Goal: Task Accomplishment & Management: Manage account settings

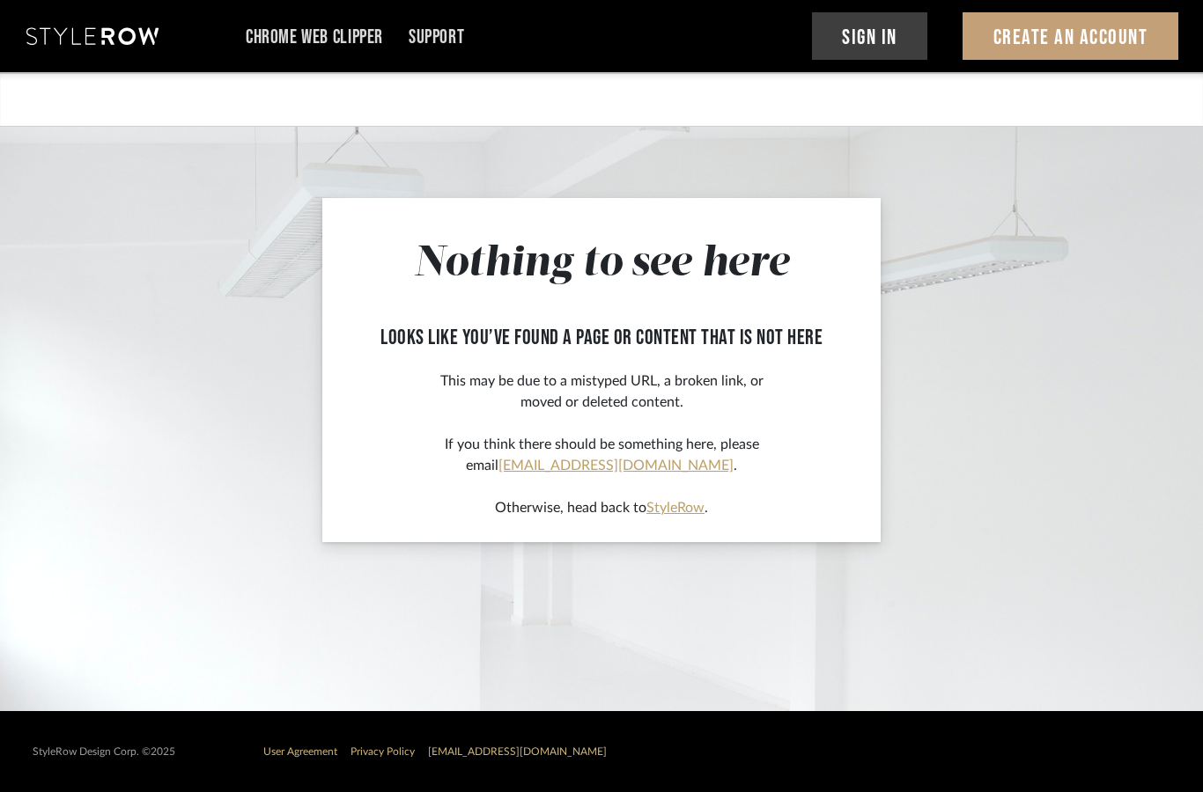
click at [890, 28] on button "Sign In" at bounding box center [870, 36] width 116 height 48
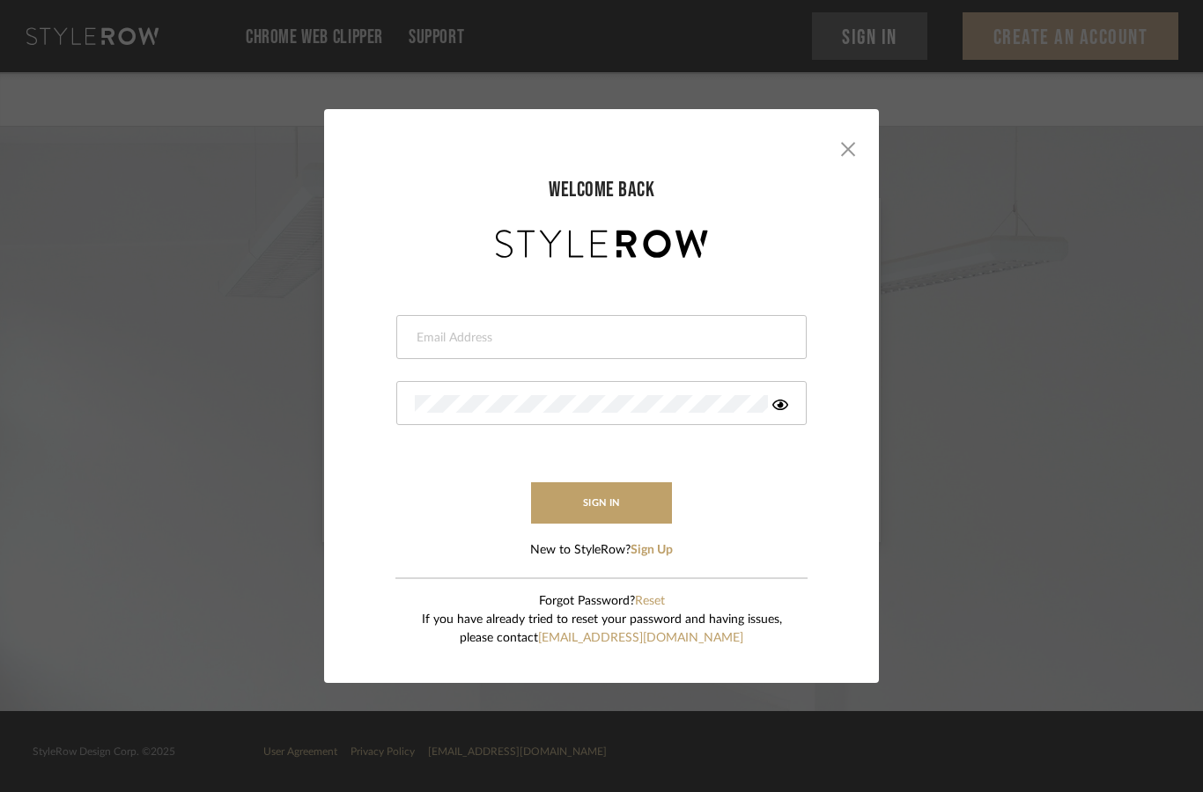
click at [659, 329] on input "email" at bounding box center [599, 338] width 369 height 18
type input "info@mauldindesigns.com"
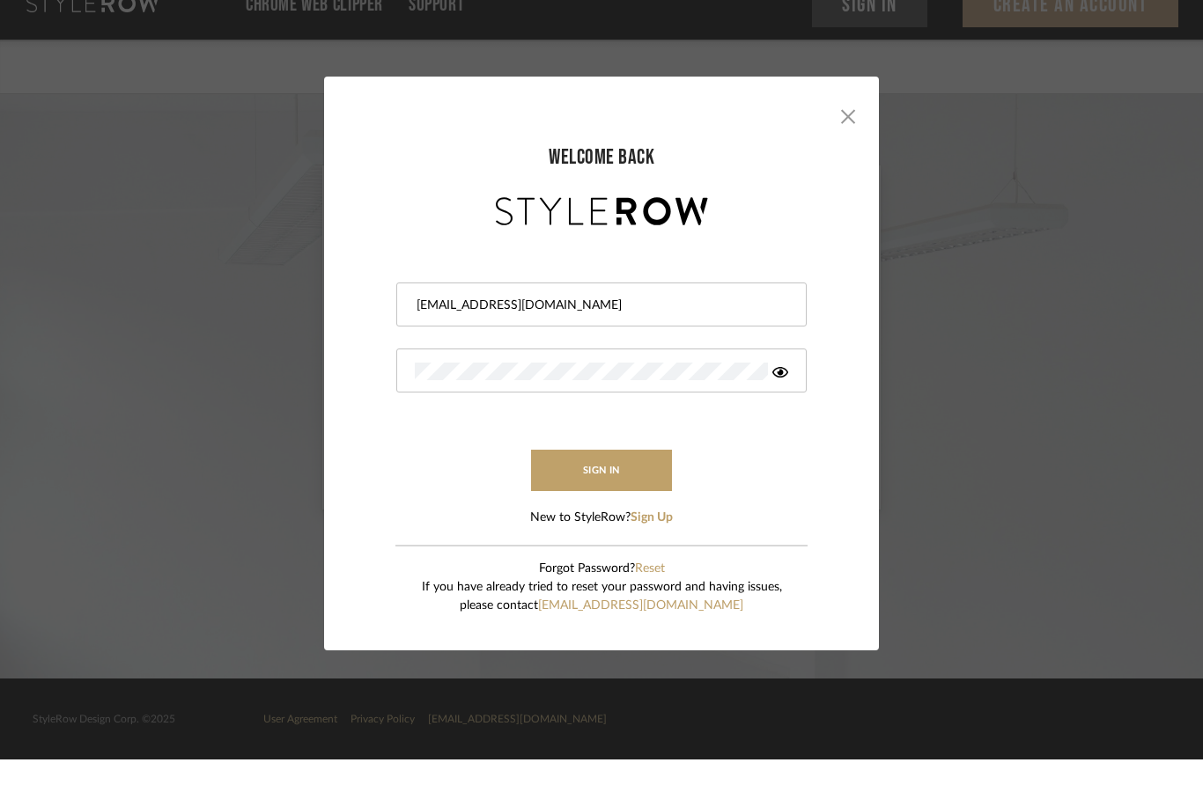
click at [1101, 225] on div "× welcome back info@mauldindesigns.com sign in New to StyleRow? Sign Up Forgot …" at bounding box center [601, 396] width 1203 height 792
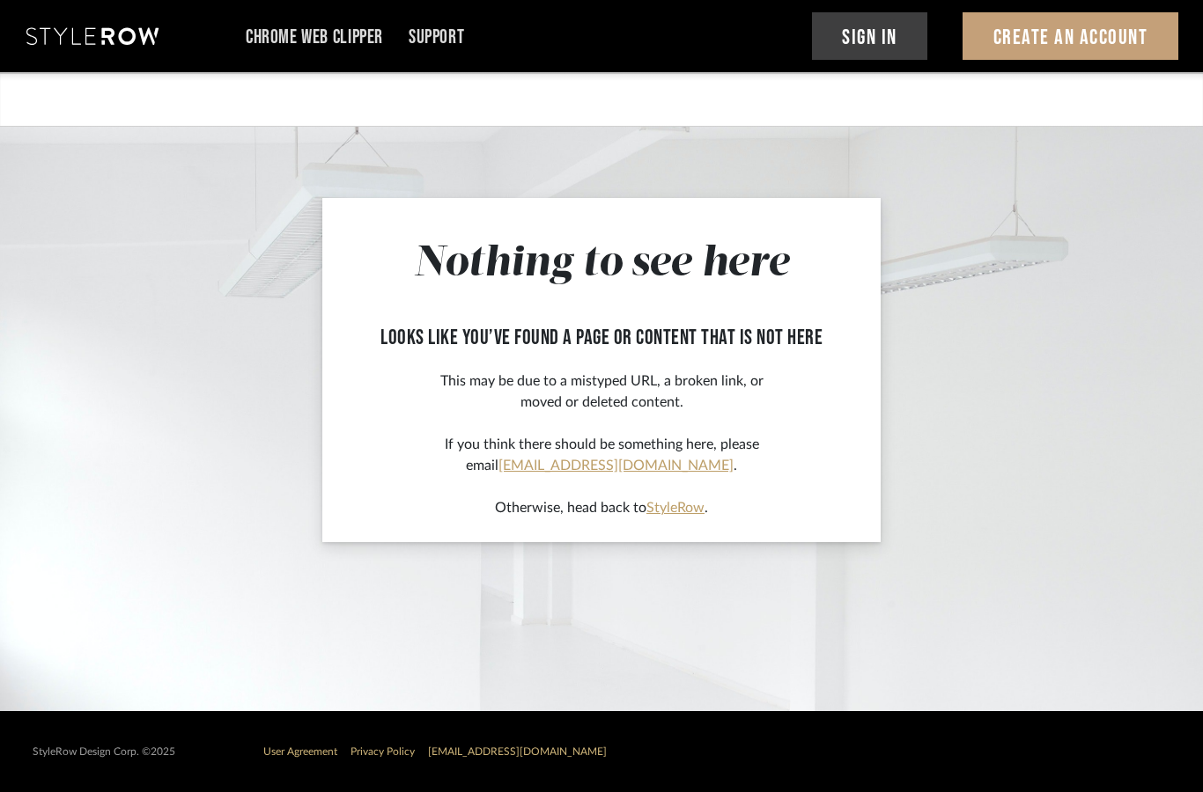
click at [901, 41] on button "Sign In" at bounding box center [870, 36] width 116 height 48
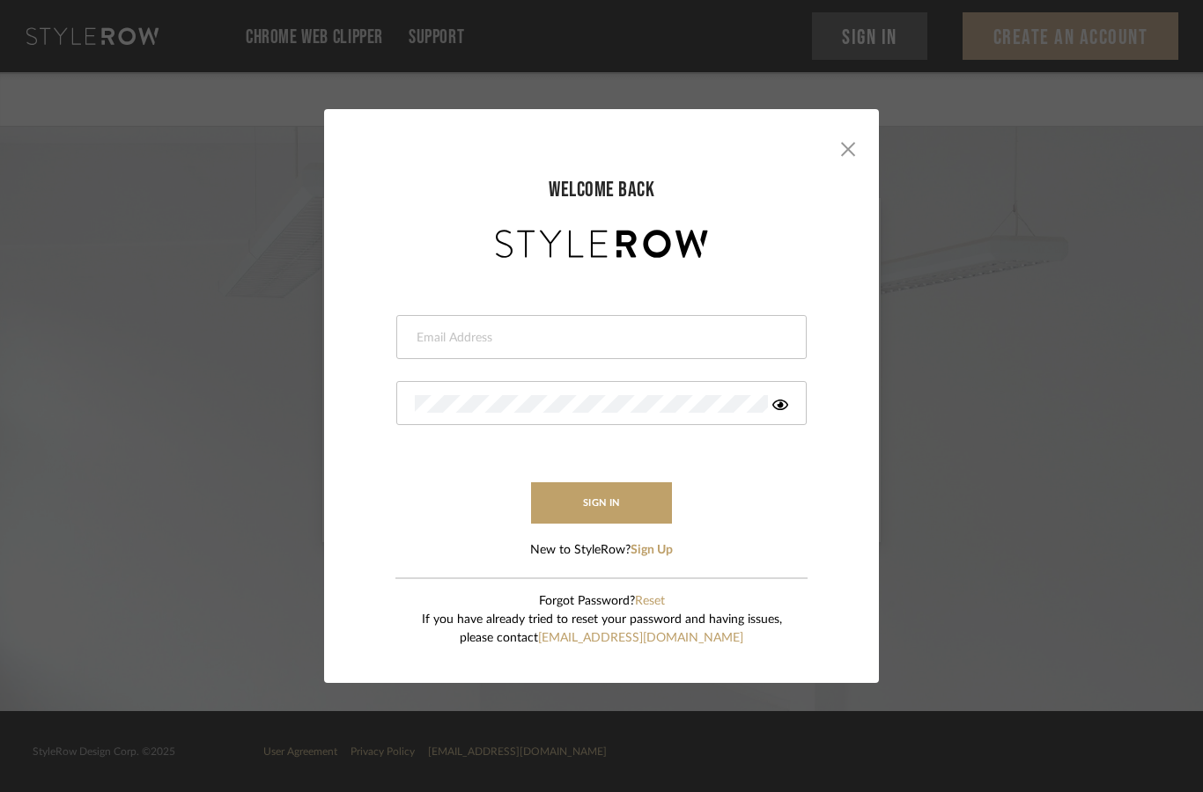
click at [687, 319] on div at bounding box center [601, 337] width 410 height 44
type input "info@mauldindesigns.com"
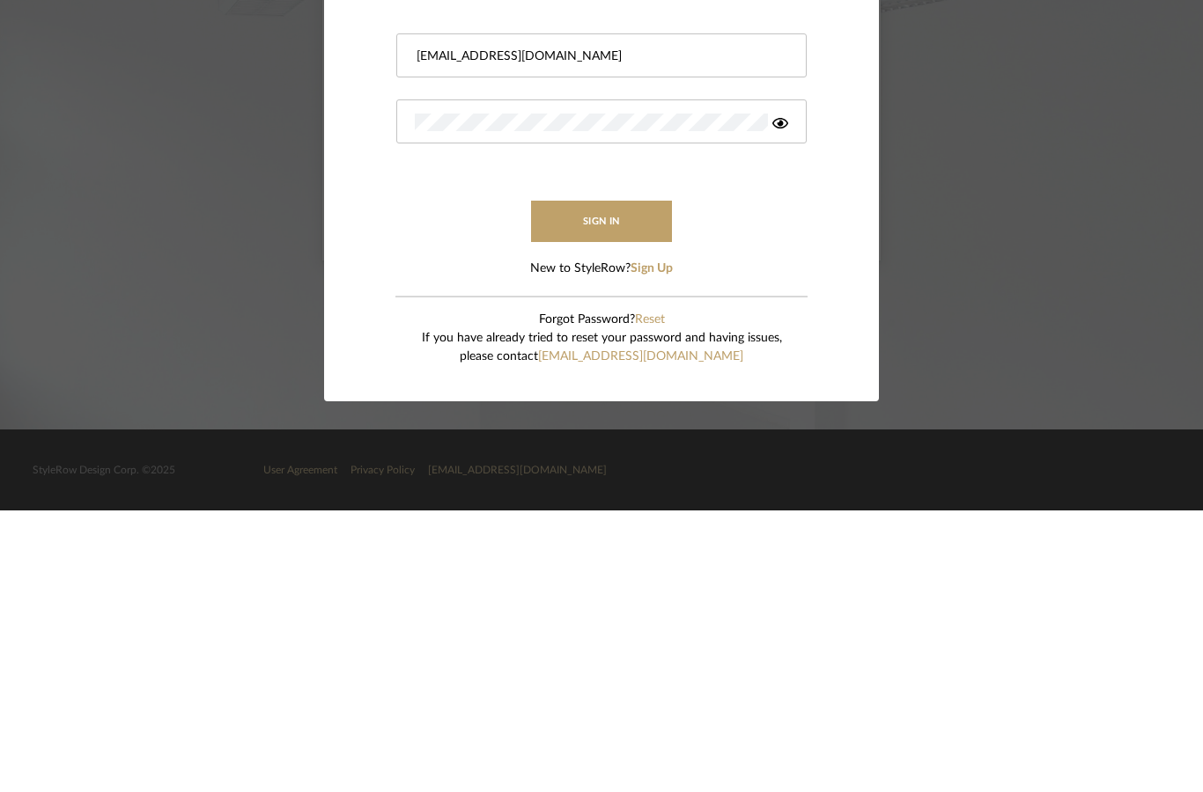
click at [626, 483] on button "sign in" at bounding box center [601, 503] width 141 height 41
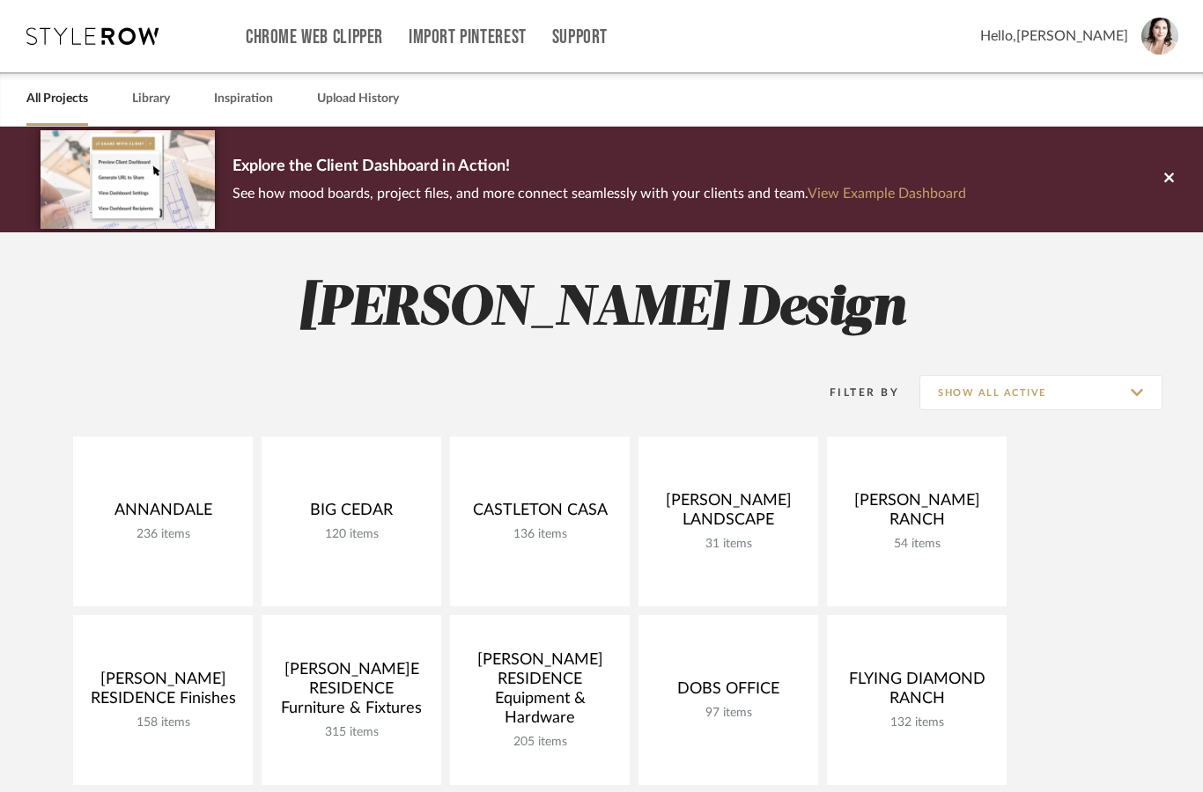
click at [0, 0] on link "Open Project" at bounding box center [0, 0] width 0 height 0
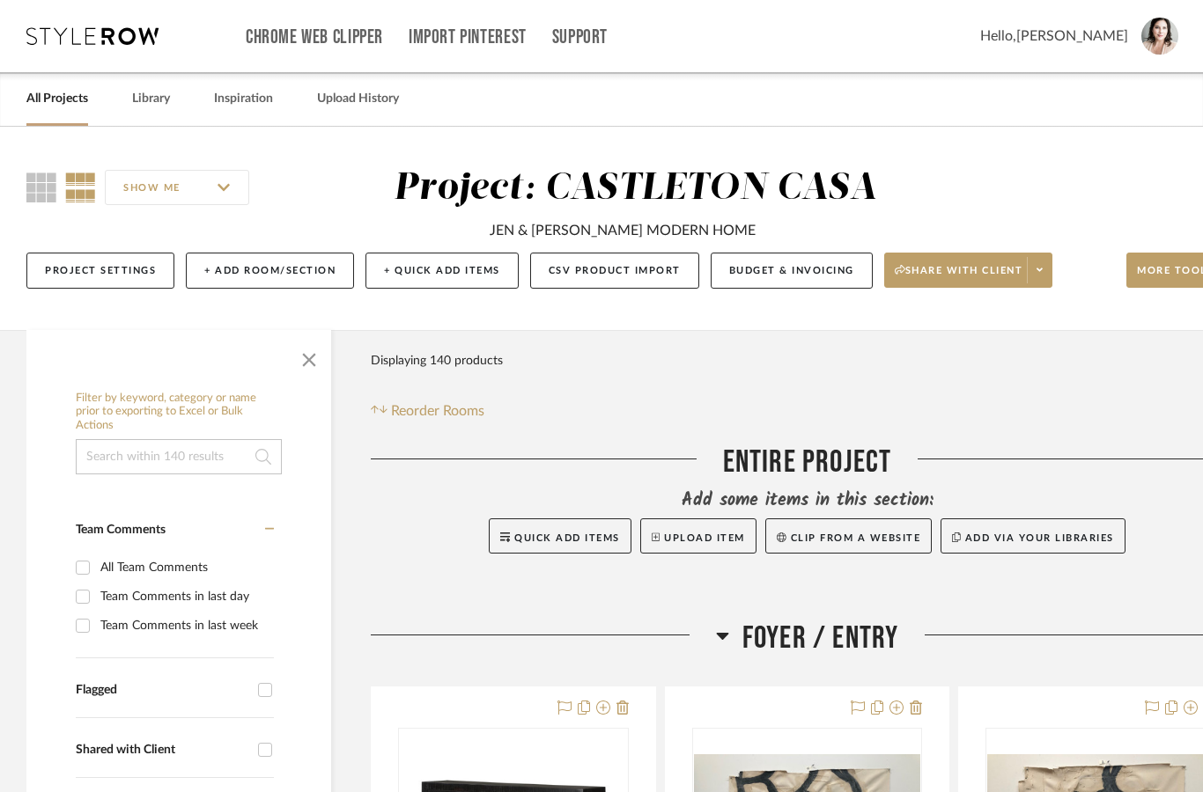
click at [313, 357] on span "button" at bounding box center [309, 356] width 42 height 42
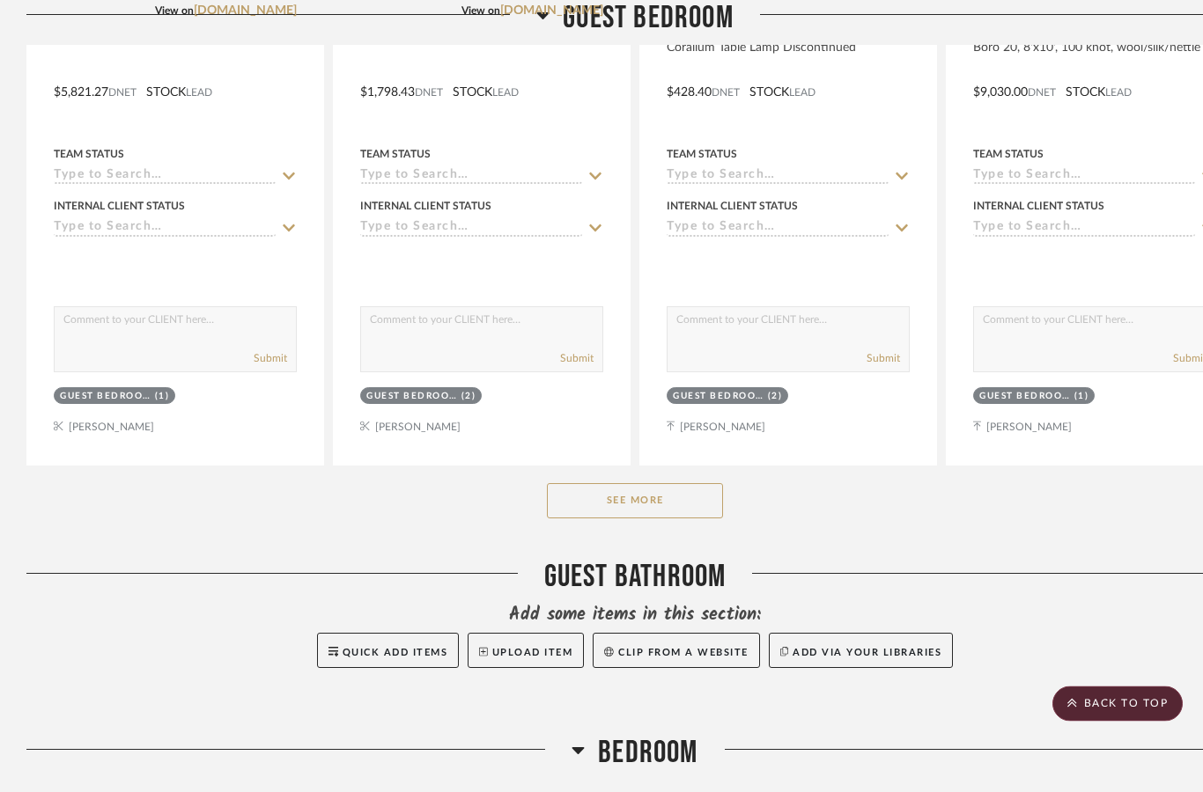
scroll to position [1855, 0]
click at [678, 494] on button "See More" at bounding box center [635, 500] width 176 height 35
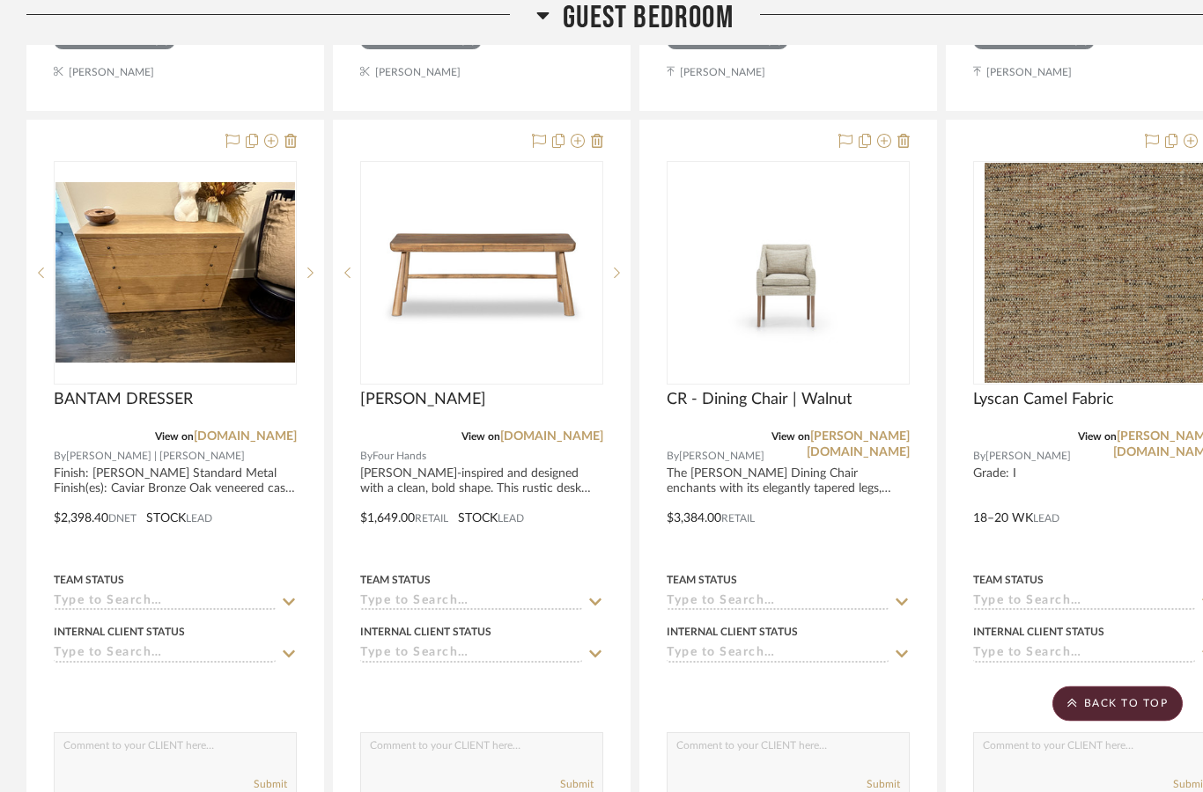
scroll to position [2211, 0]
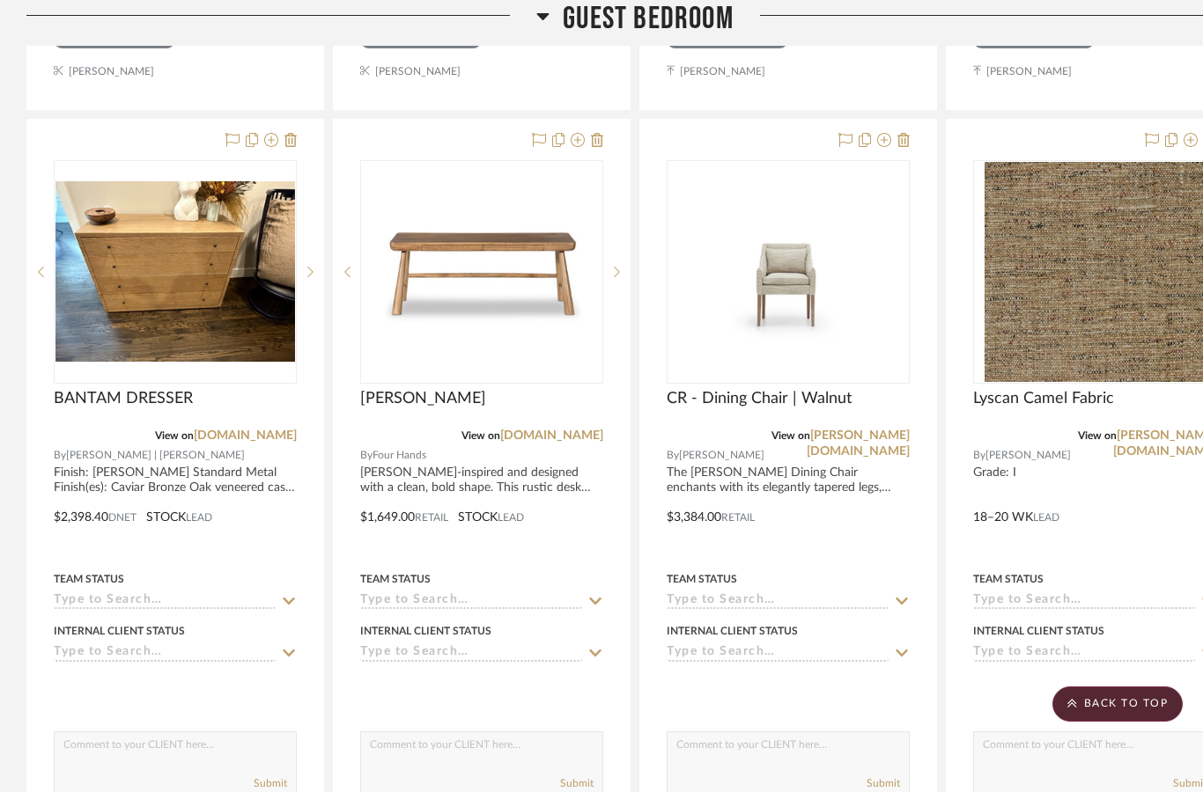
click at [0, 0] on img at bounding box center [0, 0] width 0 height 0
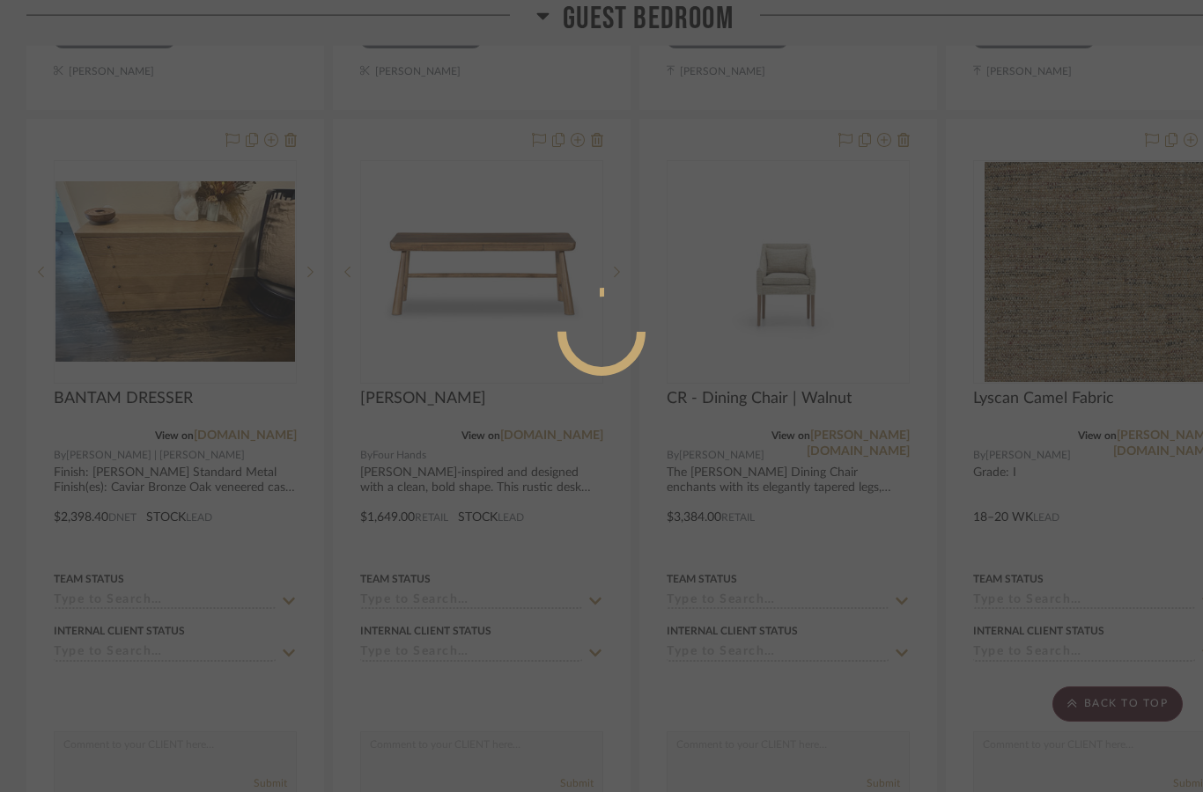
scroll to position [0, 0]
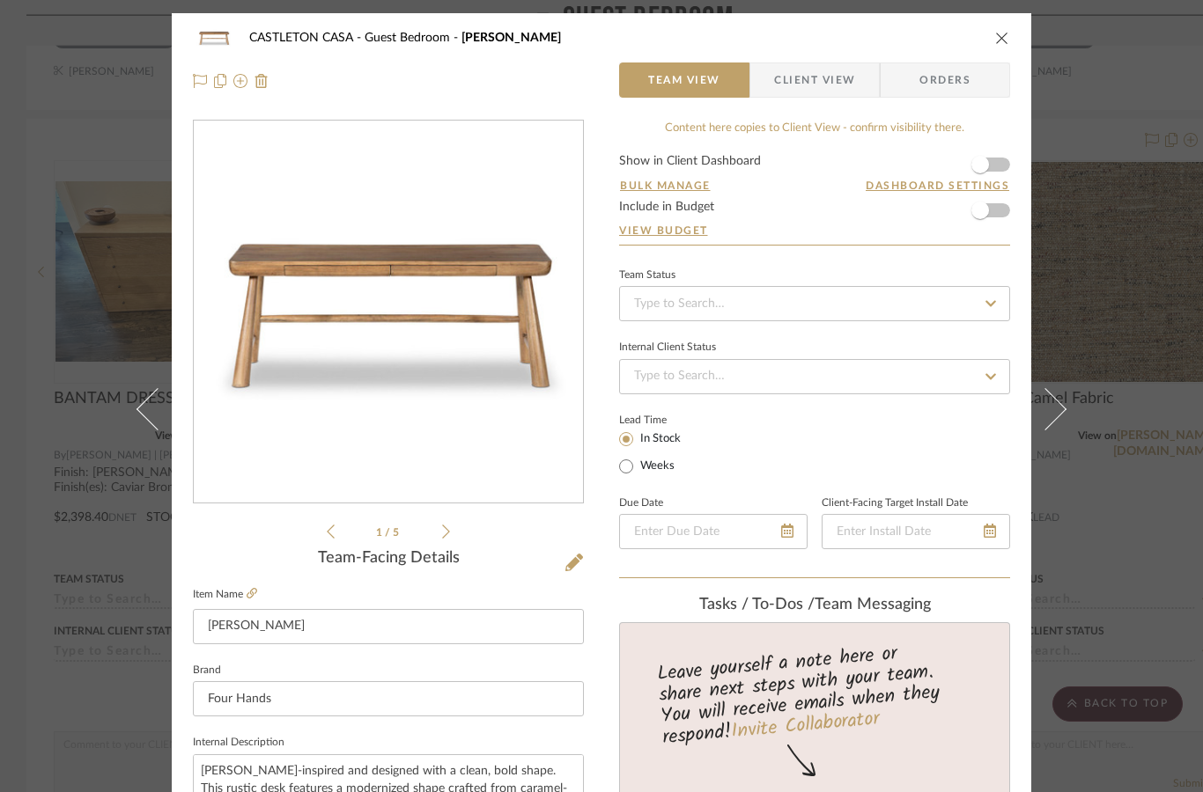
click at [440, 540] on li "1 / 5" at bounding box center [388, 531] width 107 height 21
click at [445, 533] on icon at bounding box center [446, 532] width 8 height 16
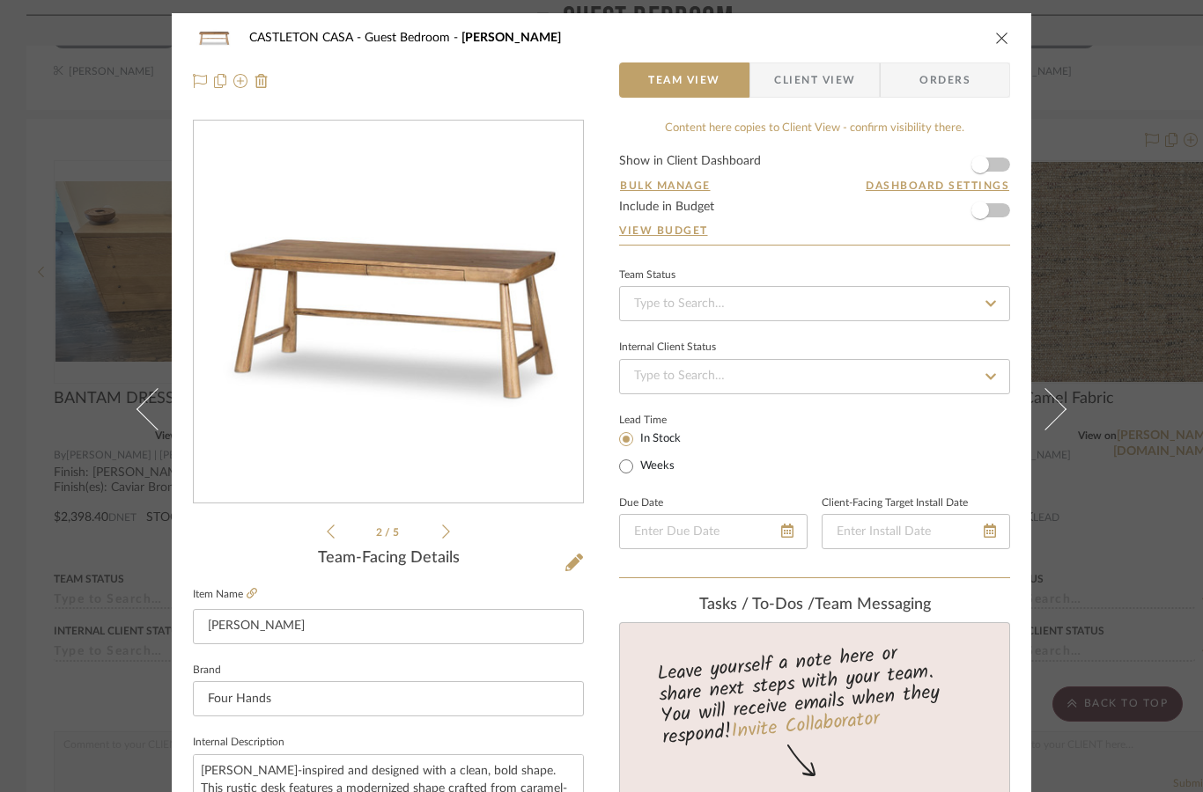
click at [446, 531] on icon at bounding box center [446, 532] width 8 height 16
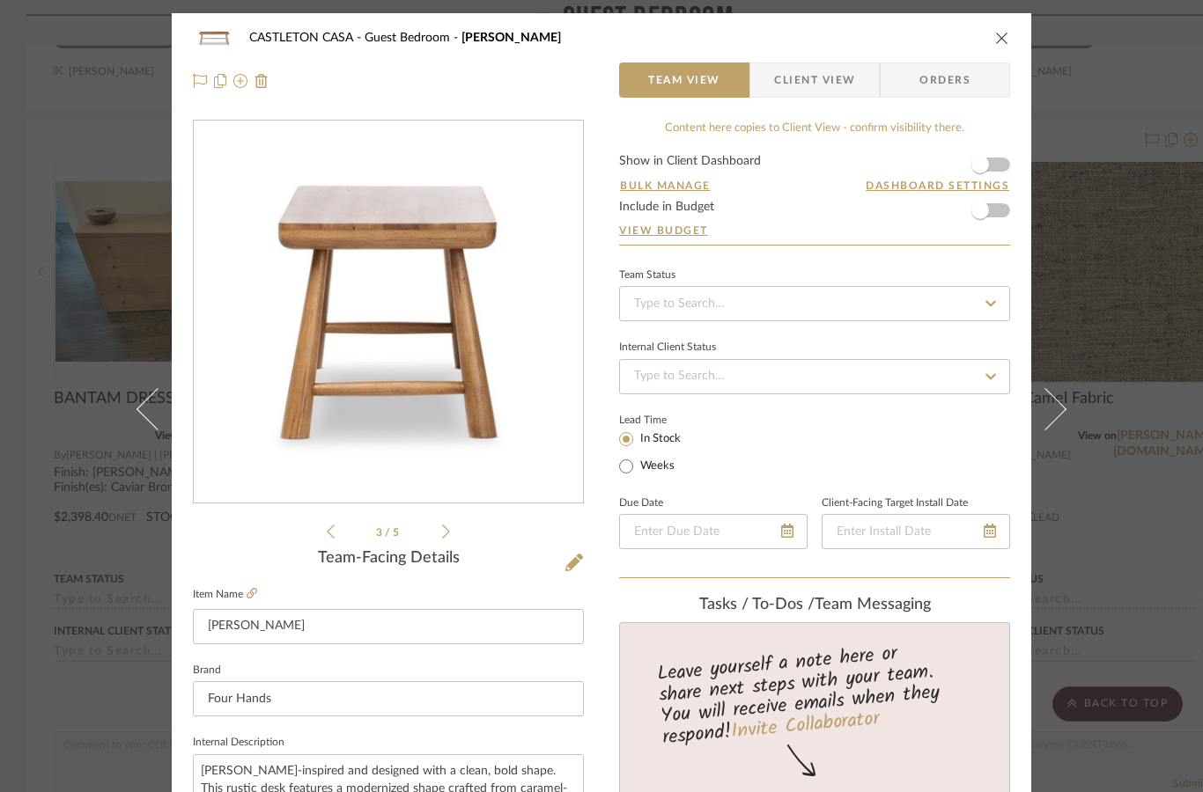
click at [439, 537] on li "3 / 5" at bounding box center [388, 531] width 107 height 21
click at [434, 533] on li "3 / 5" at bounding box center [388, 531] width 107 height 21
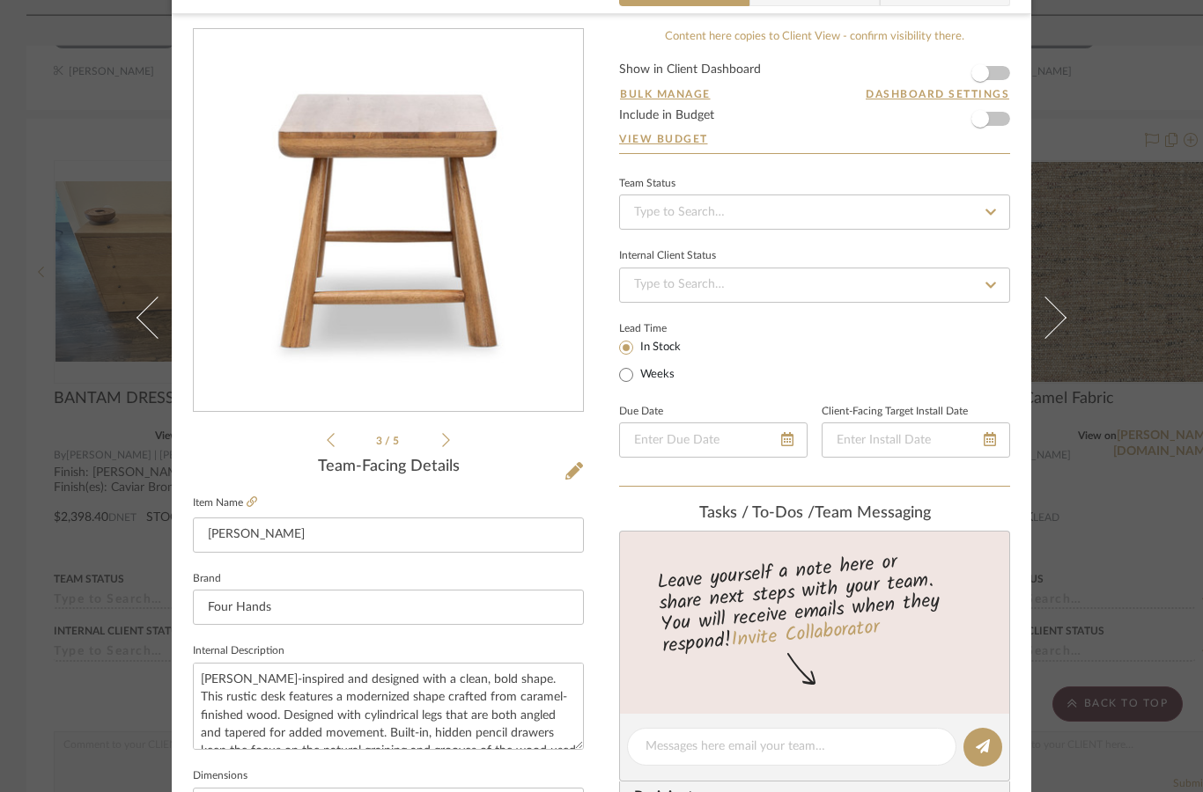
scroll to position [76, 0]
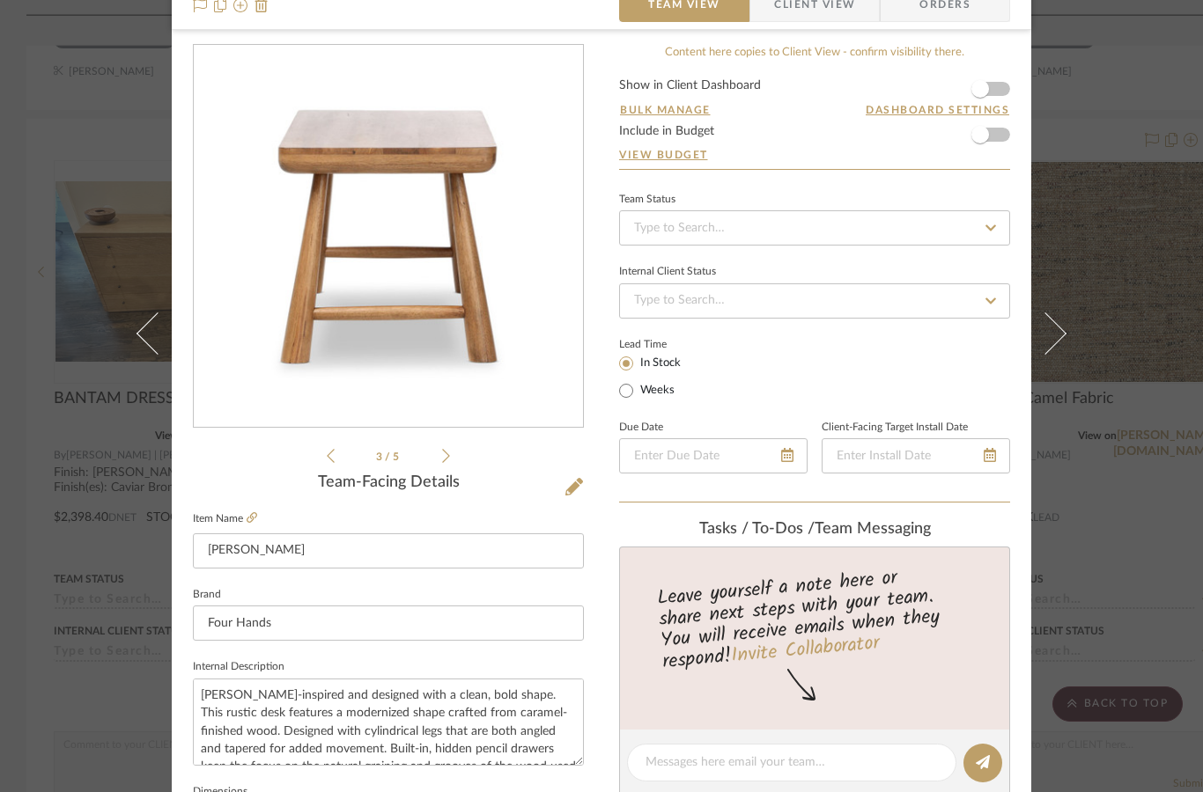
click at [449, 461] on icon at bounding box center [446, 456] width 8 height 16
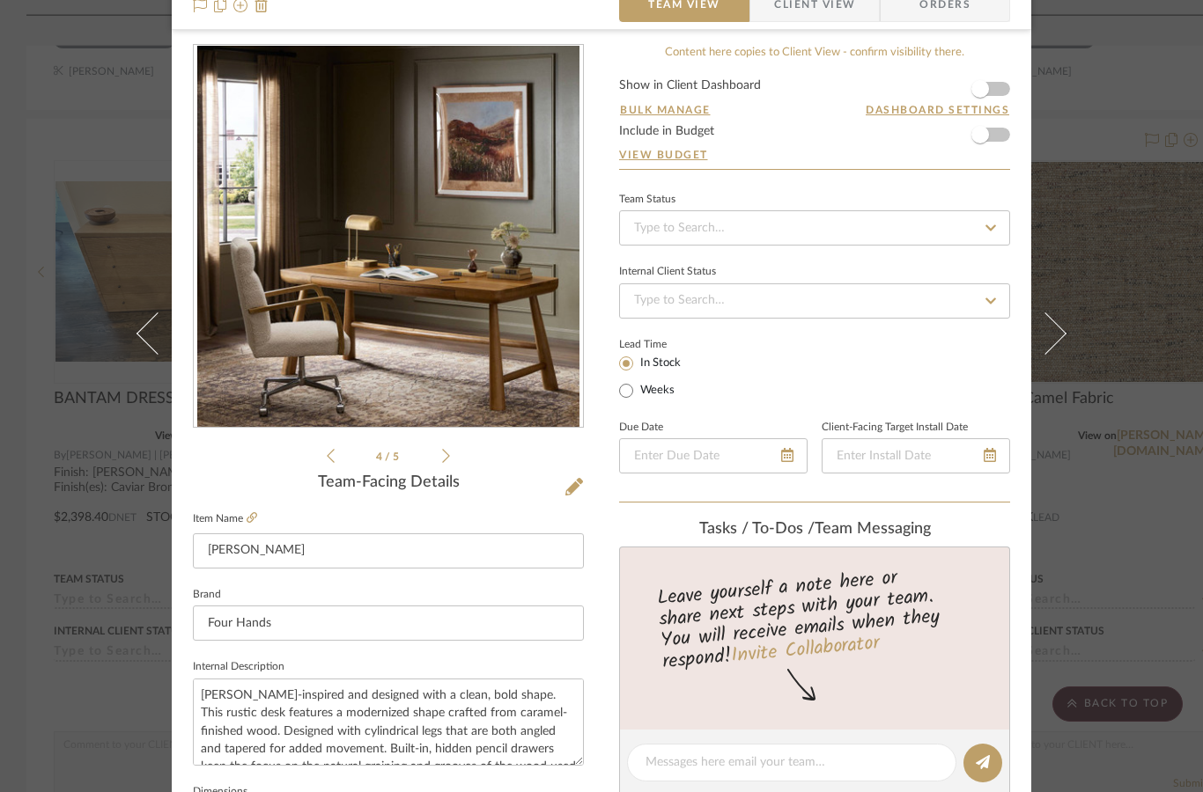
click at [443, 454] on icon at bounding box center [446, 456] width 8 height 16
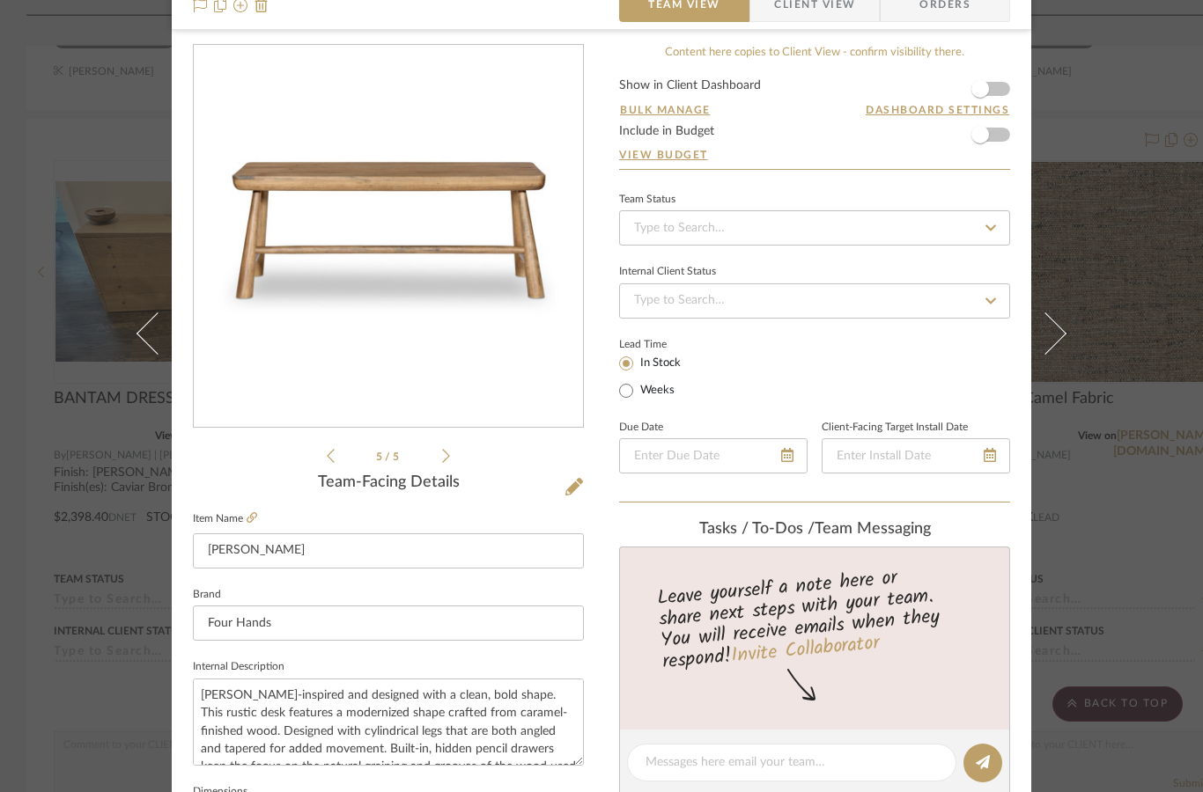
click at [333, 461] on icon at bounding box center [331, 456] width 8 height 16
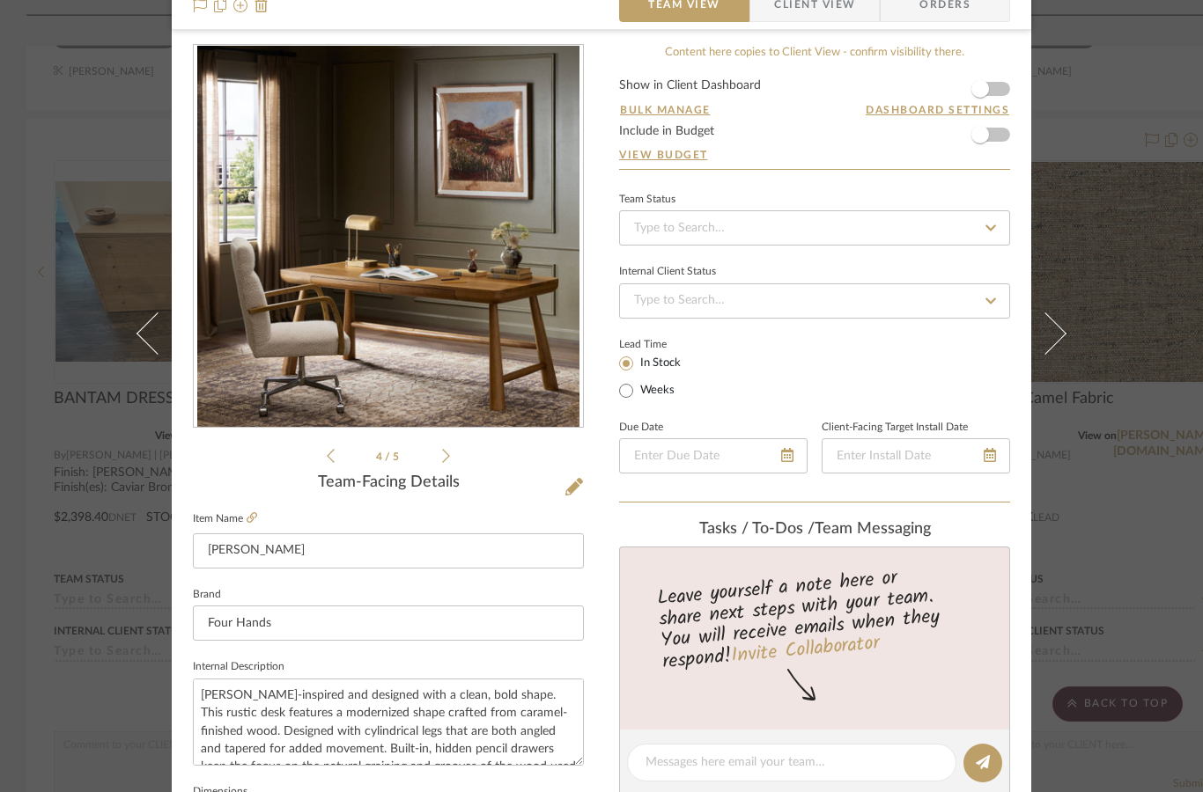
click at [1124, 97] on div "CASTLETON CASA Guest Bedroom Lorik Desk Team View Client View Orders 4 / 5 Team…" at bounding box center [601, 396] width 1203 height 792
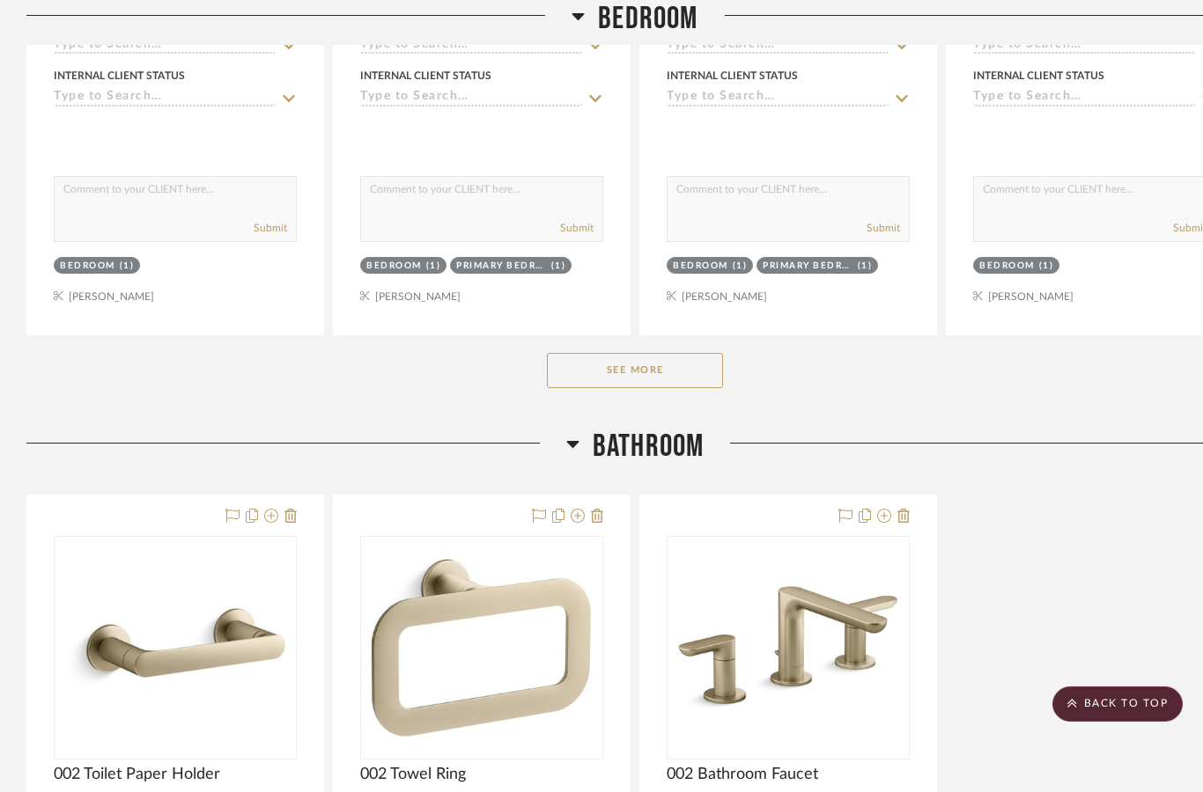
scroll to position [5471, 0]
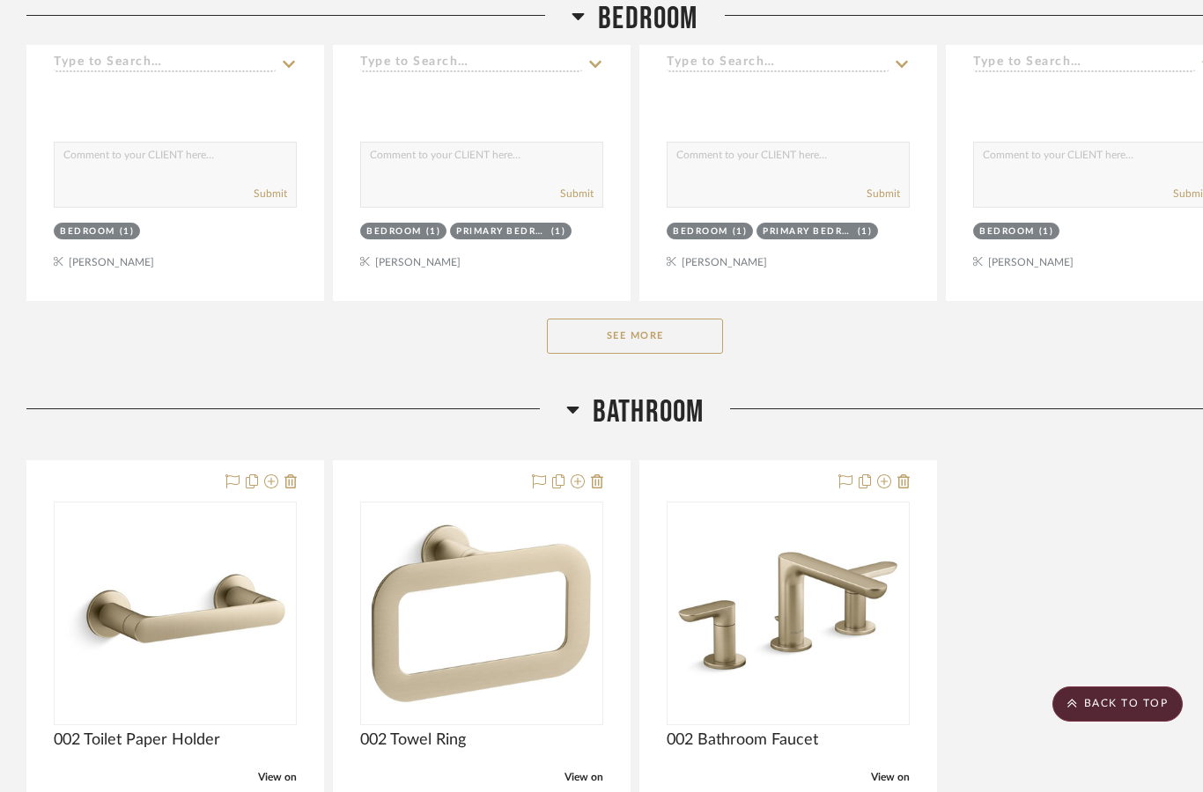
click at [652, 337] on button "See More" at bounding box center [635, 336] width 176 height 35
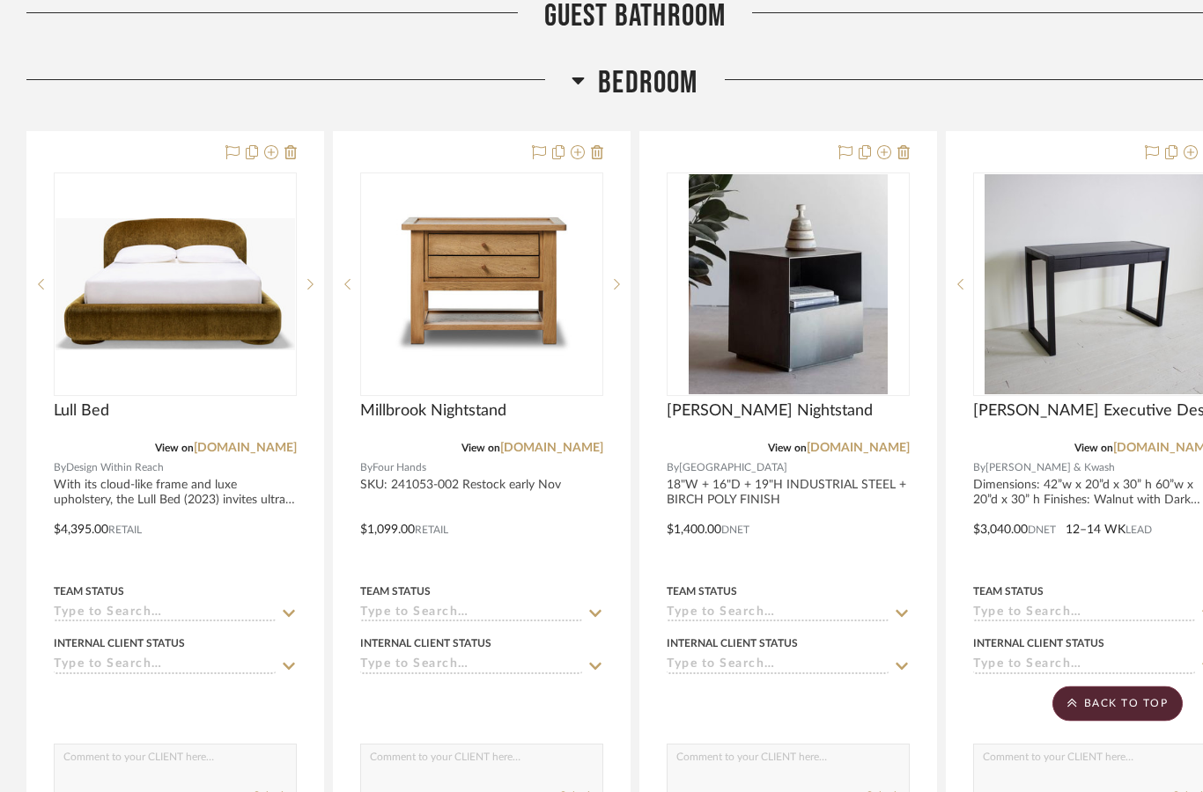
scroll to position [4868, 0]
click at [0, 0] on img at bounding box center [0, 0] width 0 height 0
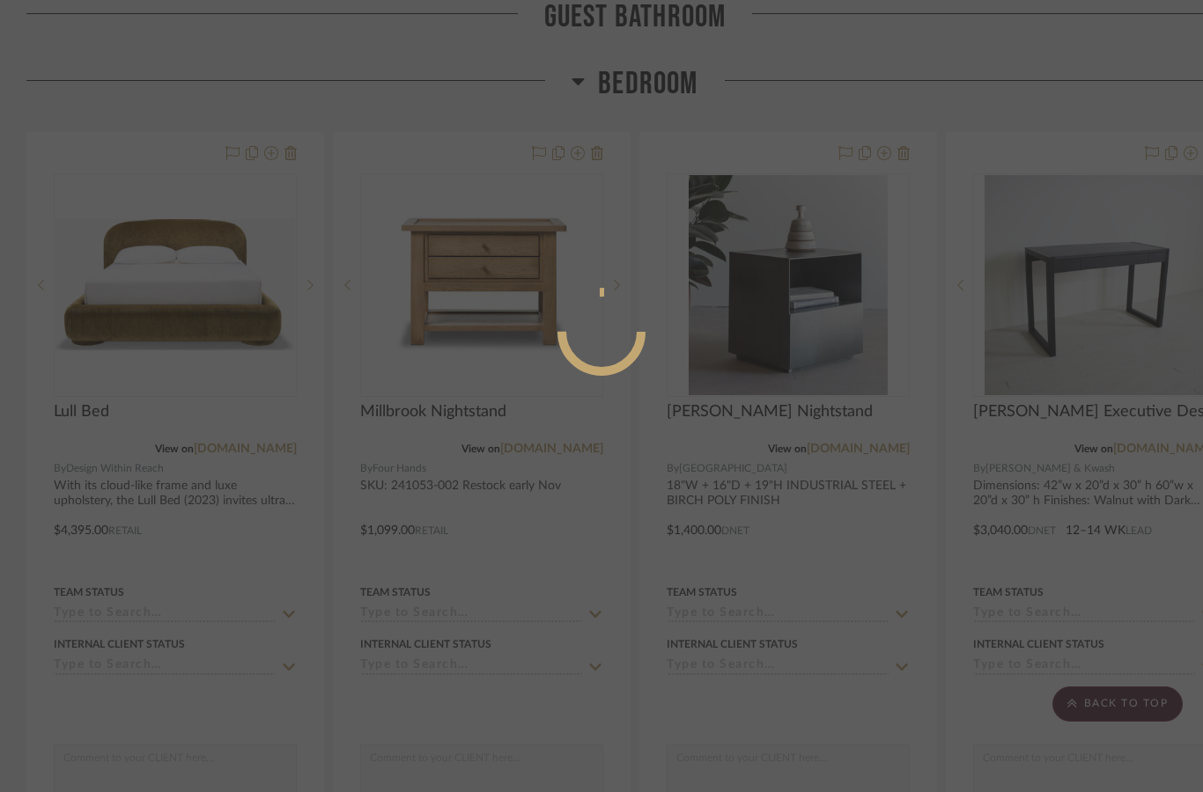
scroll to position [0, 0]
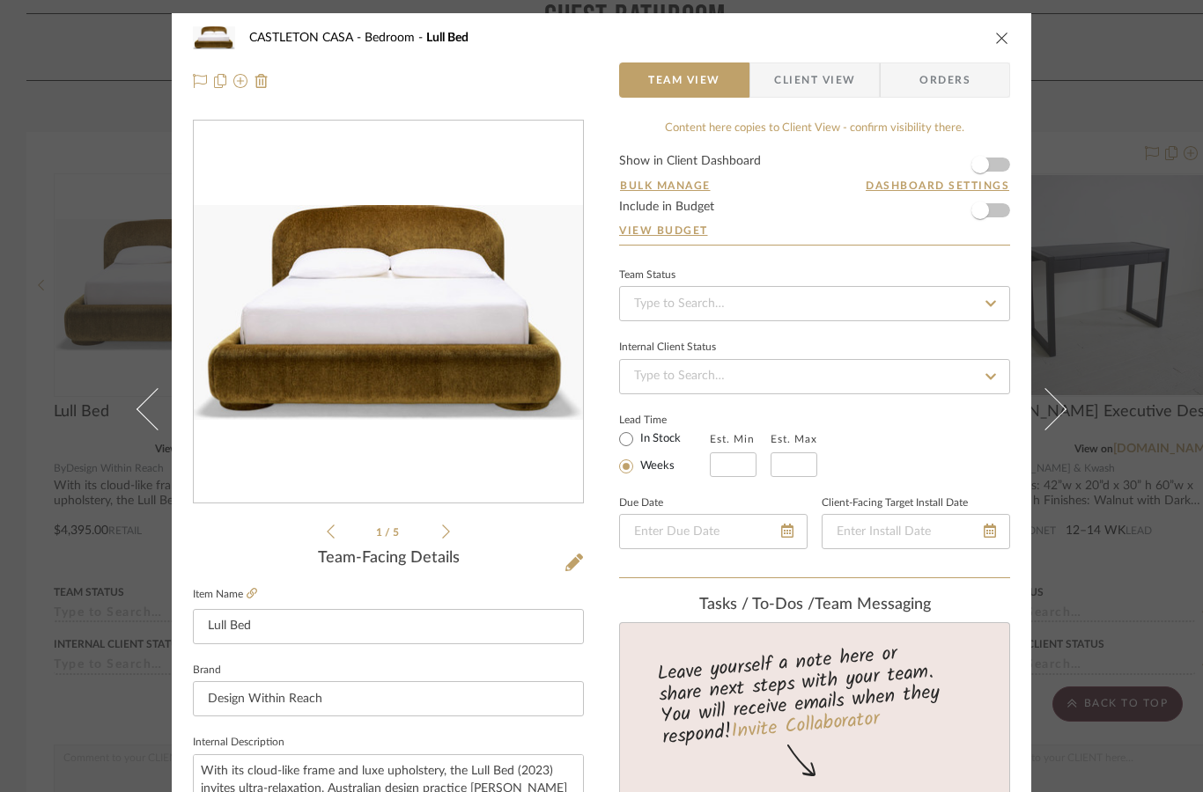
click at [444, 529] on icon at bounding box center [446, 532] width 8 height 16
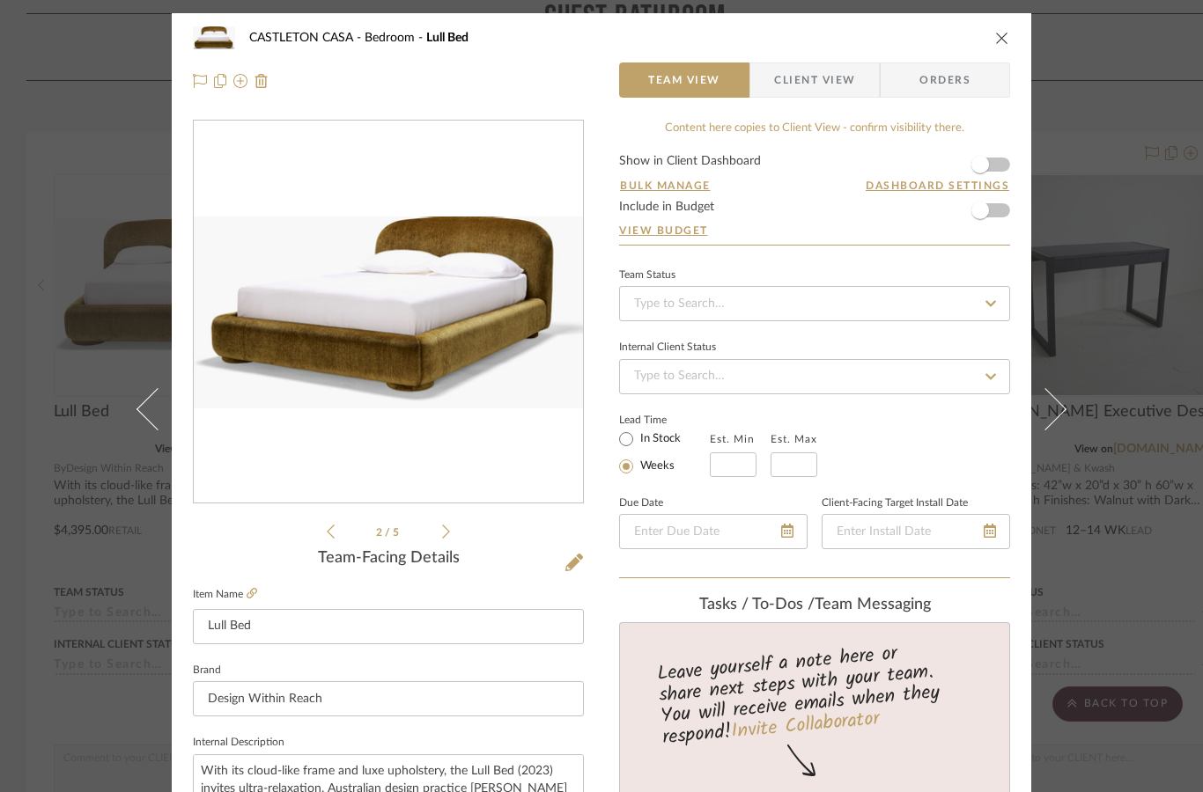
click at [439, 533] on li "2 / 5" at bounding box center [388, 531] width 107 height 21
click at [447, 532] on icon at bounding box center [446, 532] width 8 height 16
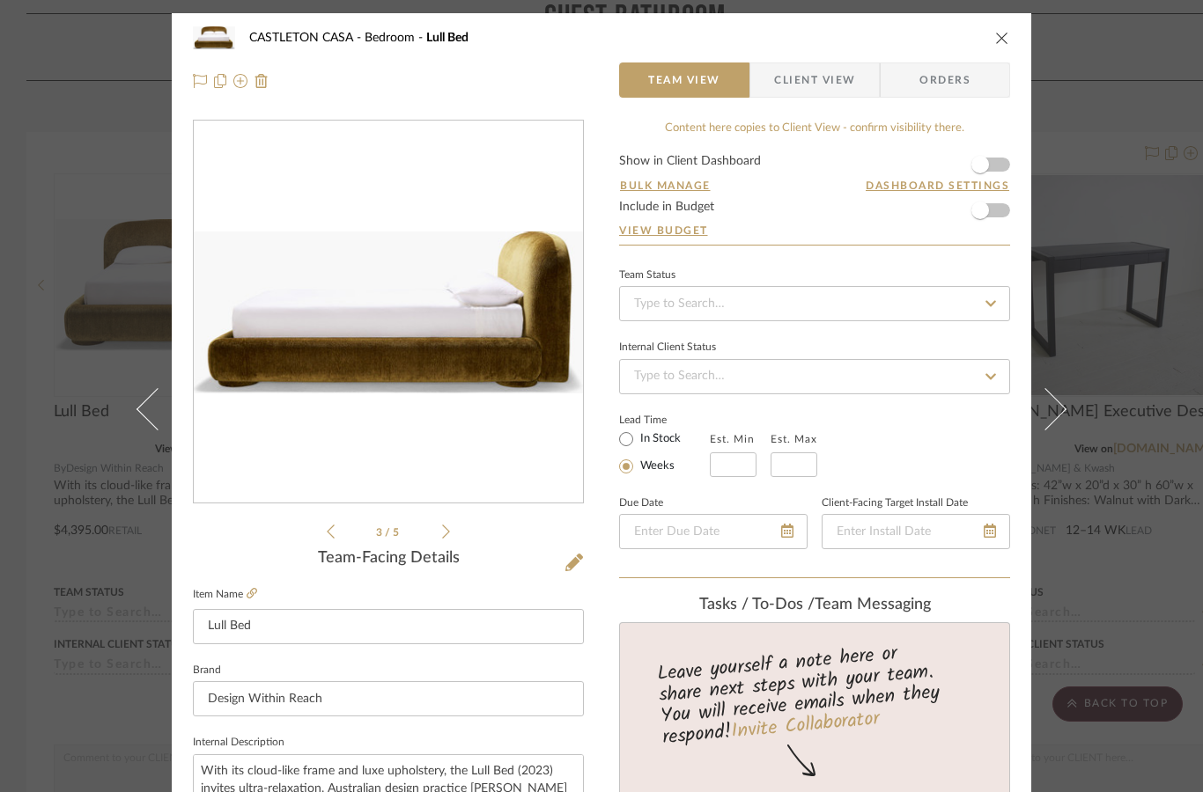
click at [452, 524] on div "3 / 5" at bounding box center [388, 331] width 391 height 423
click at [445, 534] on icon at bounding box center [446, 532] width 8 height 16
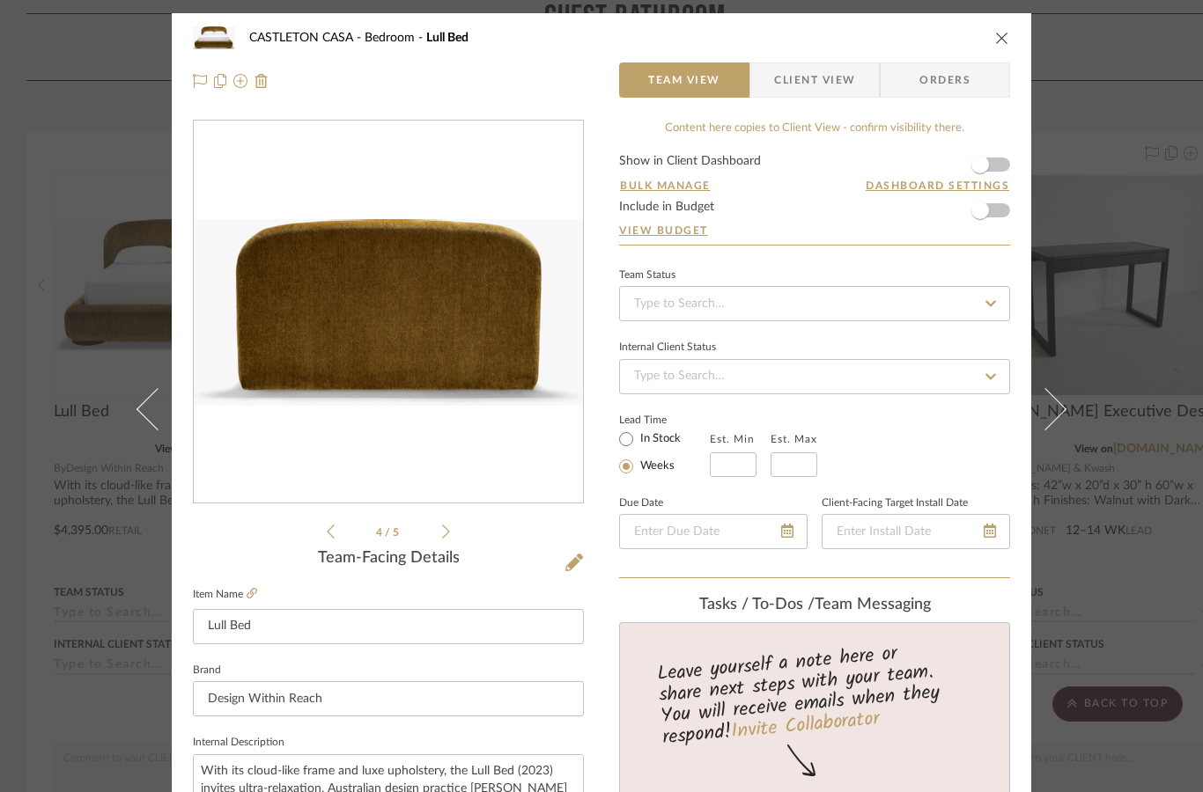
click at [443, 537] on icon at bounding box center [446, 532] width 8 height 16
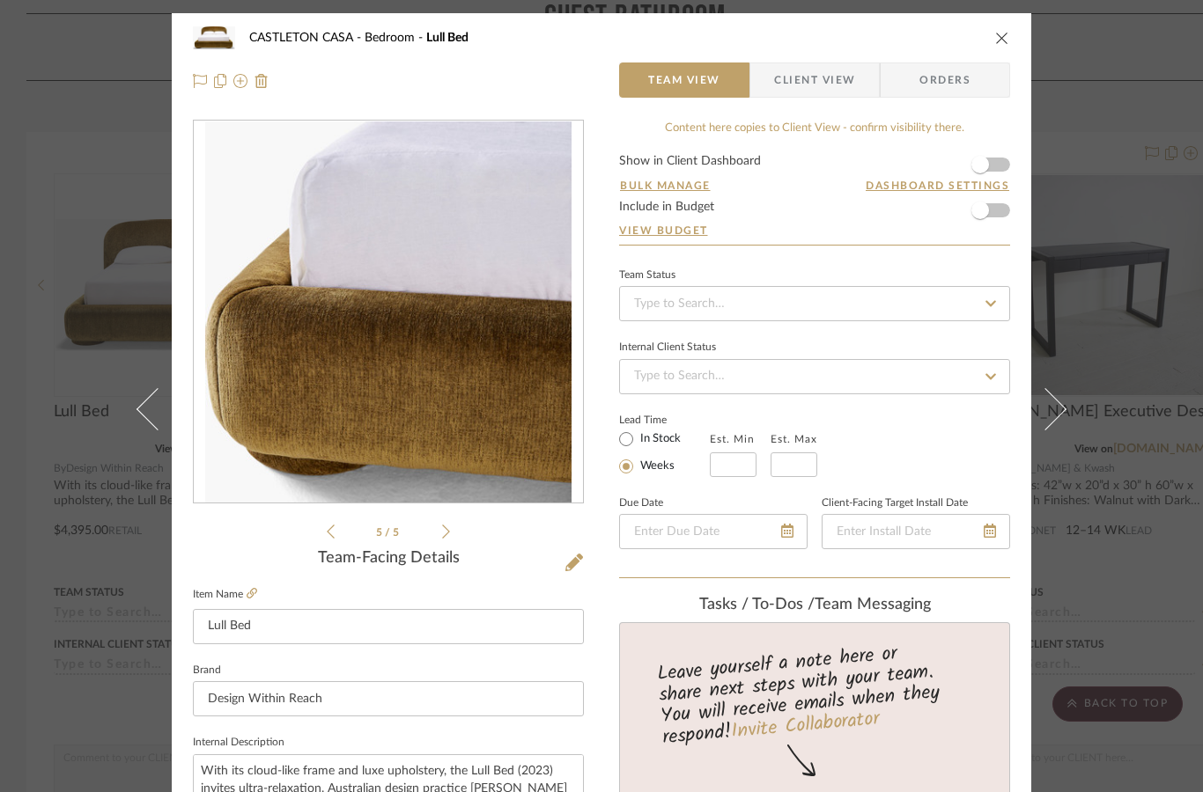
click at [444, 538] on icon at bounding box center [446, 532] width 8 height 16
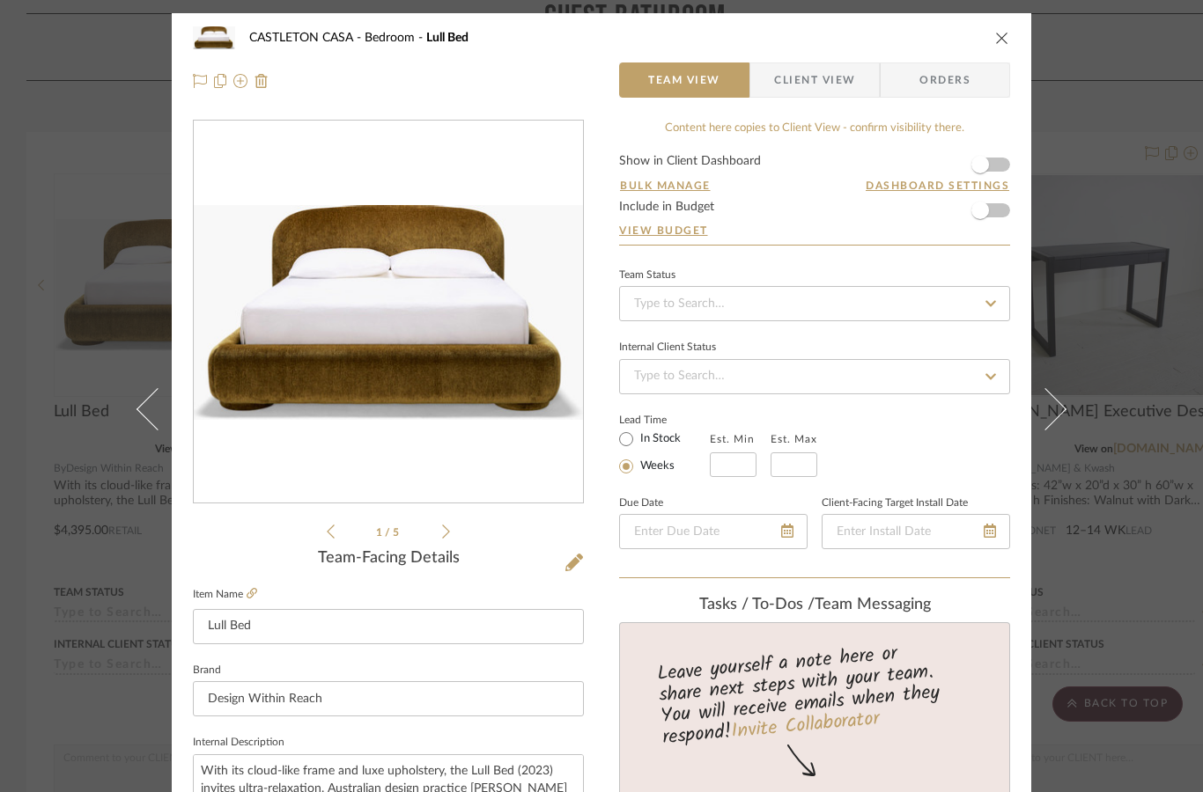
click at [448, 534] on icon at bounding box center [446, 532] width 8 height 16
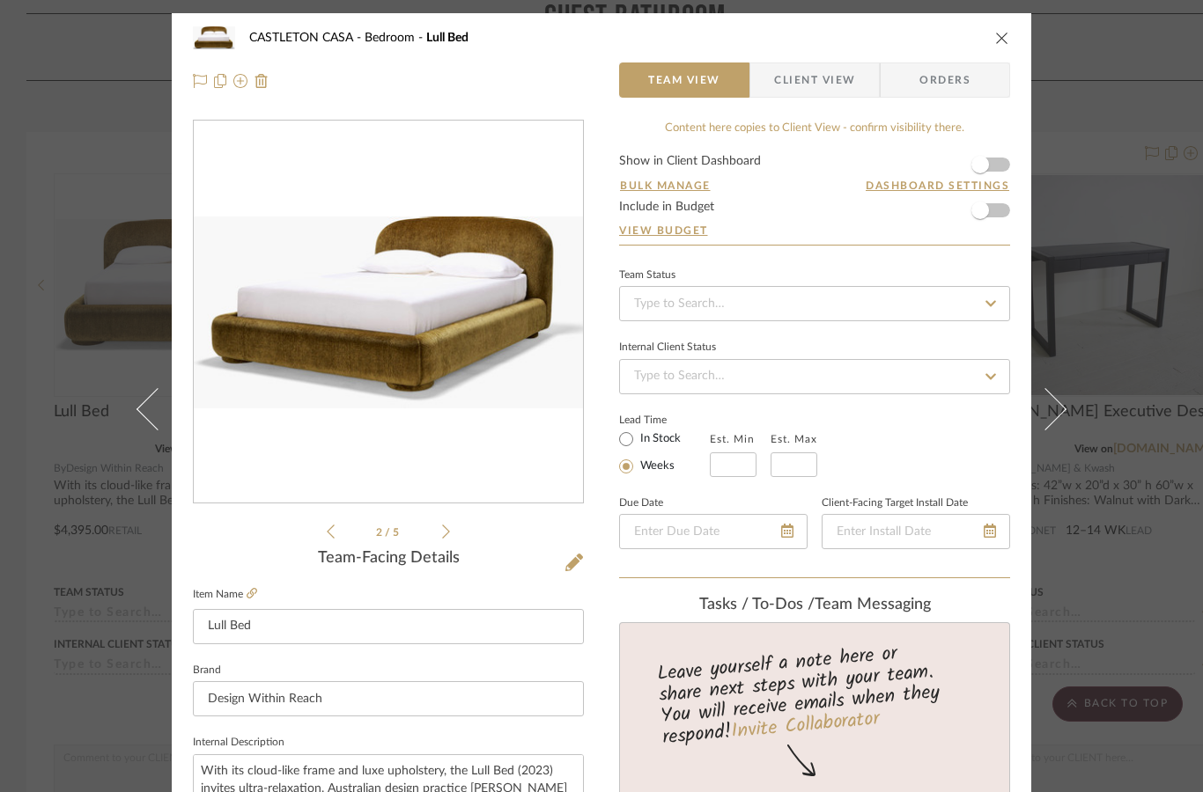
click at [444, 535] on icon at bounding box center [446, 532] width 8 height 16
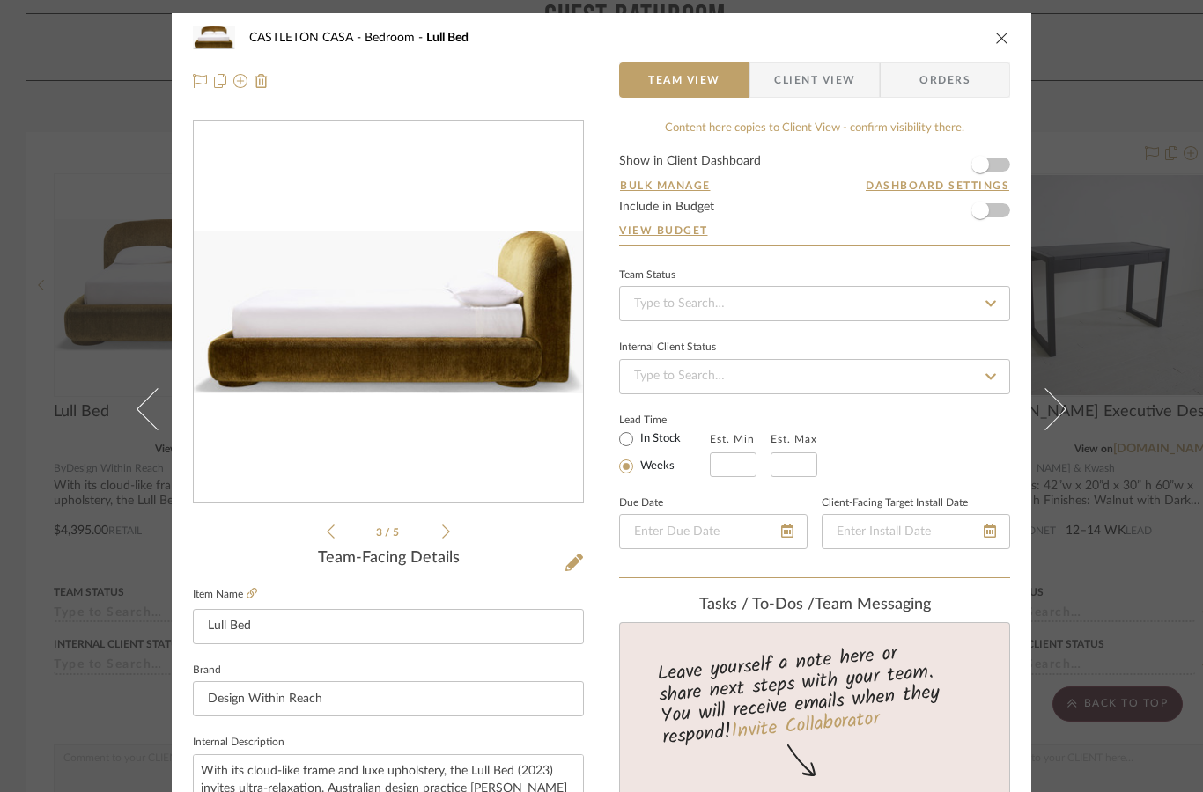
click at [1114, 100] on div "[GEOGRAPHIC_DATA] Lull Bed Team View Client View Orders 3 / 5 Team-Facing Detai…" at bounding box center [601, 396] width 1203 height 792
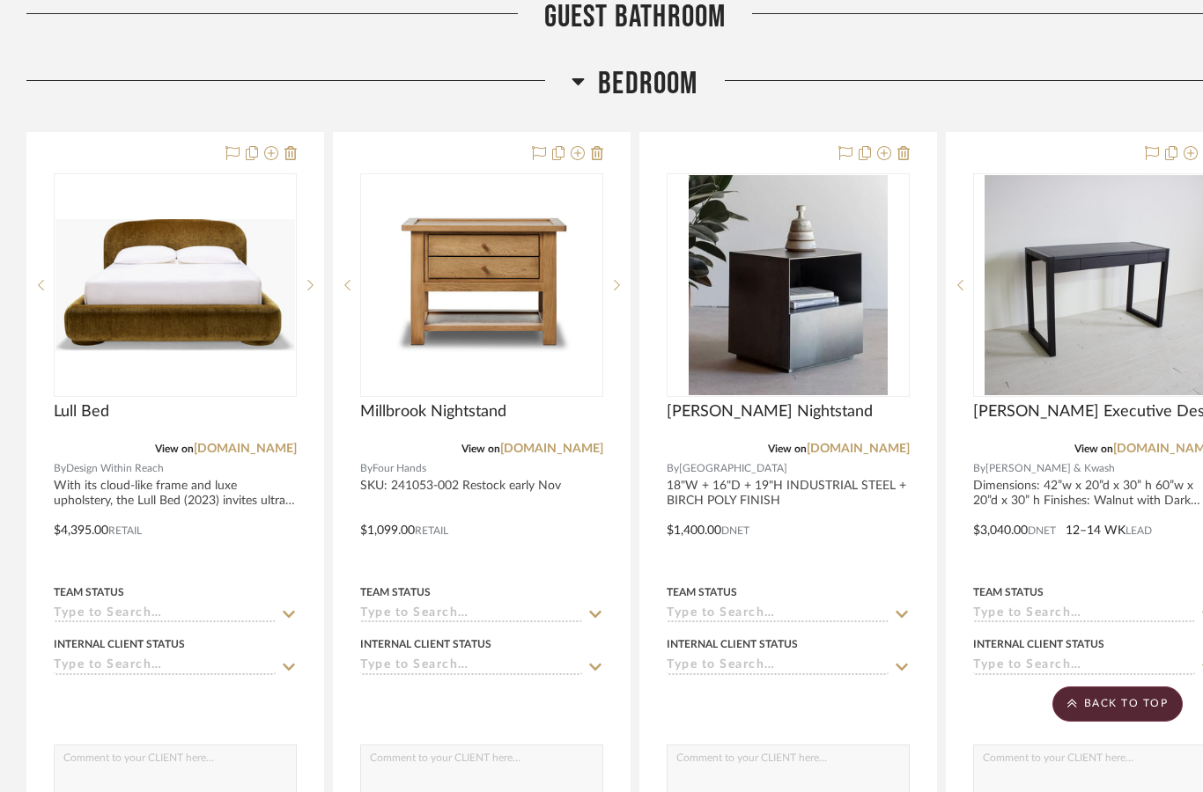
scroll to position [4868, 0]
click at [244, 325] on img "0" at bounding box center [175, 285] width 240 height 132
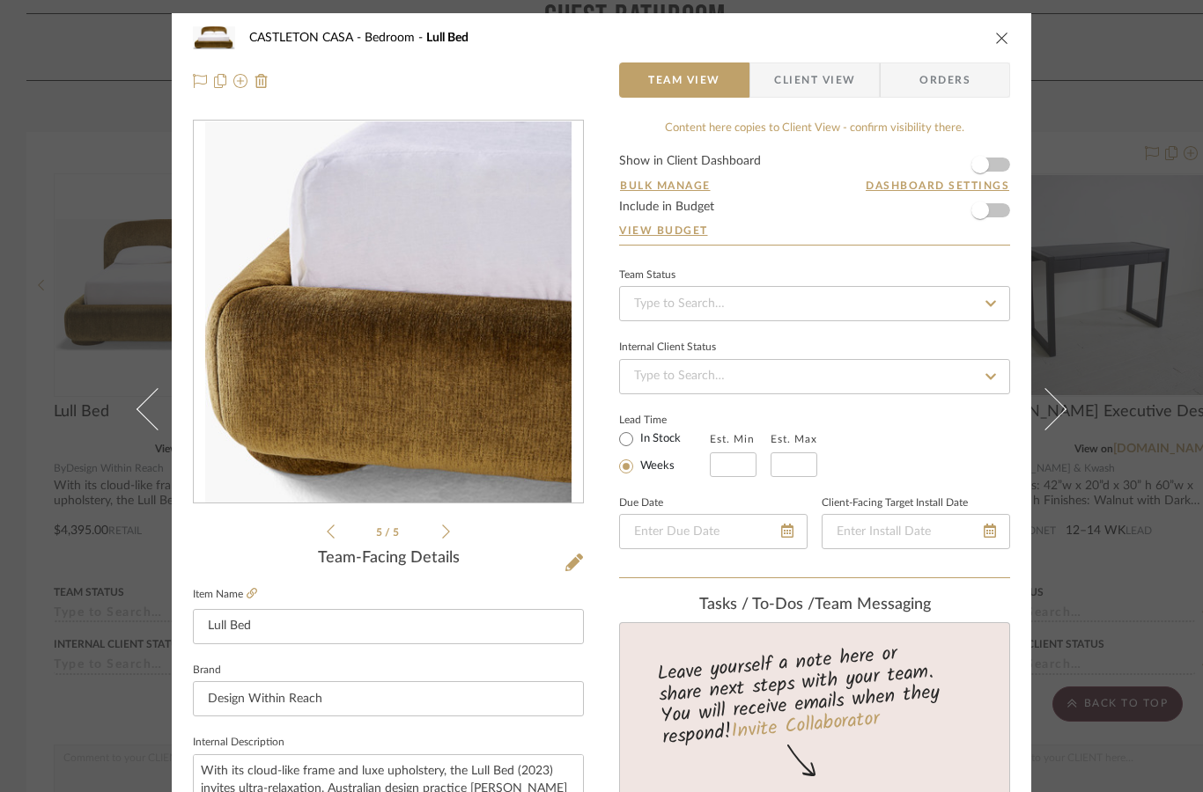
scroll to position [0, 0]
click at [92, 174] on div "[GEOGRAPHIC_DATA] Lull Bed Team View Client View Orders 5 / 5 Team-Facing Detai…" at bounding box center [601, 396] width 1203 height 792
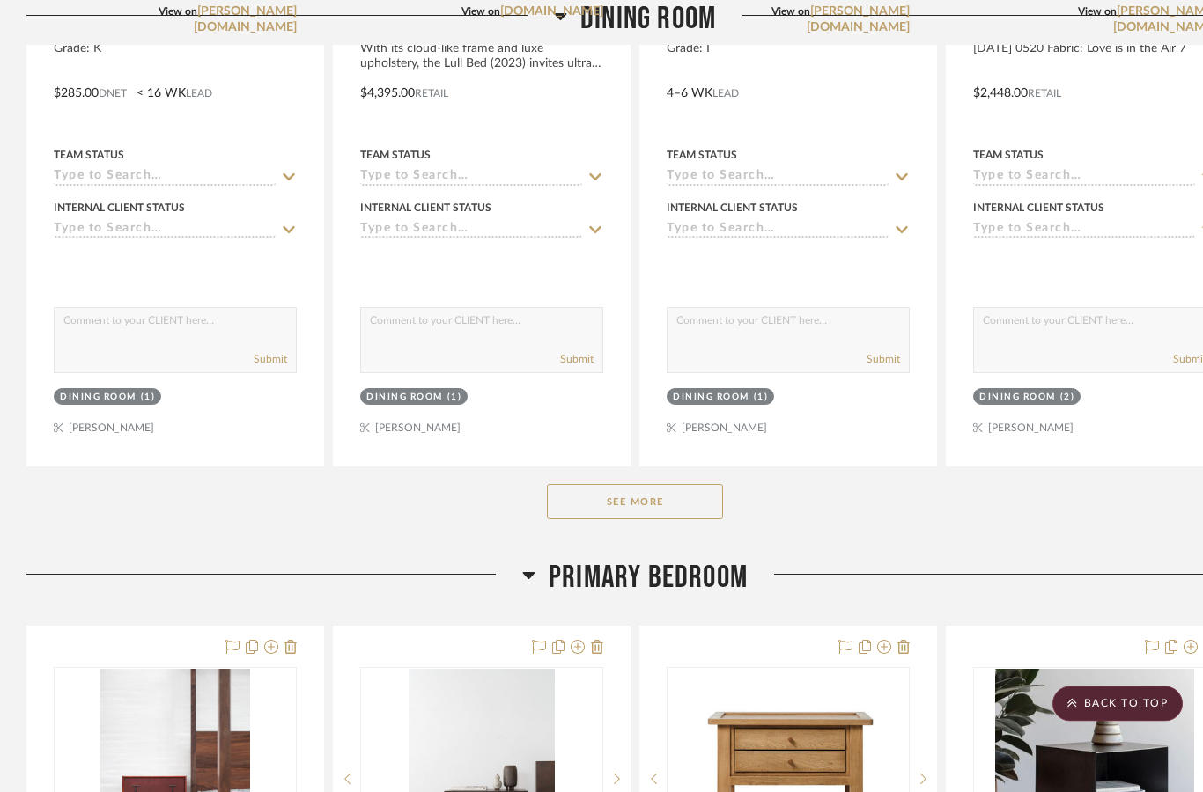
scroll to position [12409, 0]
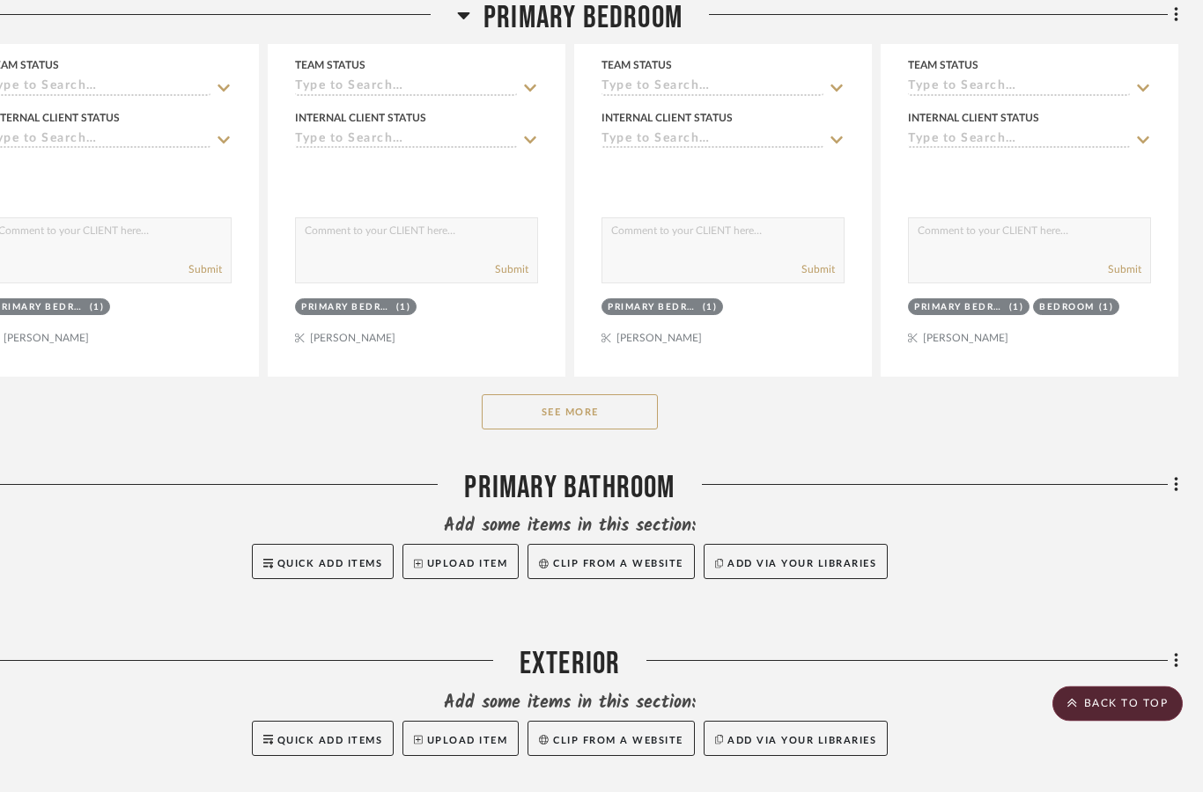
click at [584, 418] on button "See More" at bounding box center [570, 412] width 176 height 35
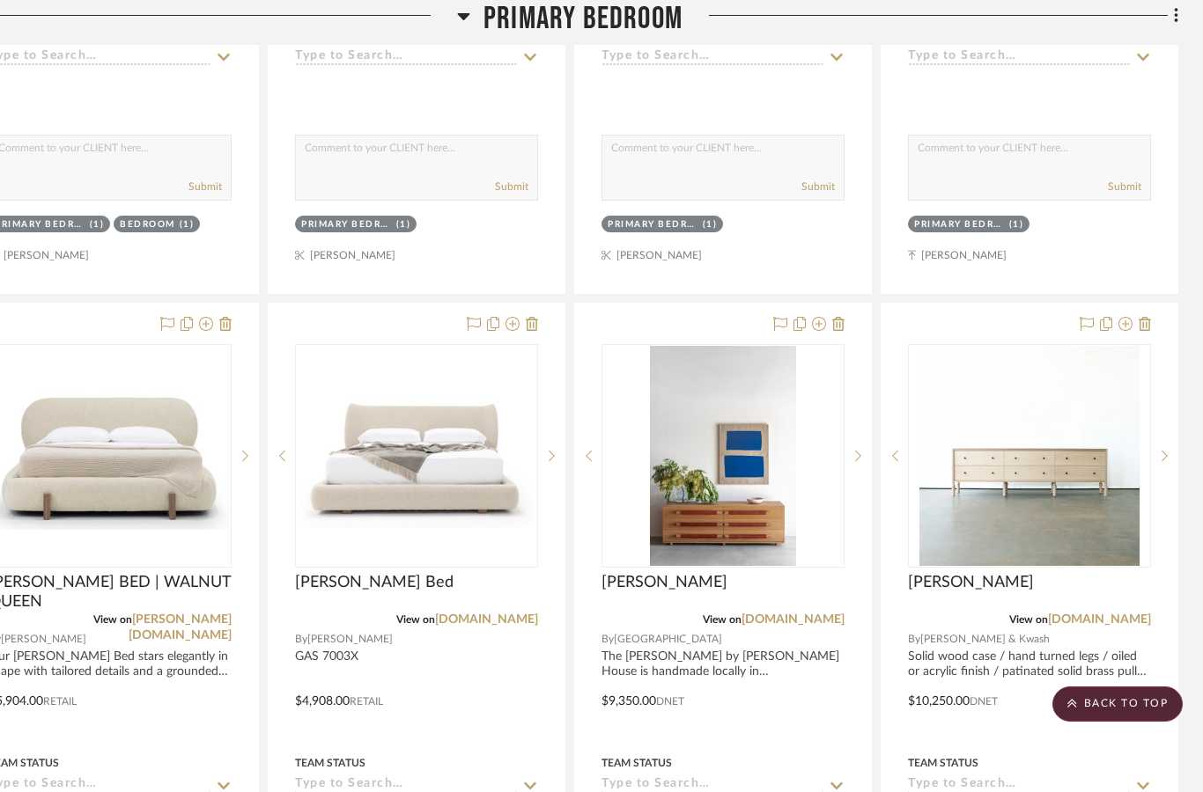
click at [0, 0] on img at bounding box center [0, 0] width 0 height 0
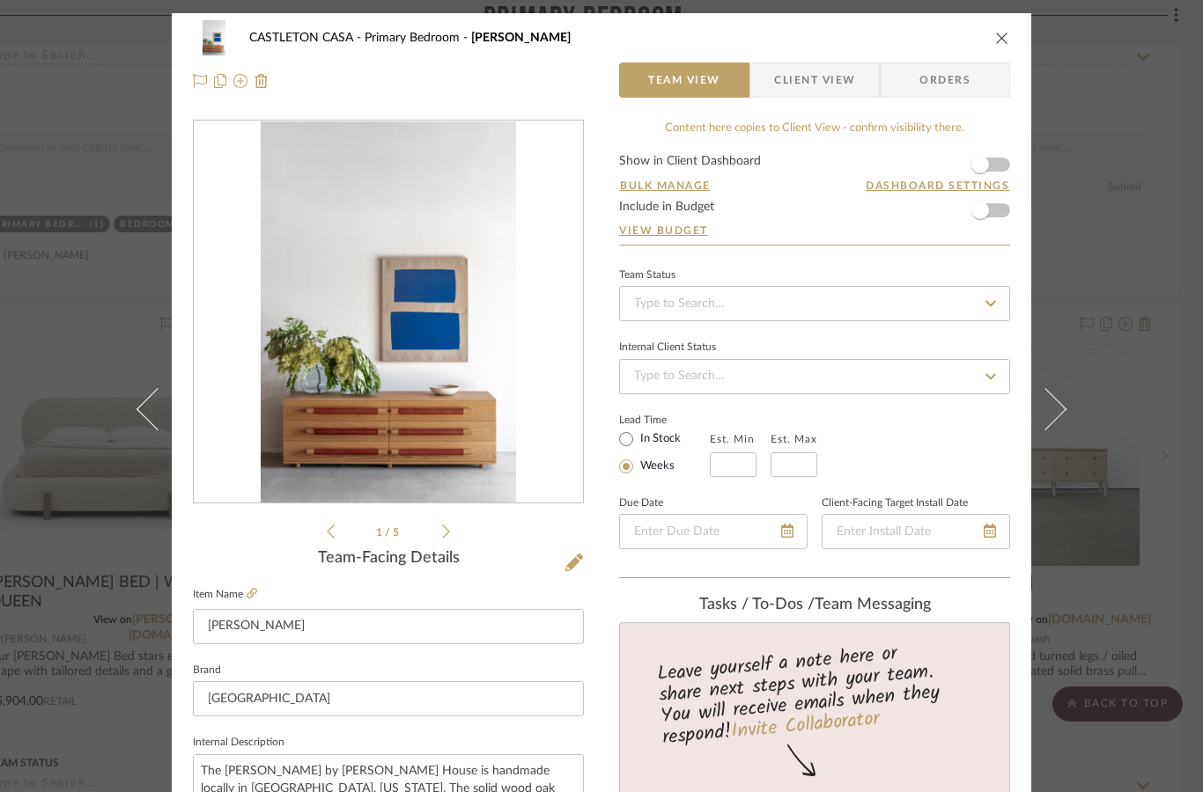
scroll to position [0, 0]
click at [447, 427] on img "0" at bounding box center [388, 313] width 254 height 382
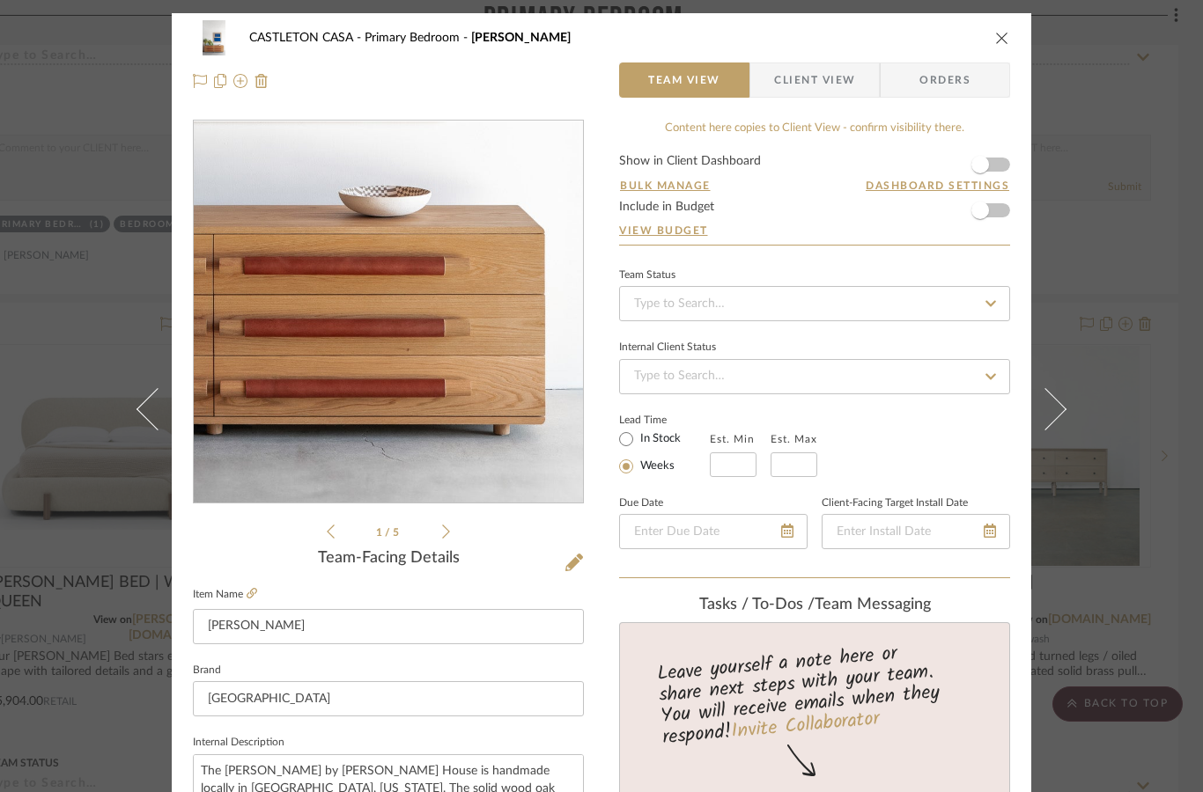
click at [1006, 33] on icon "close" at bounding box center [1002, 38] width 14 height 14
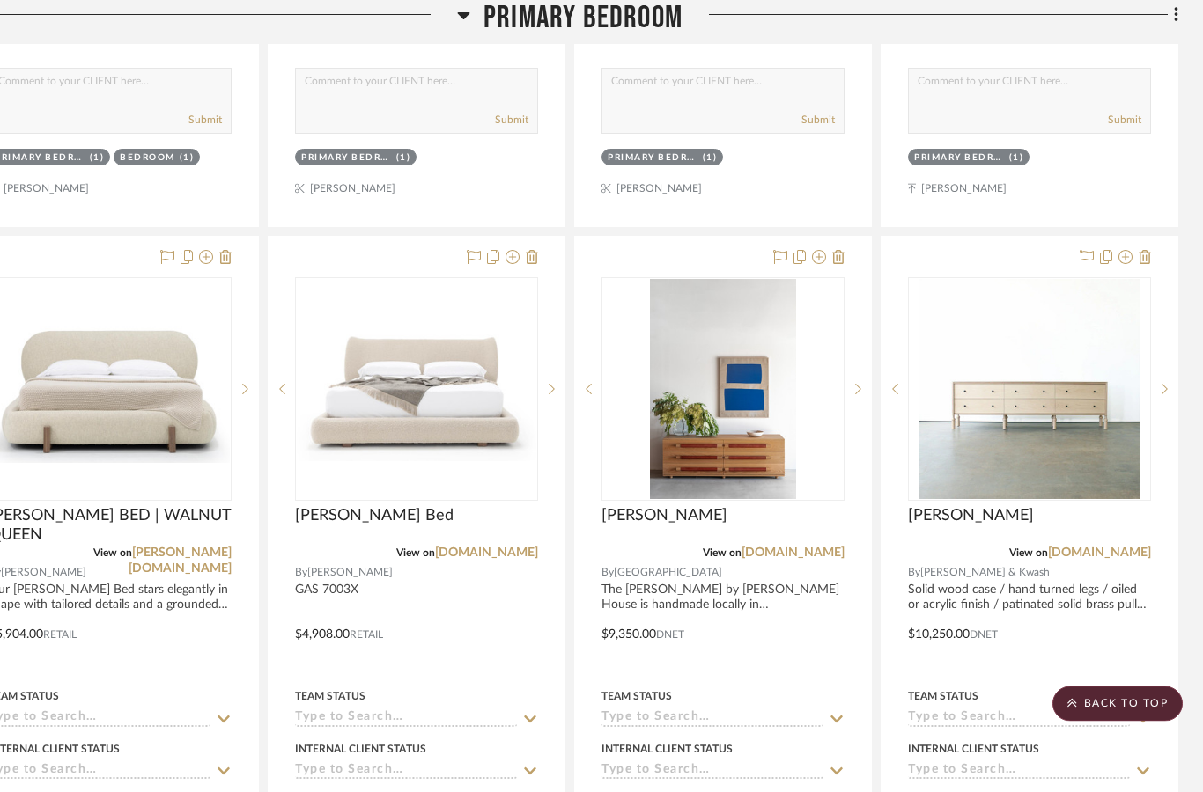
scroll to position [14303, 65]
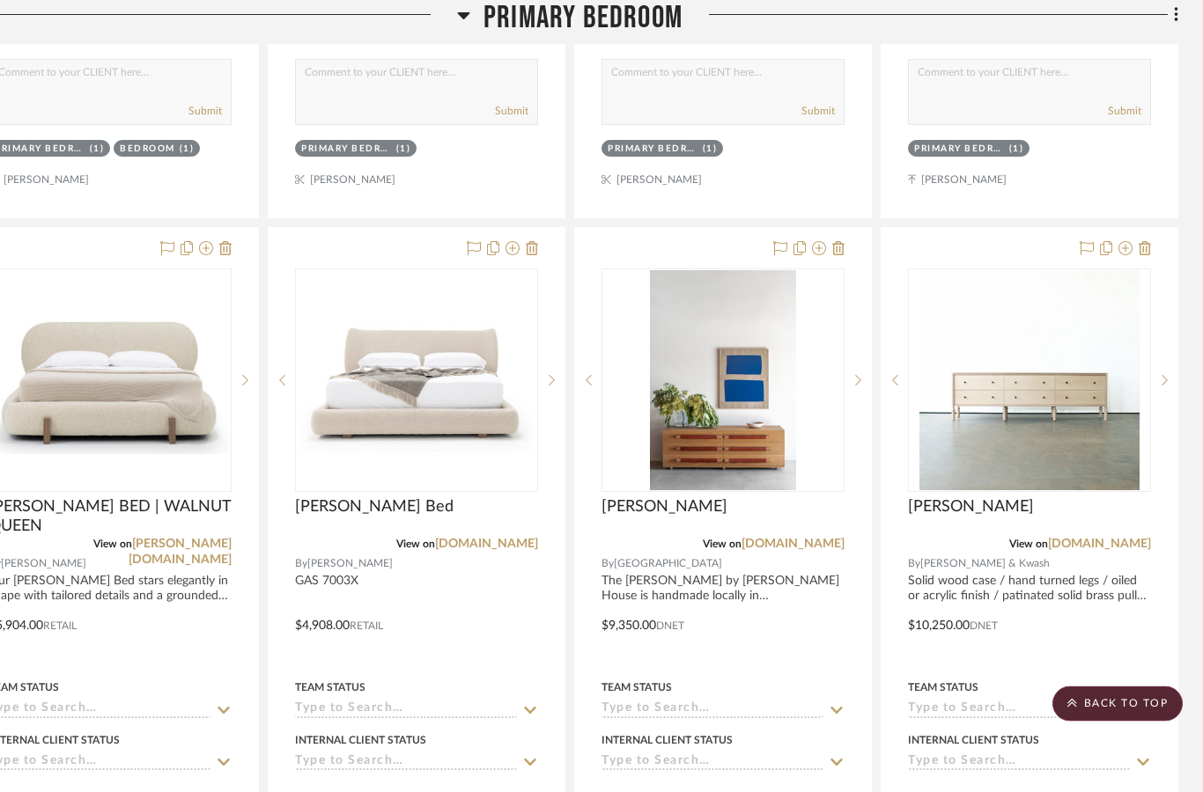
click at [808, 548] on link "[DOMAIN_NAME]" at bounding box center [792, 545] width 103 height 12
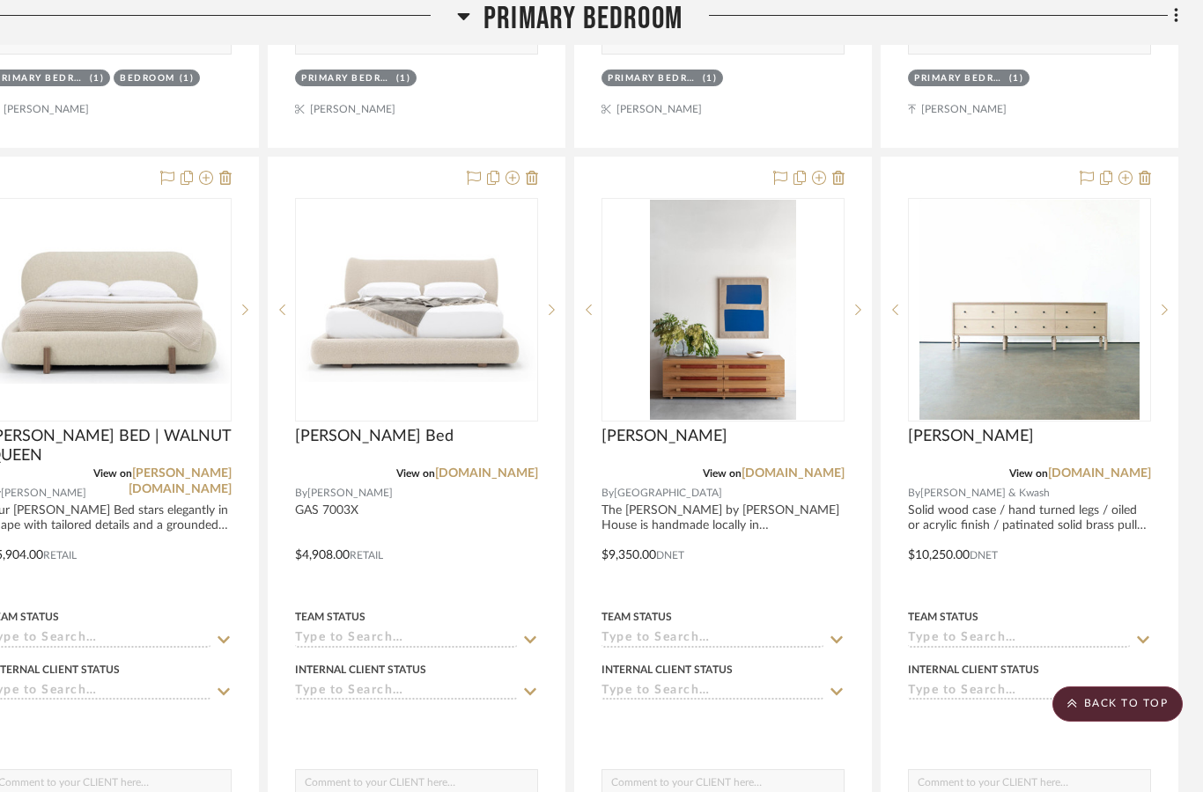
click at [0, 0] on img at bounding box center [0, 0] width 0 height 0
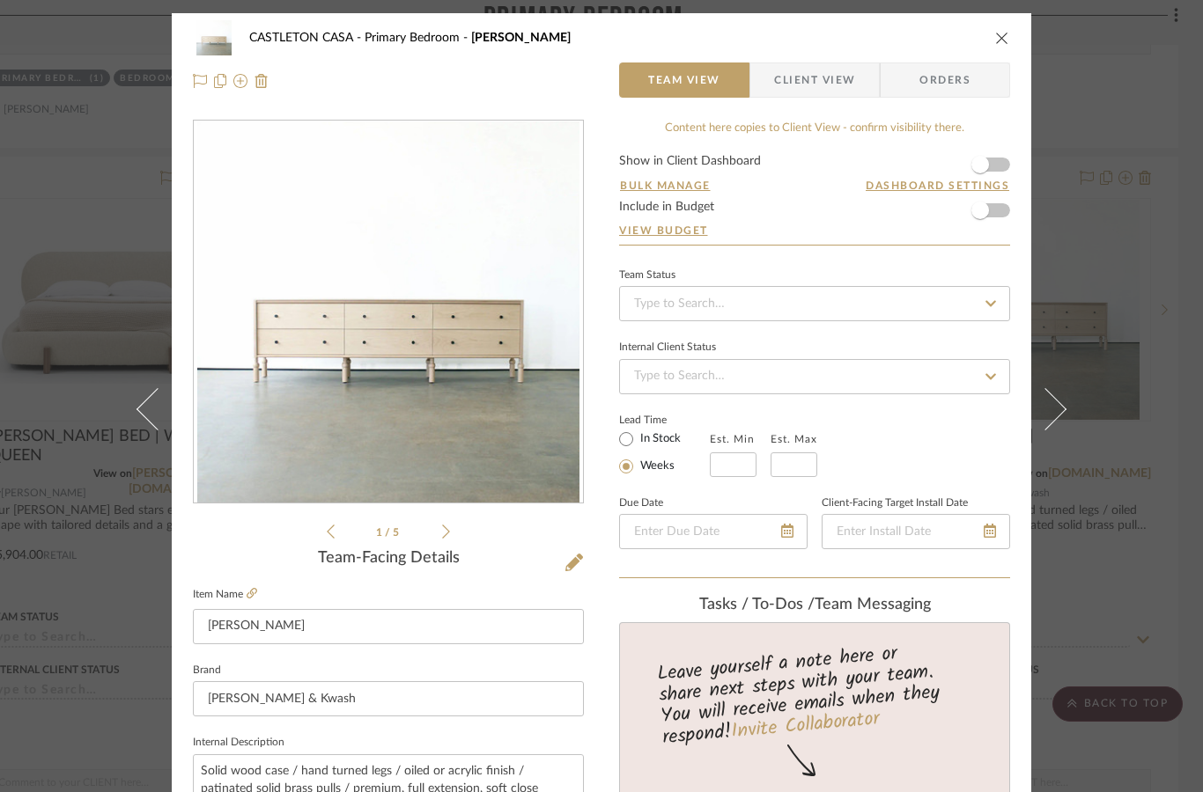
click at [442, 532] on icon at bounding box center [446, 532] width 8 height 16
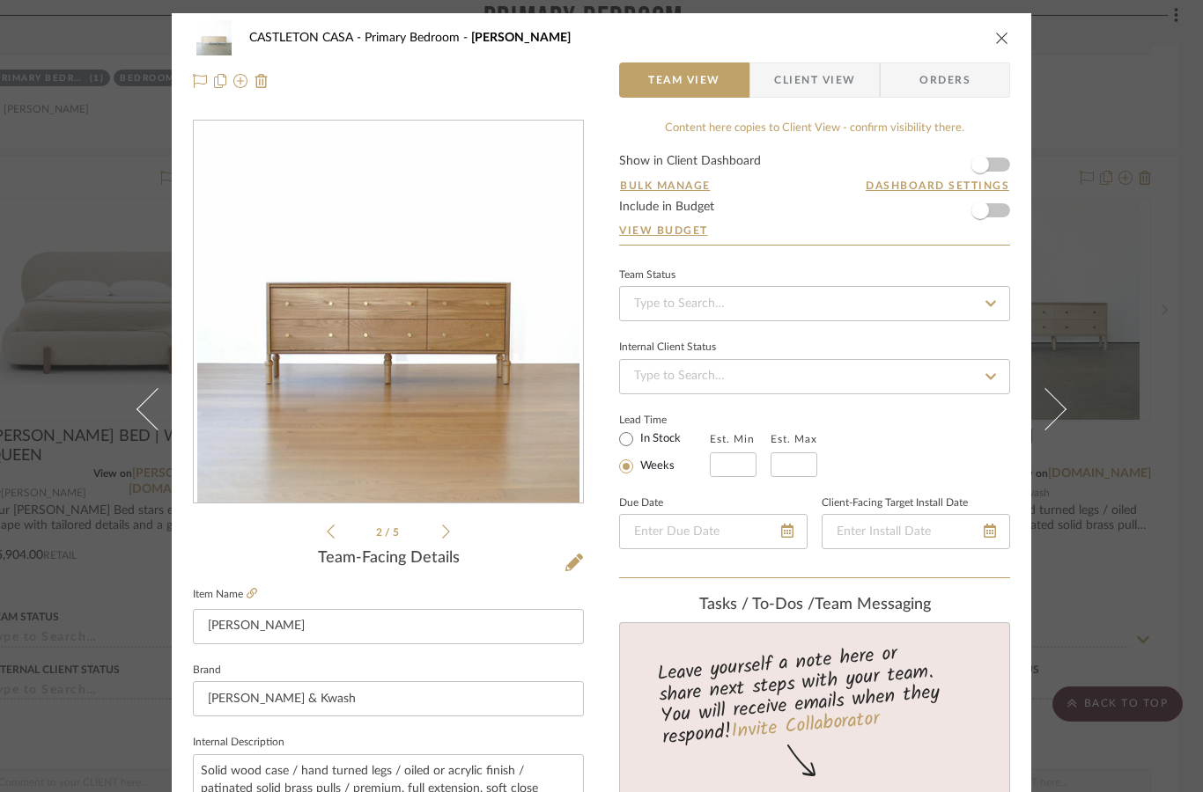
click at [445, 537] on icon at bounding box center [446, 532] width 8 height 16
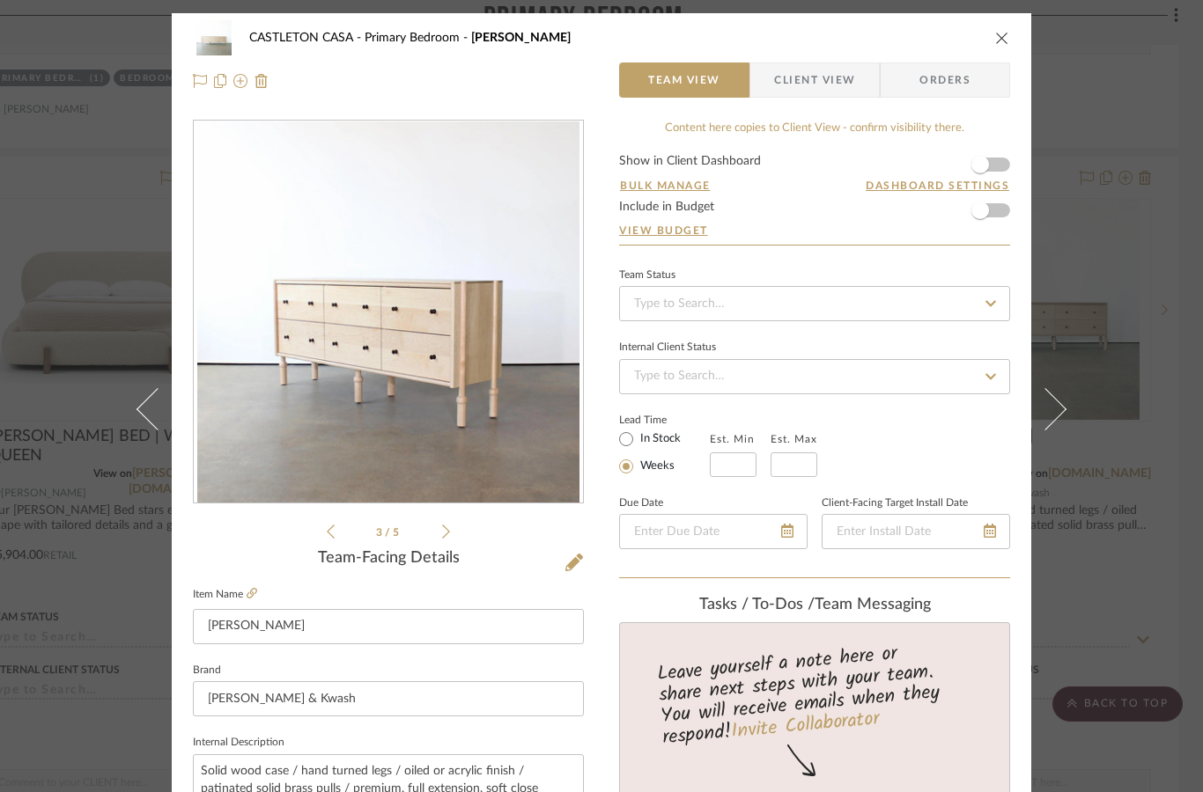
click at [447, 533] on icon at bounding box center [446, 532] width 8 height 16
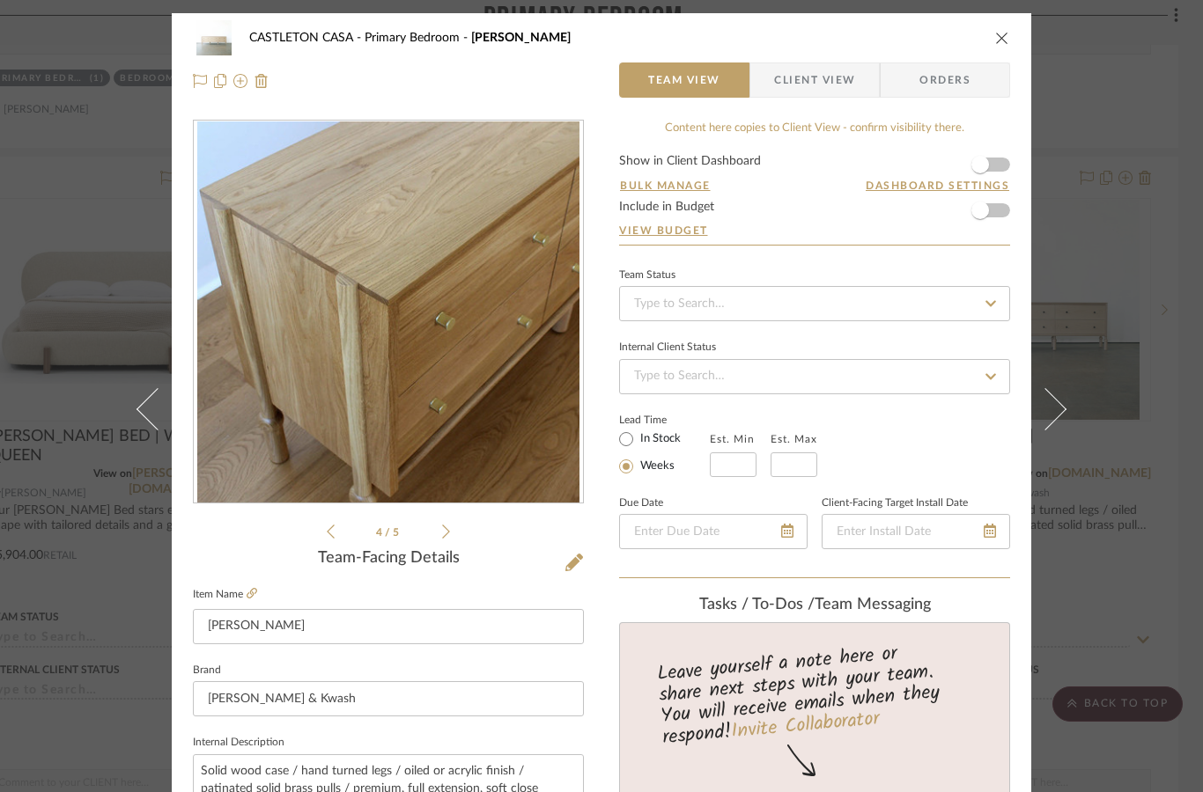
click at [321, 539] on div "4 / 5" at bounding box center [388, 331] width 391 height 423
click at [332, 525] on icon at bounding box center [331, 532] width 8 height 16
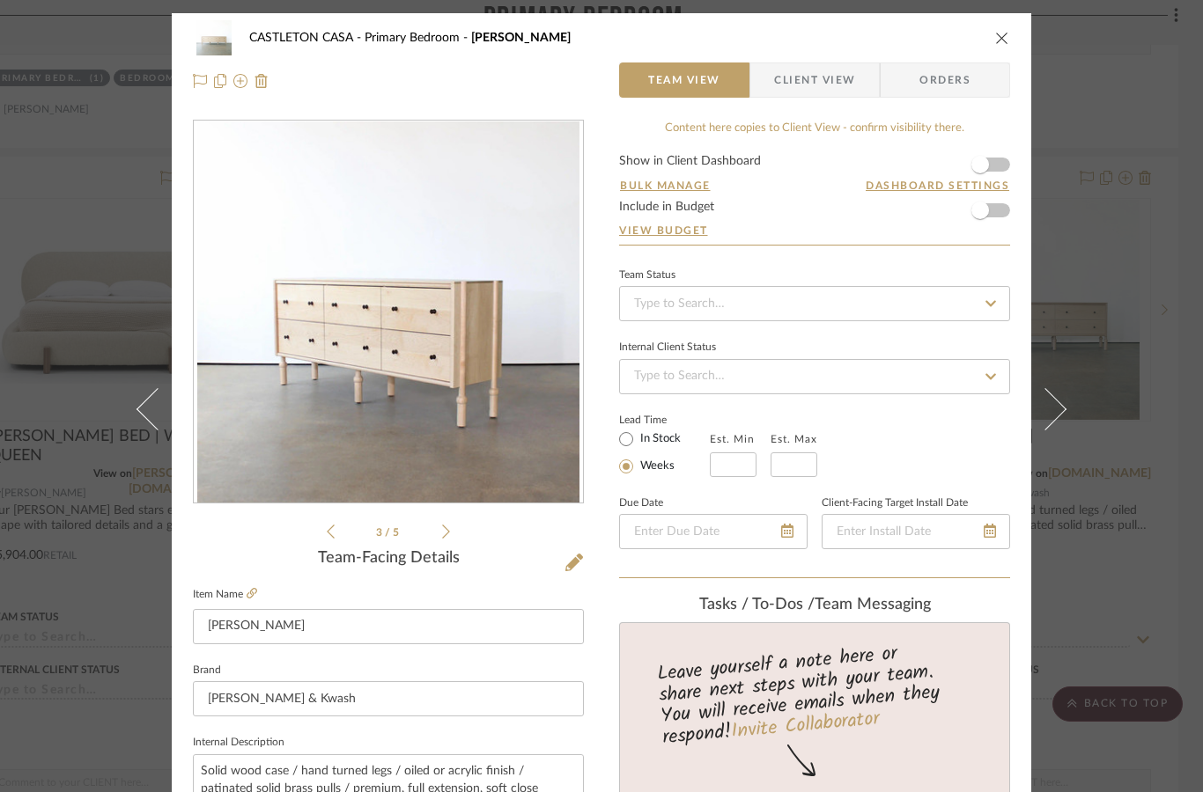
click at [333, 528] on icon at bounding box center [331, 532] width 8 height 16
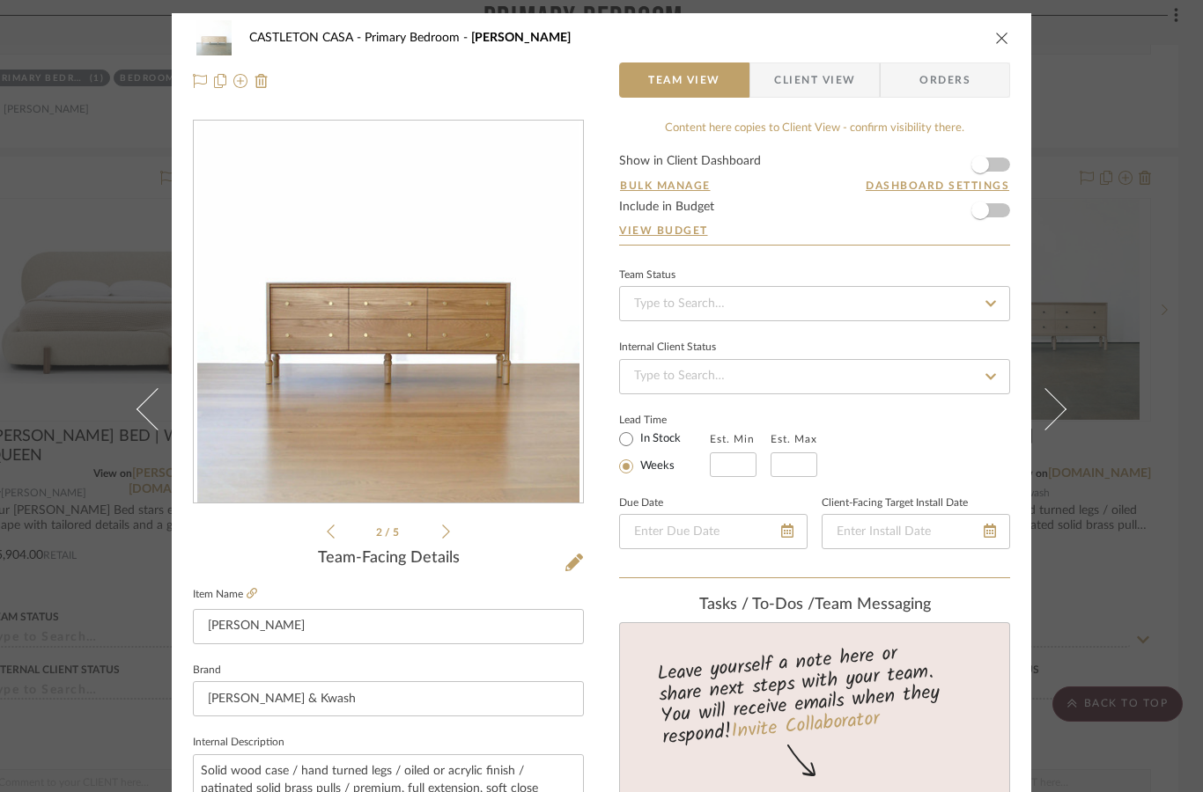
click at [327, 527] on icon at bounding box center [331, 532] width 8 height 16
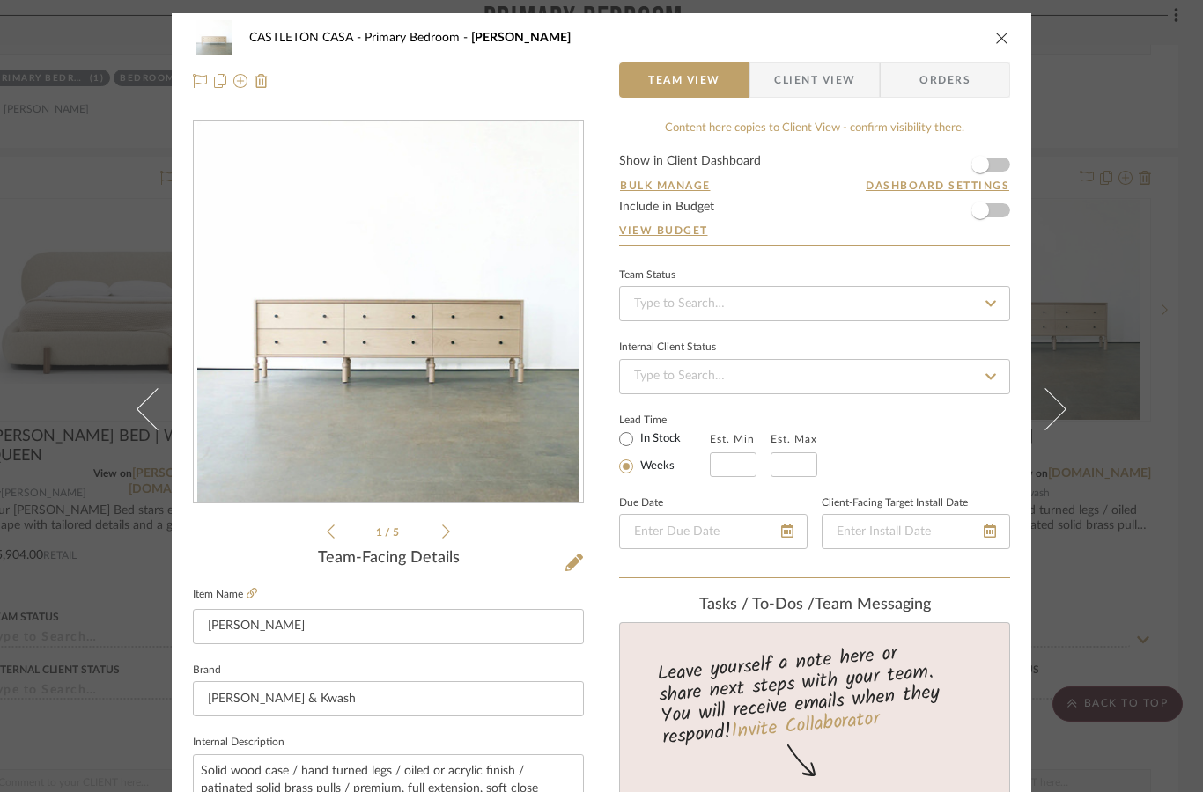
click at [448, 533] on icon at bounding box center [446, 532] width 8 height 14
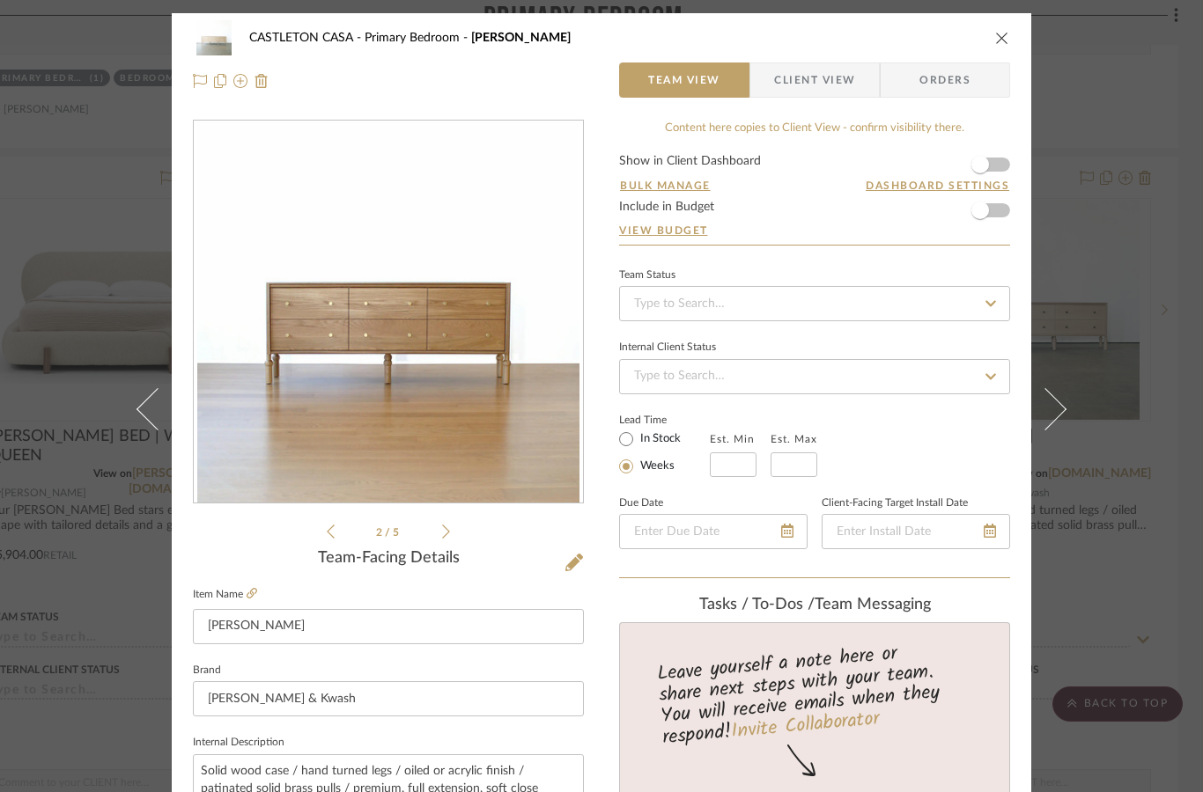
click at [439, 525] on li "2 / 5" at bounding box center [388, 531] width 107 height 21
click at [447, 535] on icon at bounding box center [446, 532] width 8 height 16
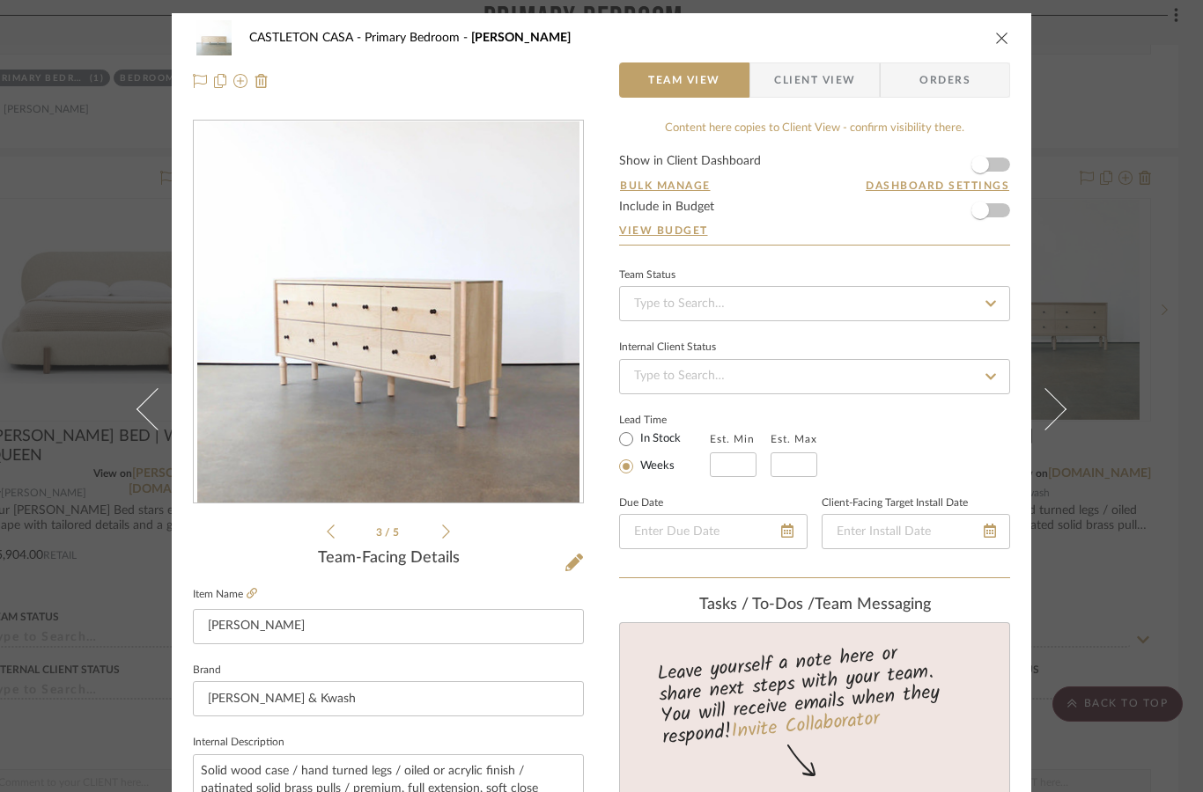
click at [443, 532] on icon at bounding box center [446, 532] width 8 height 16
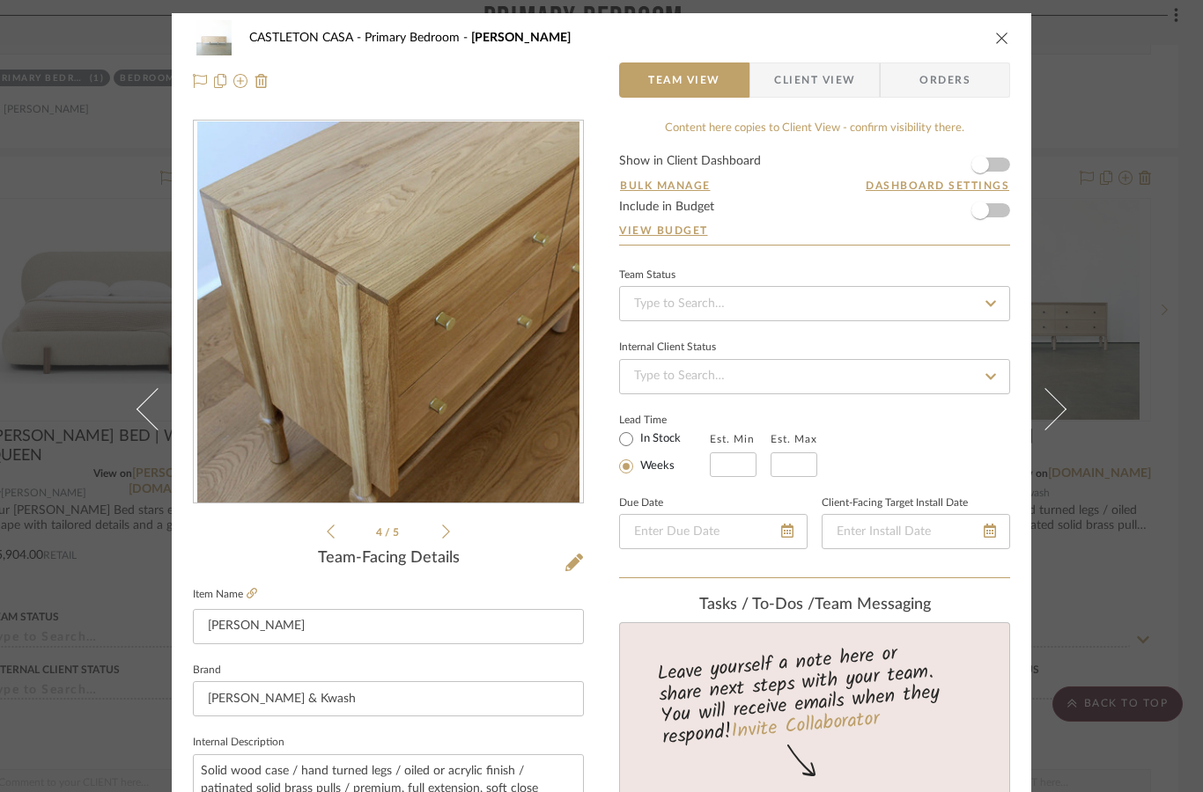
click at [446, 537] on icon at bounding box center [446, 532] width 8 height 16
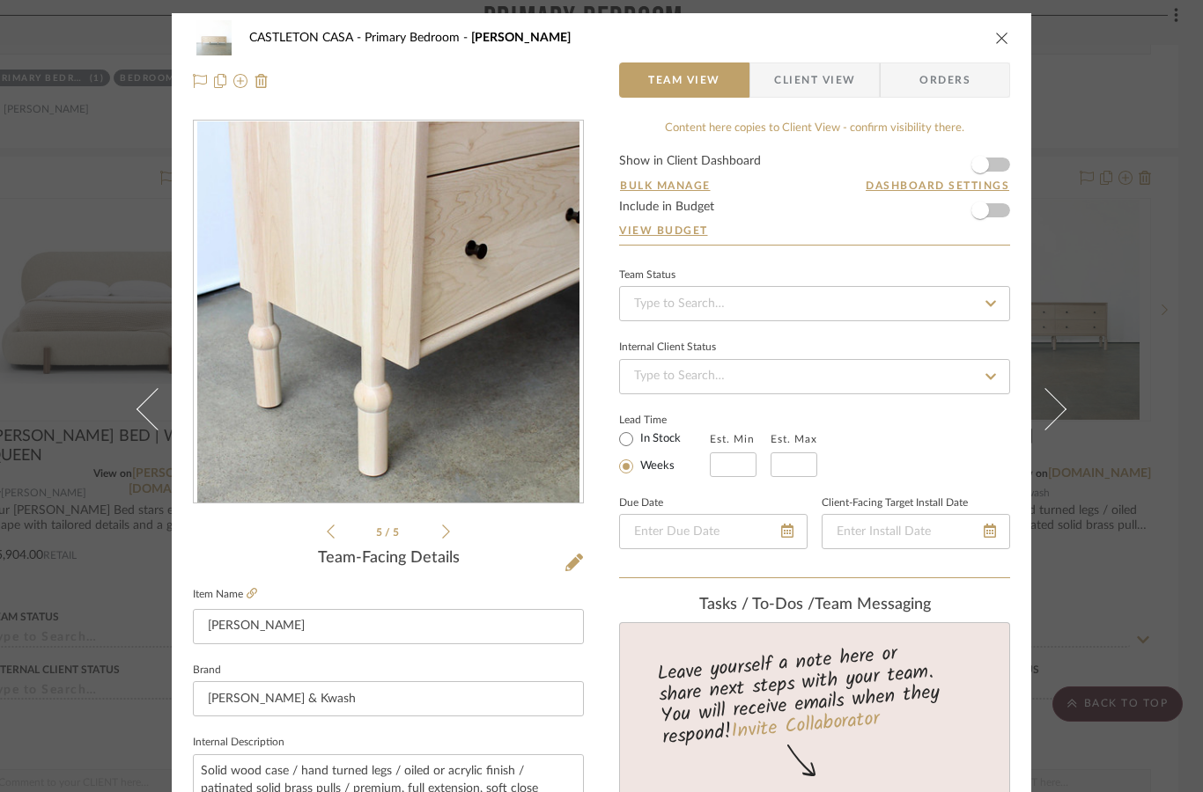
click at [445, 527] on icon at bounding box center [446, 532] width 8 height 16
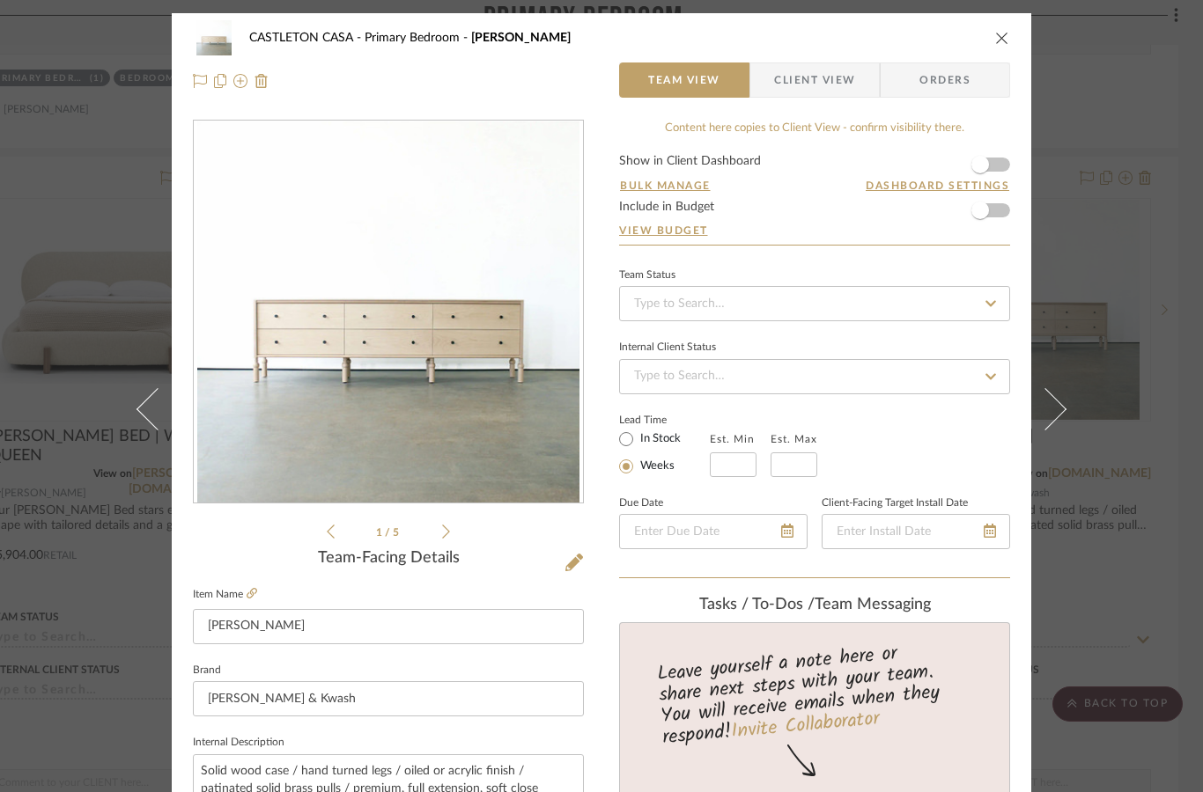
click at [251, 591] on icon at bounding box center [252, 593] width 11 height 11
click at [122, 576] on button at bounding box center [146, 409] width 49 height 792
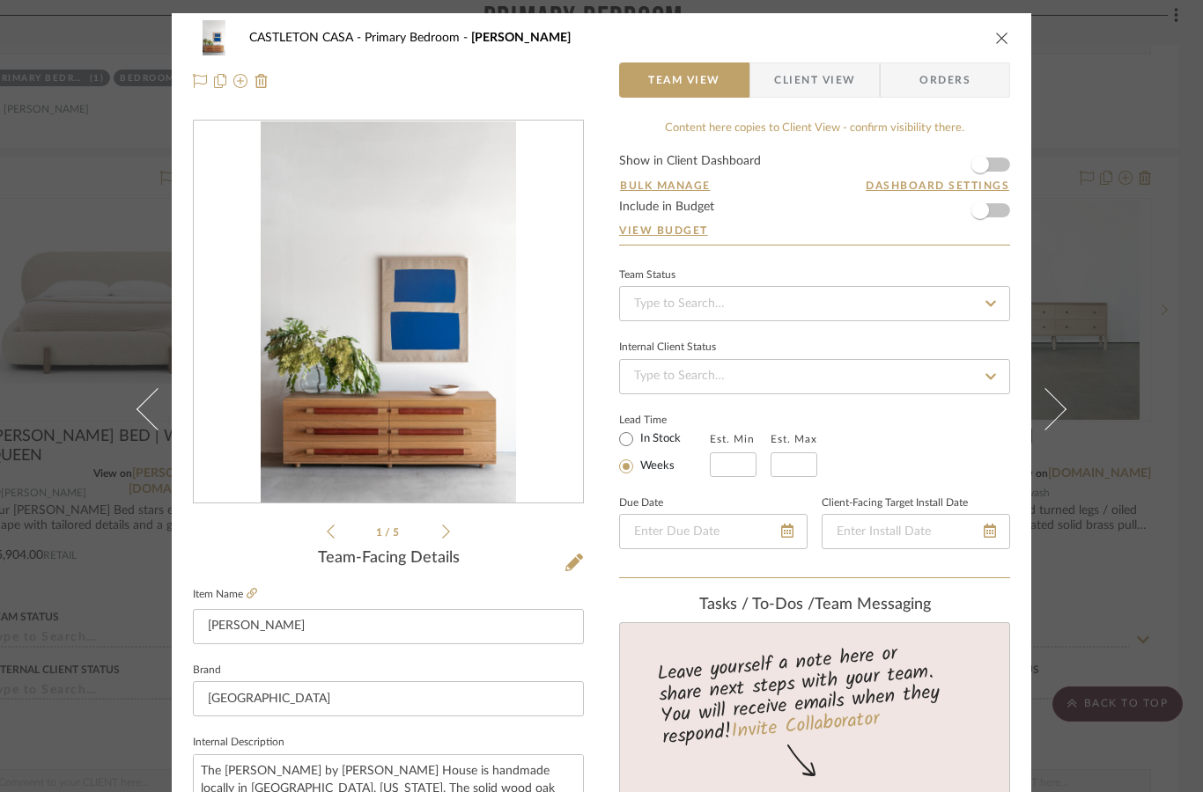
click at [995, 42] on icon "close" at bounding box center [1002, 38] width 14 height 14
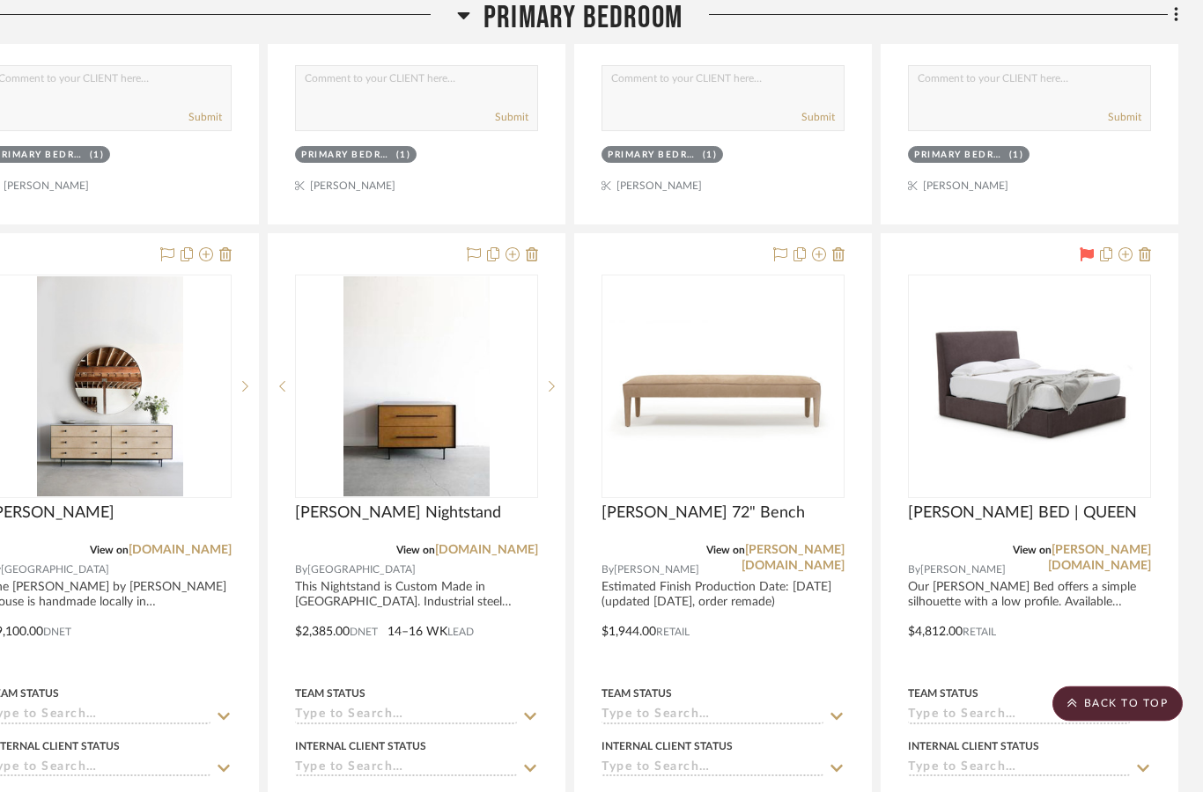
scroll to position [15080, 65]
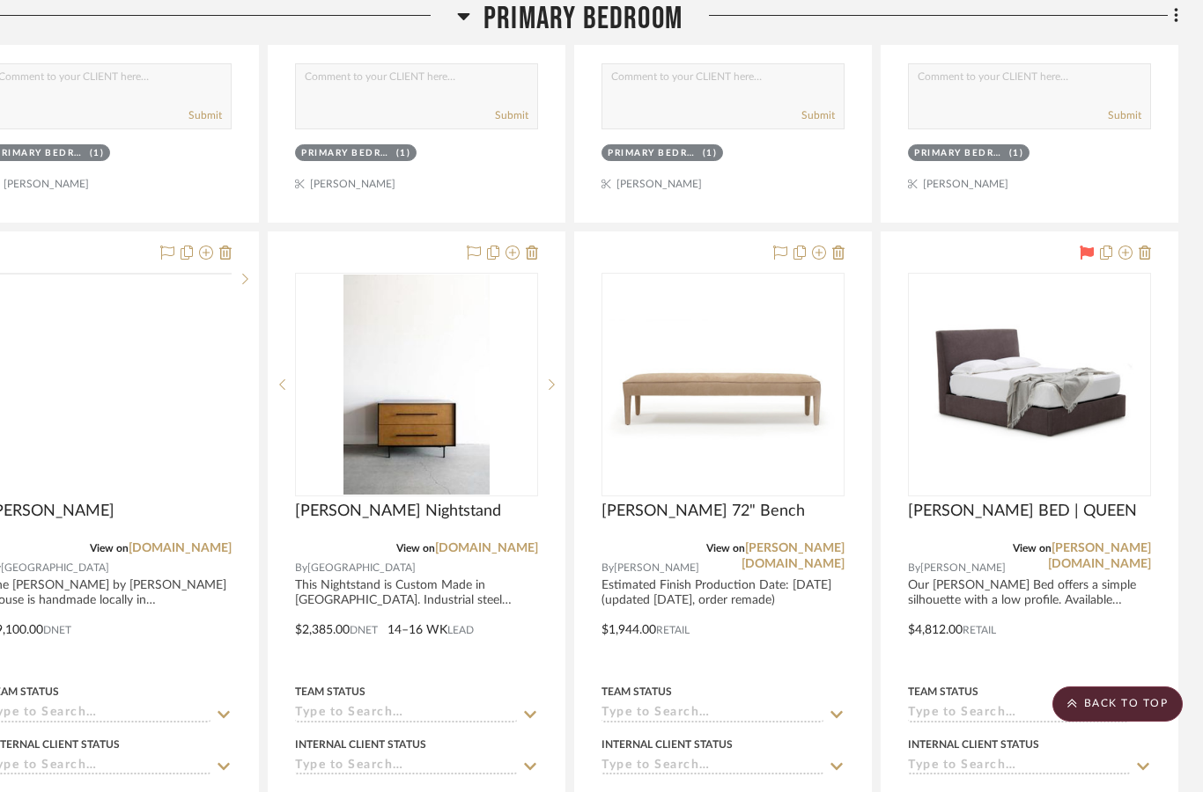
click at [0, 0] on img at bounding box center [0, 0] width 0 height 0
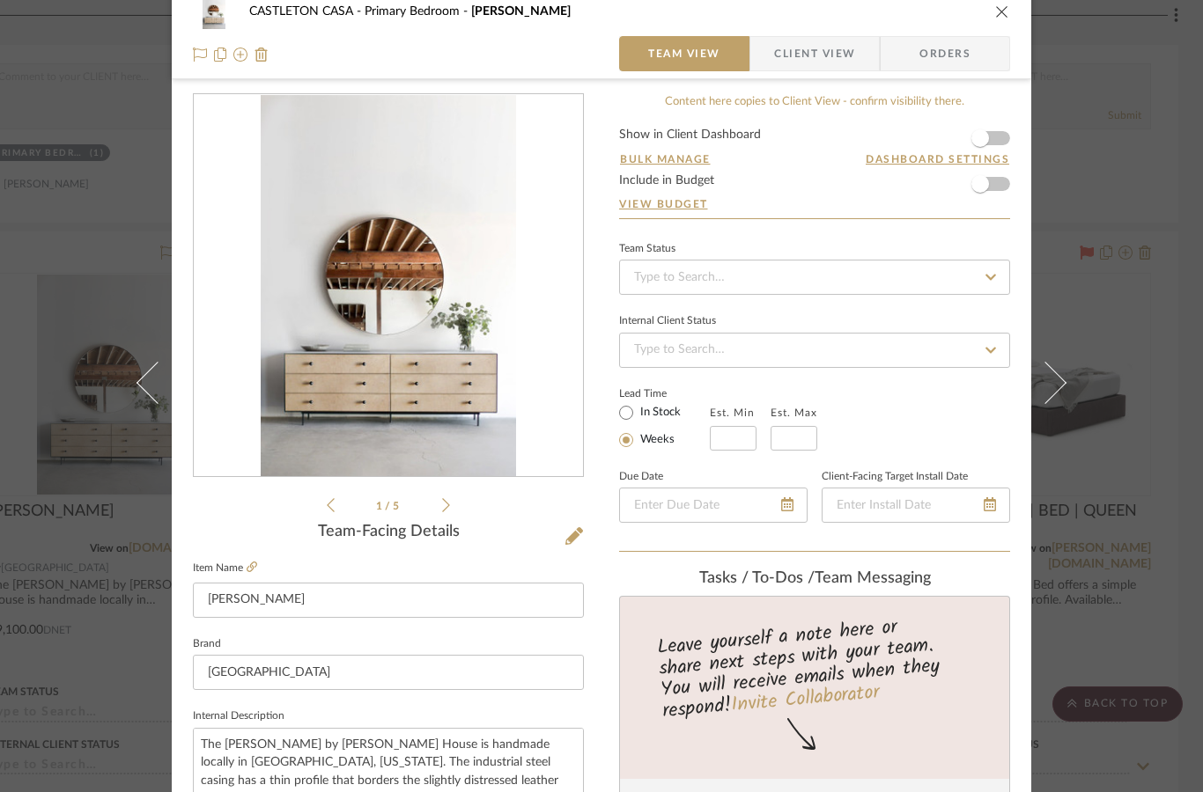
scroll to position [16, 0]
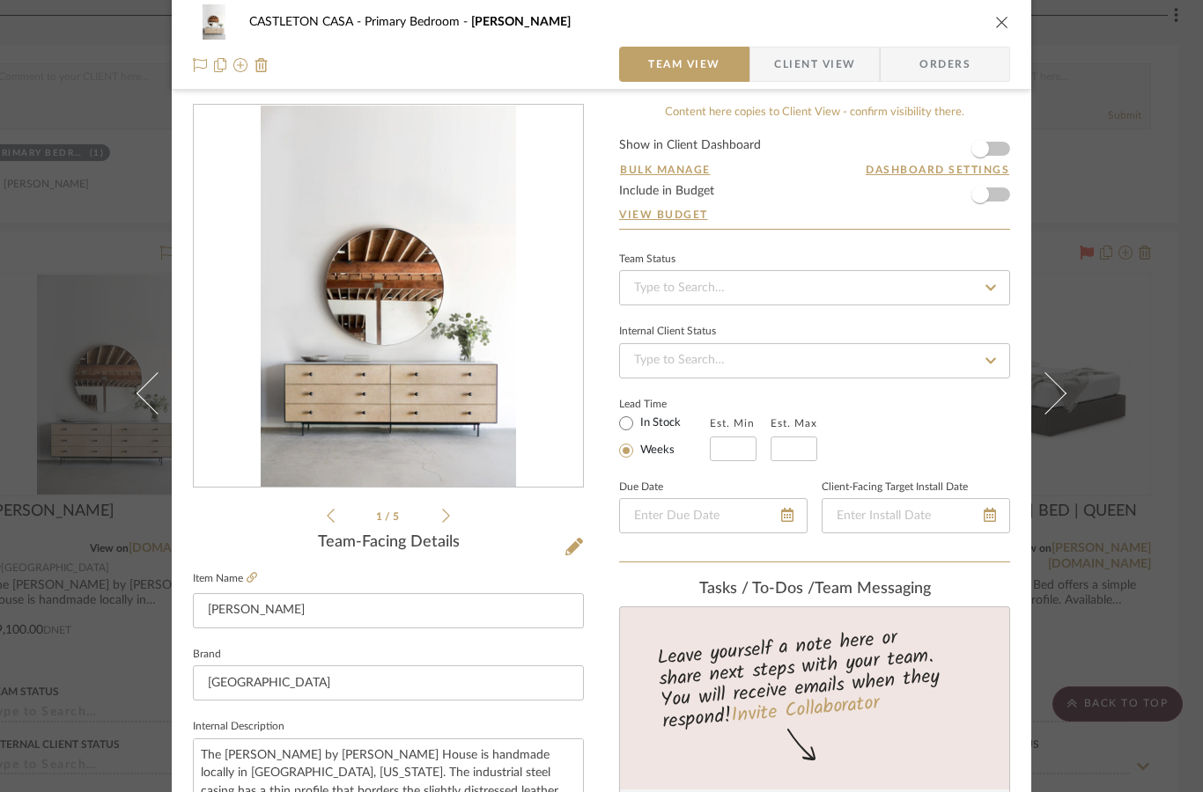
click at [453, 397] on img "0" at bounding box center [388, 297] width 254 height 382
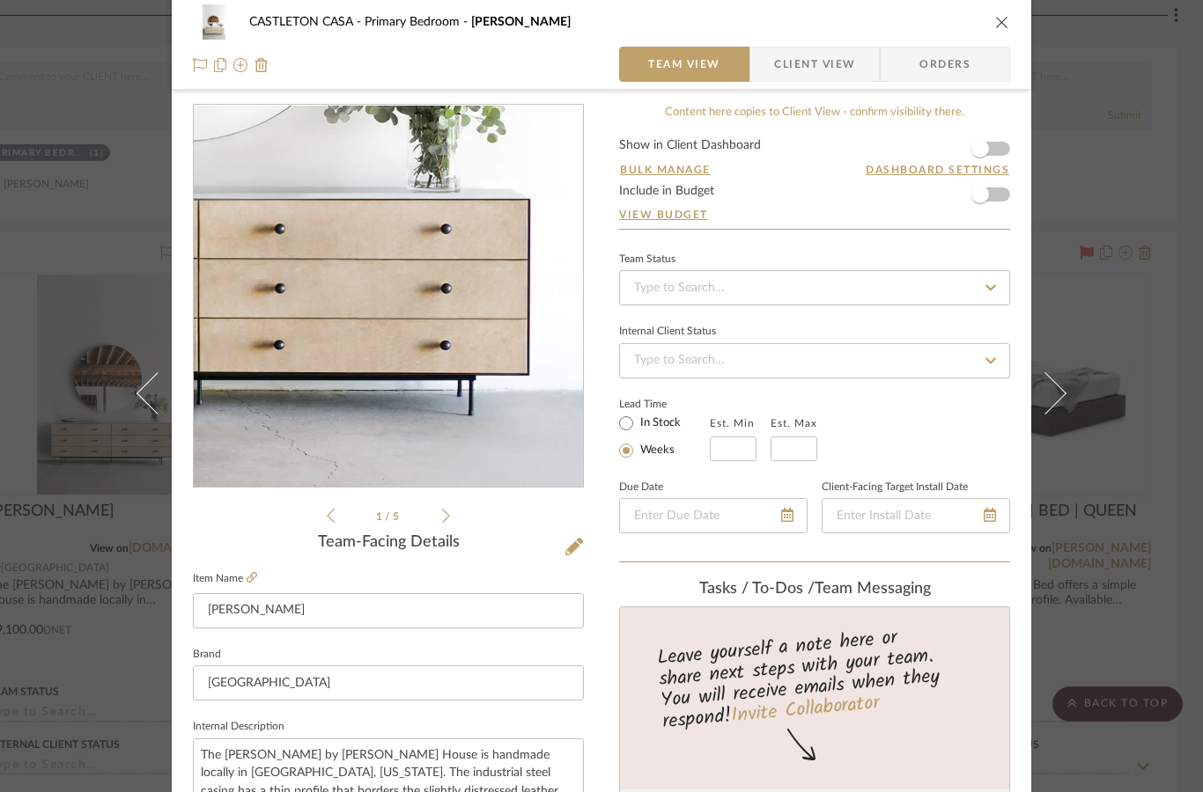
click at [530, 374] on div "0" at bounding box center [388, 297] width 389 height 382
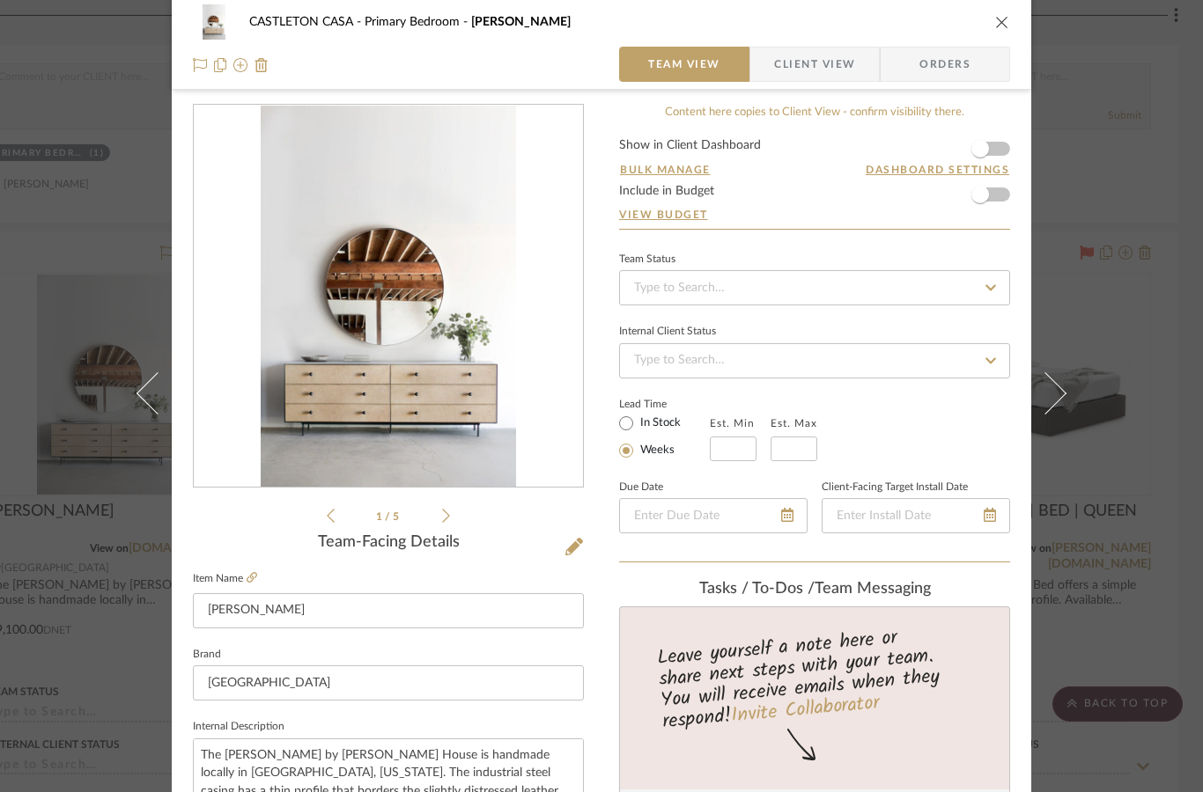
click at [254, 584] on fa-icon at bounding box center [252, 578] width 11 height 11
click at [67, 398] on div "[GEOGRAPHIC_DATA] Bedroom [PERSON_NAME] Team View Client View Orders 1 / 5 Team…" at bounding box center [601, 396] width 1203 height 792
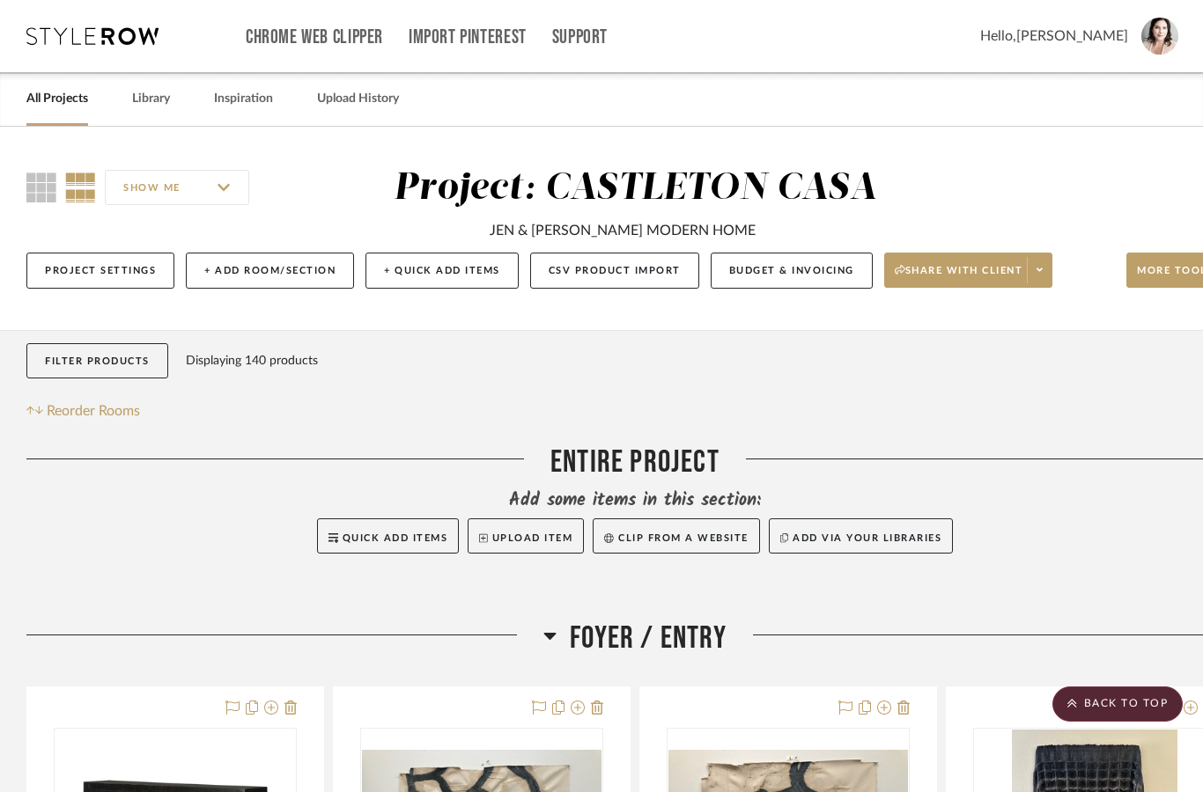
scroll to position [15080, 65]
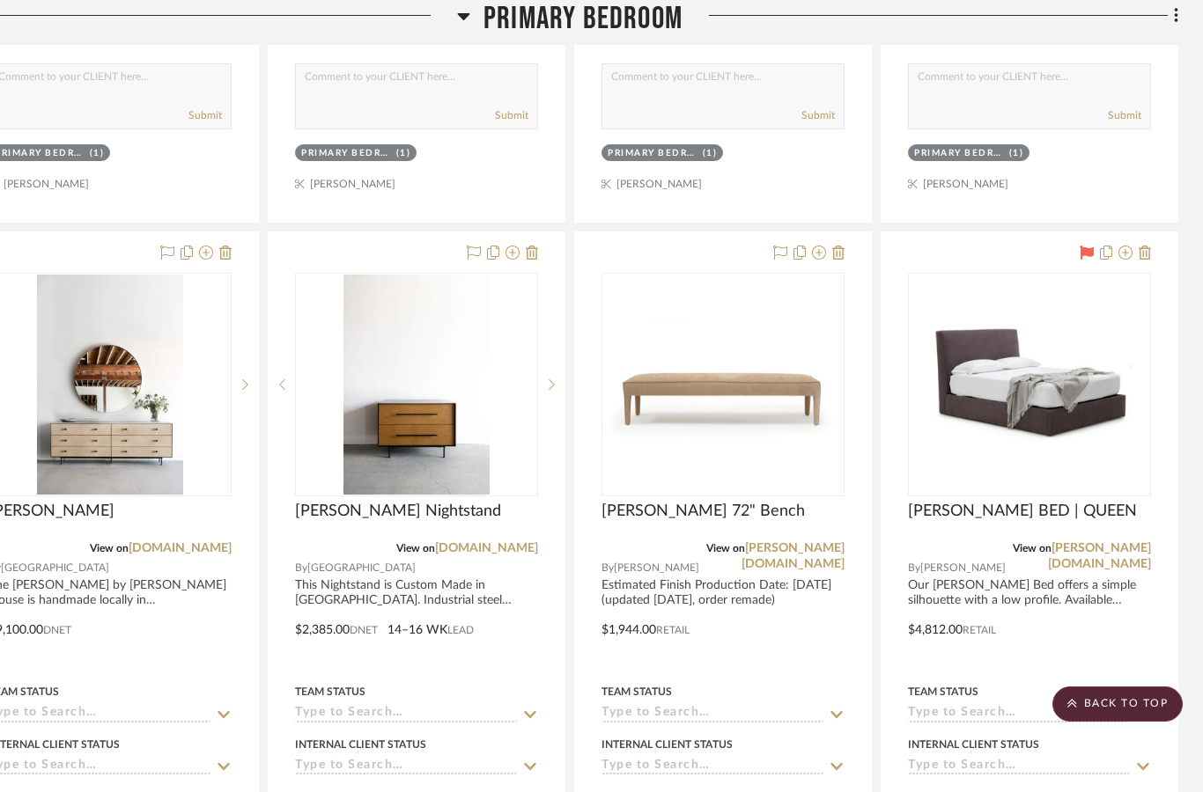
click at [0, 0] on img at bounding box center [0, 0] width 0 height 0
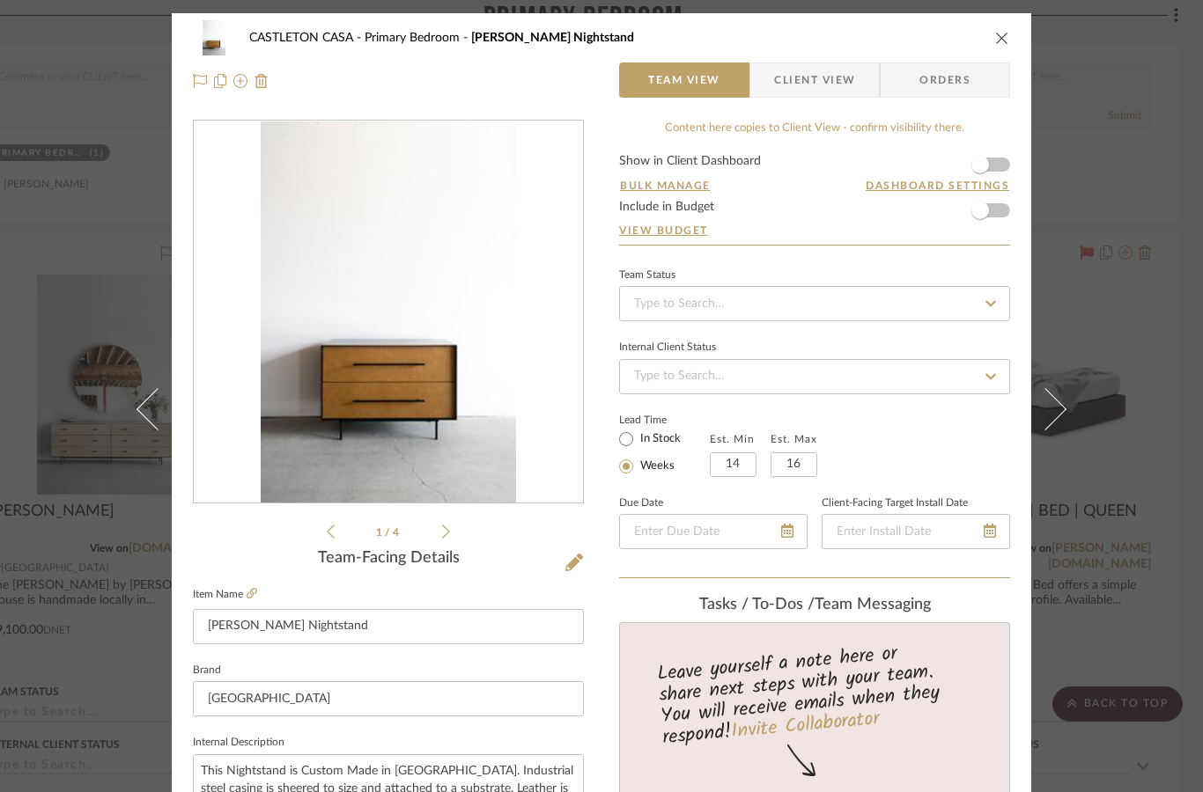
click at [447, 532] on icon at bounding box center [446, 532] width 8 height 16
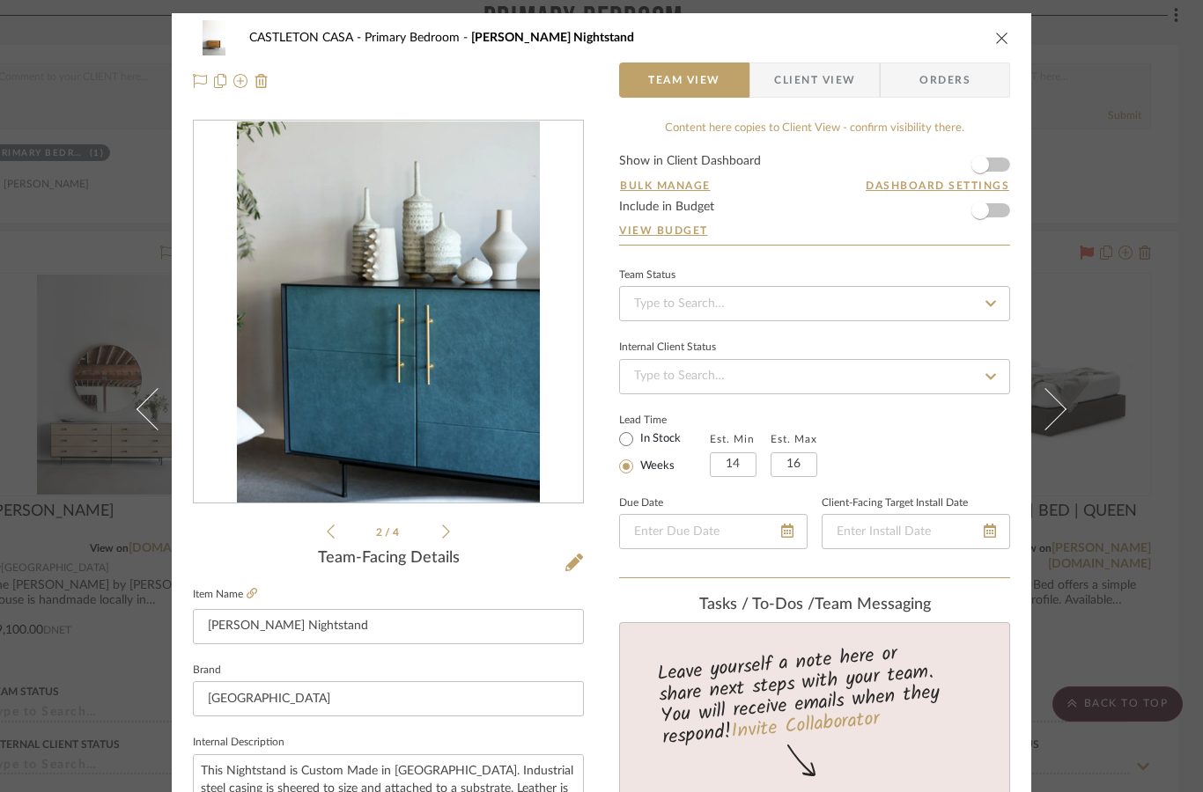
click at [329, 527] on icon at bounding box center [331, 532] width 8 height 16
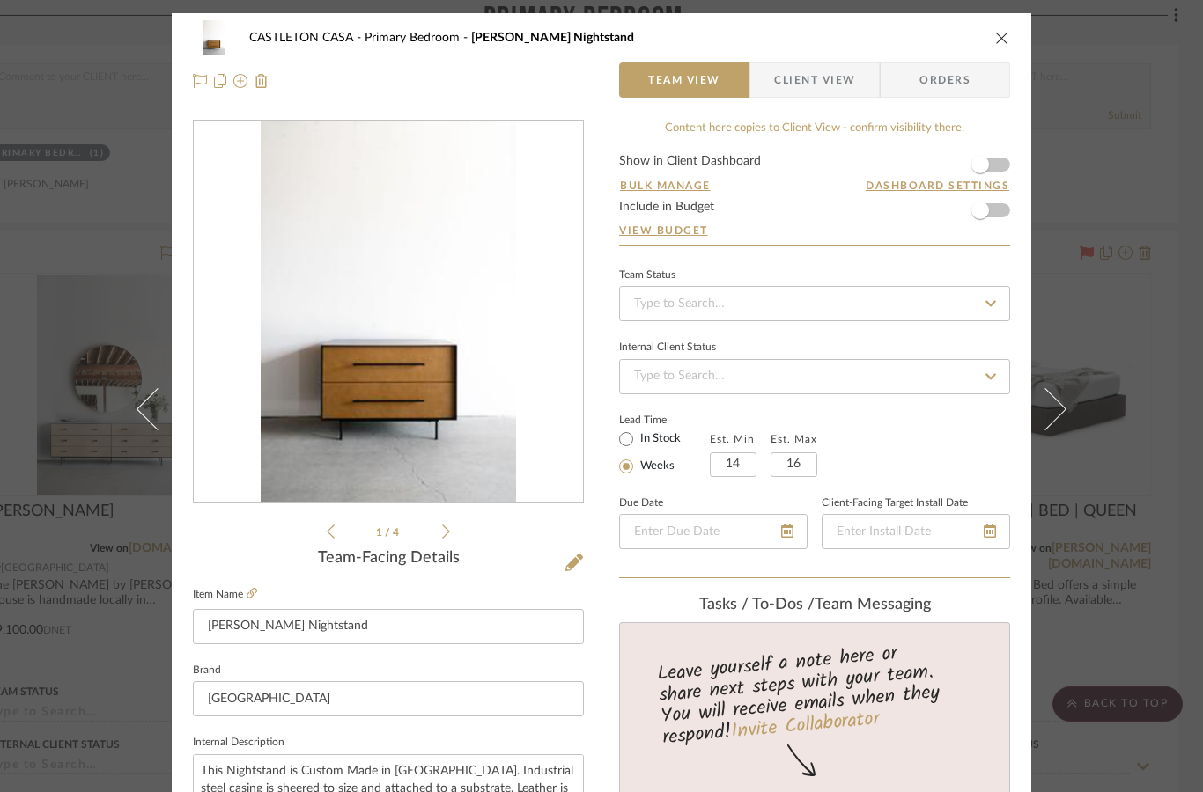
click at [408, 459] on img "0" at bounding box center [388, 313] width 254 height 382
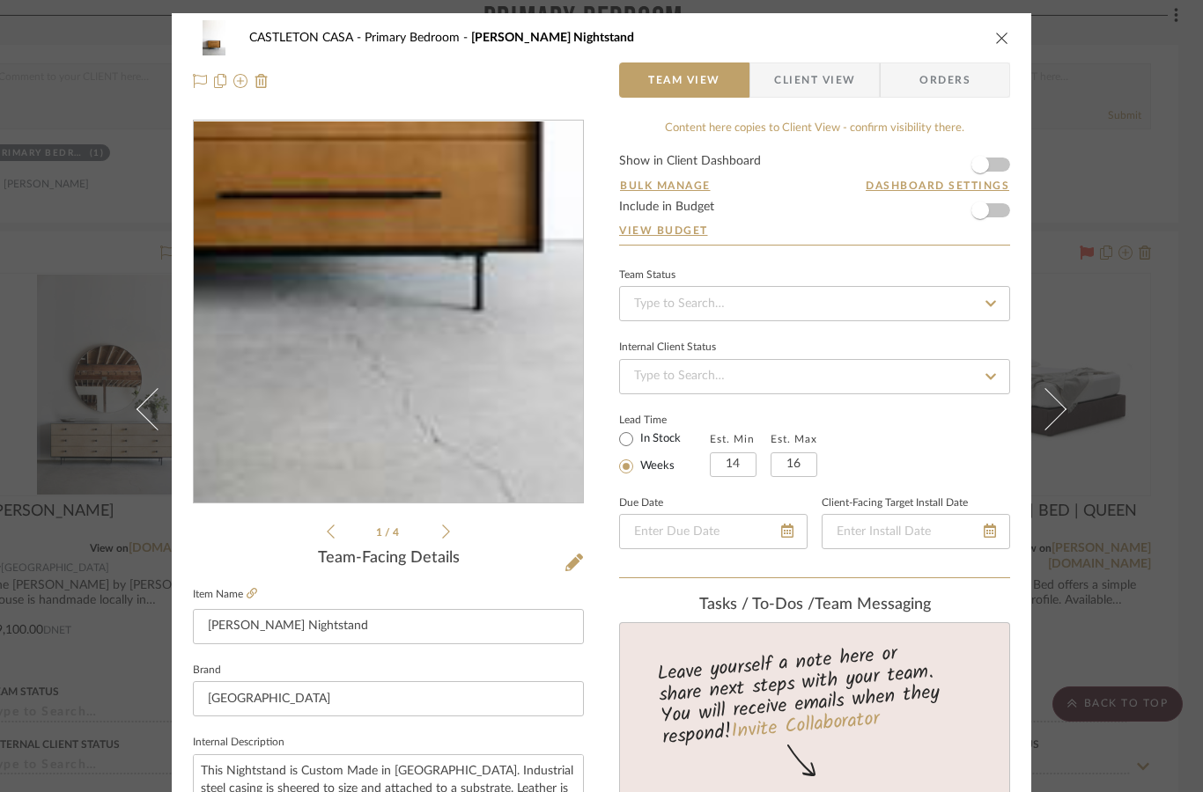
click at [1007, 40] on icon "close" at bounding box center [1002, 38] width 14 height 14
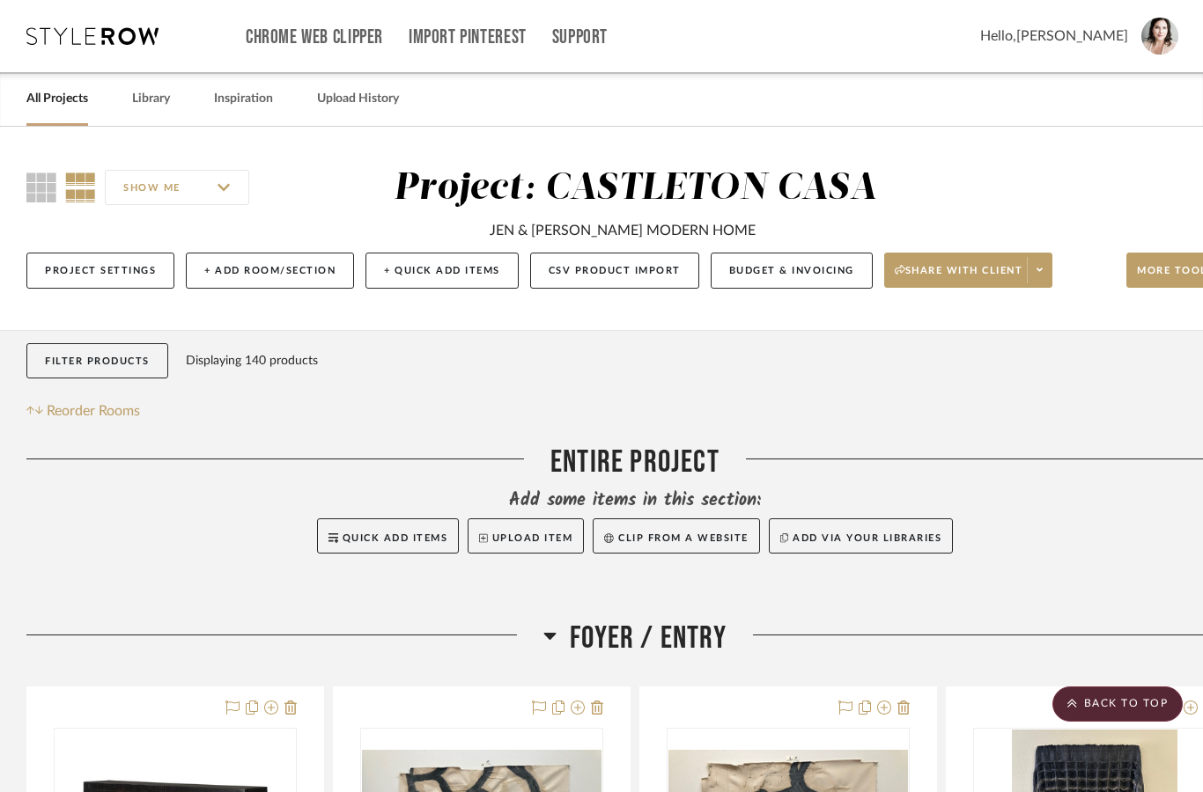
scroll to position [15080, 65]
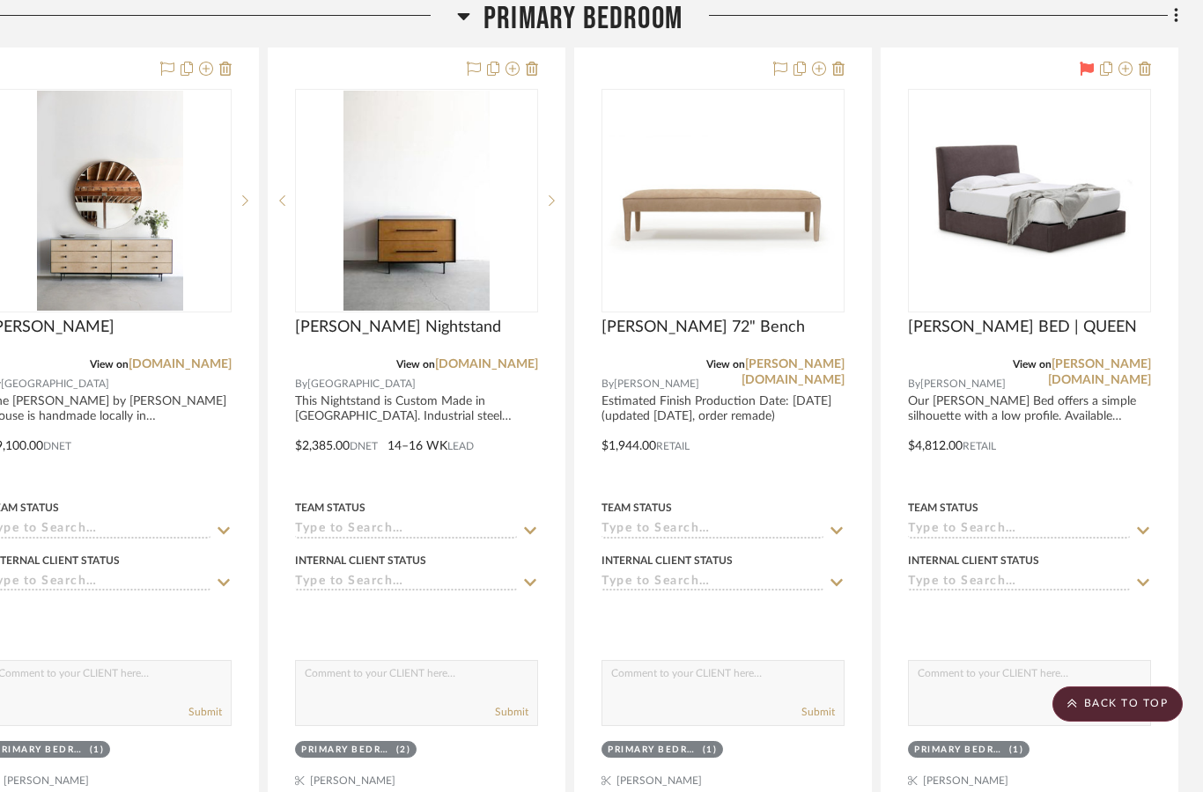
click at [0, 0] on img at bounding box center [0, 0] width 0 height 0
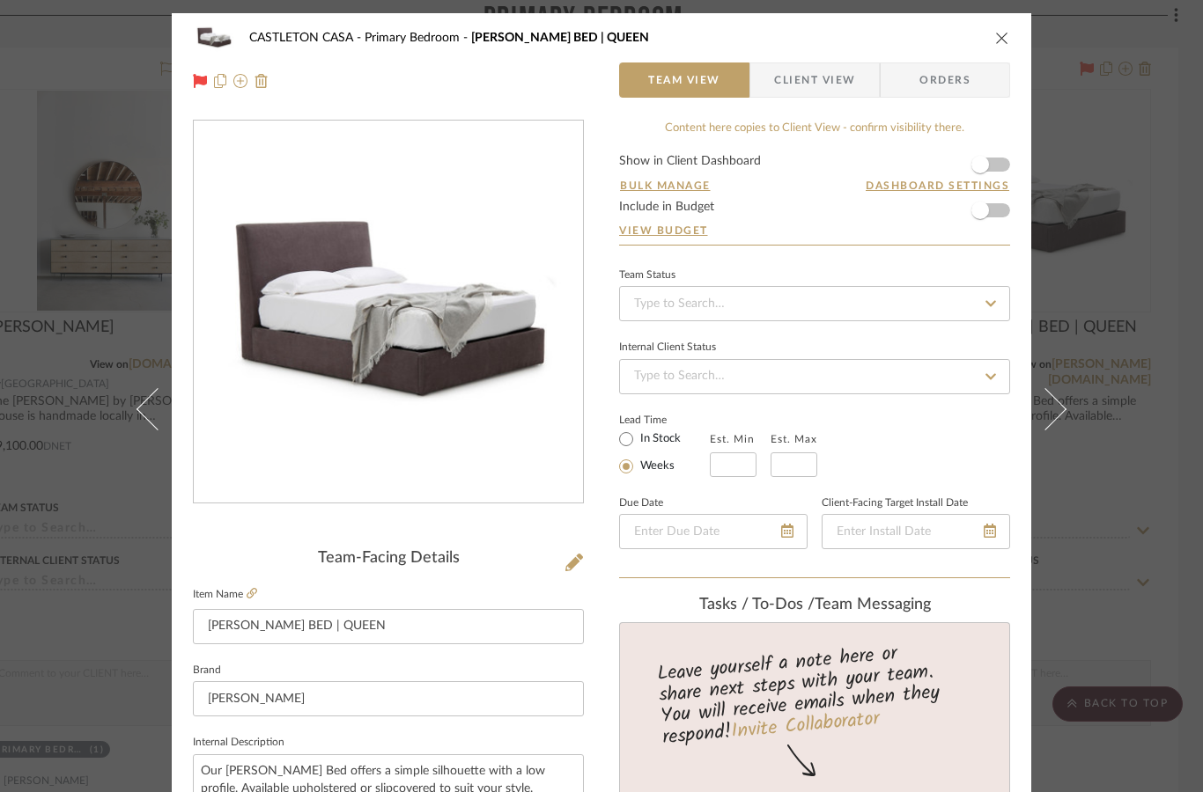
click at [1005, 41] on icon "close" at bounding box center [1002, 38] width 14 height 14
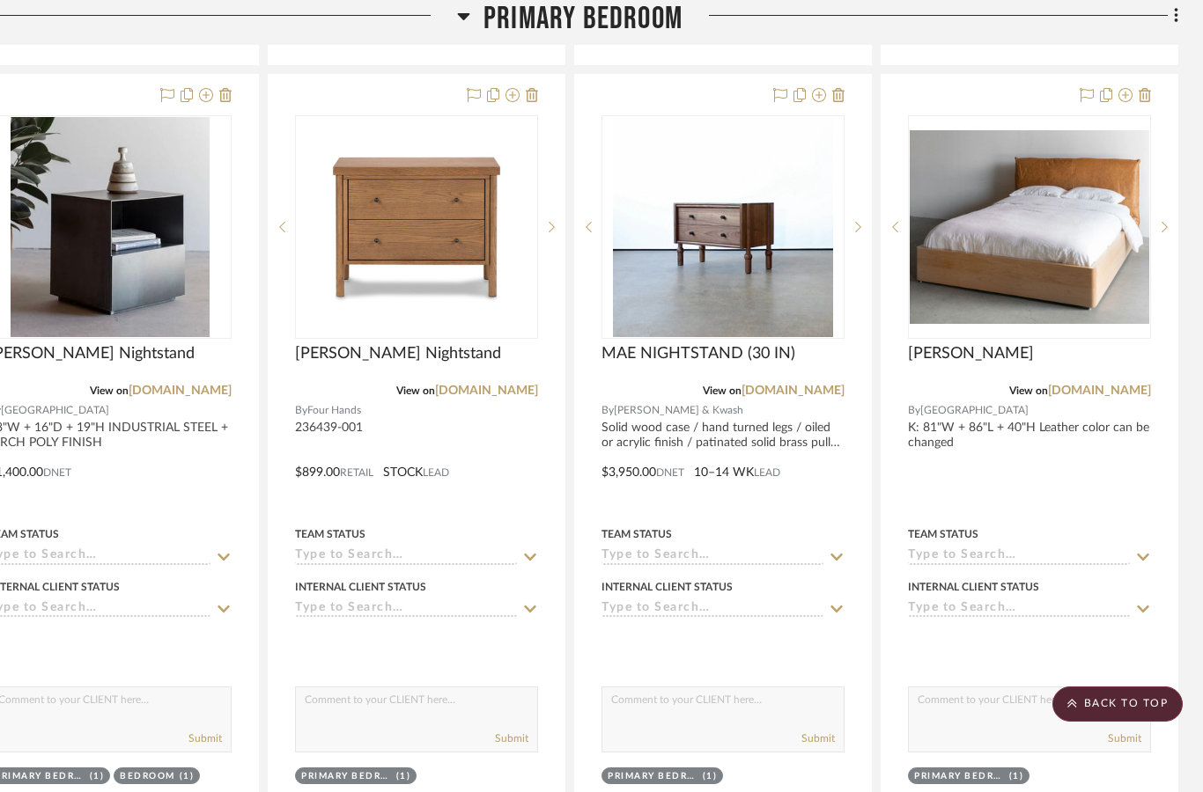
scroll to position [13632, 65]
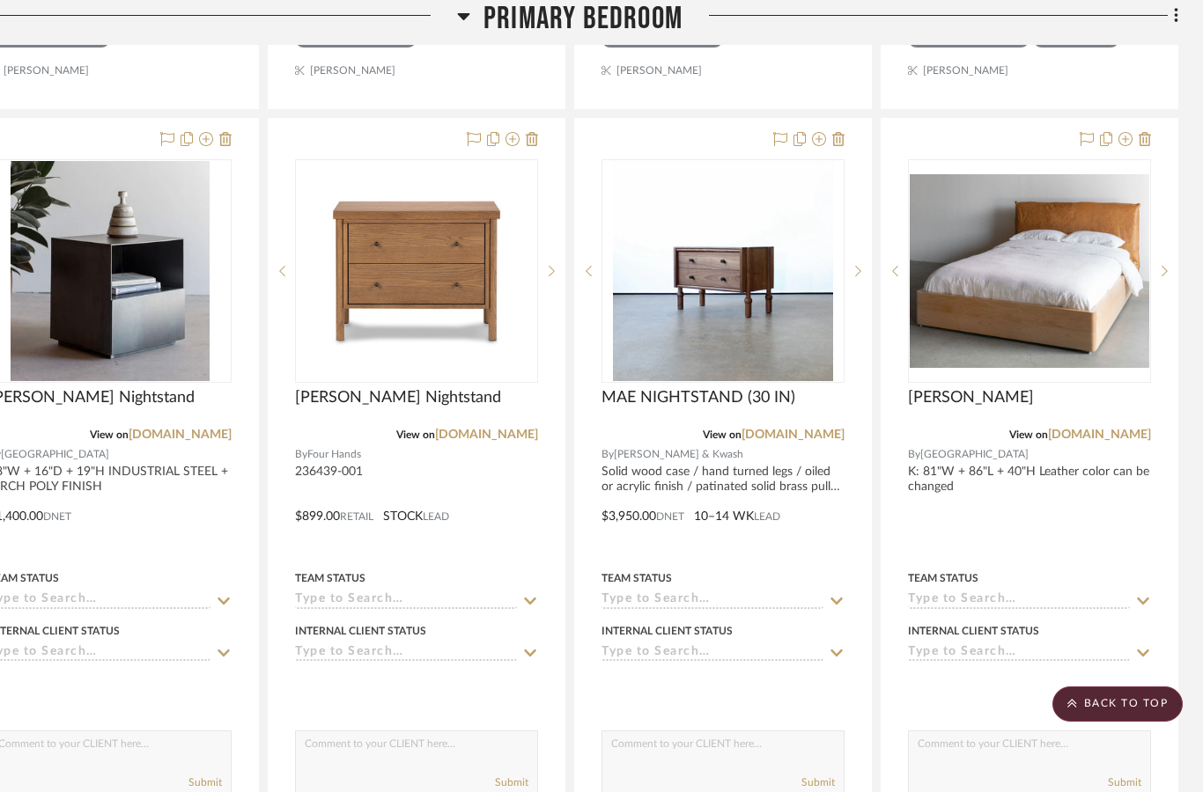
click at [0, 0] on img at bounding box center [0, 0] width 0 height 0
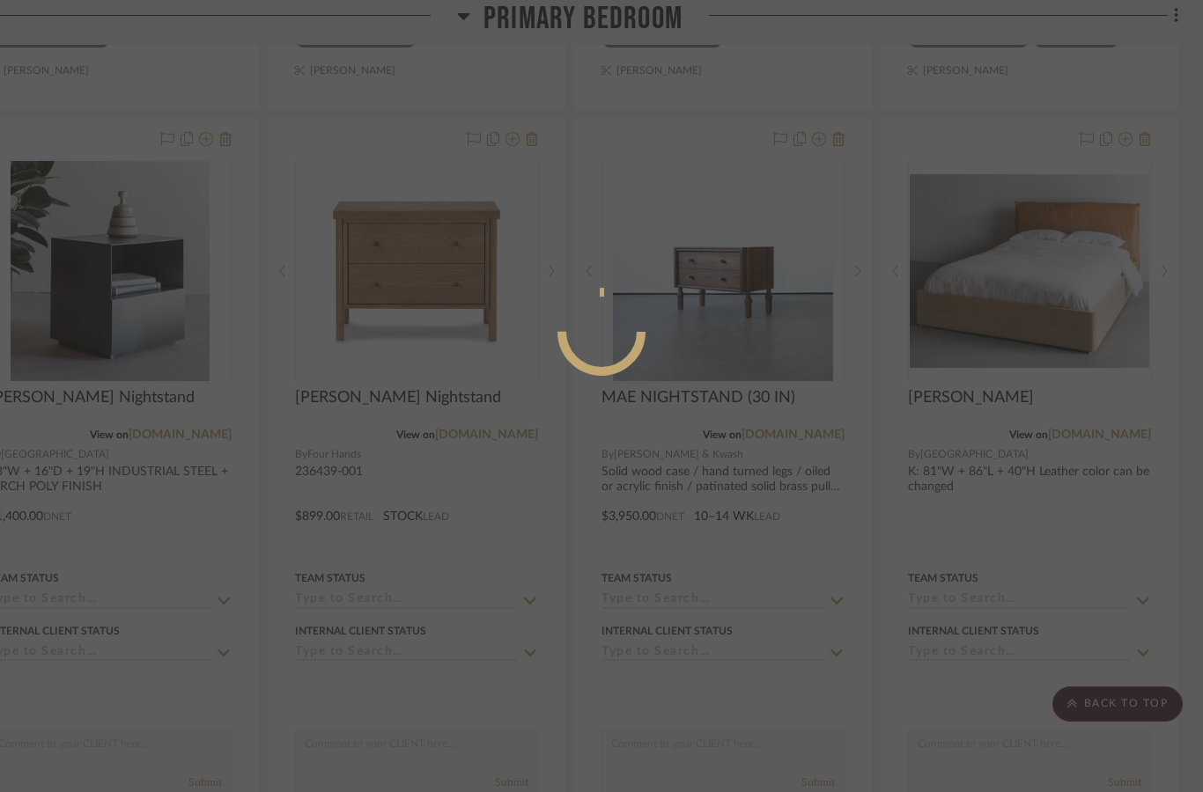
scroll to position [0, 0]
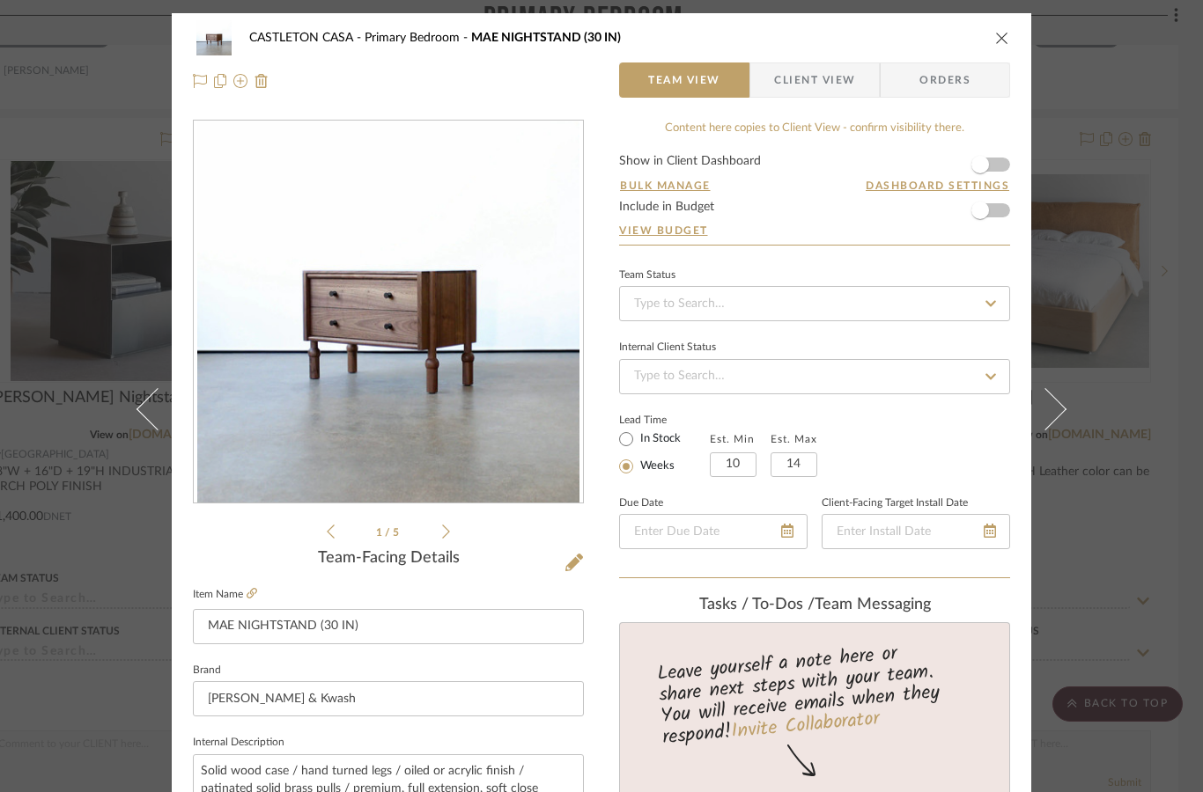
click at [1003, 33] on icon "close" at bounding box center [1002, 38] width 14 height 14
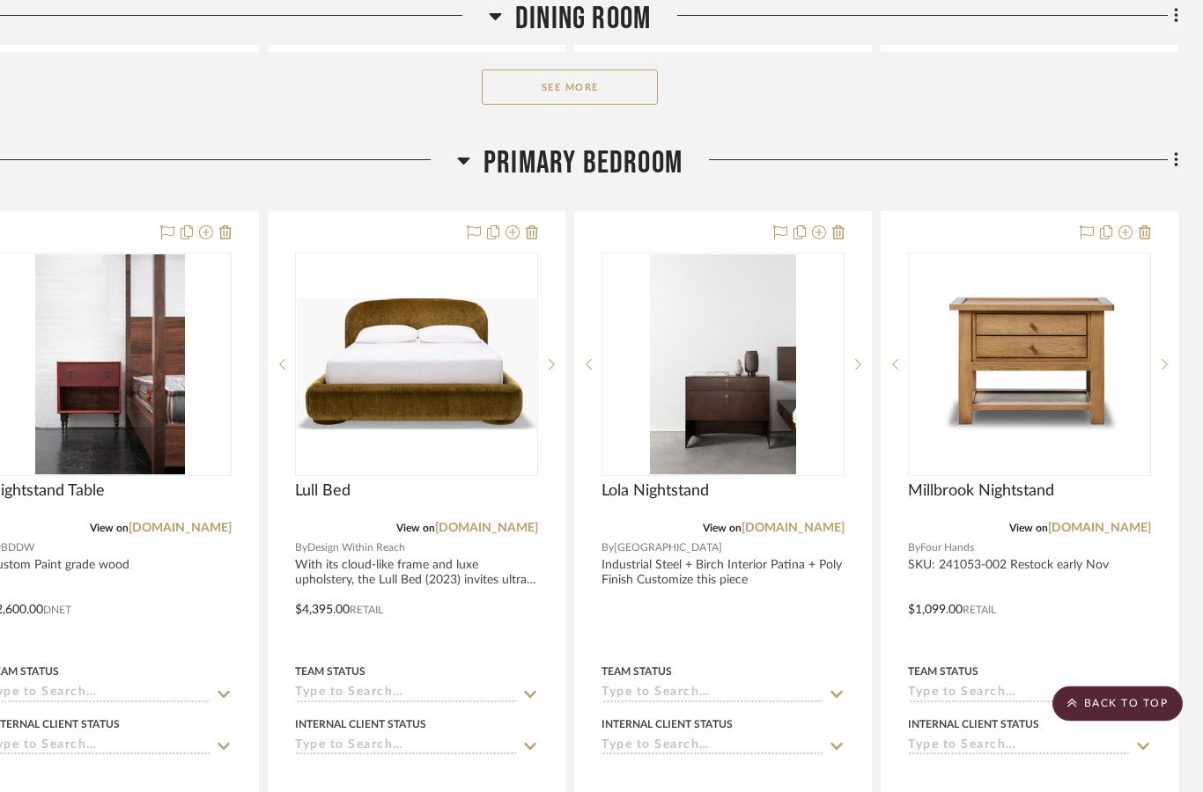
scroll to position [12726, 65]
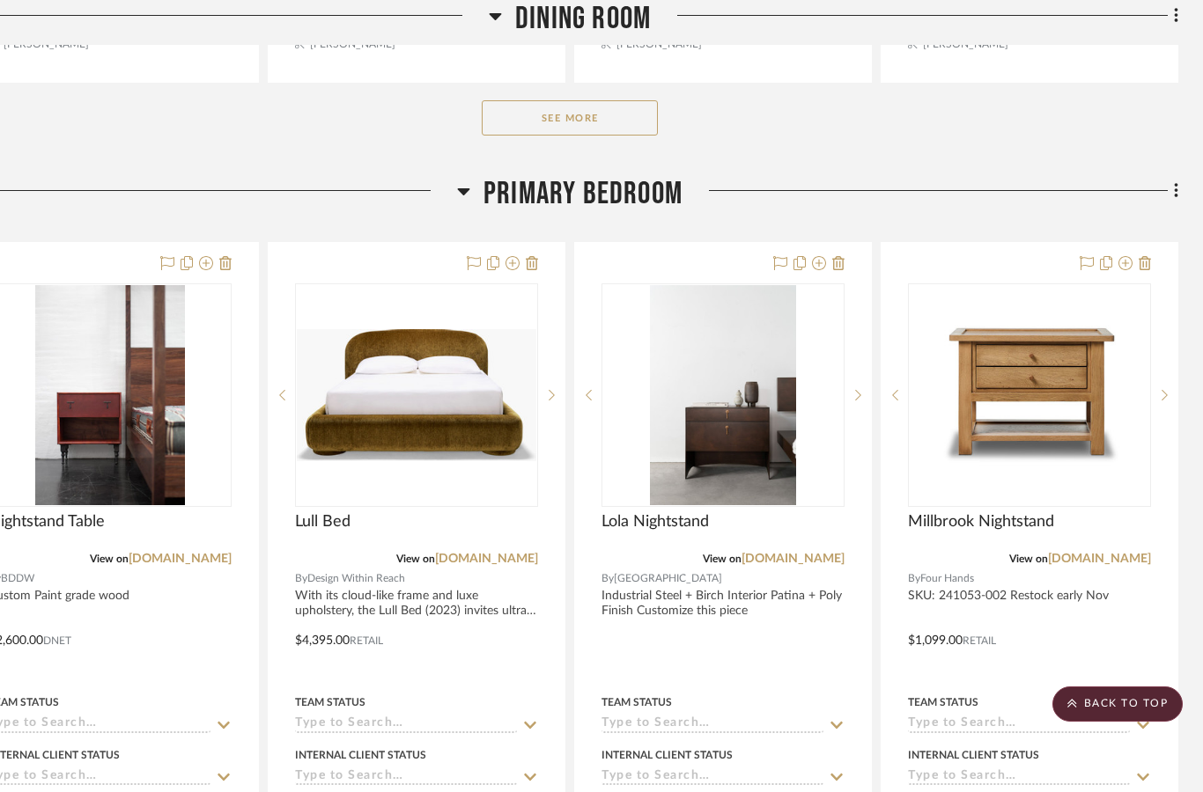
click at [711, 458] on img "0" at bounding box center [723, 395] width 146 height 220
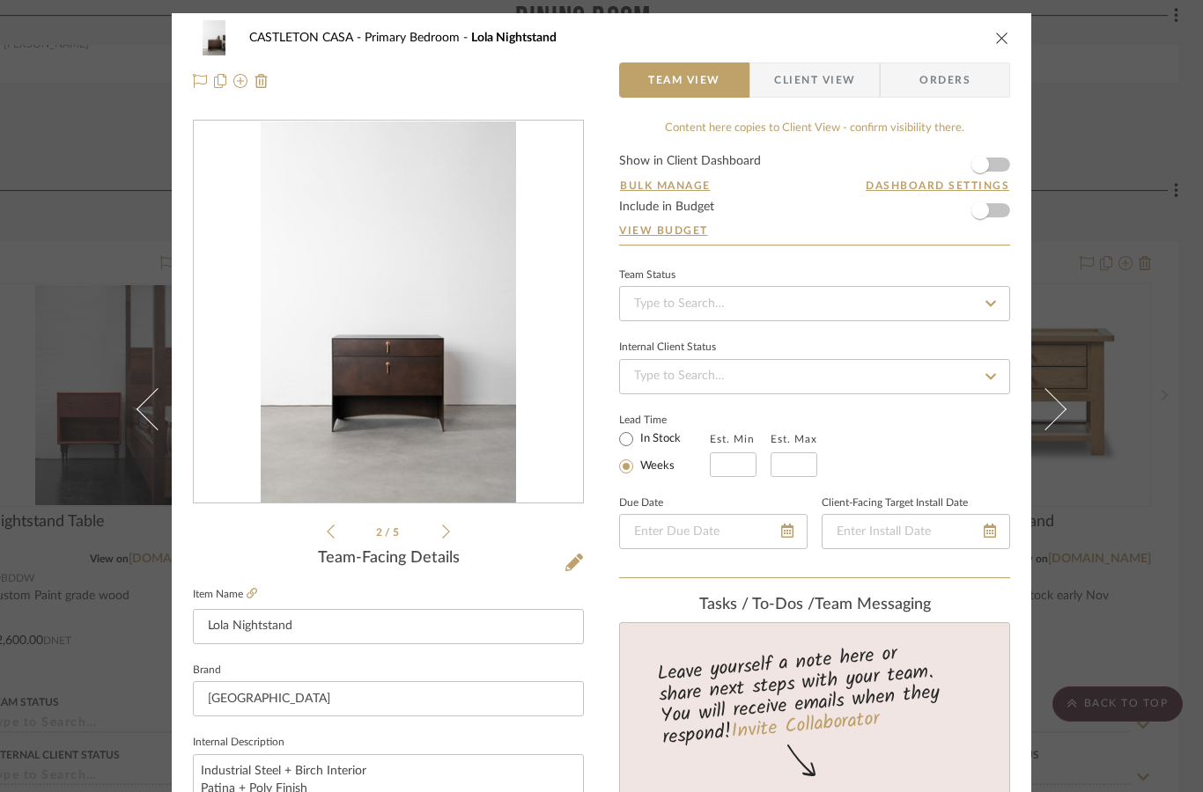
click at [437, 533] on li "2 / 5" at bounding box center [388, 531] width 107 height 21
click at [439, 539] on li "2 / 5" at bounding box center [388, 531] width 107 height 21
click at [447, 527] on icon at bounding box center [446, 532] width 8 height 16
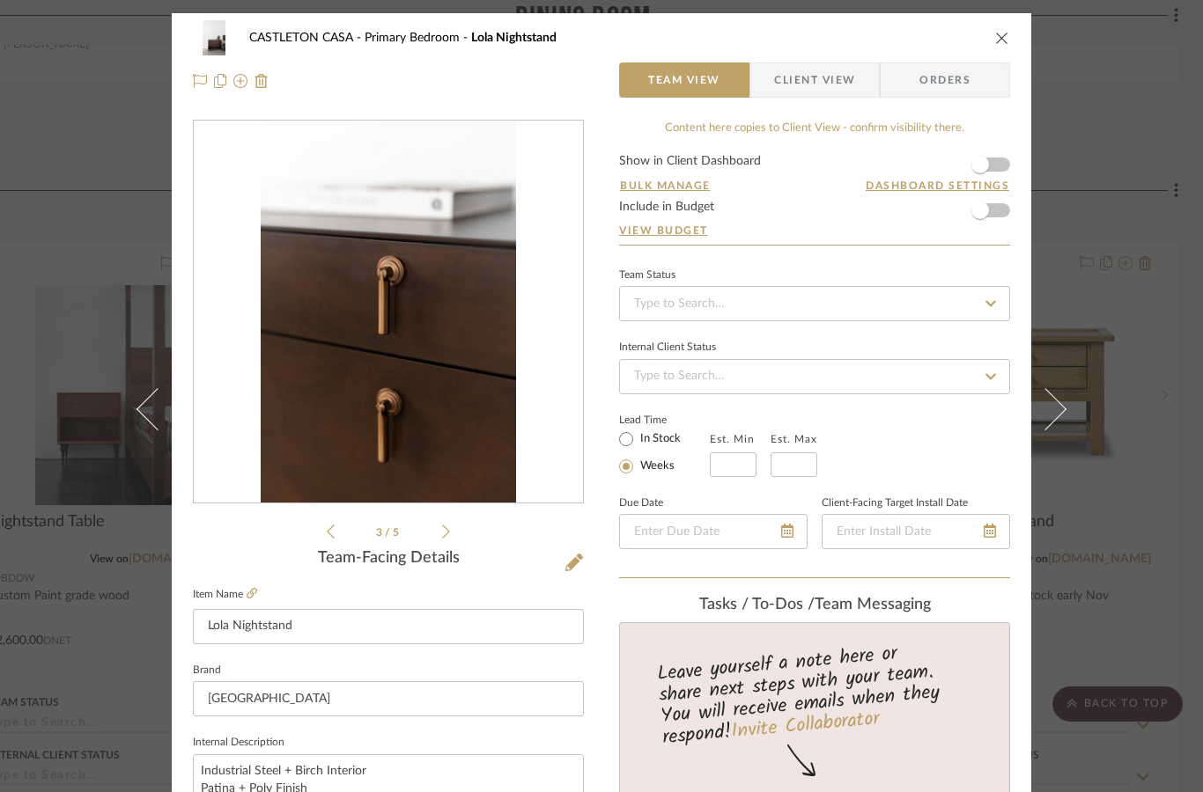
click at [446, 530] on icon at bounding box center [446, 532] width 8 height 16
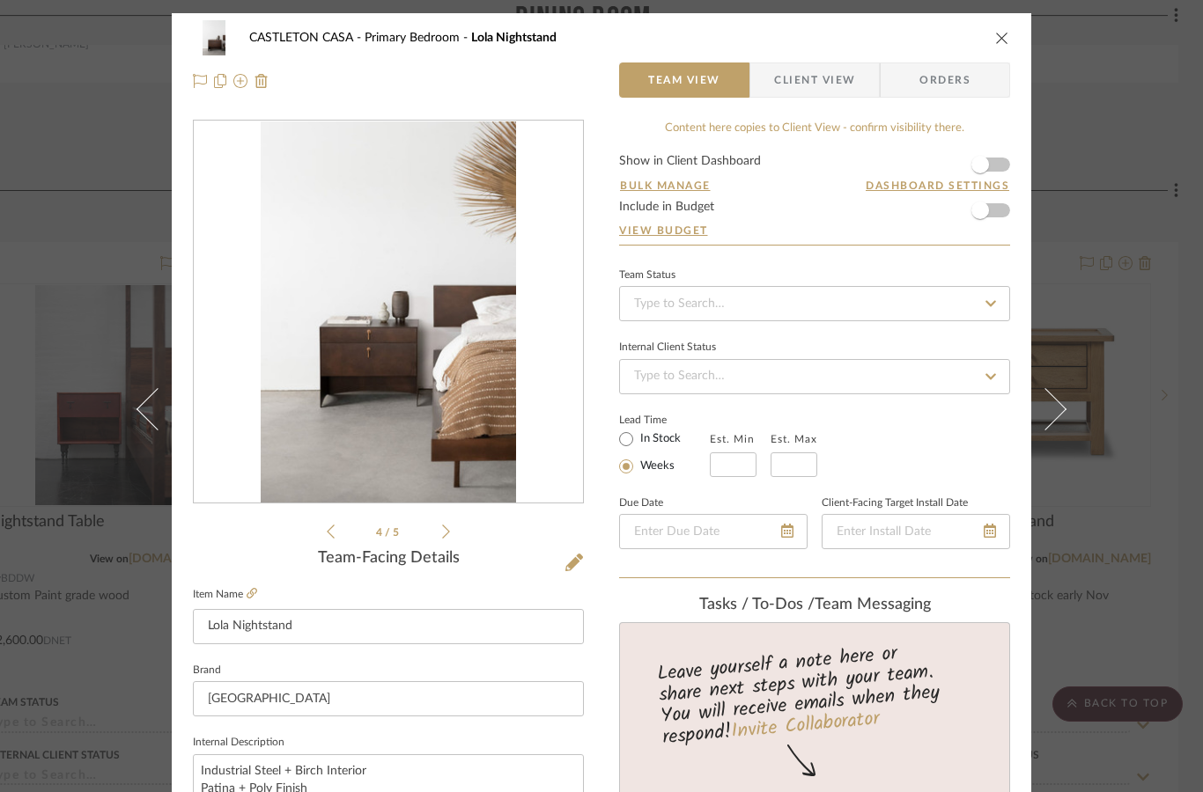
click at [447, 534] on icon at bounding box center [446, 532] width 8 height 14
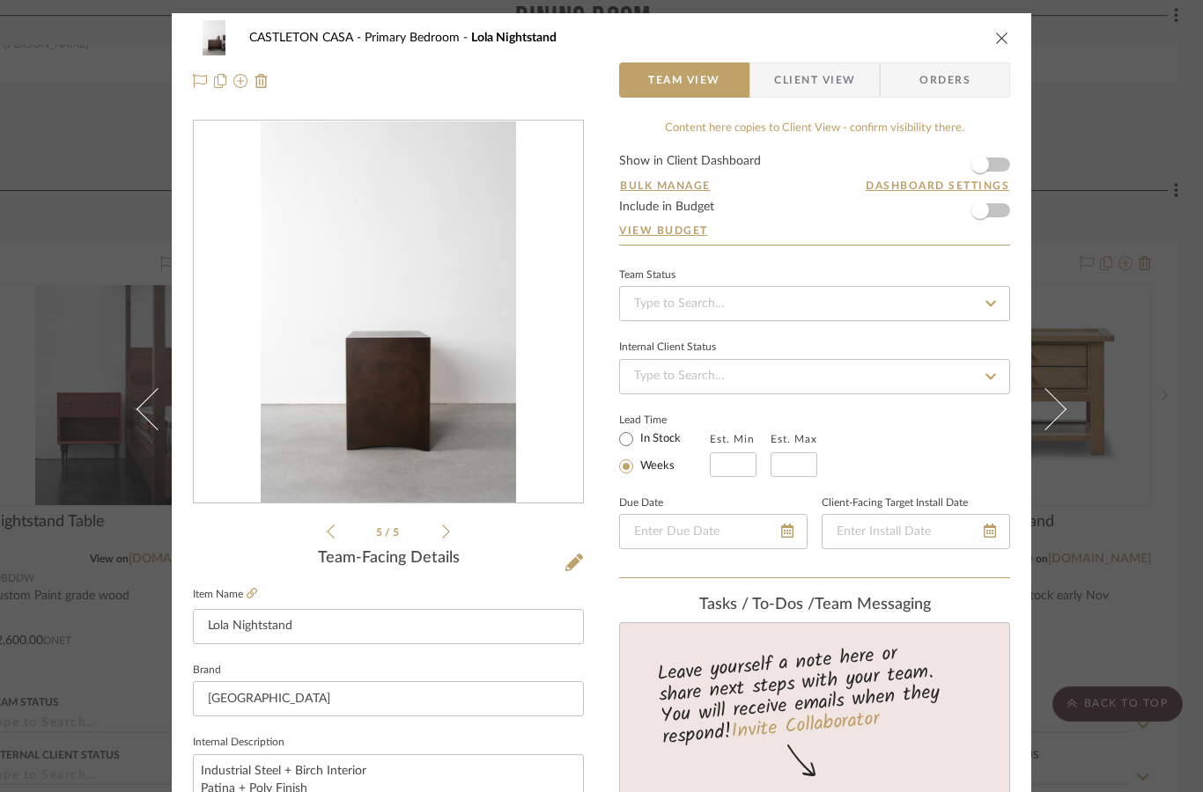
click at [443, 527] on icon at bounding box center [446, 532] width 8 height 16
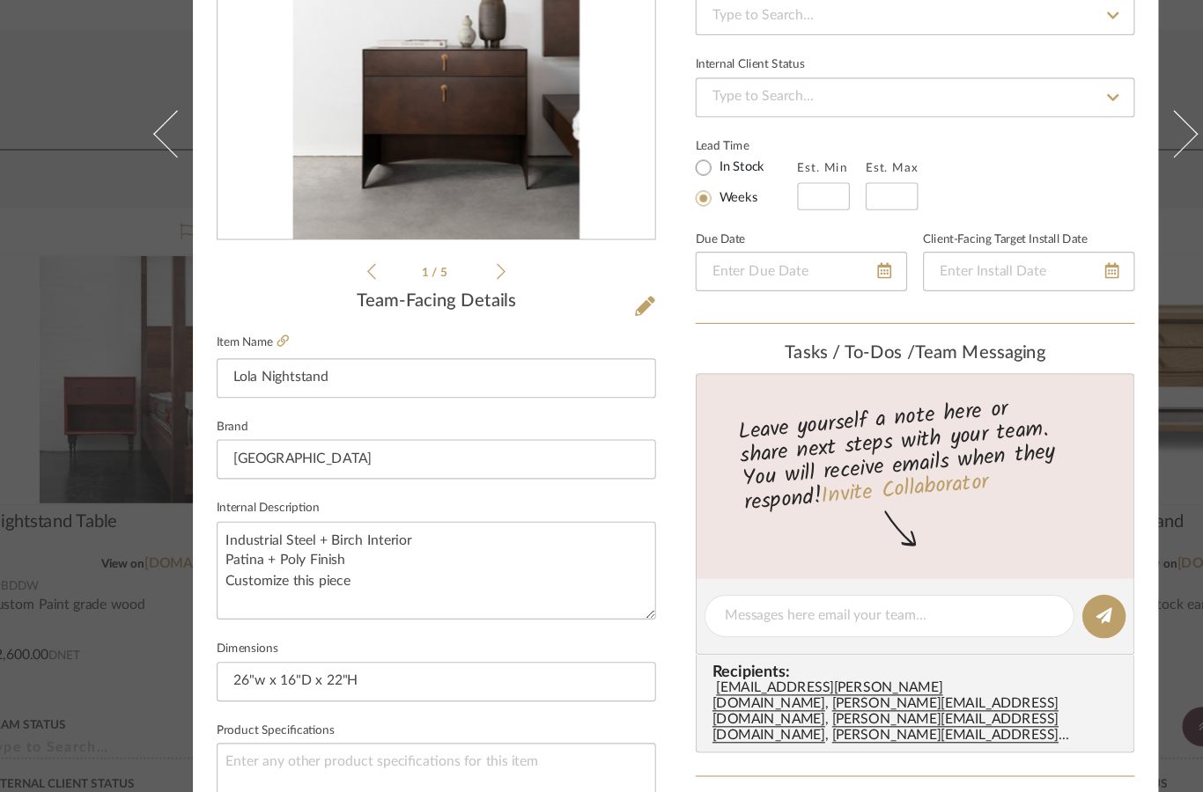
scroll to position [170, 0]
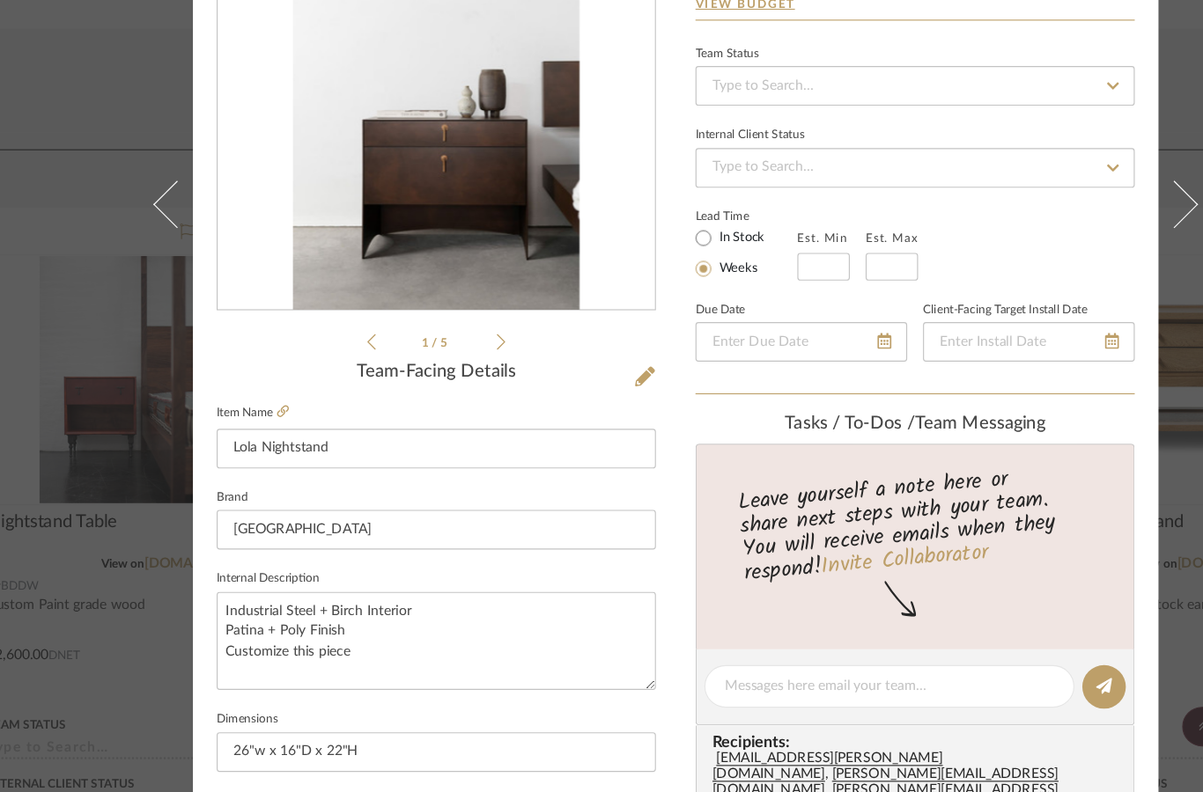
click at [257, 417] on link at bounding box center [252, 424] width 11 height 15
click at [63, 255] on div "[GEOGRAPHIC_DATA] Bedroom Lola Nightstand Team View Client View Orders 1 / 5 Te…" at bounding box center [601, 396] width 1203 height 792
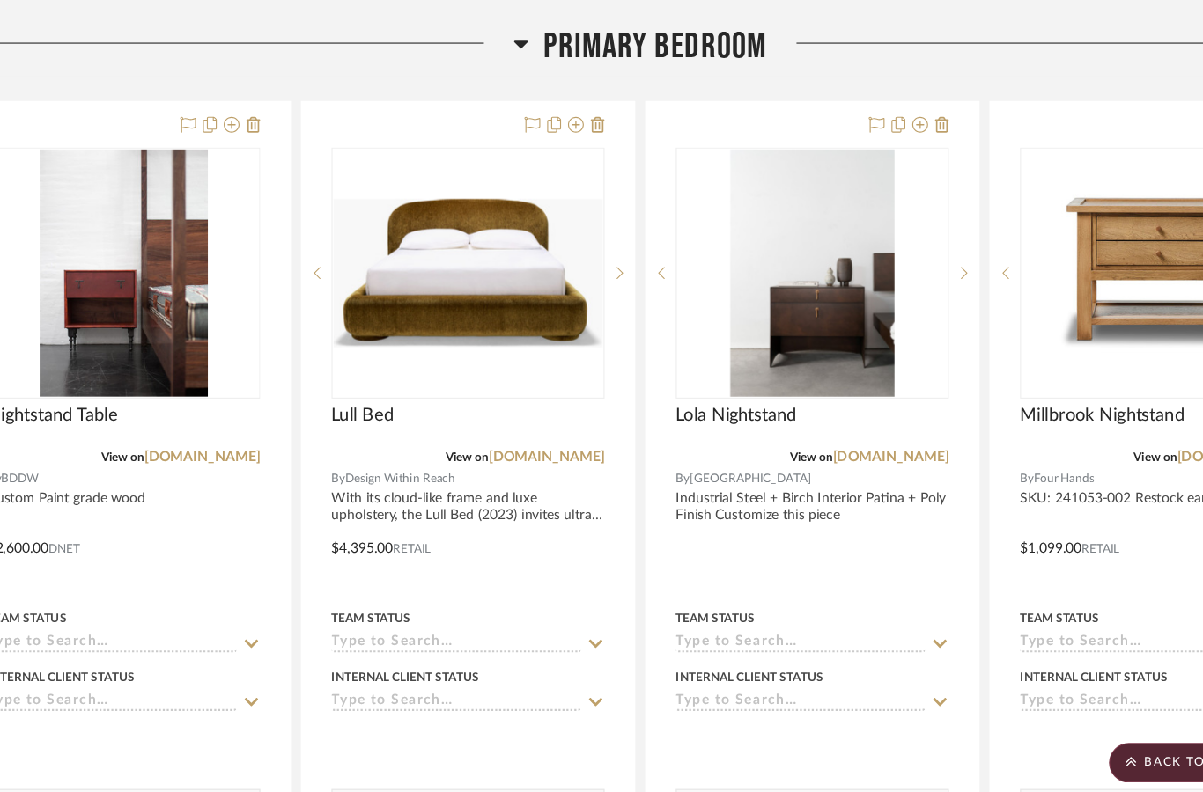
scroll to position [12859, 0]
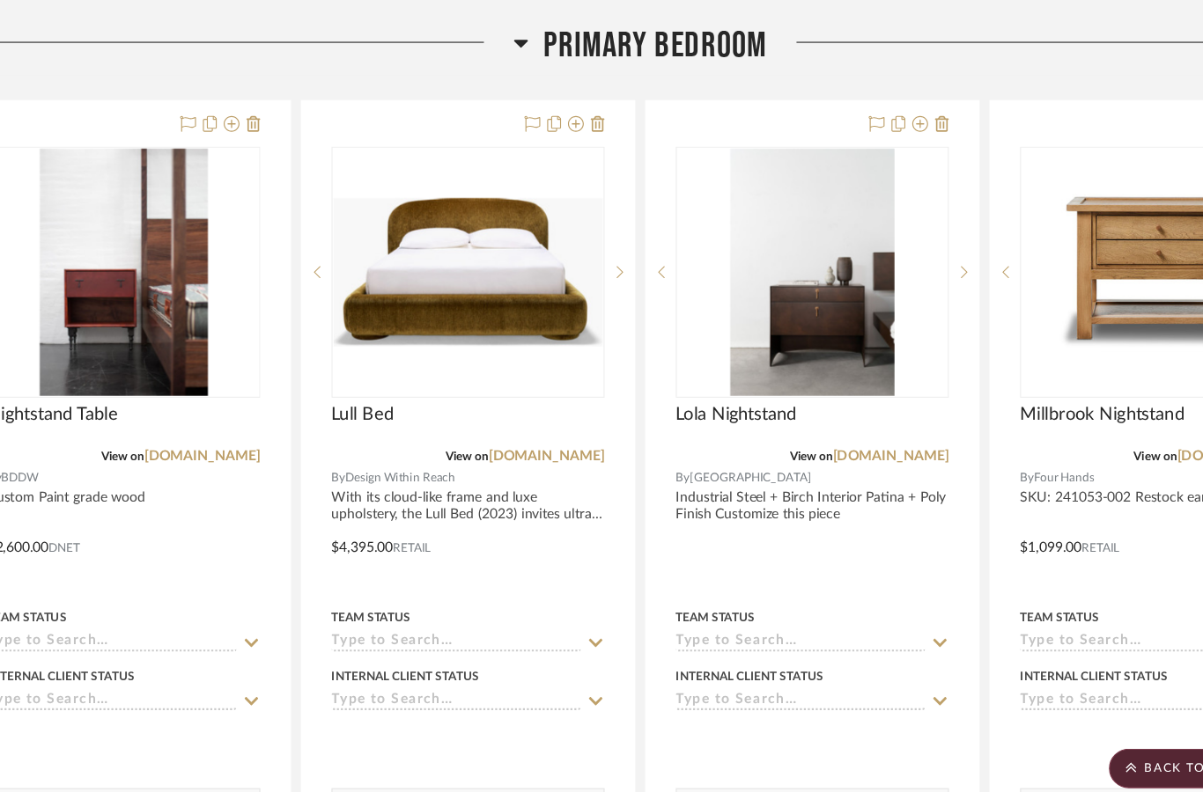
click at [0, 0] on img at bounding box center [0, 0] width 0 height 0
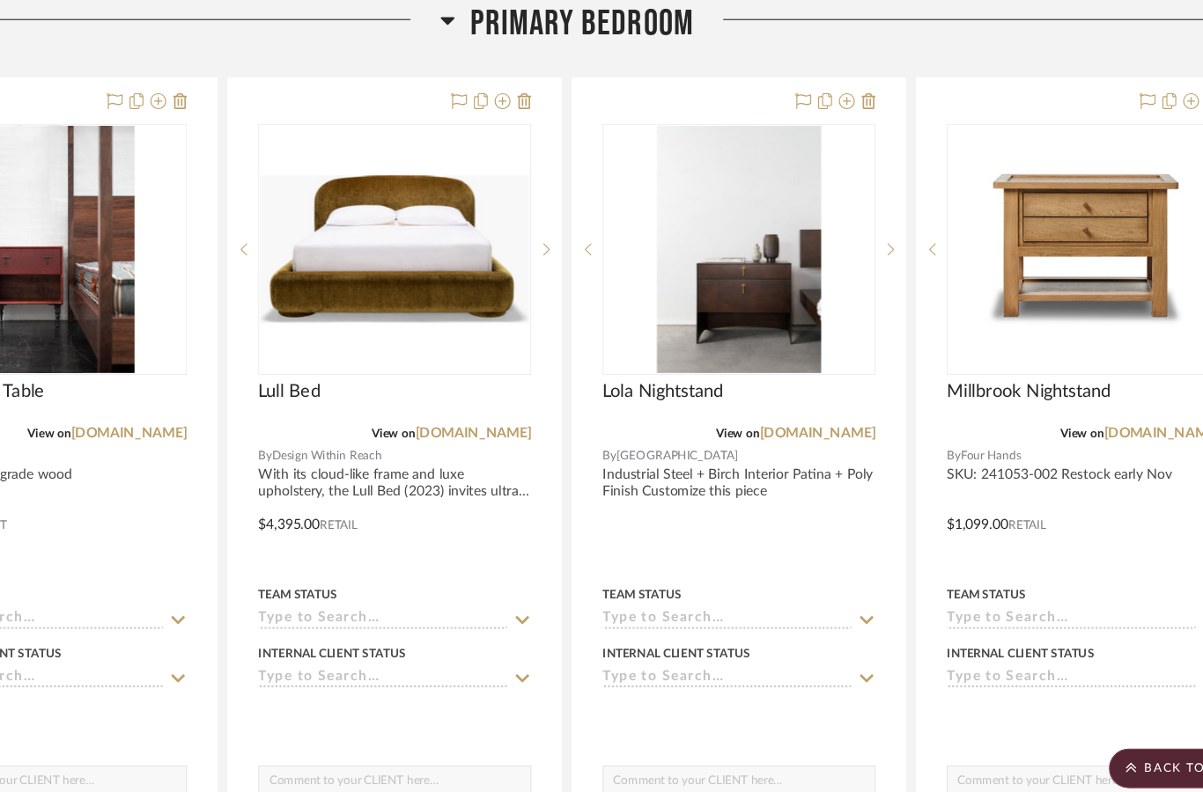
scroll to position [0, 0]
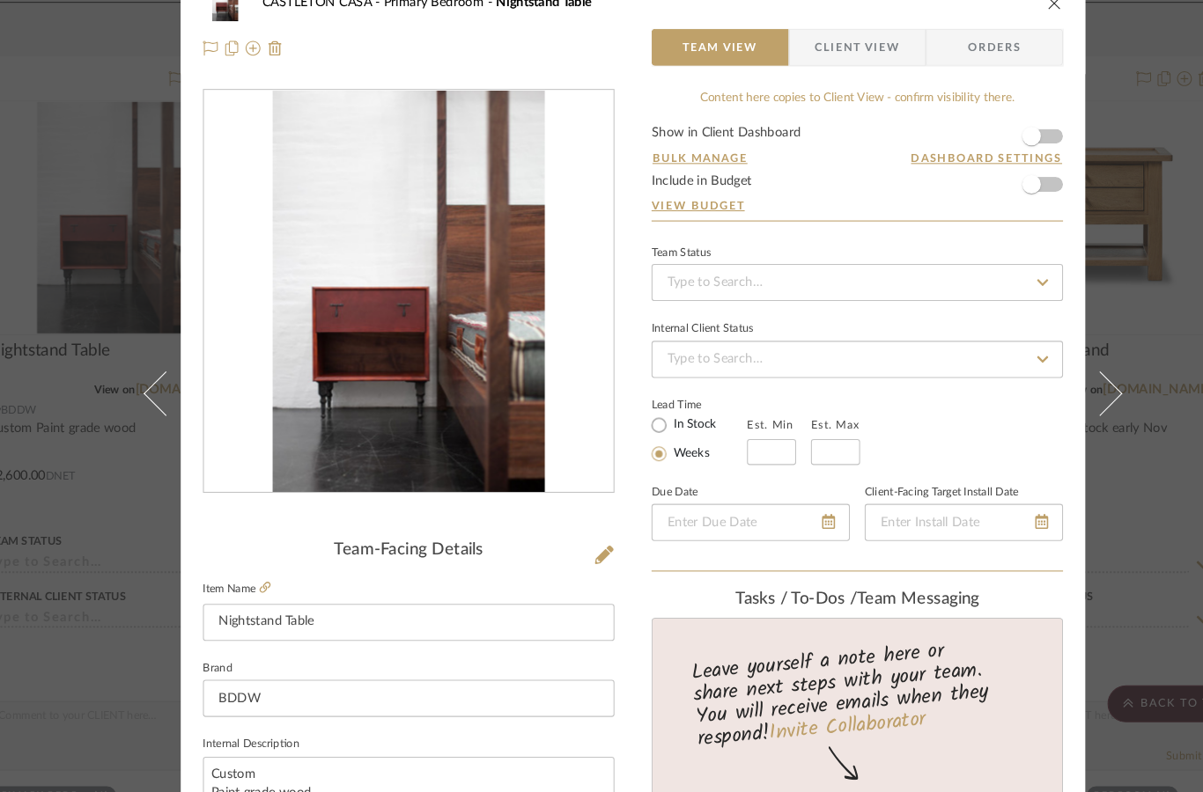
click at [254, 588] on icon at bounding box center [252, 593] width 11 height 11
click at [86, 561] on div "[GEOGRAPHIC_DATA] Bedroom Nightstand Table Team View Client View Orders Team-Fa…" at bounding box center [601, 396] width 1203 height 792
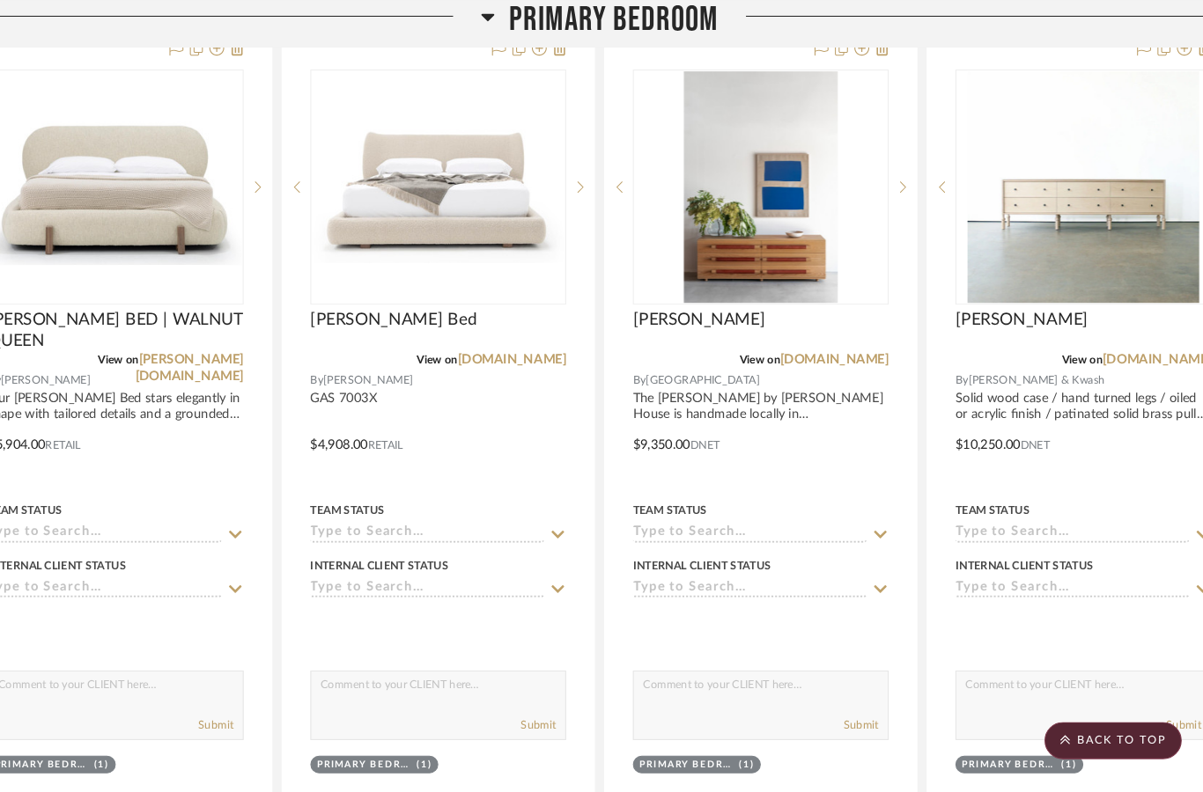
scroll to position [14482, 5]
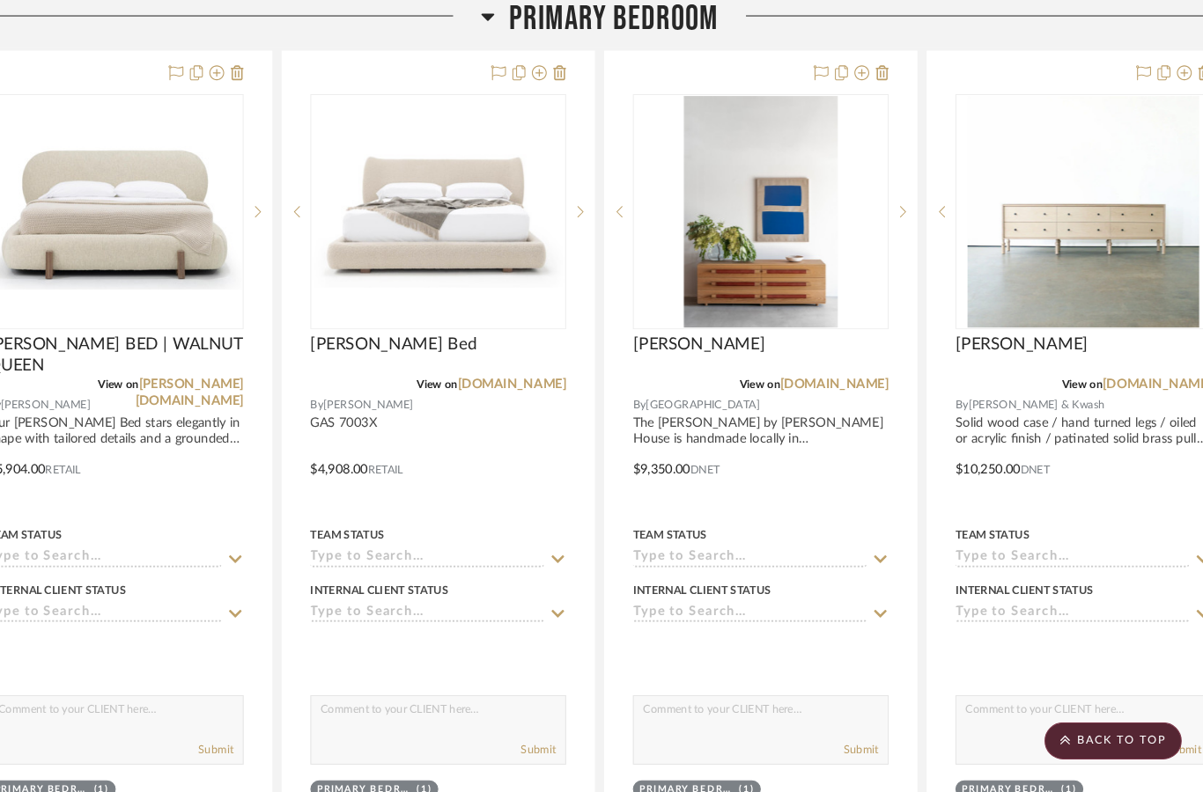
click at [0, 0] on img at bounding box center [0, 0] width 0 height 0
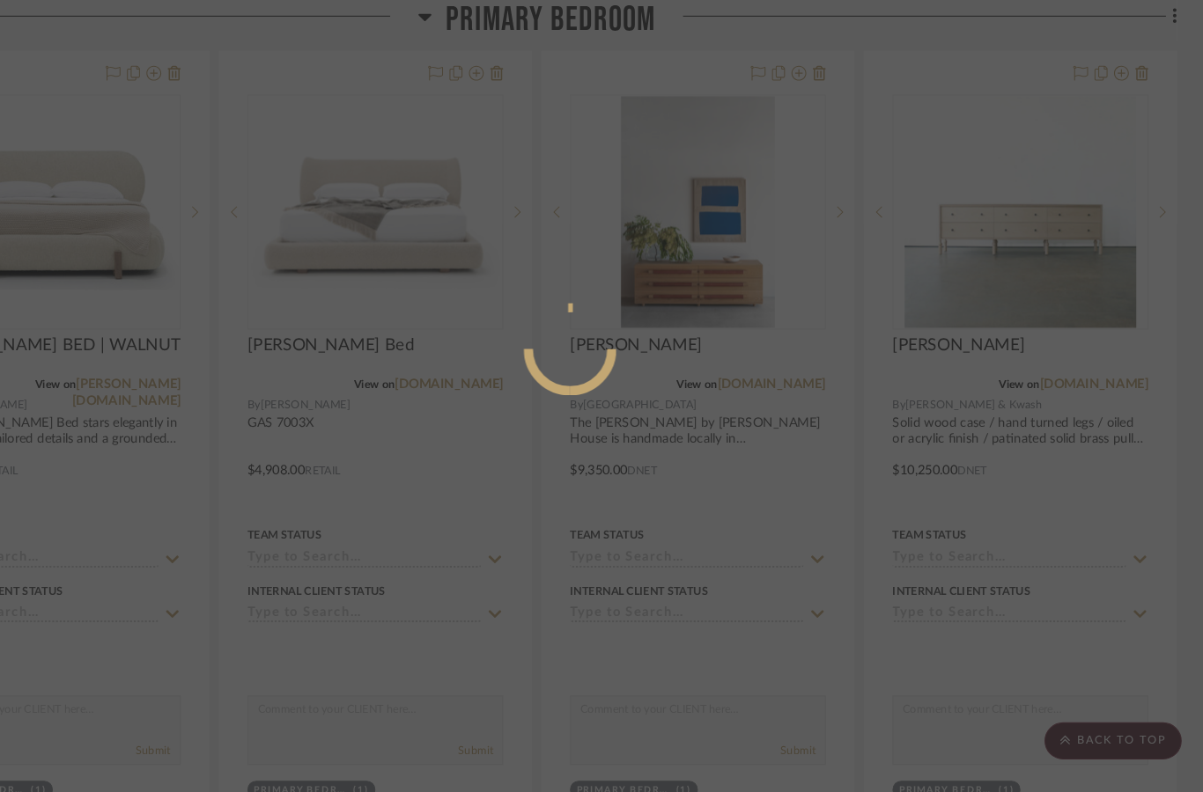
scroll to position [0, 0]
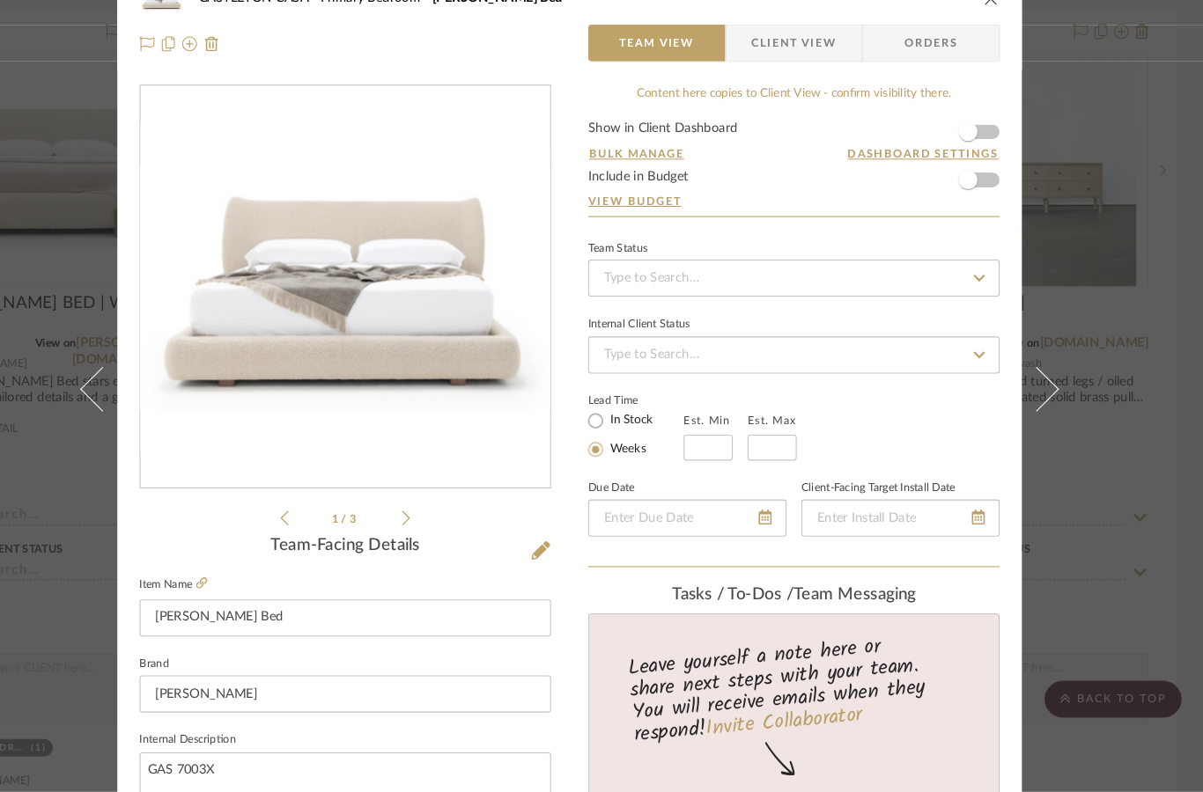
click at [442, 524] on icon at bounding box center [446, 532] width 8 height 16
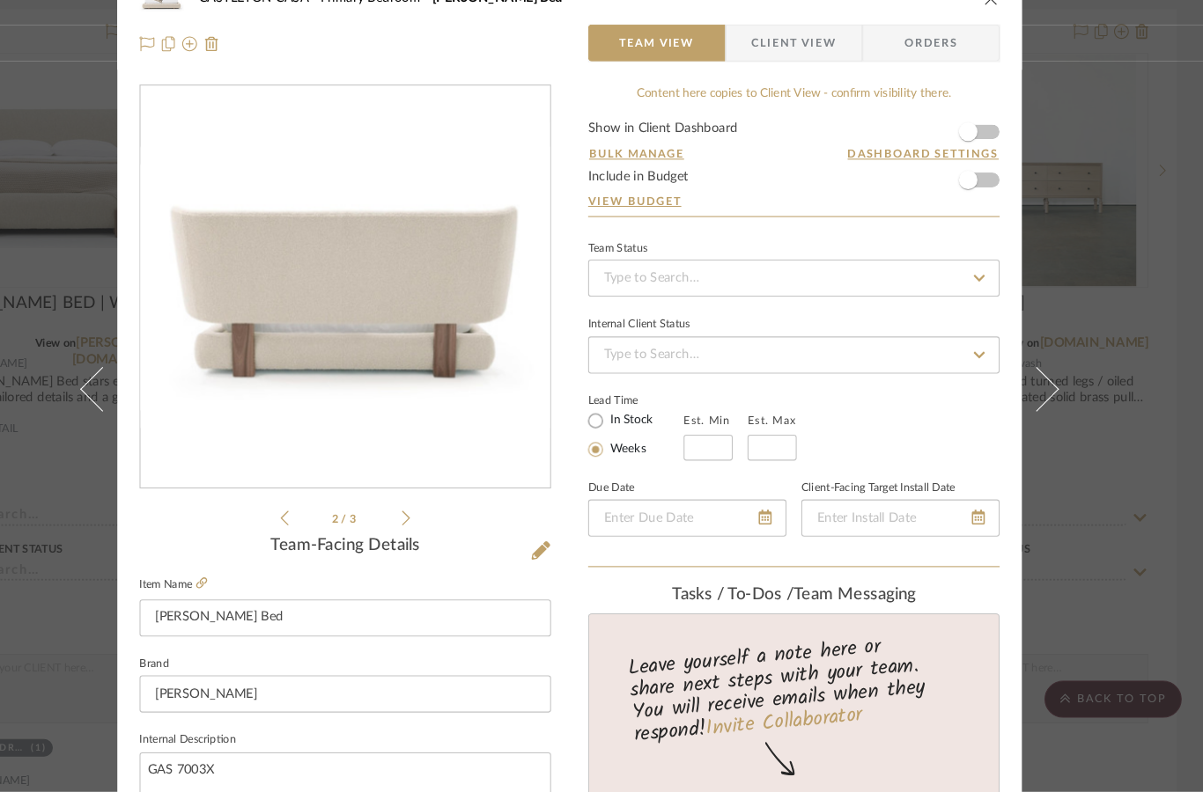
click at [442, 525] on icon at bounding box center [446, 532] width 8 height 14
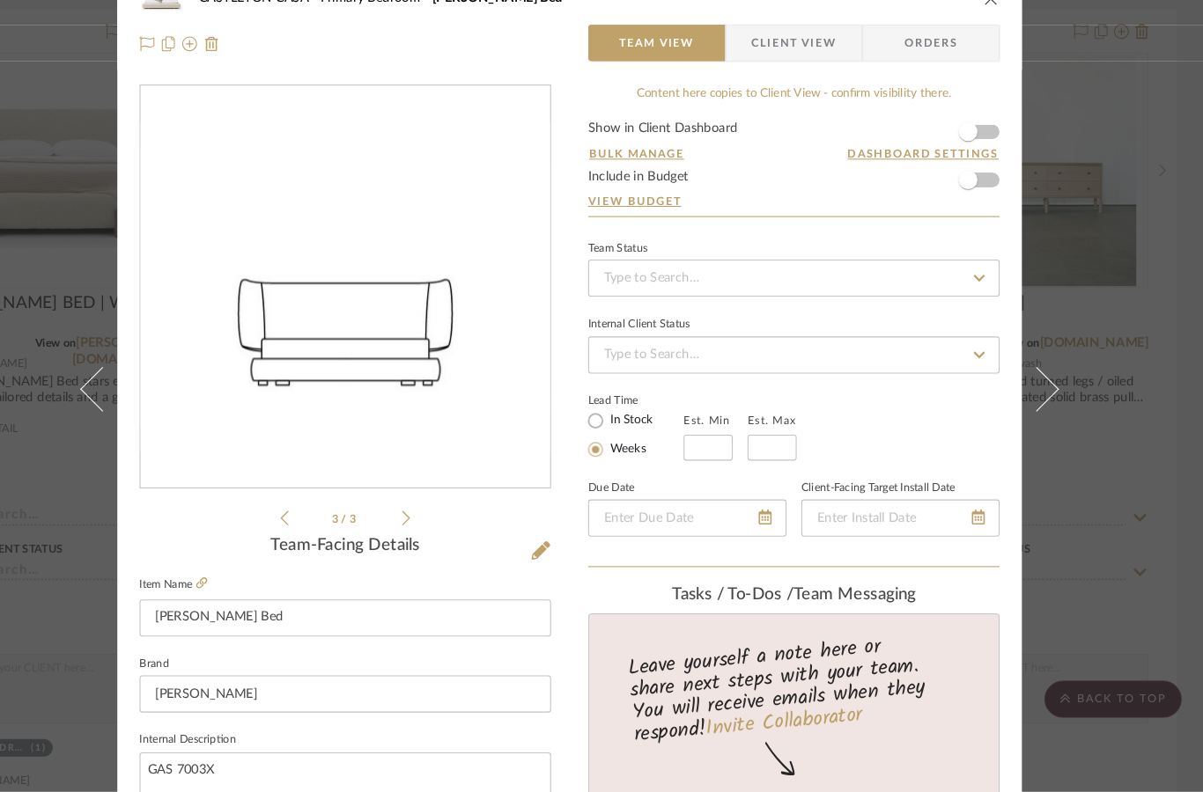
click at [442, 524] on icon at bounding box center [446, 532] width 8 height 16
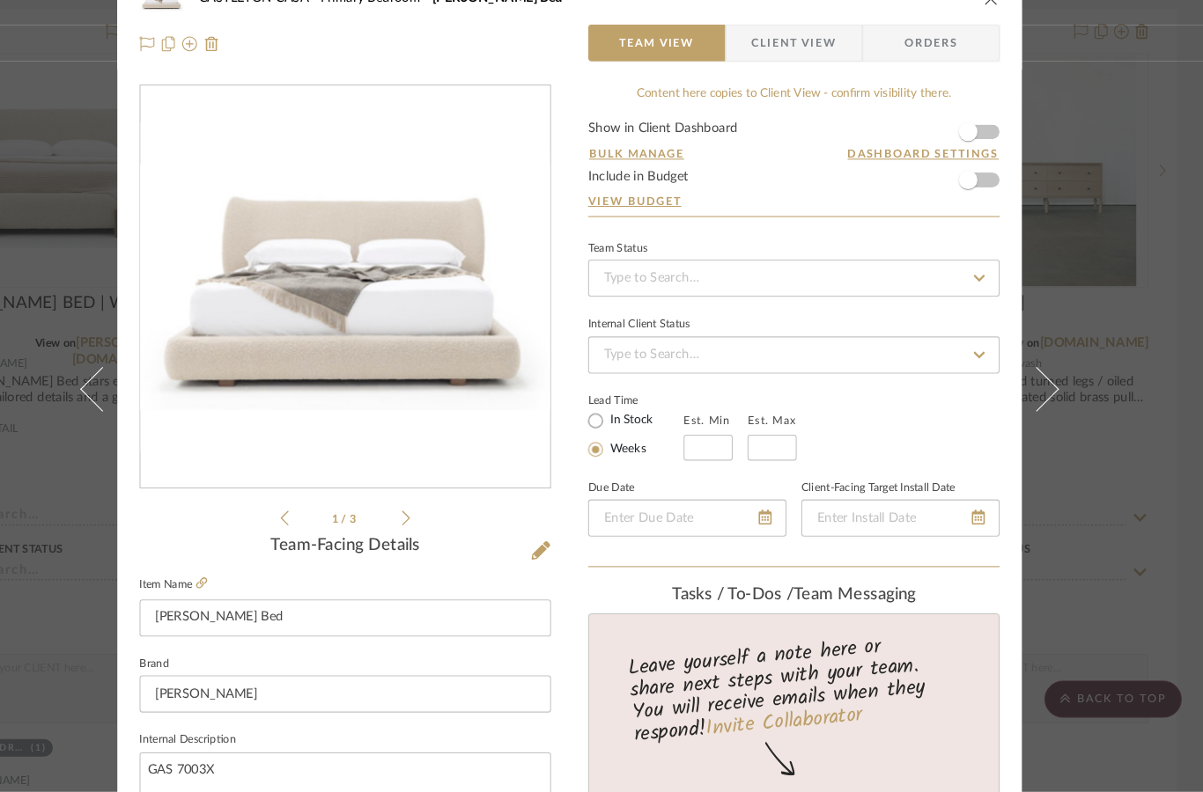
click at [379, 521] on li "1 / 3" at bounding box center [388, 531] width 107 height 21
click at [262, 493] on div "1 / 3" at bounding box center [388, 331] width 391 height 423
click at [442, 524] on icon at bounding box center [446, 532] width 8 height 16
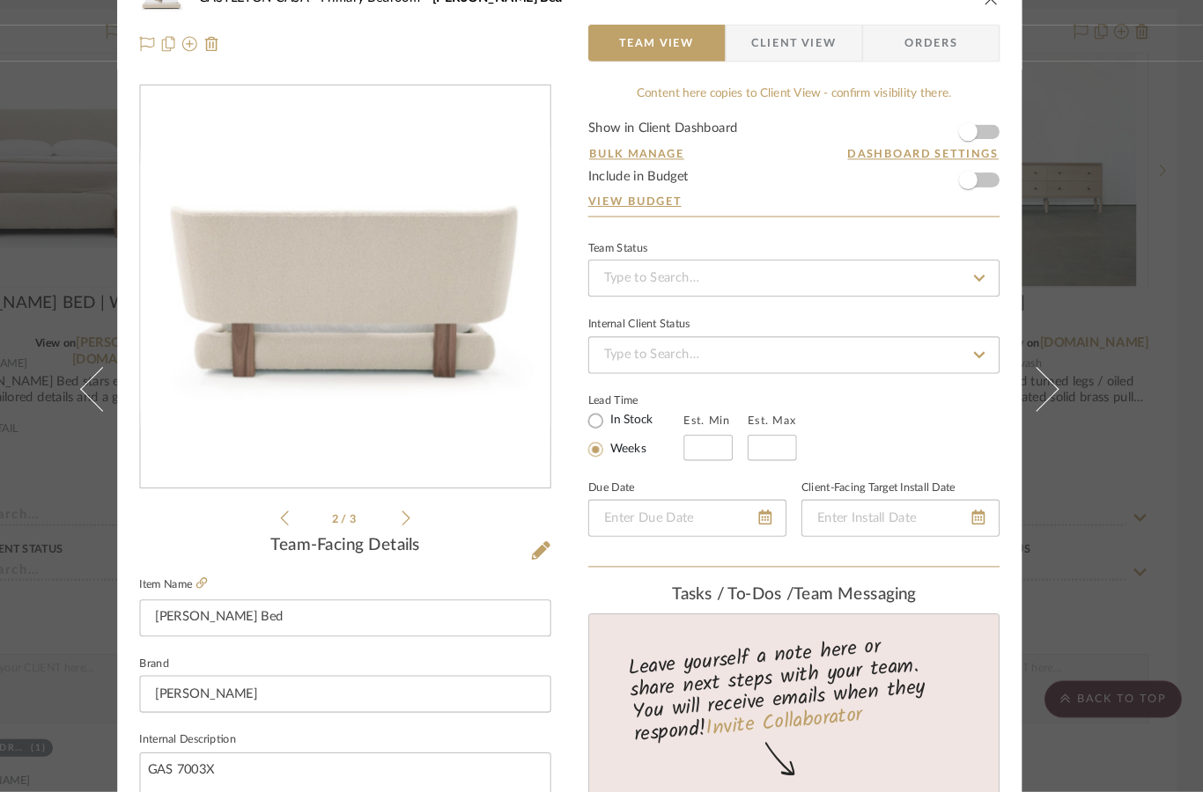
click at [378, 521] on li "2 / 3" at bounding box center [388, 531] width 107 height 21
click at [442, 525] on icon at bounding box center [446, 532] width 8 height 14
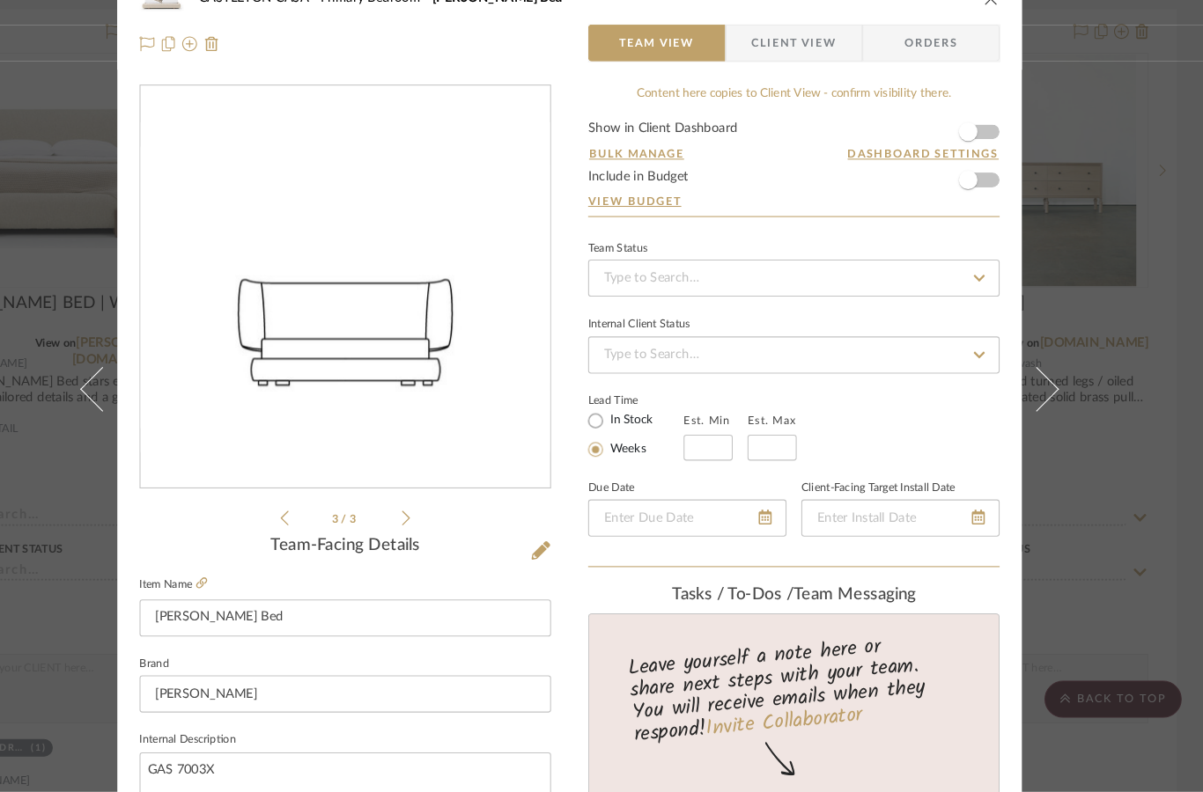
click at [442, 524] on icon at bounding box center [446, 532] width 8 height 16
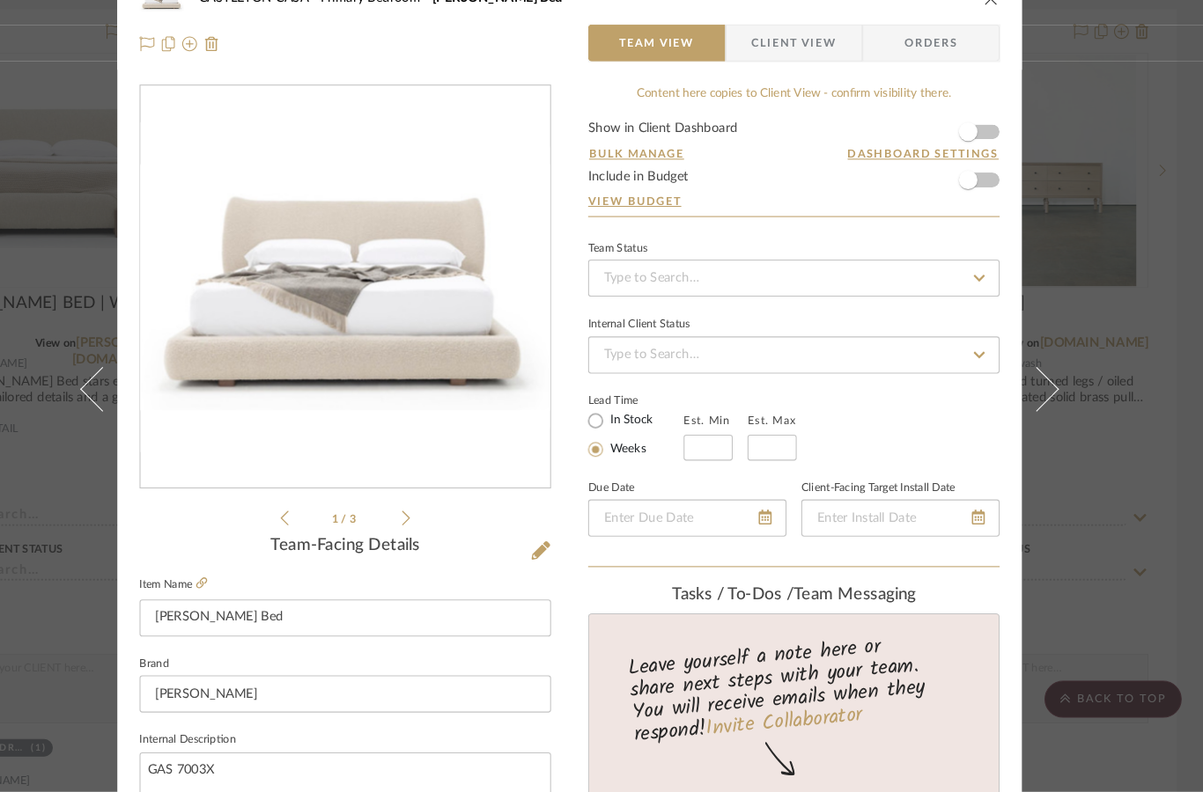
click at [442, 524] on icon at bounding box center [446, 532] width 8 height 16
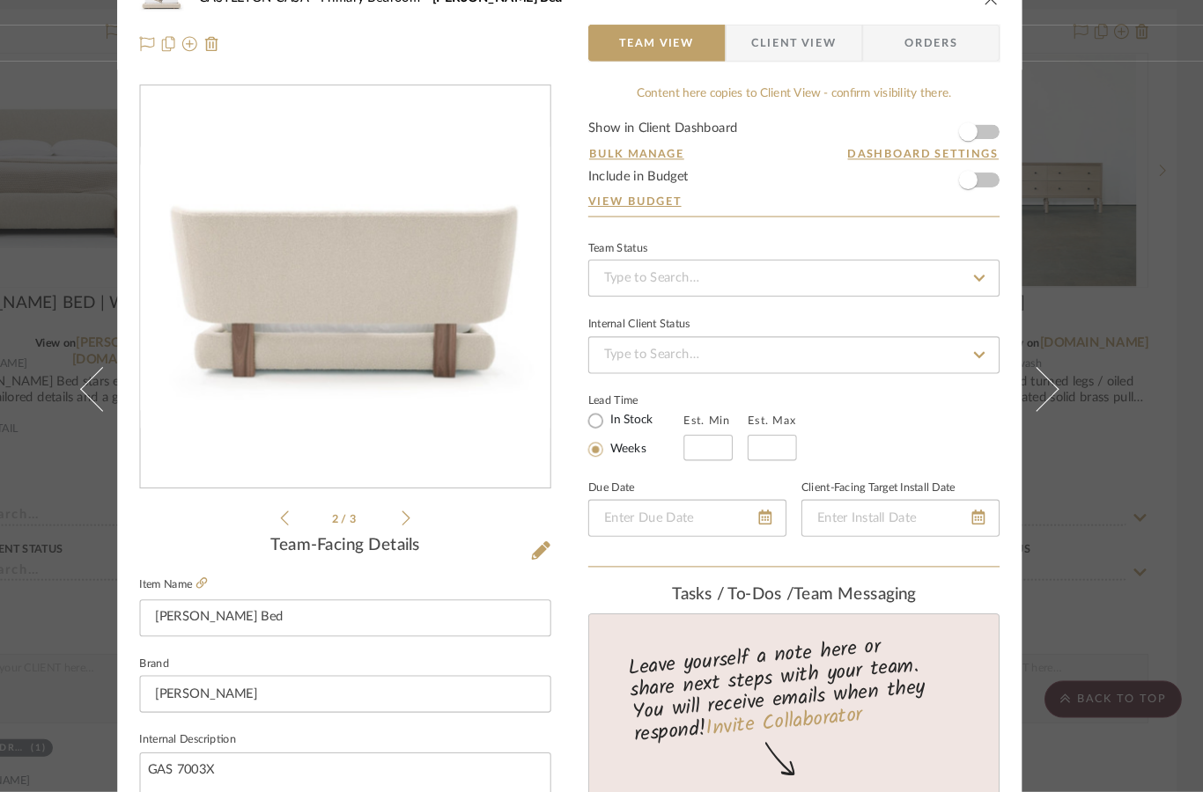
click at [442, 524] on icon at bounding box center [446, 532] width 8 height 16
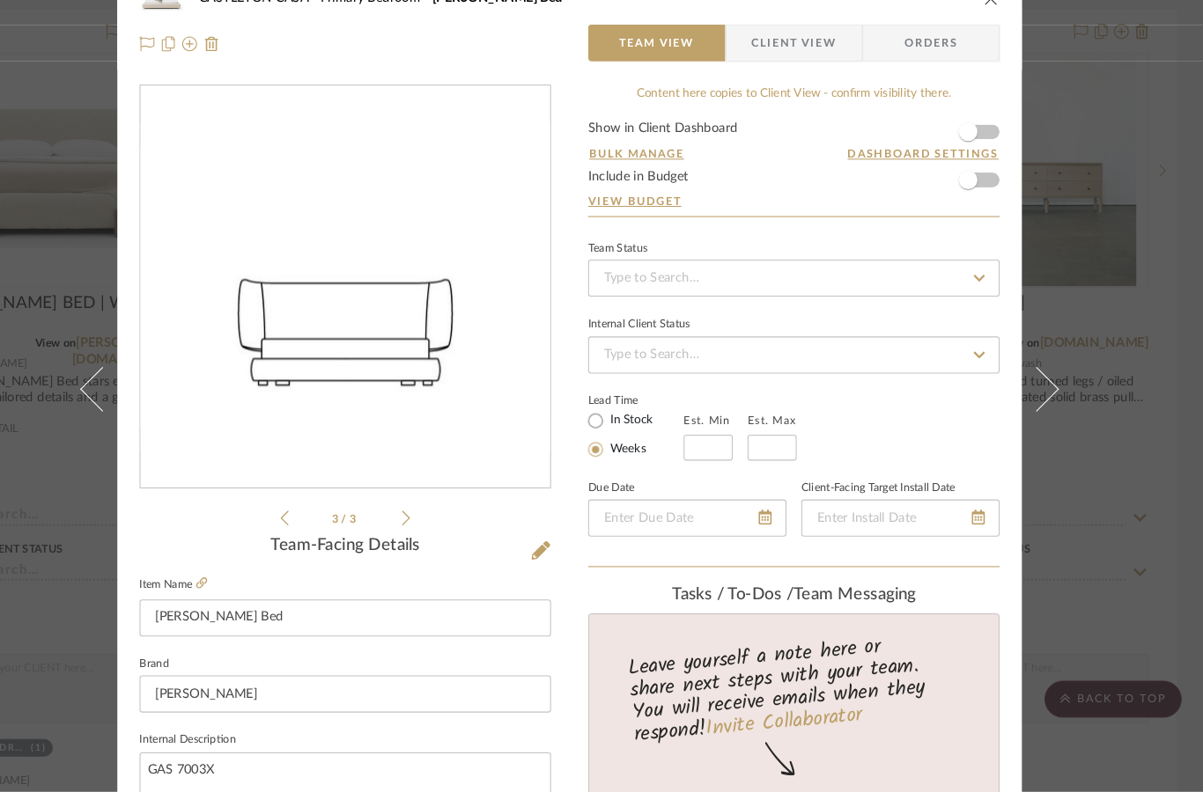
click at [442, 524] on icon at bounding box center [446, 532] width 8 height 16
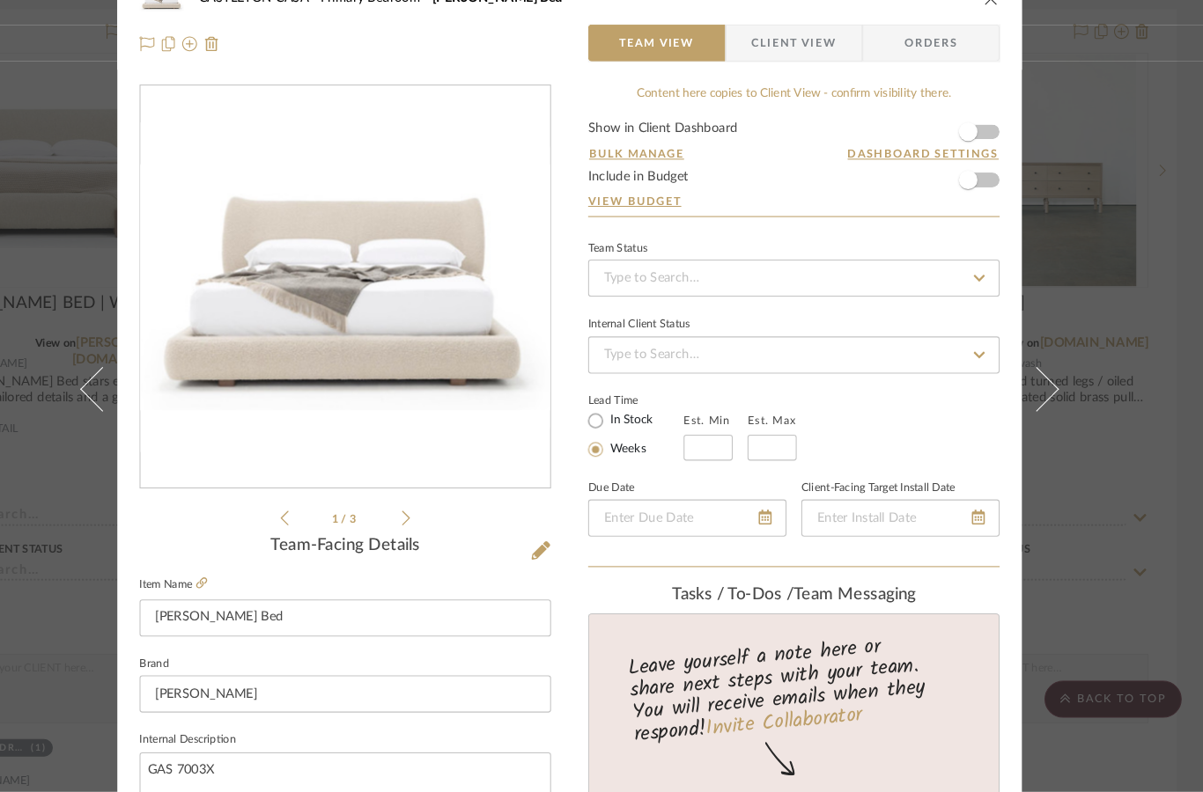
click at [1063, 97] on div "[GEOGRAPHIC_DATA] Bedroom [PERSON_NAME] Bed Team View Client View Orders 1 / 3 …" at bounding box center [601, 396] width 1203 height 792
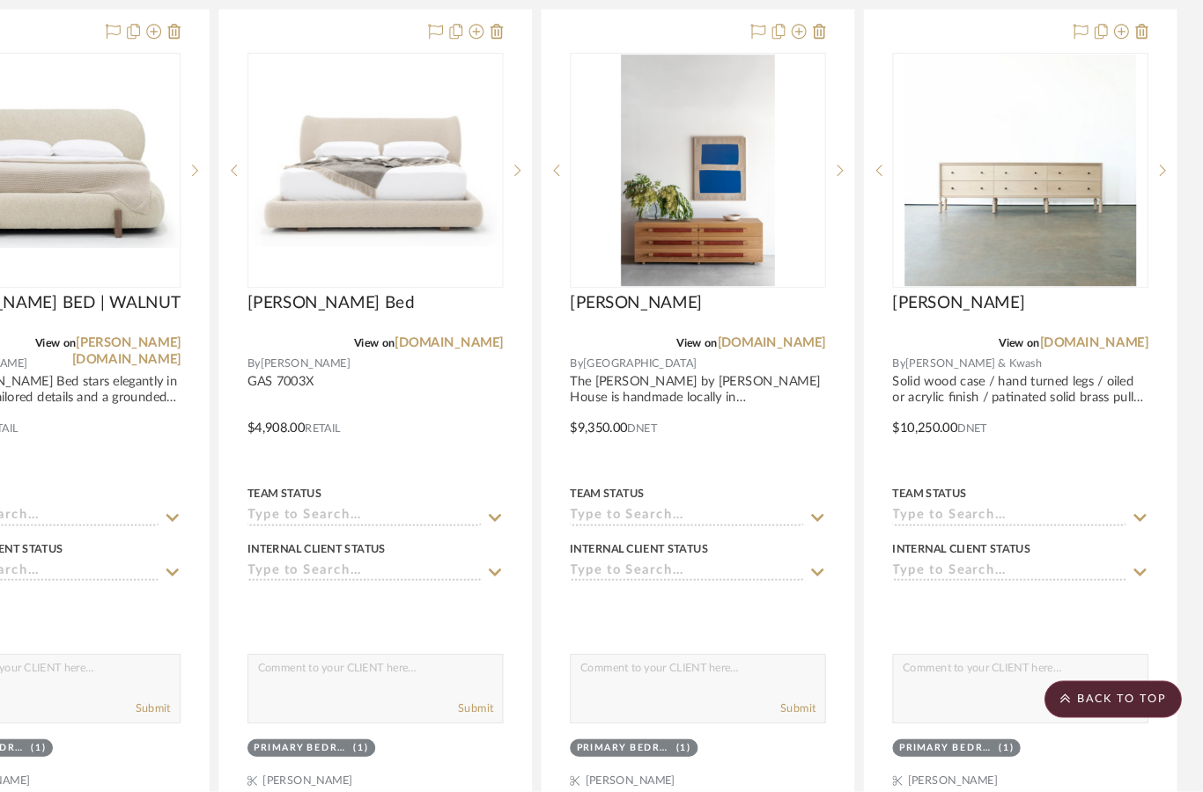
scroll to position [14443, 5]
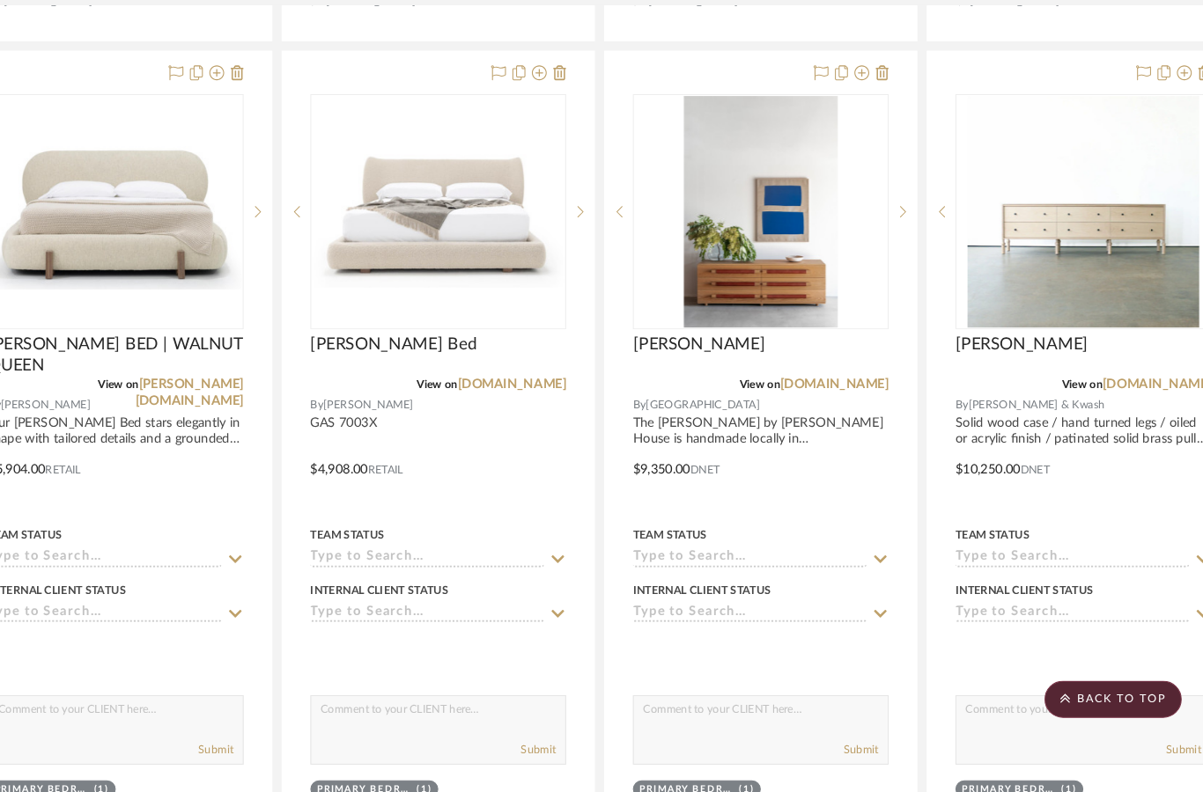
click at [0, 0] on img at bounding box center [0, 0] width 0 height 0
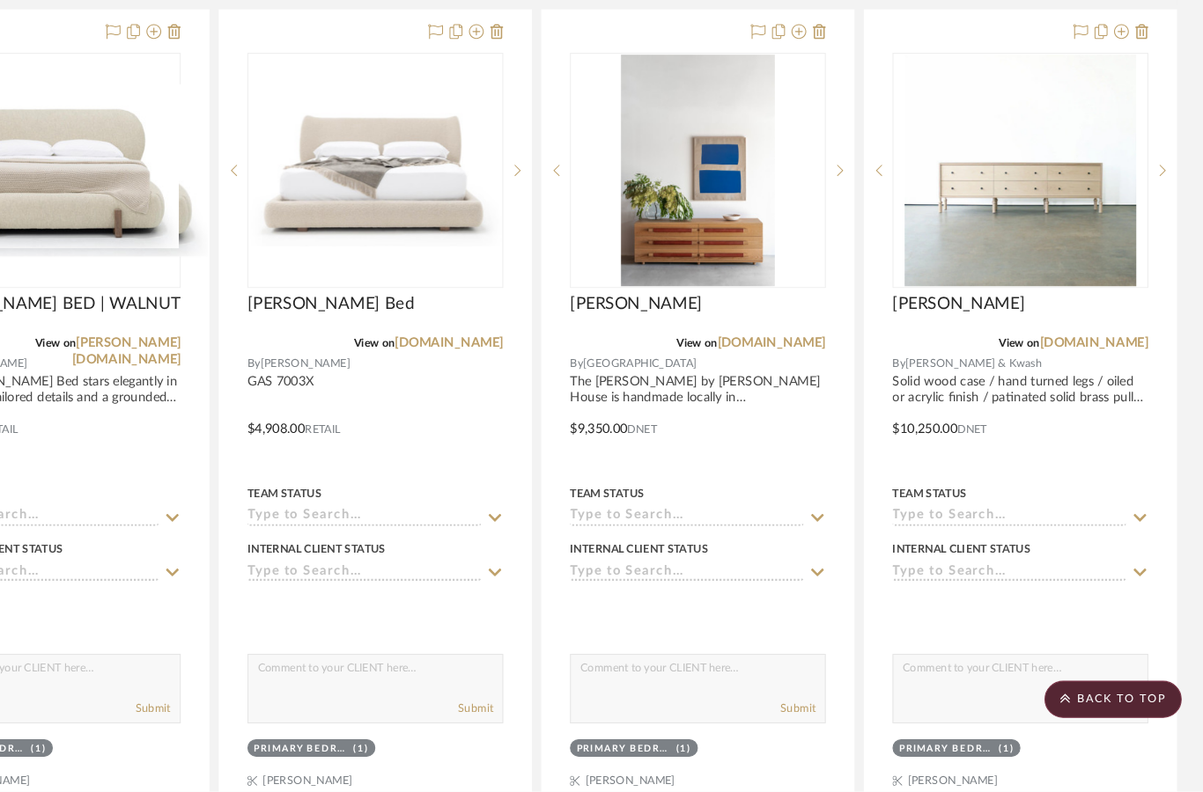
scroll to position [0, 0]
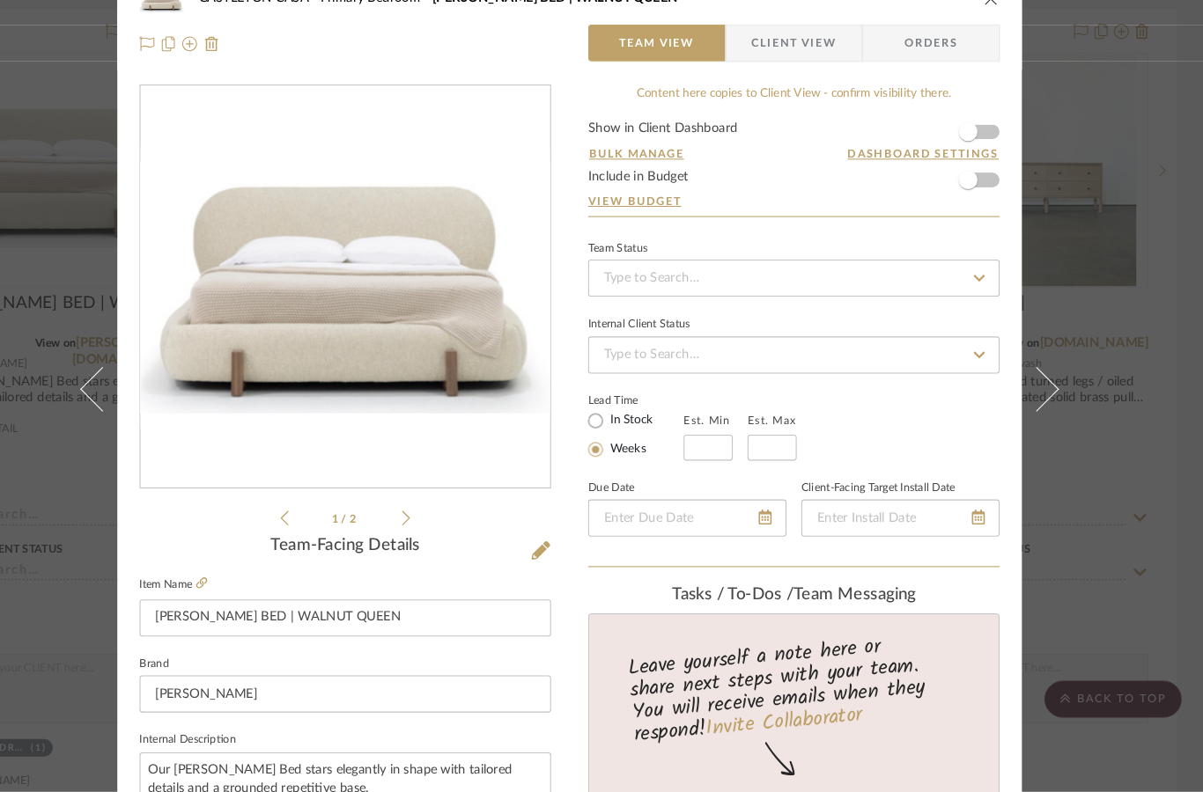
click at [442, 524] on icon at bounding box center [446, 532] width 8 height 16
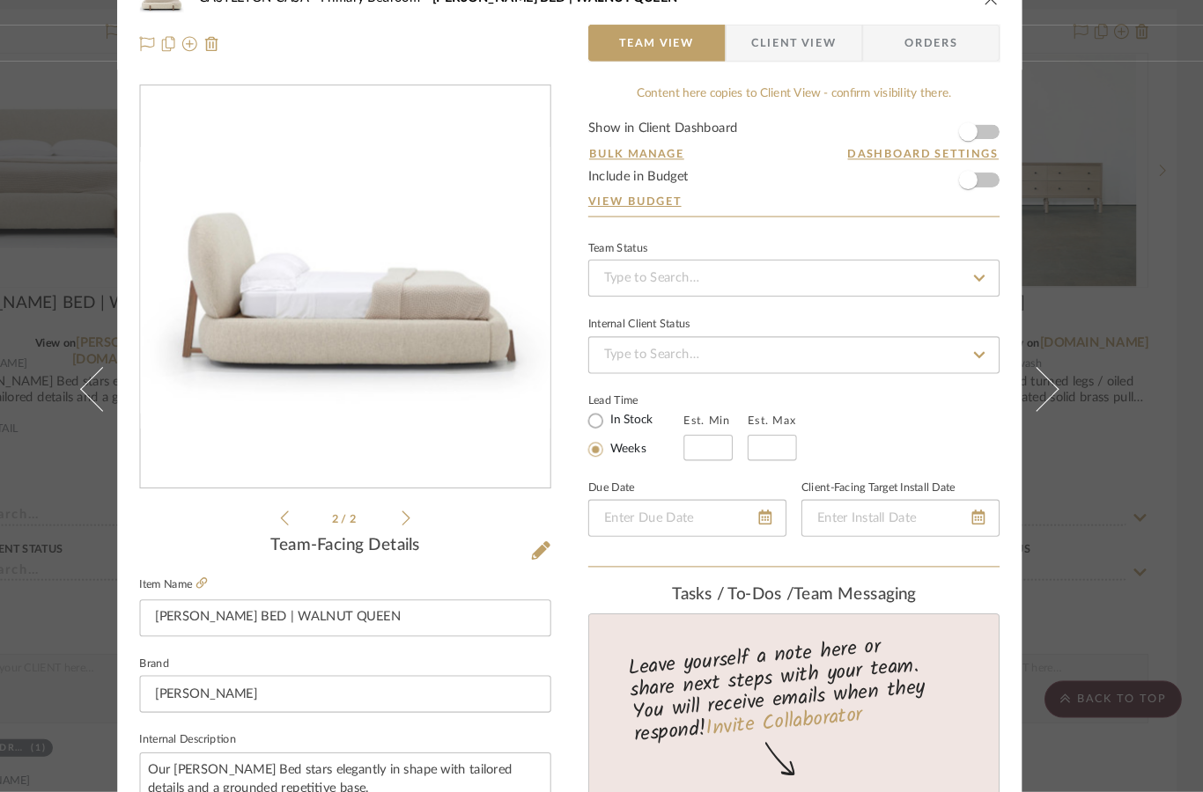
click at [1082, 105] on div "[GEOGRAPHIC_DATA] [PERSON_NAME] BED | WALNUT QUEEN Team View Client View Orders…" at bounding box center [601, 396] width 1203 height 792
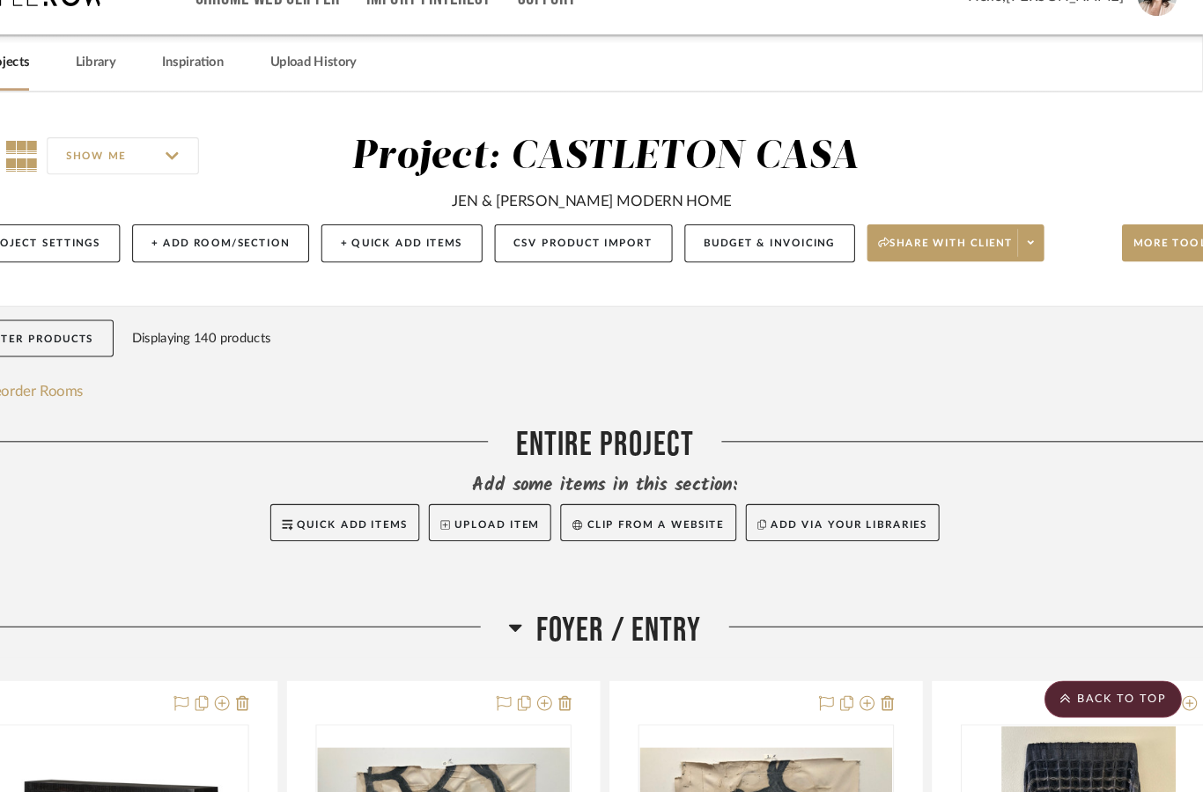
scroll to position [14443, 5]
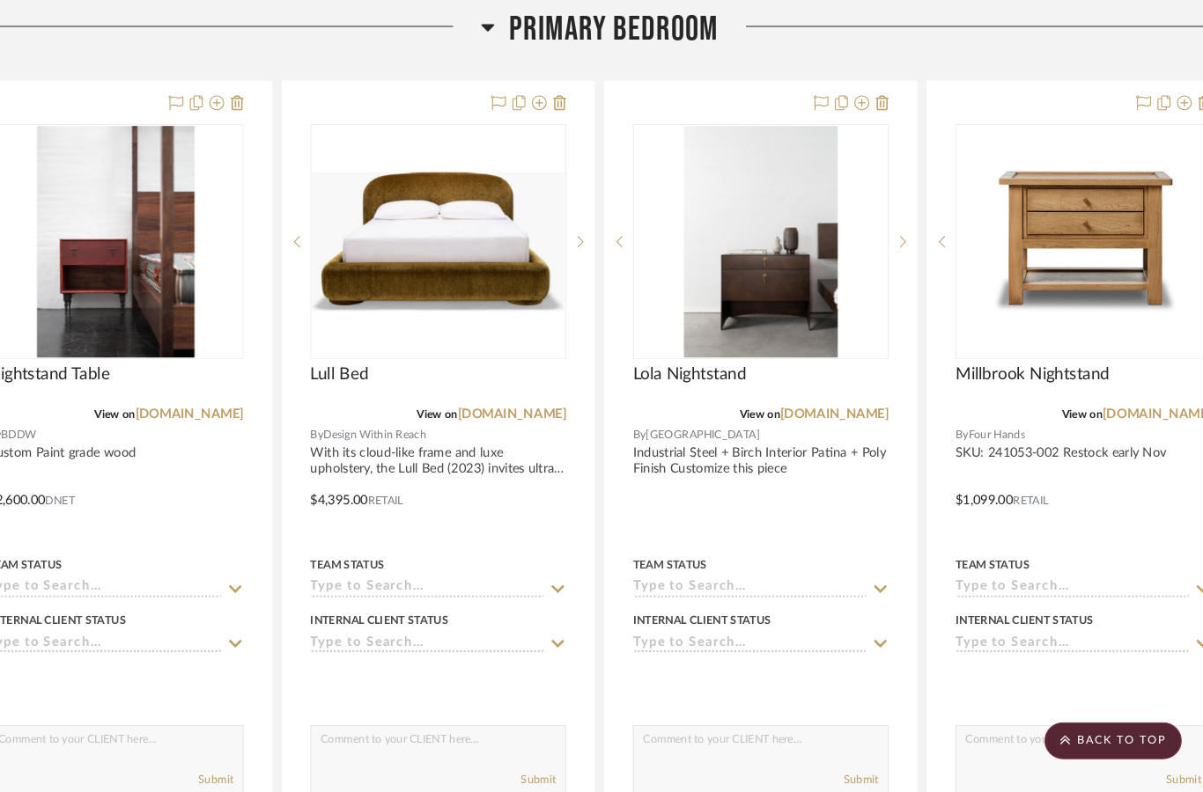
click at [480, 270] on img "0" at bounding box center [477, 230] width 240 height 132
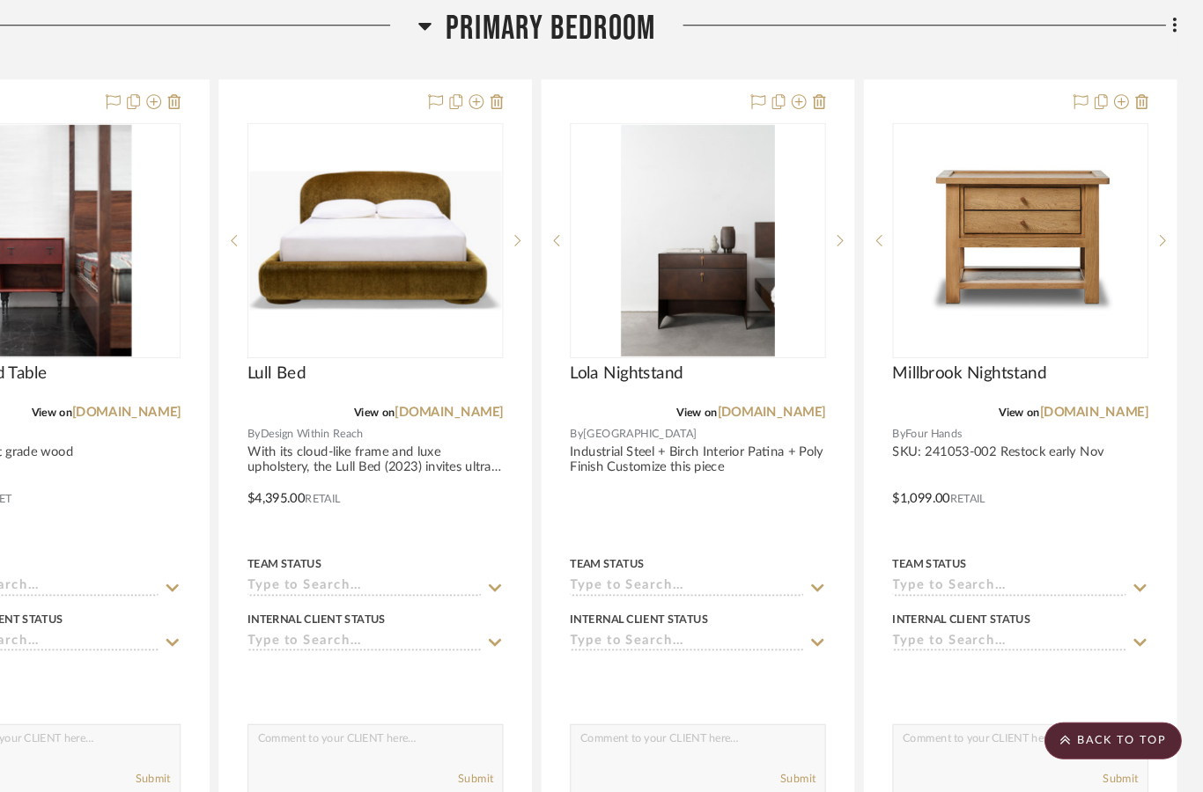
scroll to position [0, 0]
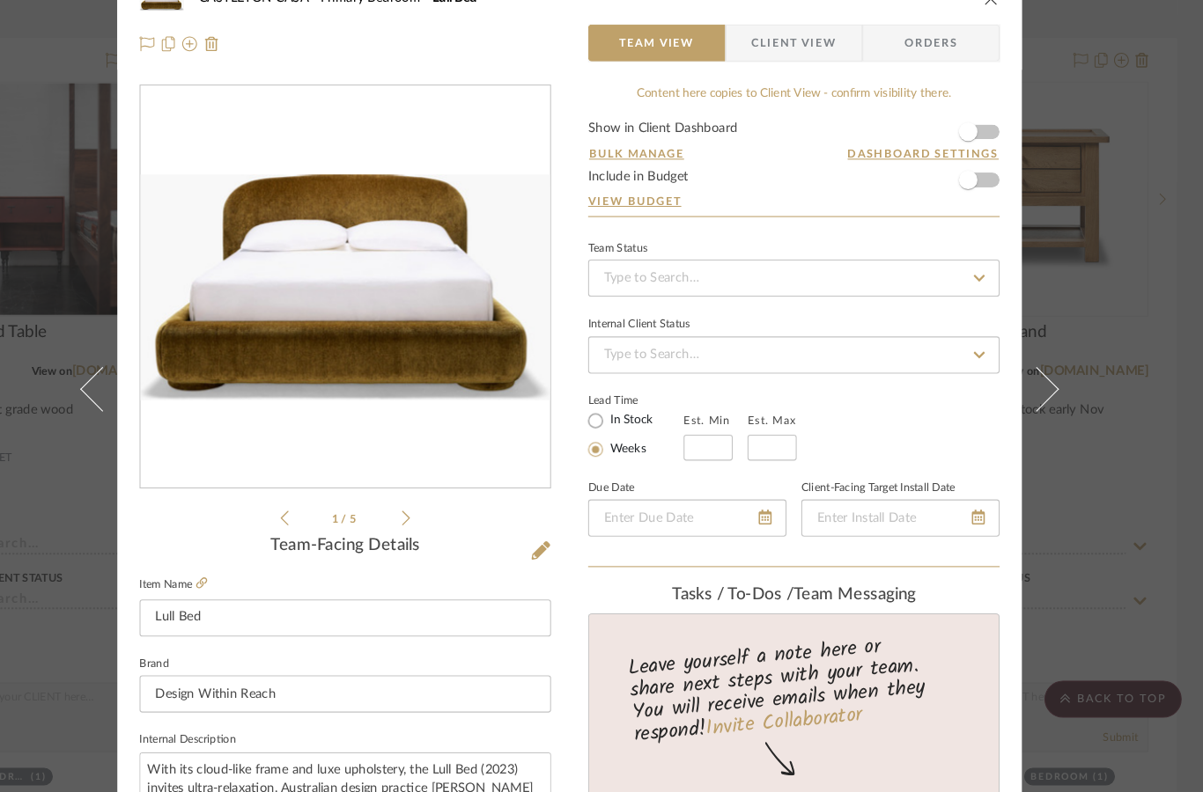
click at [1076, 340] on div "[GEOGRAPHIC_DATA] Bedroom Lull Bed Team View Client View Orders 1 / 5 Team-Faci…" at bounding box center [601, 396] width 1203 height 792
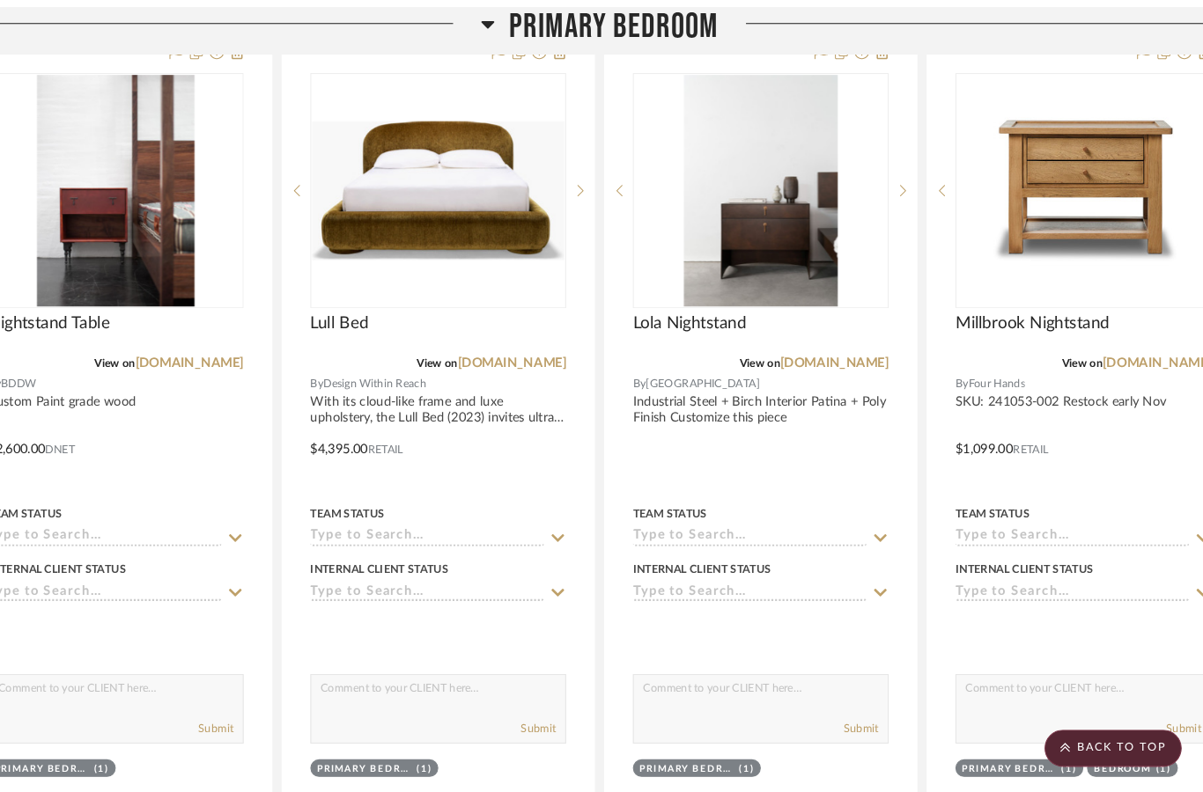
scroll to position [12940, 5]
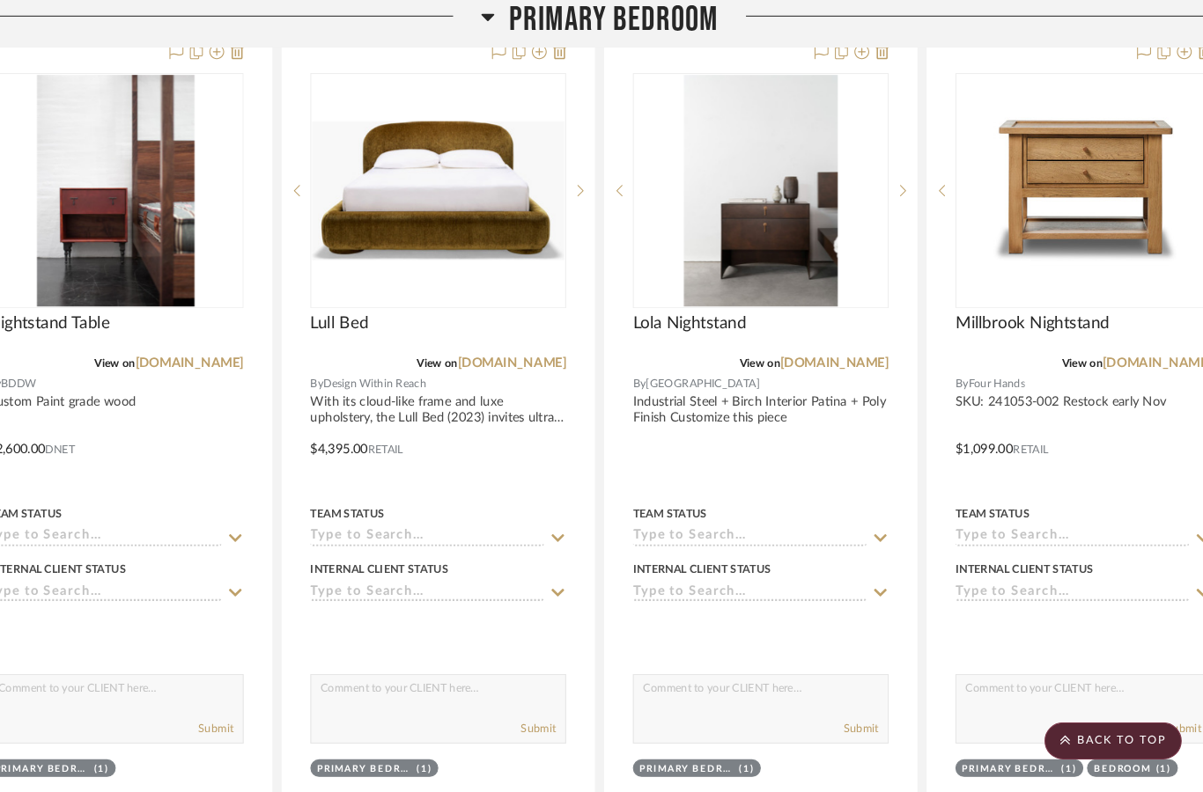
click at [1109, 342] on link "[DOMAIN_NAME]" at bounding box center [1159, 345] width 103 height 12
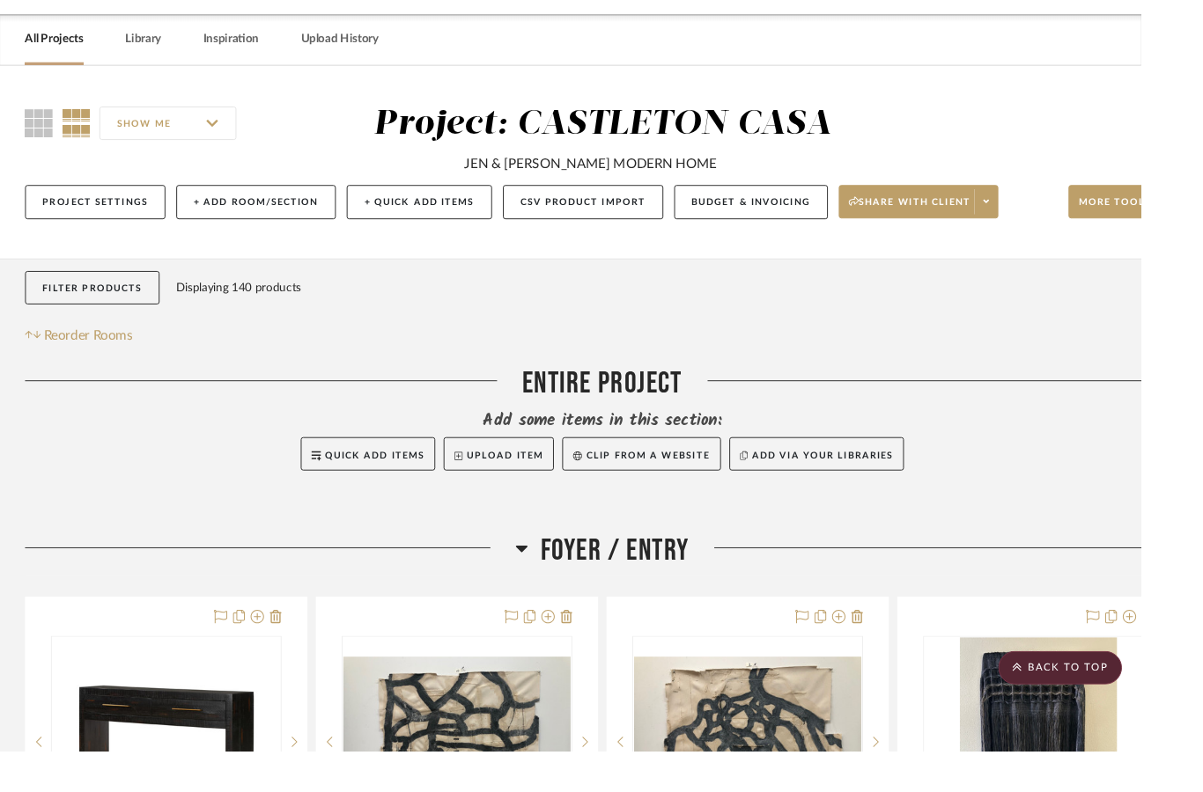
scroll to position [0, 0]
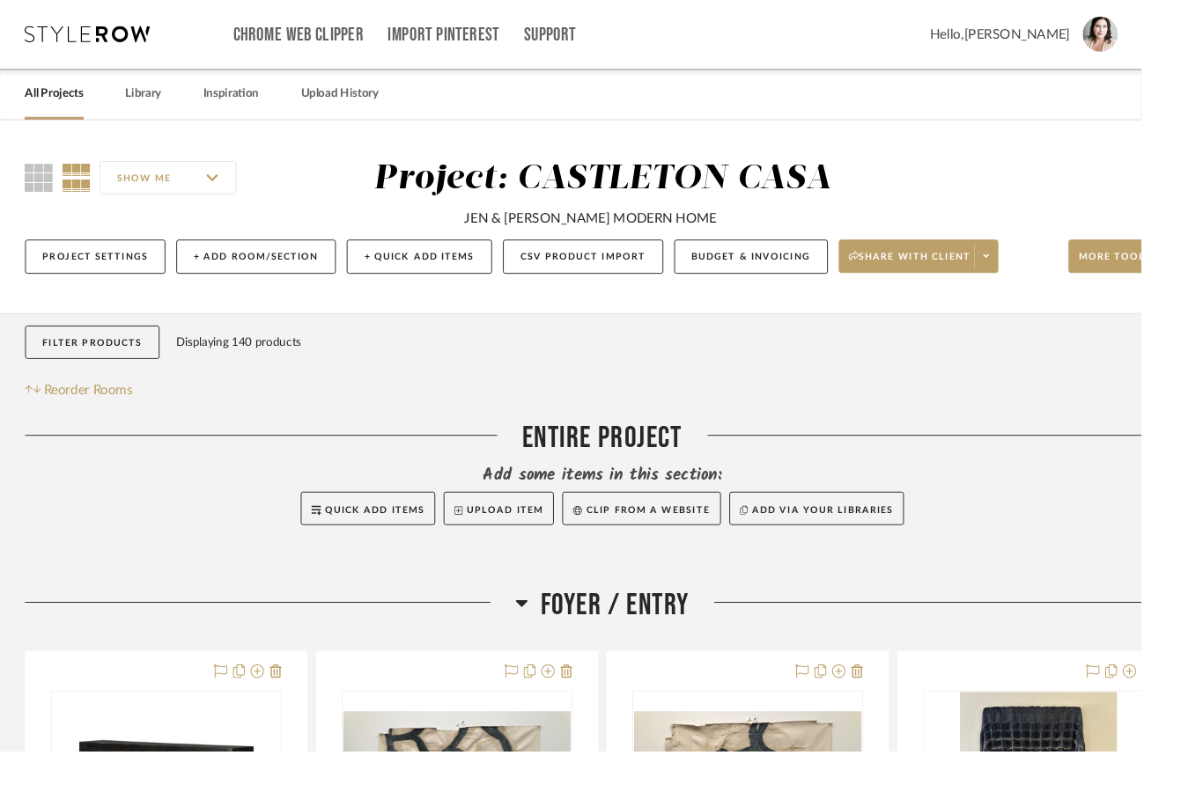
click at [156, 92] on link "Library" at bounding box center [151, 99] width 38 height 24
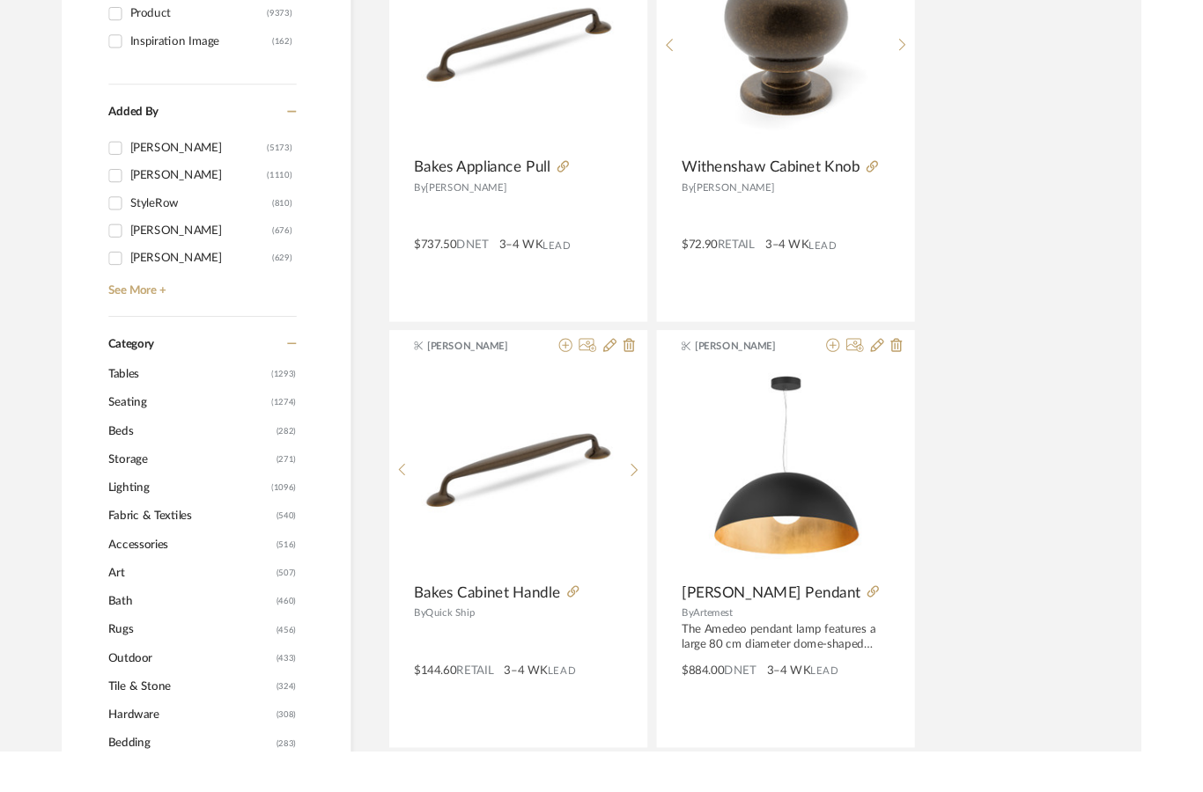
scroll to position [441, 0]
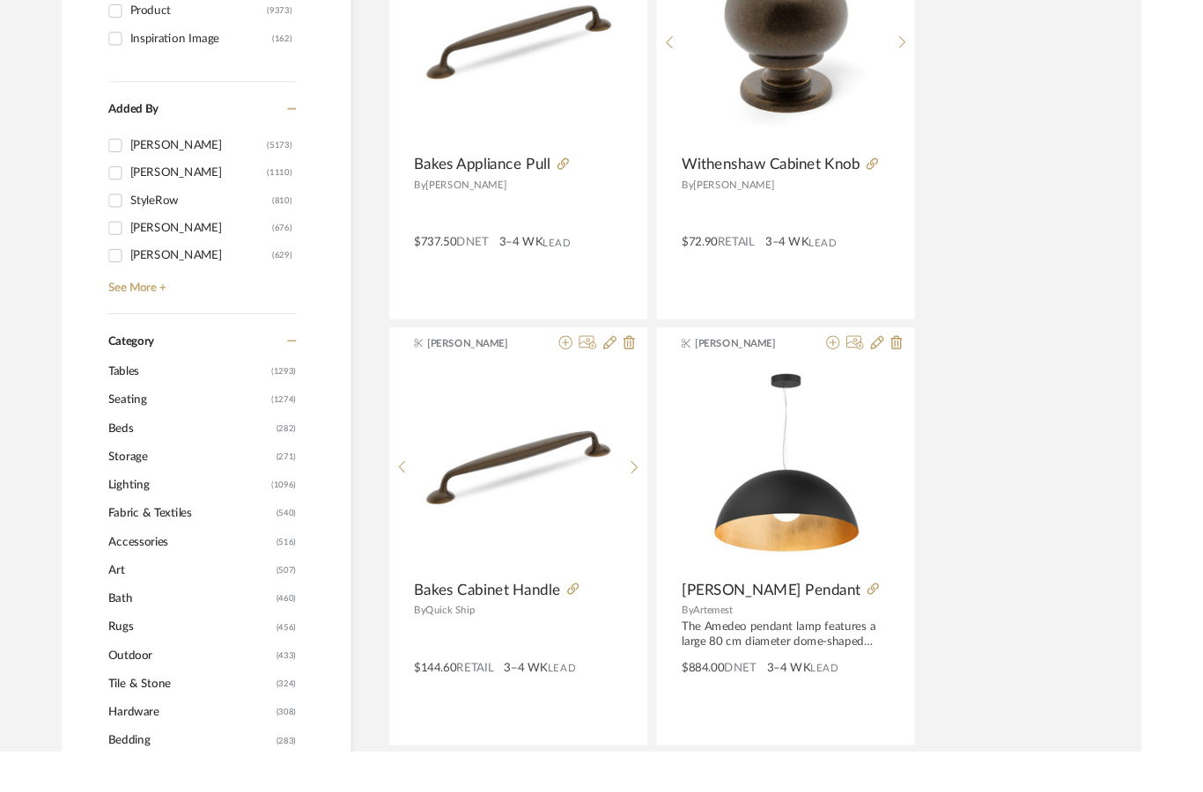
click at [152, 489] on span "Storage" at bounding box center [200, 482] width 173 height 30
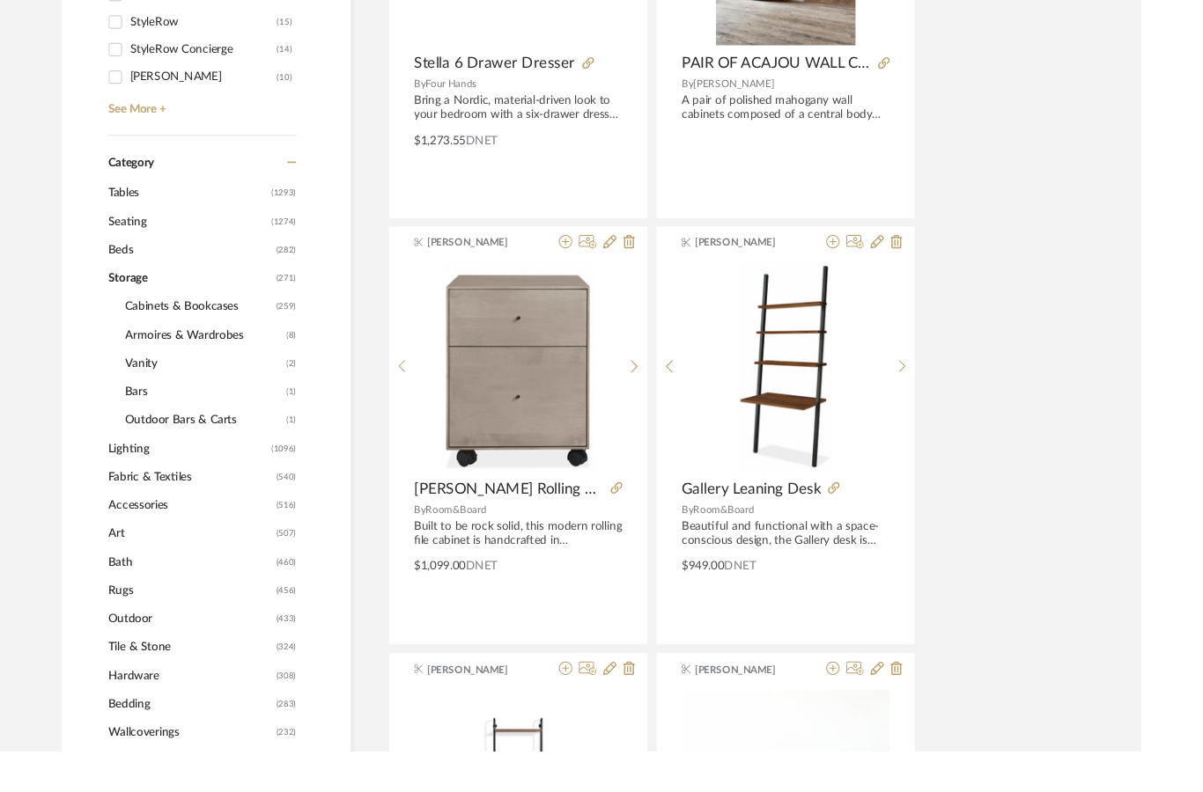
scroll to position [630, 0]
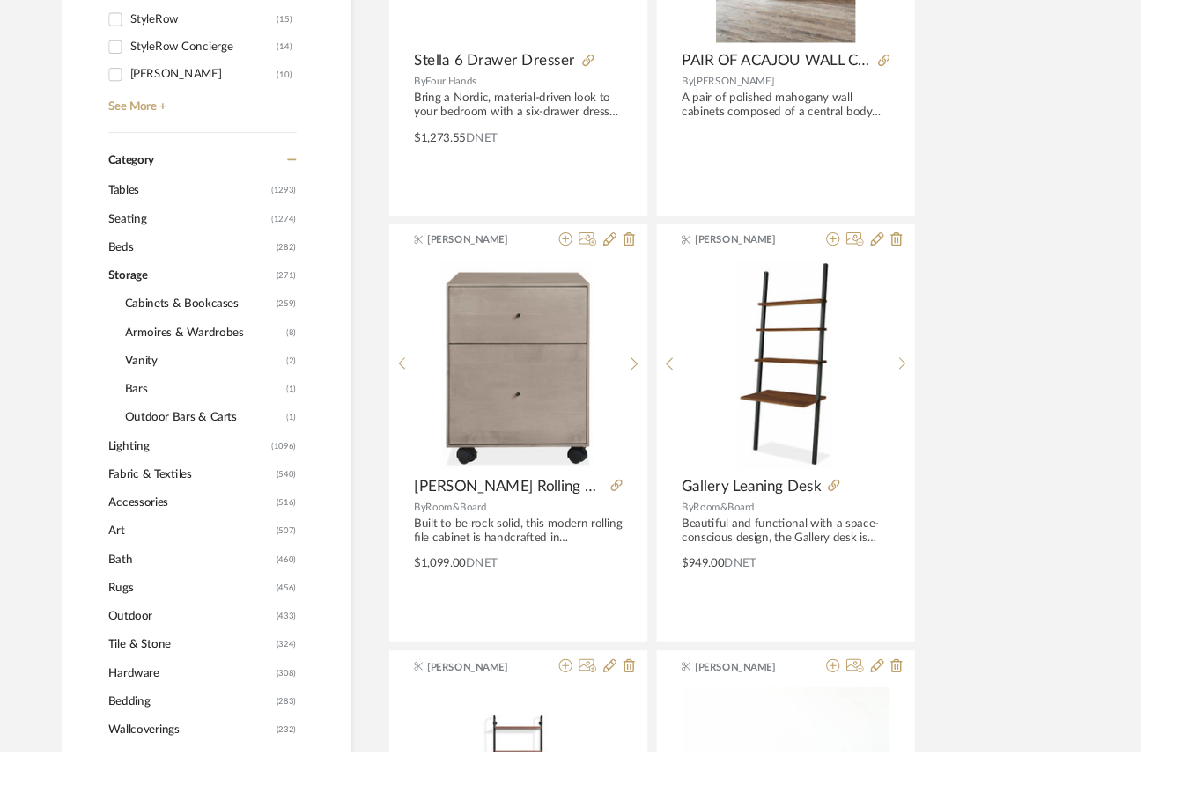
click at [156, 207] on span "Tables" at bounding box center [197, 201] width 167 height 30
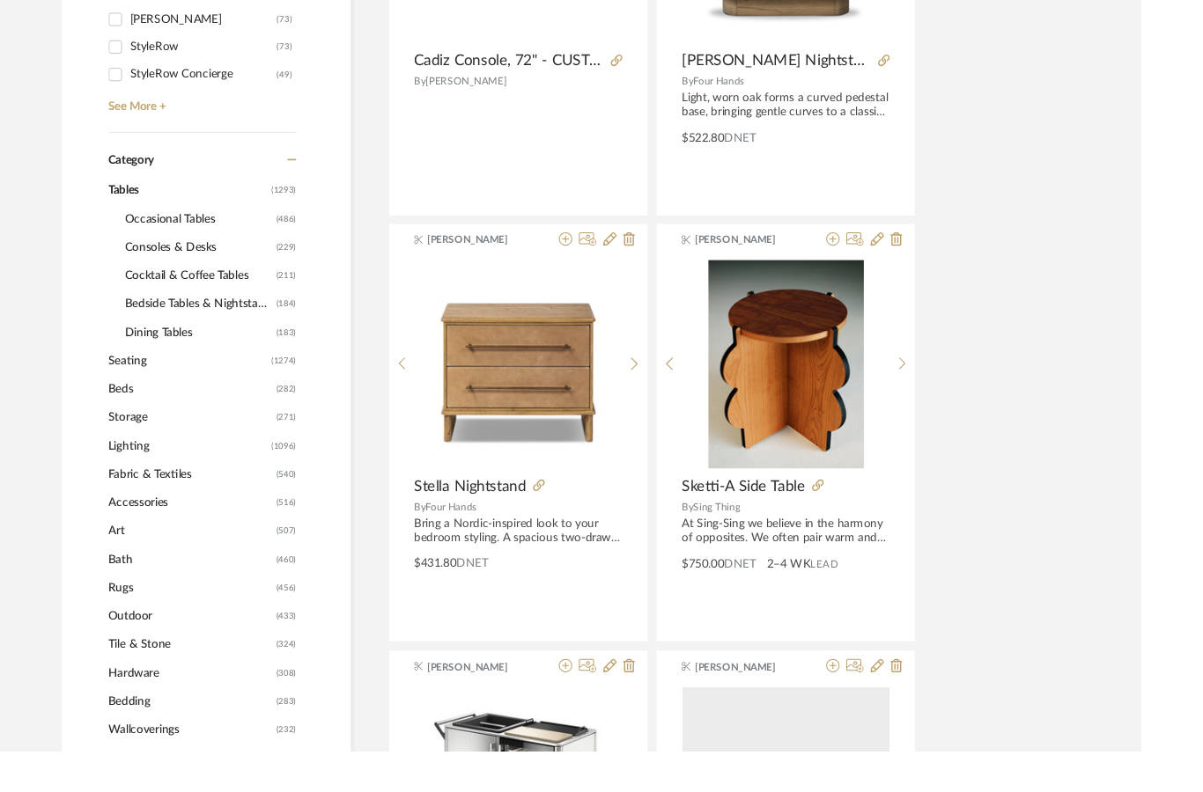
scroll to position [704, 0]
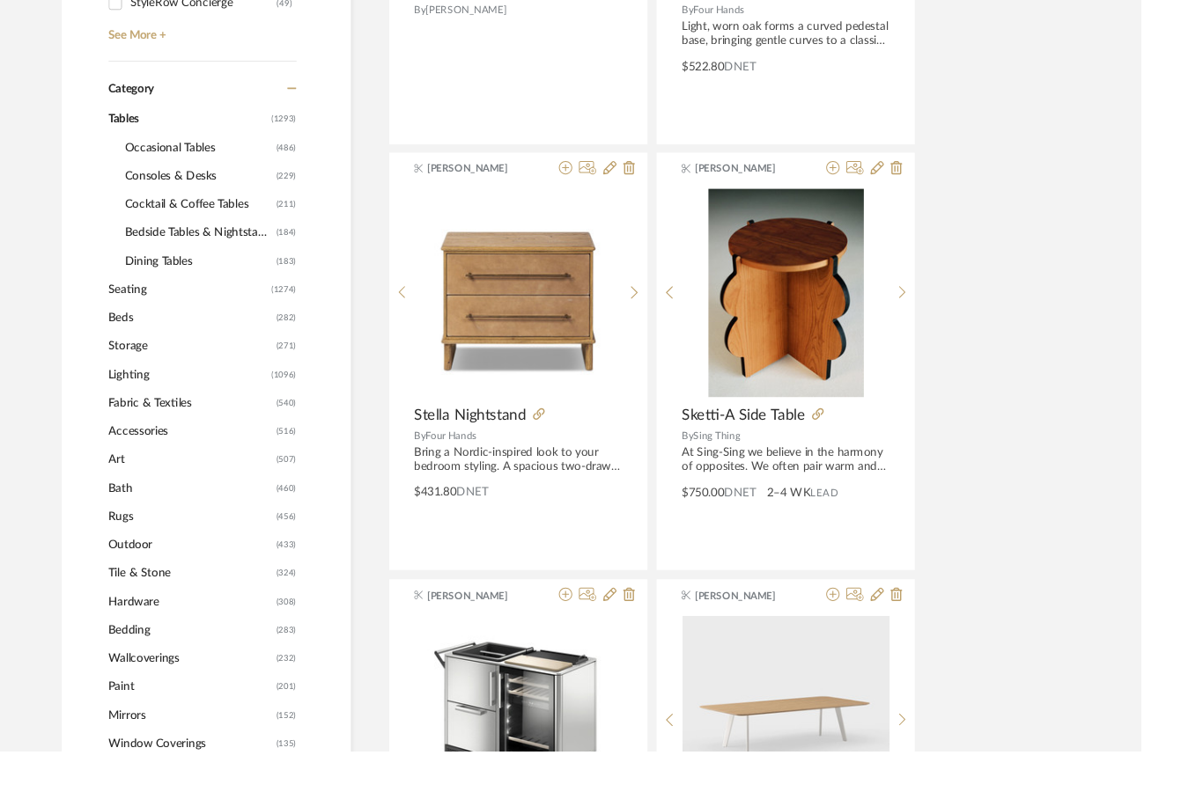
click at [245, 252] on span "Bedside Tables & Nightstands" at bounding box center [209, 246] width 155 height 30
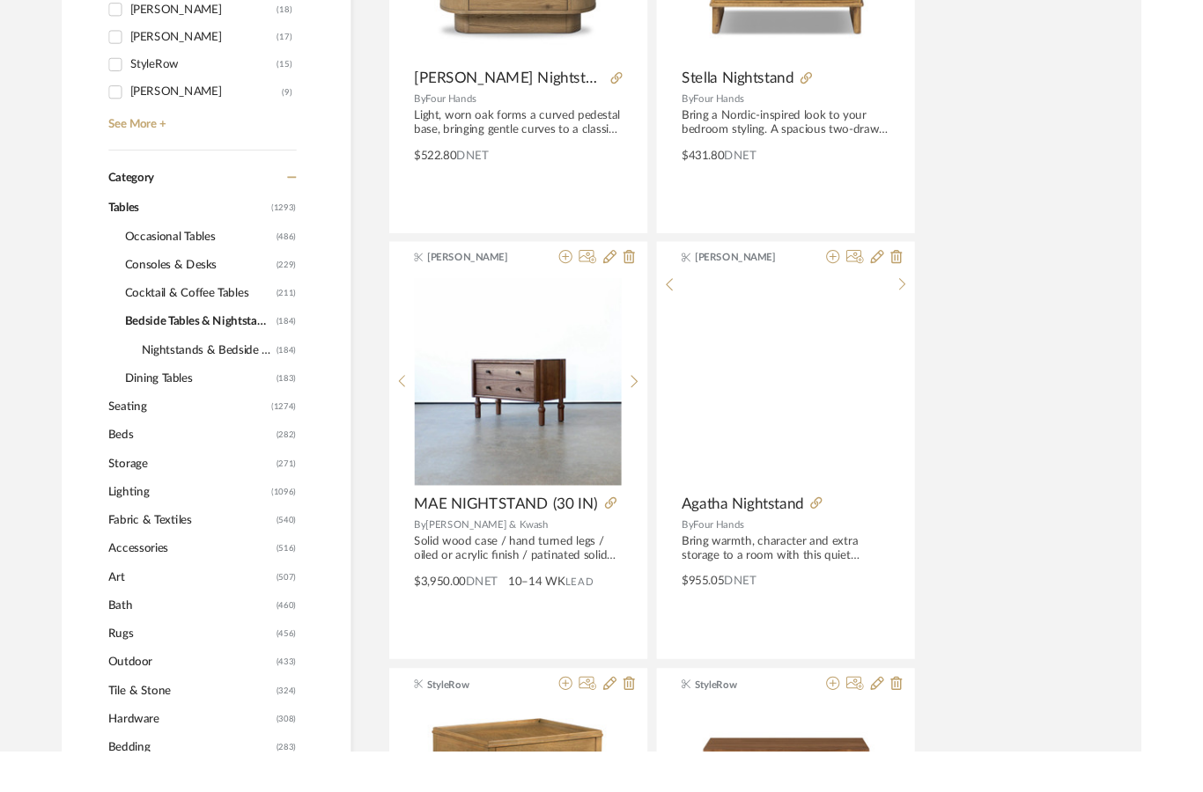
scroll to position [611, 0]
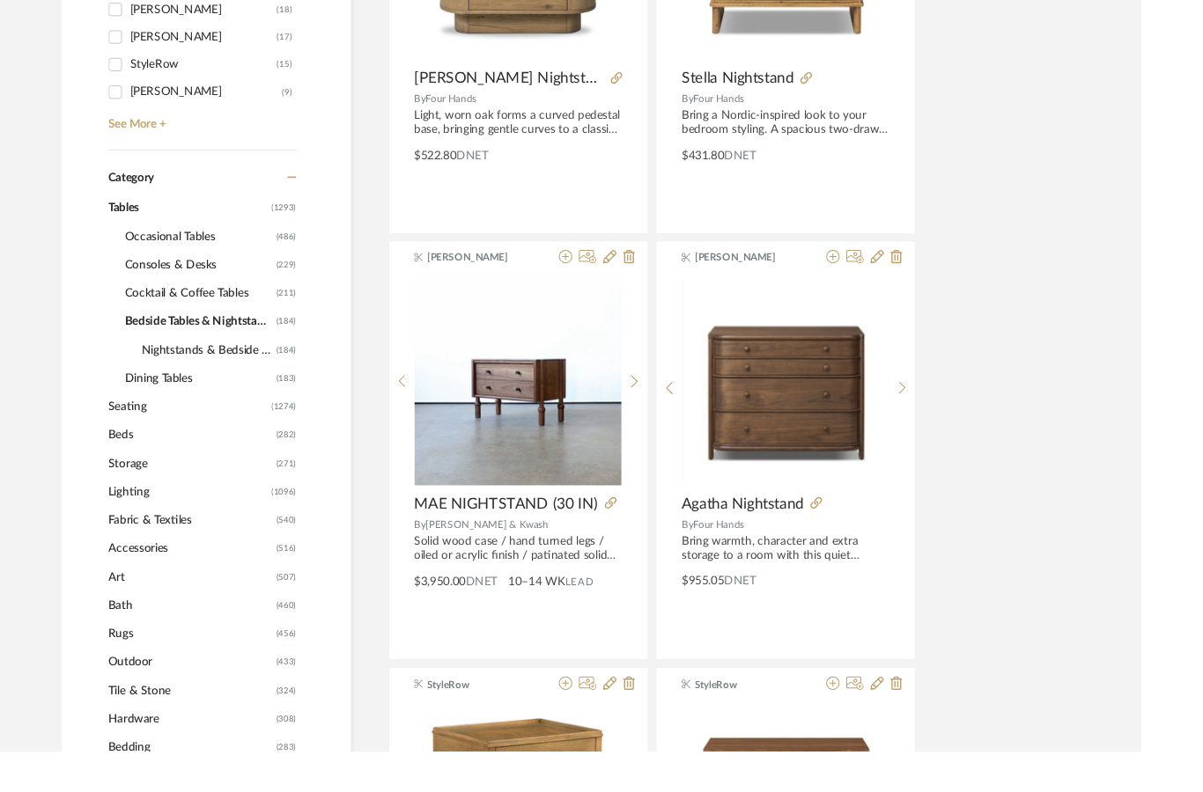
click at [0, 0] on img at bounding box center [0, 0] width 0 height 0
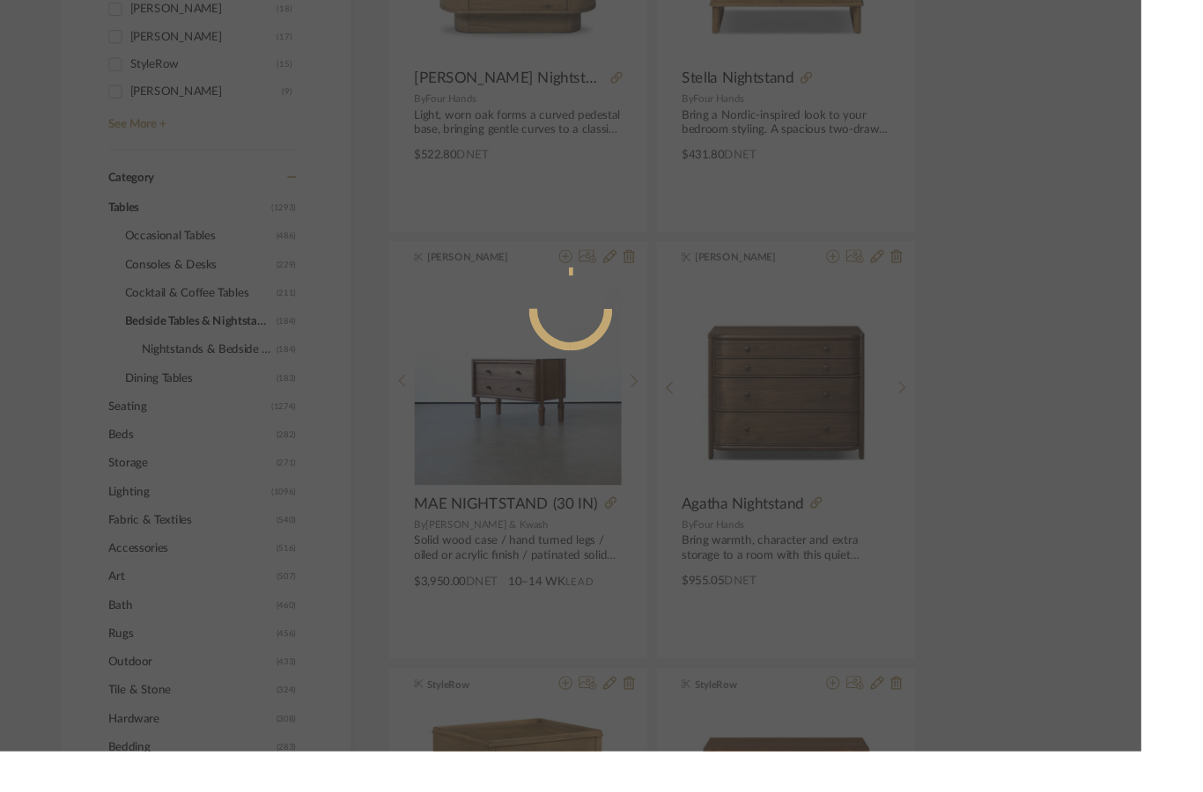
scroll to position [0, 0]
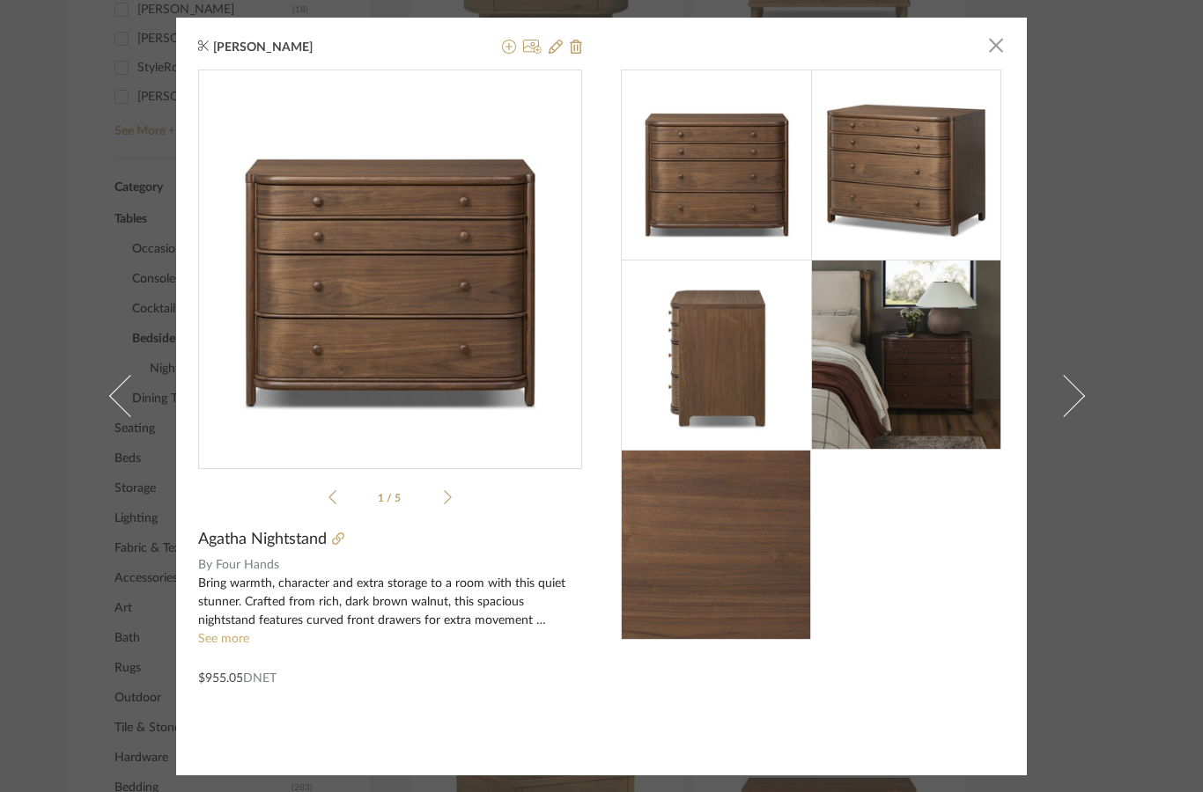
click at [942, 389] on img at bounding box center [906, 355] width 190 height 190
click at [920, 377] on img at bounding box center [906, 355] width 190 height 190
click at [880, 349] on img at bounding box center [906, 355] width 190 height 190
click at [1145, 220] on div "[PERSON_NAME] × 1 / 5 Agatha Nightstand By Four Hands Bring warmth, character a…" at bounding box center [601, 396] width 1203 height 792
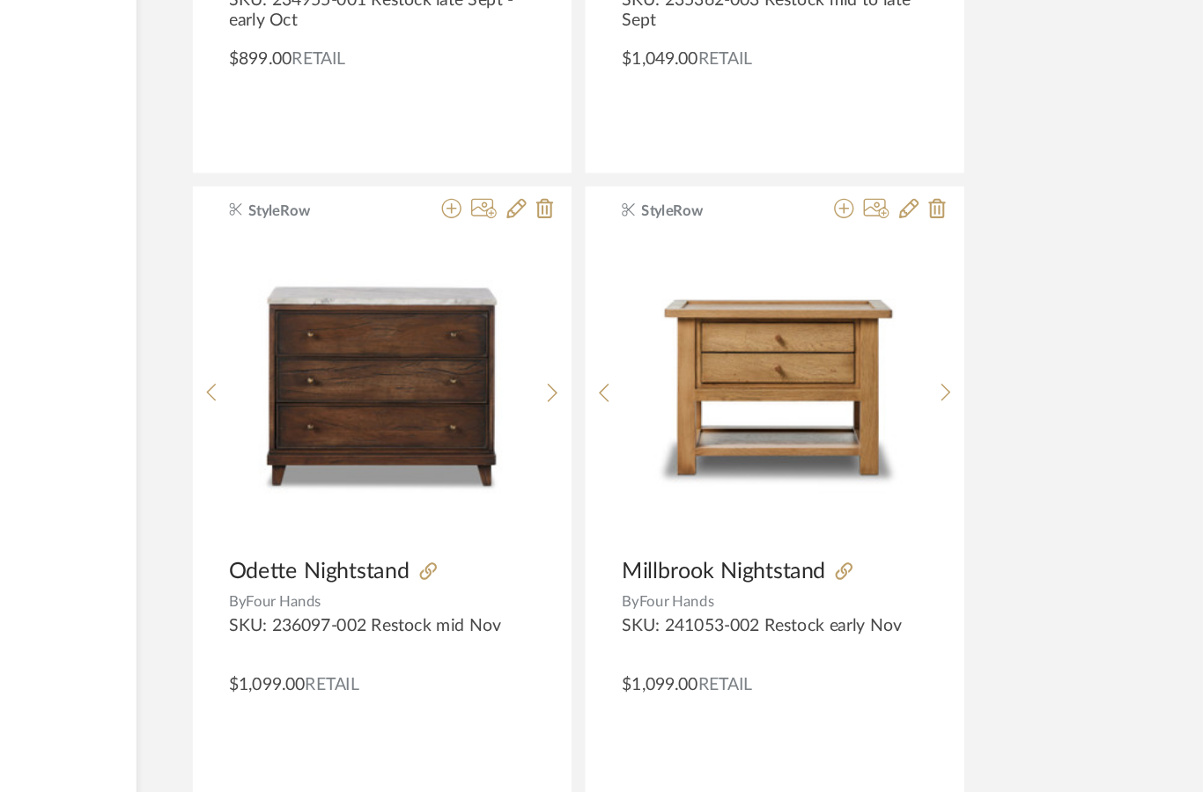
scroll to position [5512, 30]
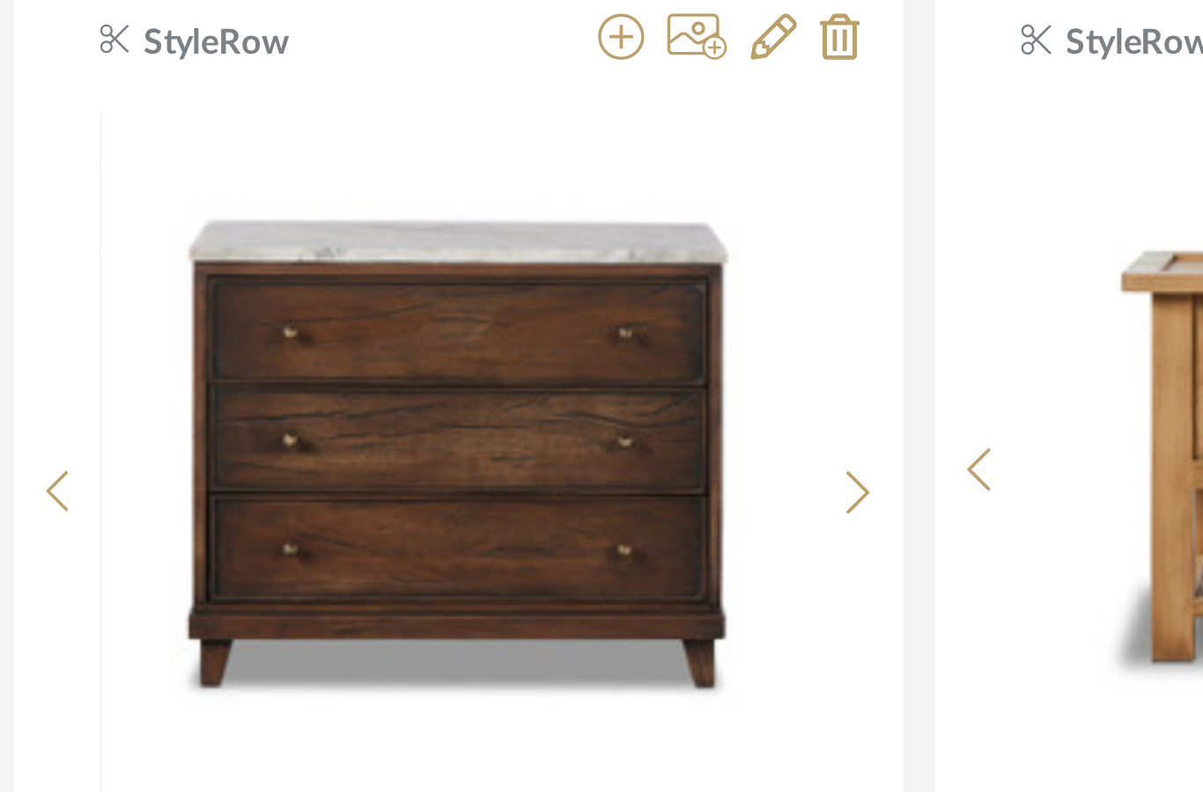
click at [635, 455] on icon at bounding box center [639, 462] width 8 height 15
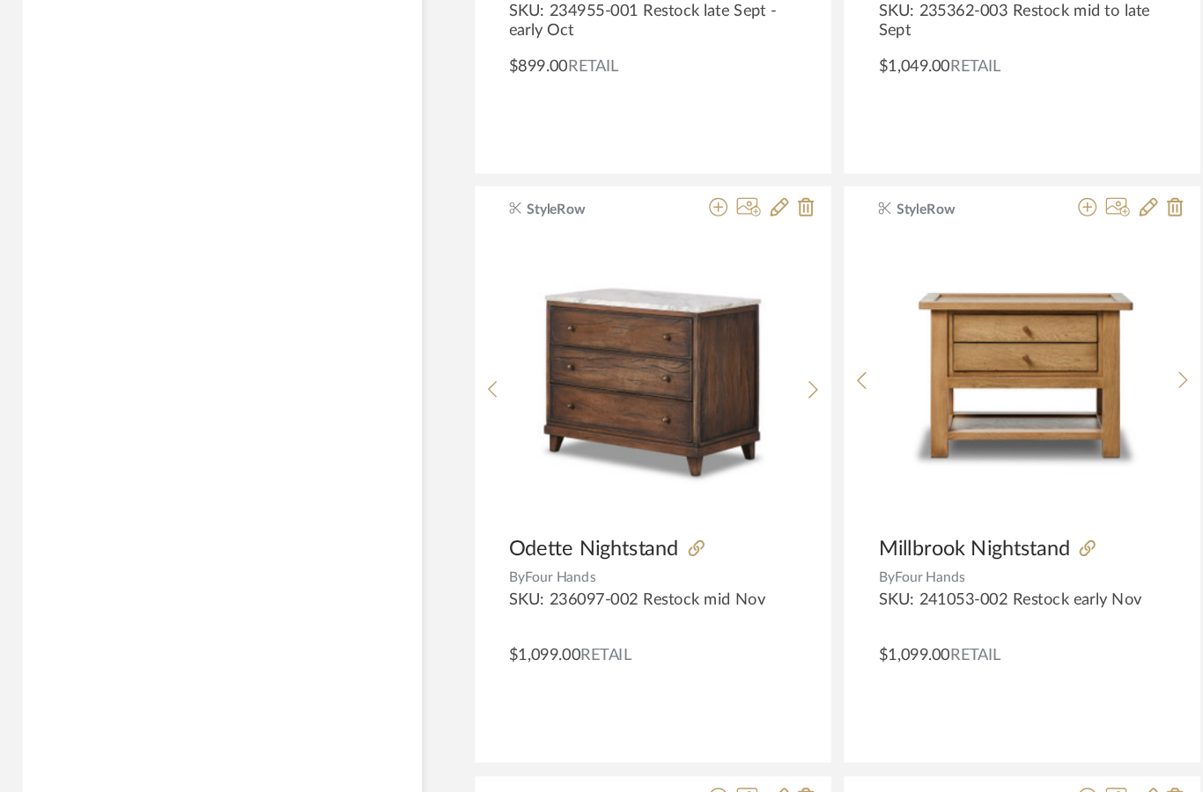
click at [543, 579] on fa-icon at bounding box center [549, 585] width 12 height 12
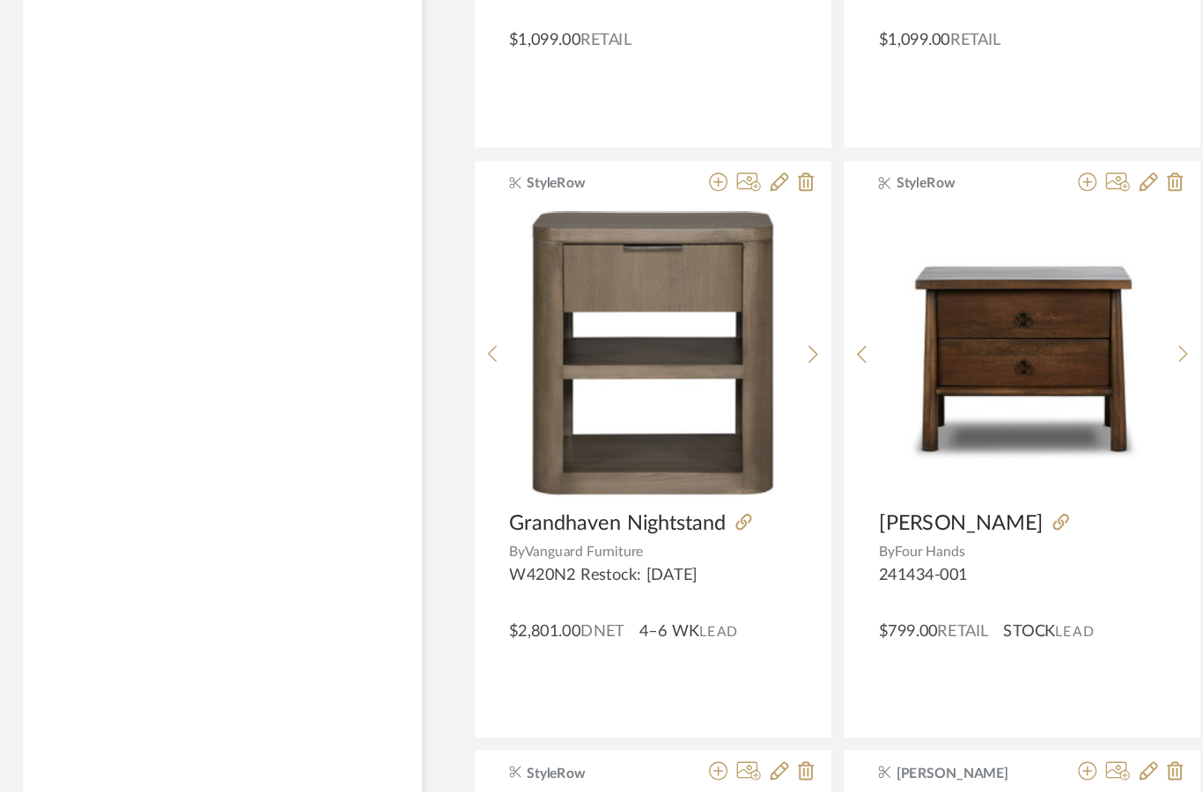
scroll to position [6014, 30]
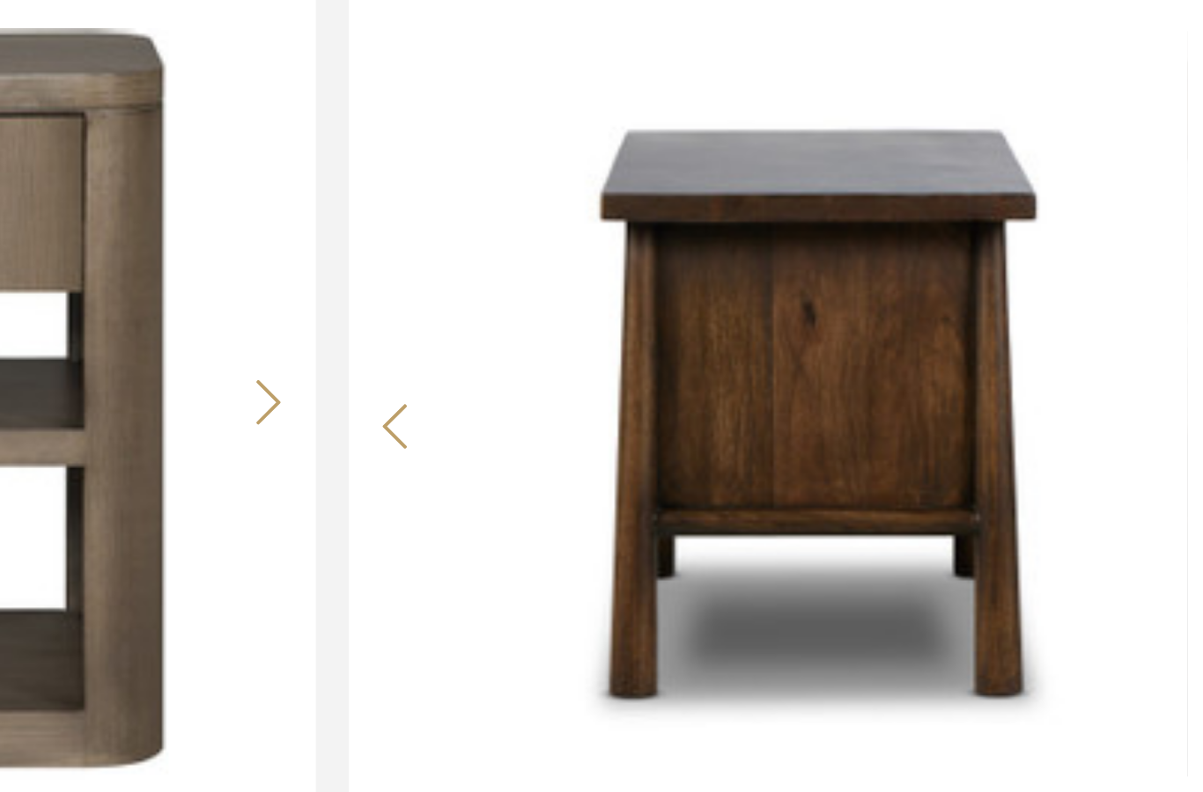
click at [689, 295] on img "2" at bounding box center [798, 404] width 218 height 218
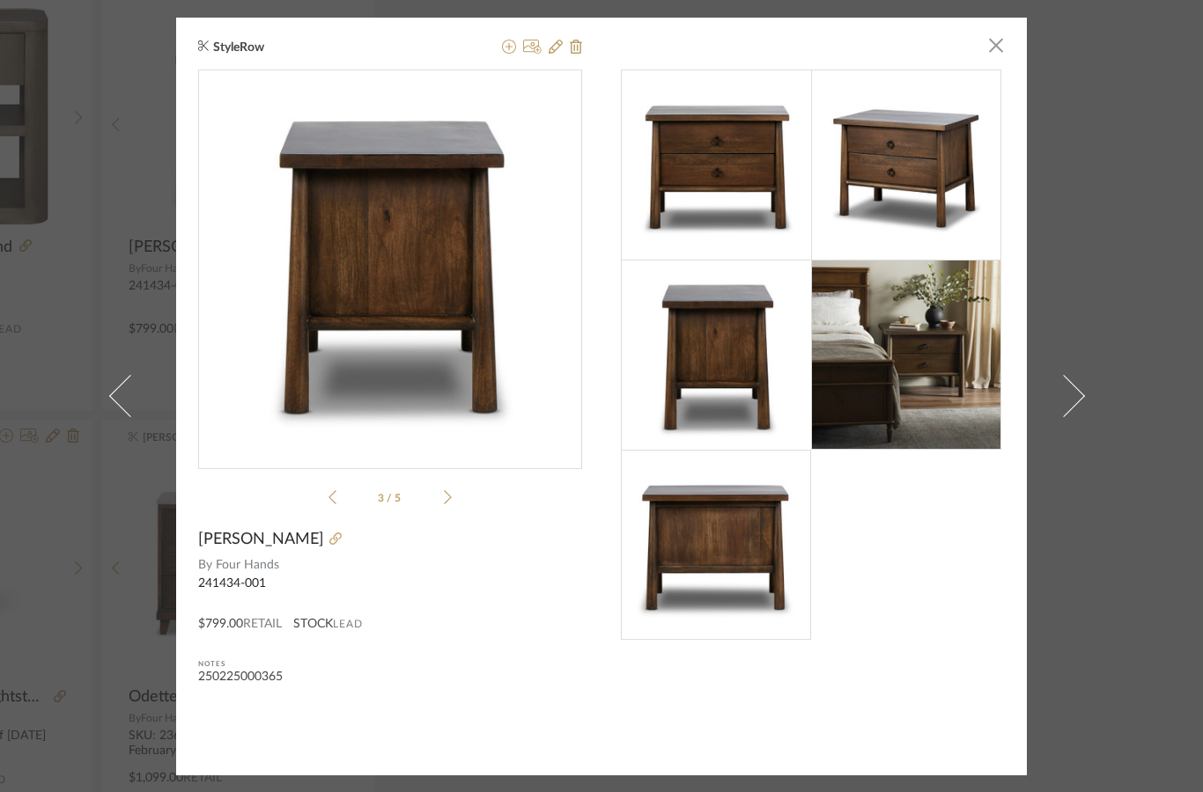
click at [83, 650] on div "StyleRow × 3 / 5 [PERSON_NAME] By Four Hands 241434-001 $799.00 Retail STOCK Le…" at bounding box center [601, 396] width 1203 height 792
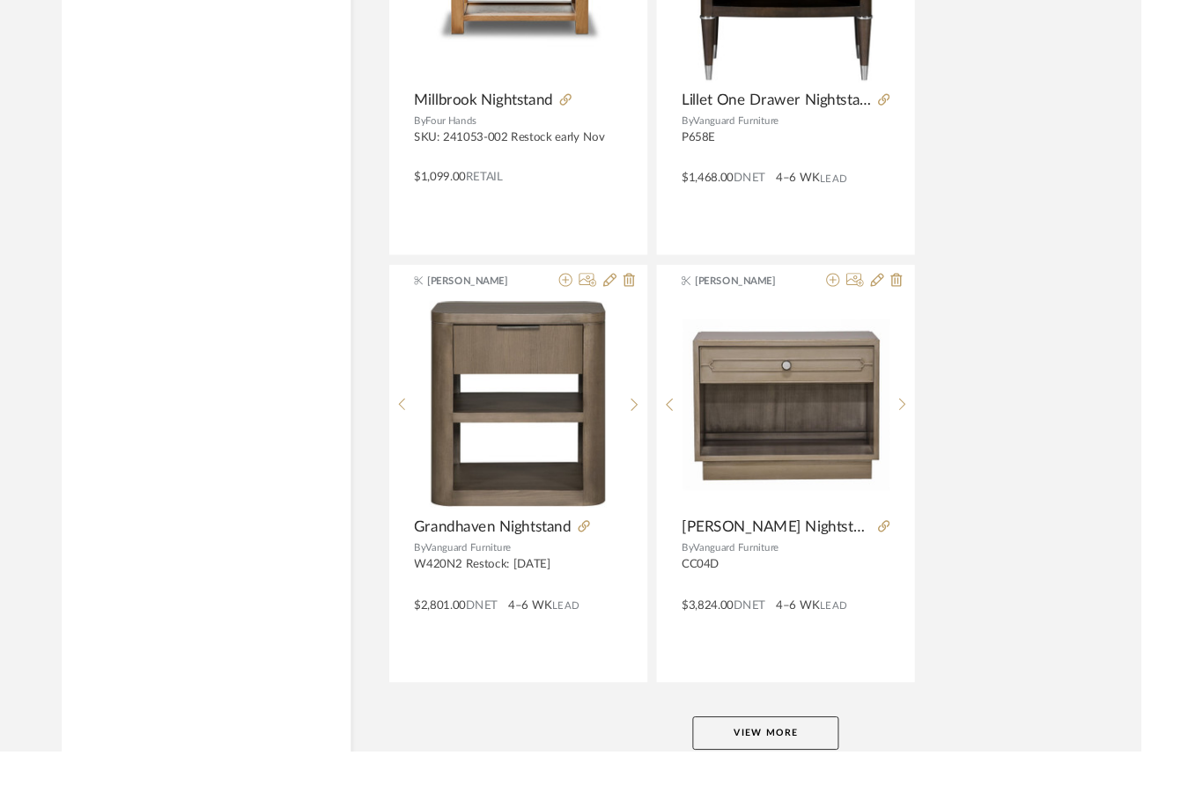
scroll to position [7792, 0]
click at [792, 772] on button "View More" at bounding box center [807, 773] width 154 height 35
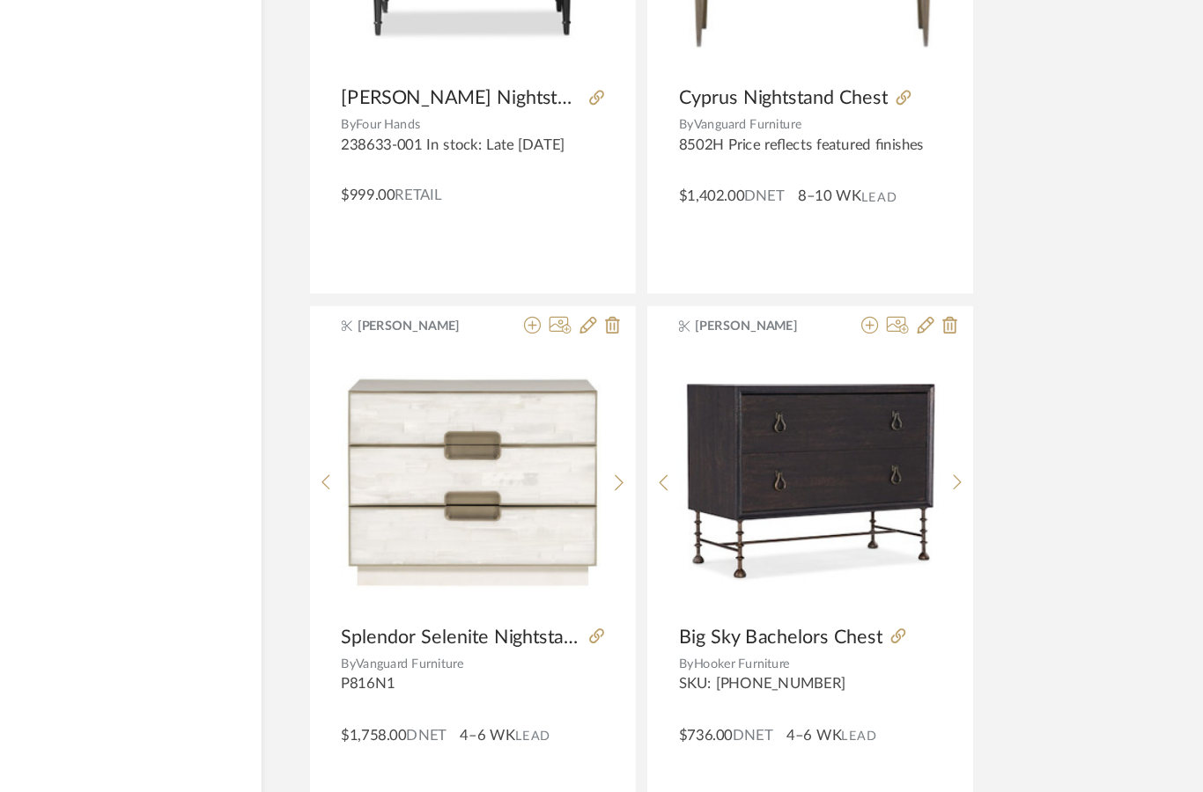
scroll to position [10419, 12]
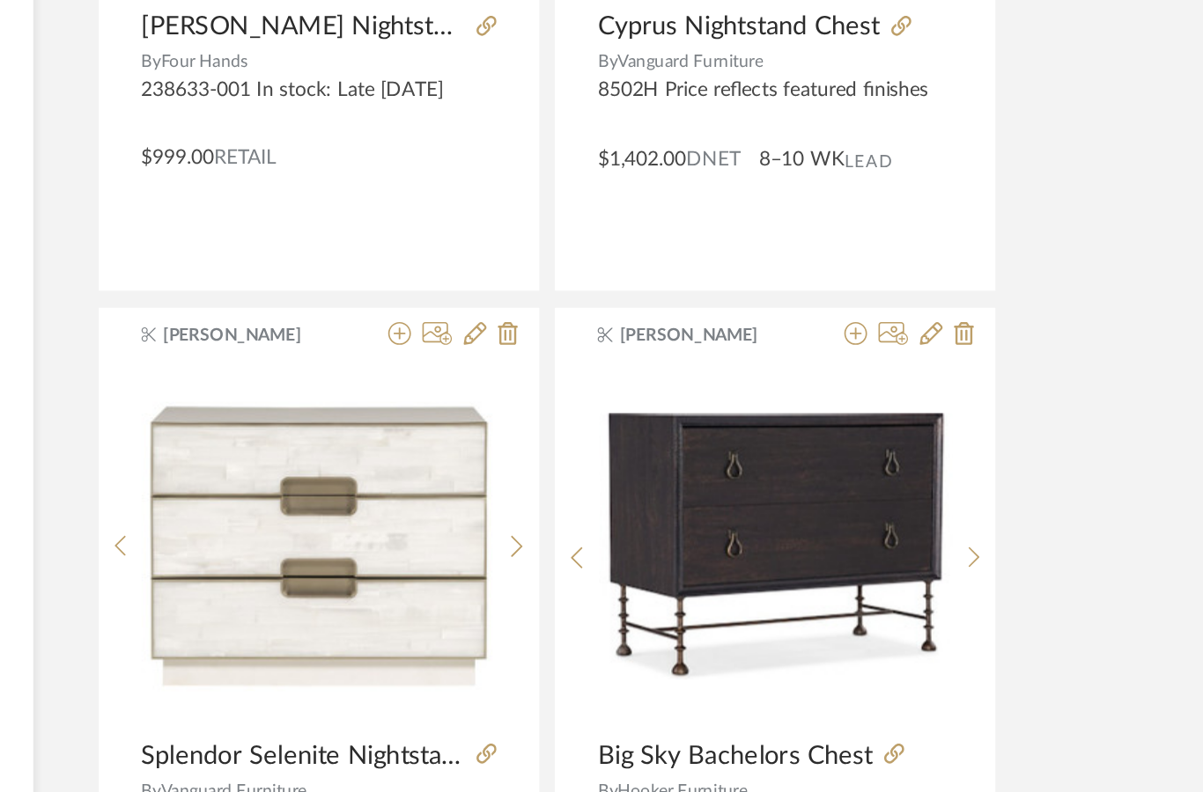
click at [905, 364] on icon at bounding box center [912, 371] width 14 height 14
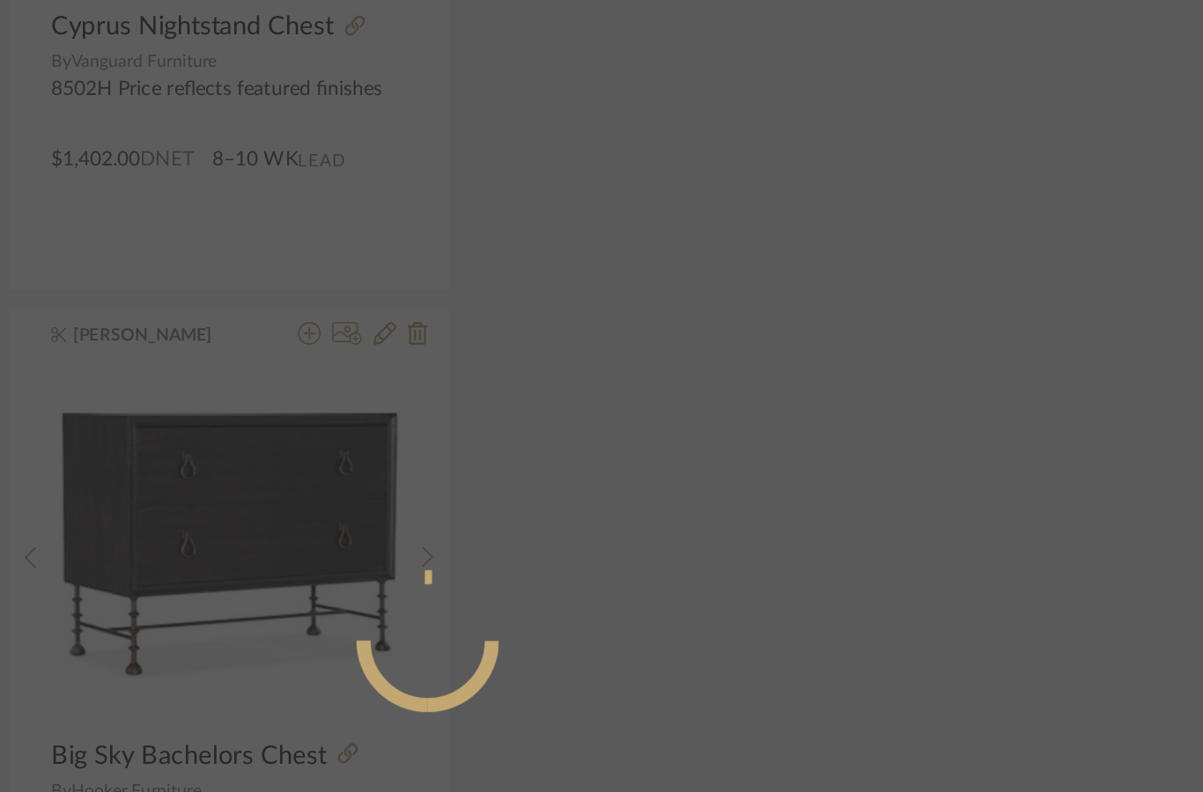
scroll to position [0, 0]
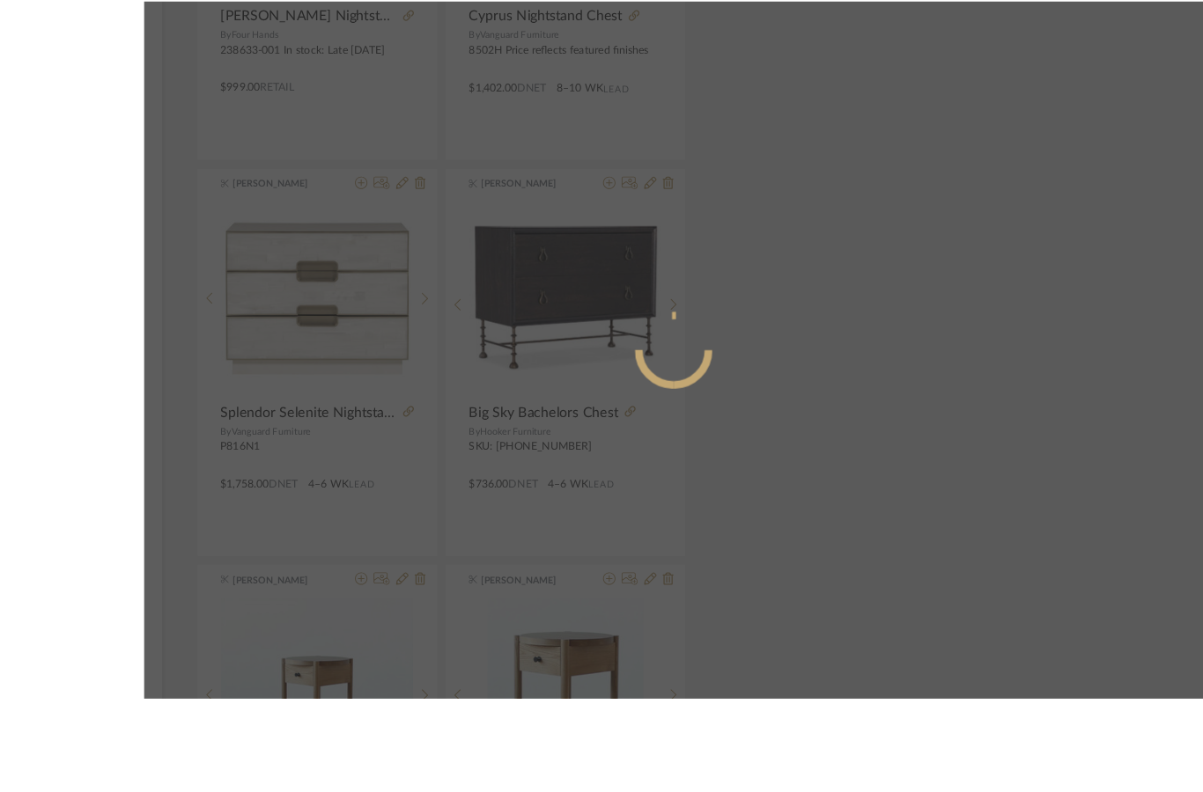
radio input "true"
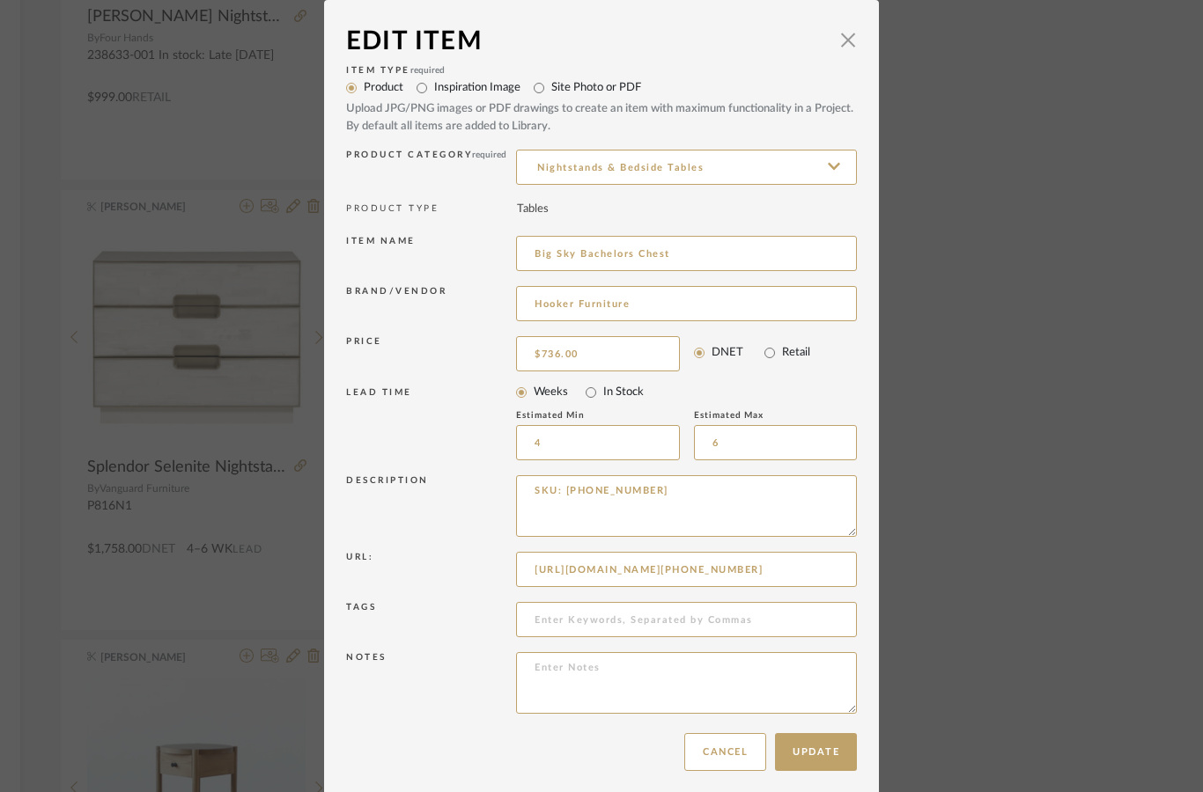
click at [1005, 291] on div "Edit Item × Item Type required Product Inspiration Image Site Photo or PDF Uplo…" at bounding box center [601, 396] width 1203 height 792
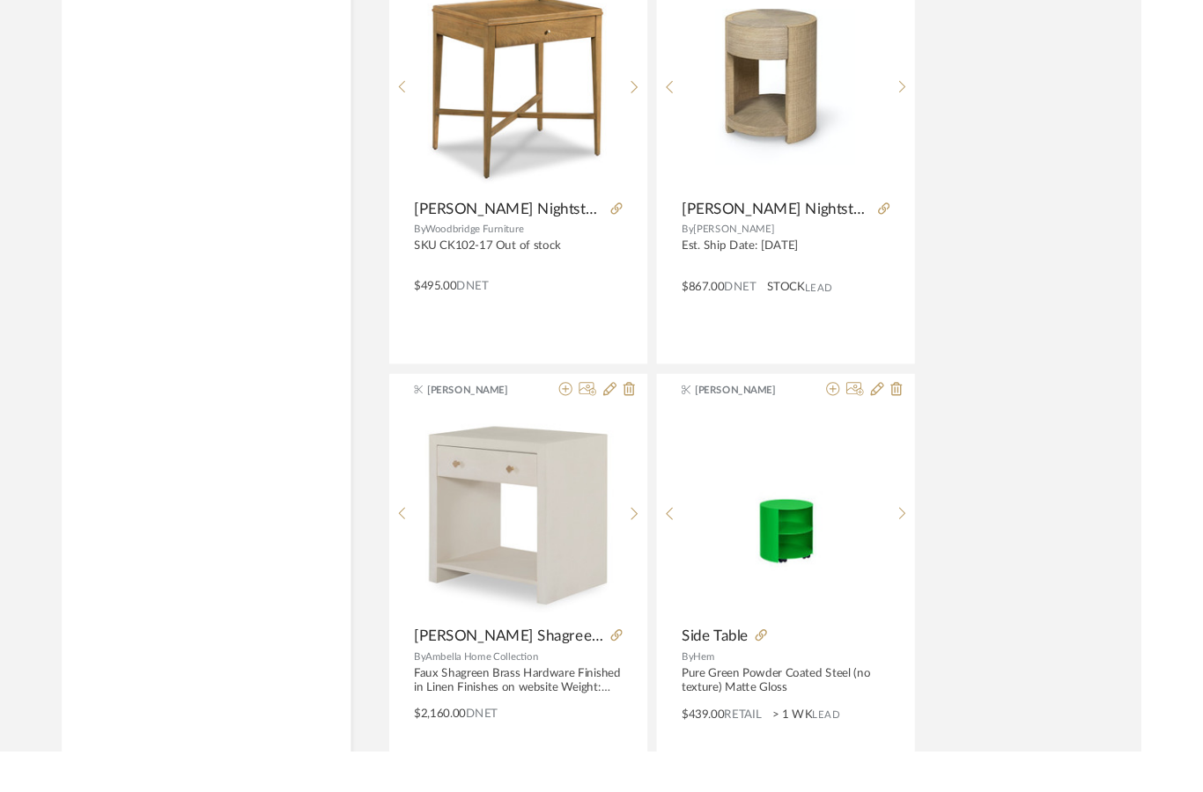
scroll to position [15898, 0]
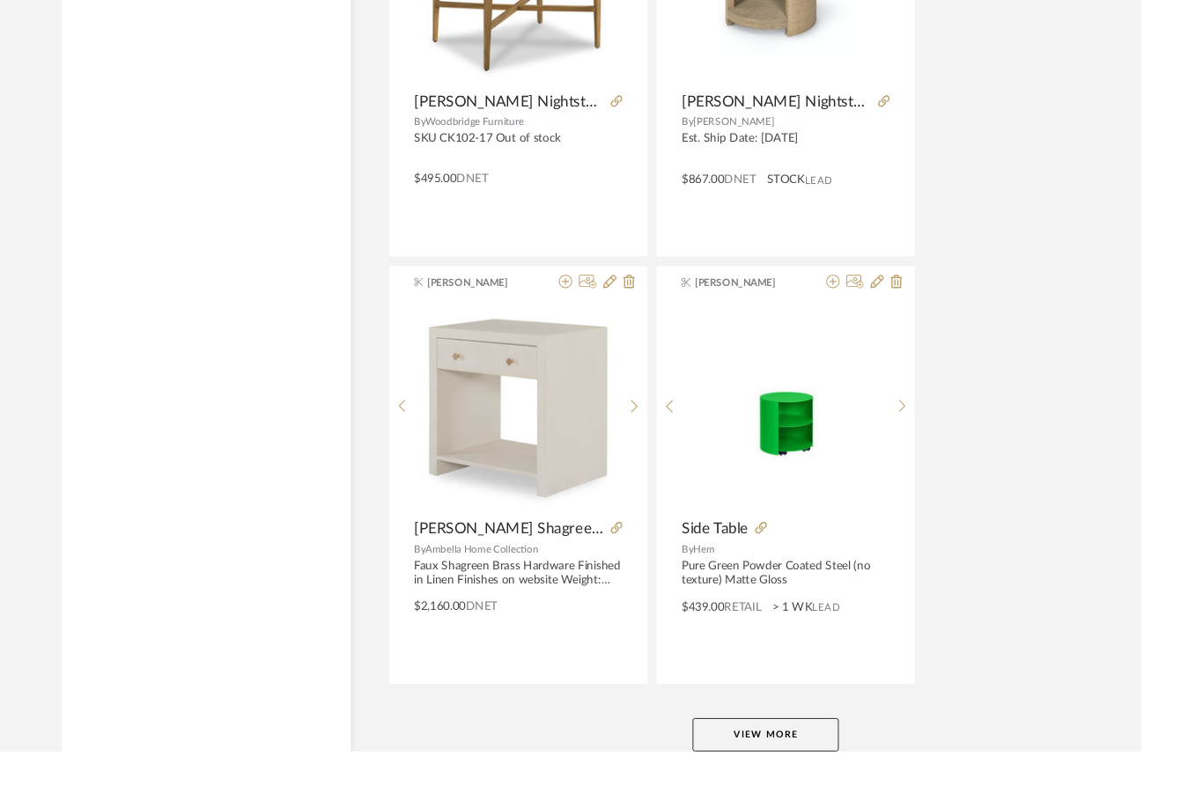
click at [824, 771] on button "View More" at bounding box center [807, 774] width 154 height 35
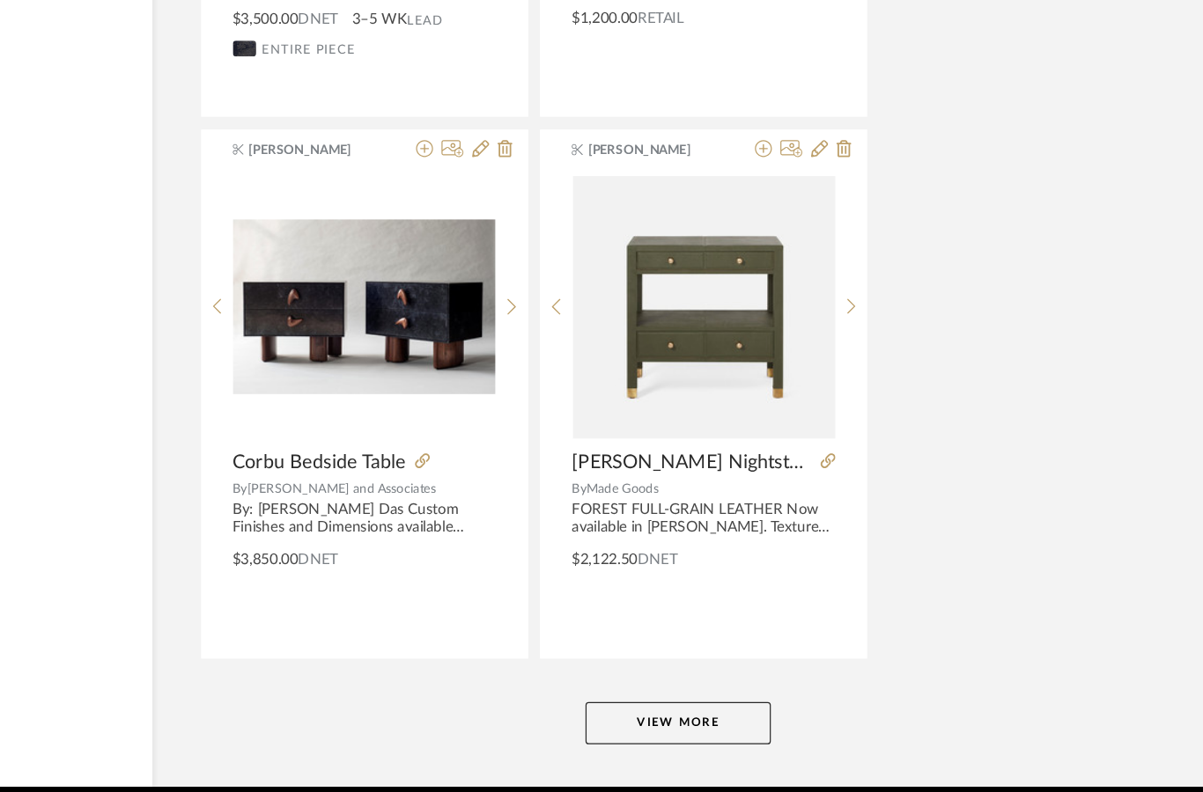
scroll to position [24123, 65]
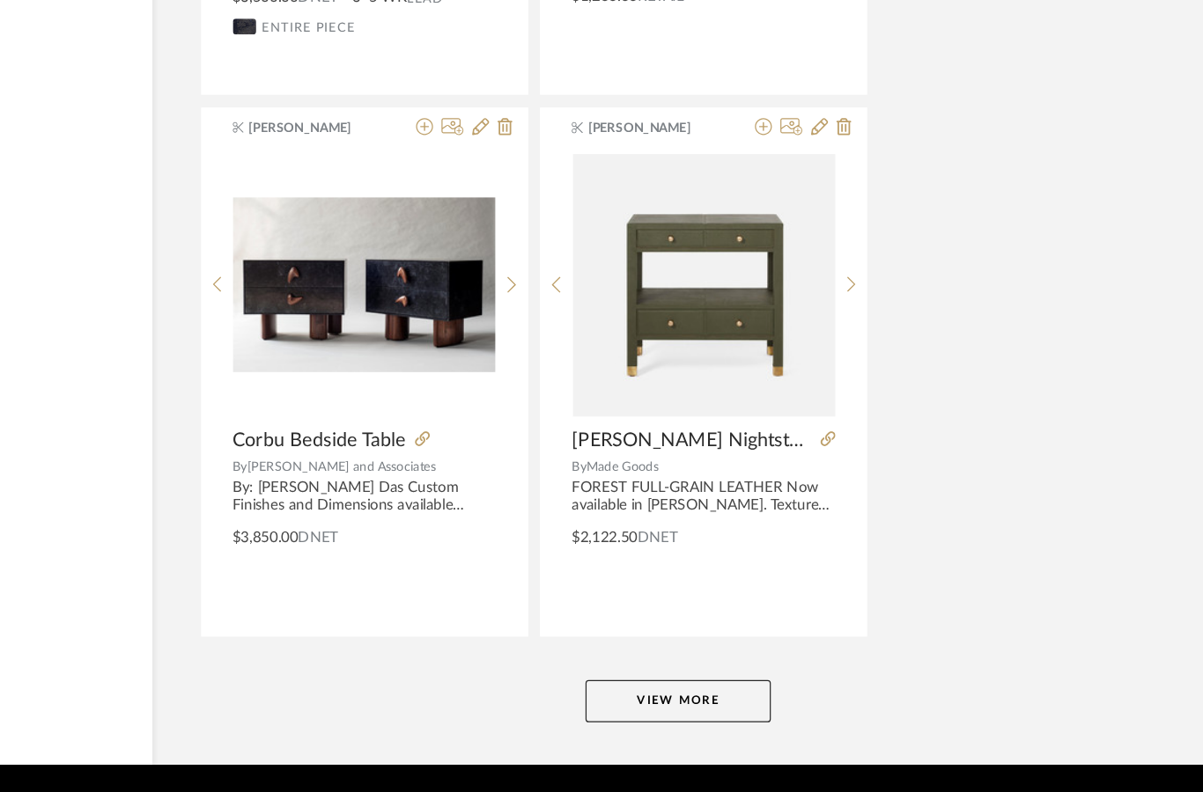
click at [665, 641] on button "View More" at bounding box center [742, 658] width 154 height 35
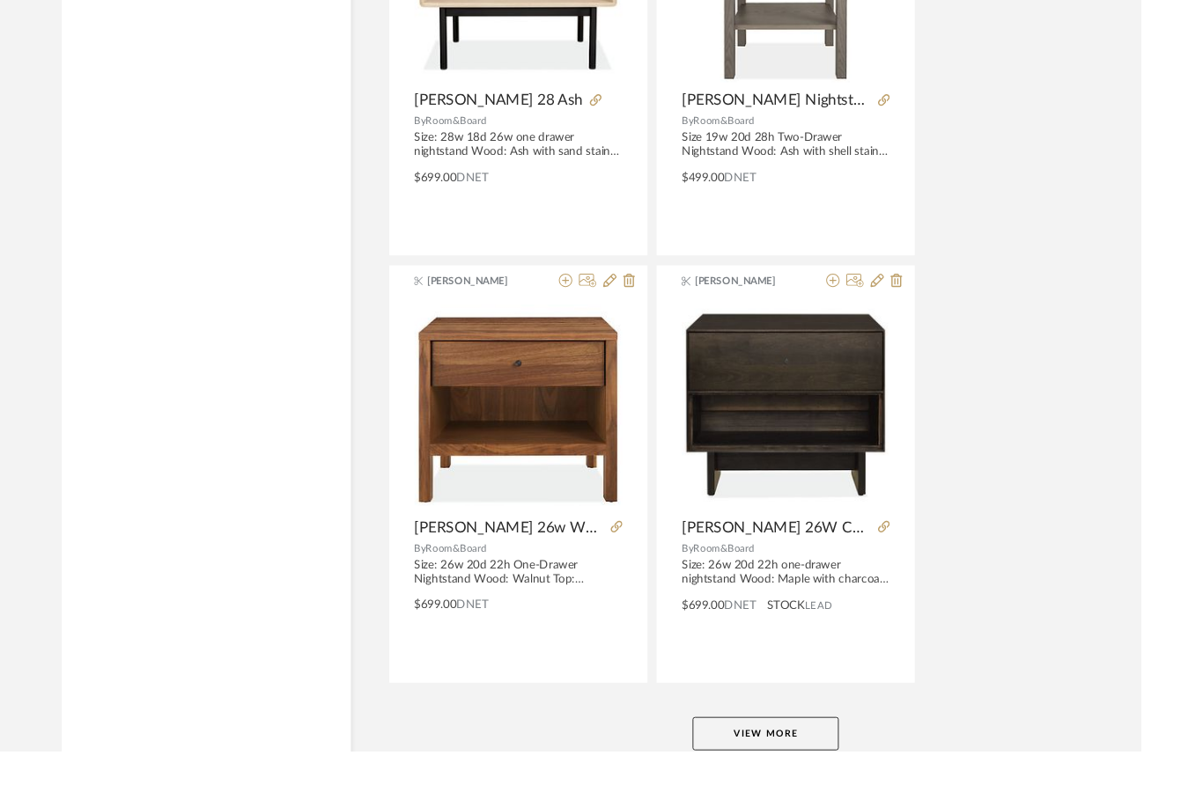
scroll to position [32113, 0]
click at [815, 775] on button "View More" at bounding box center [807, 774] width 154 height 35
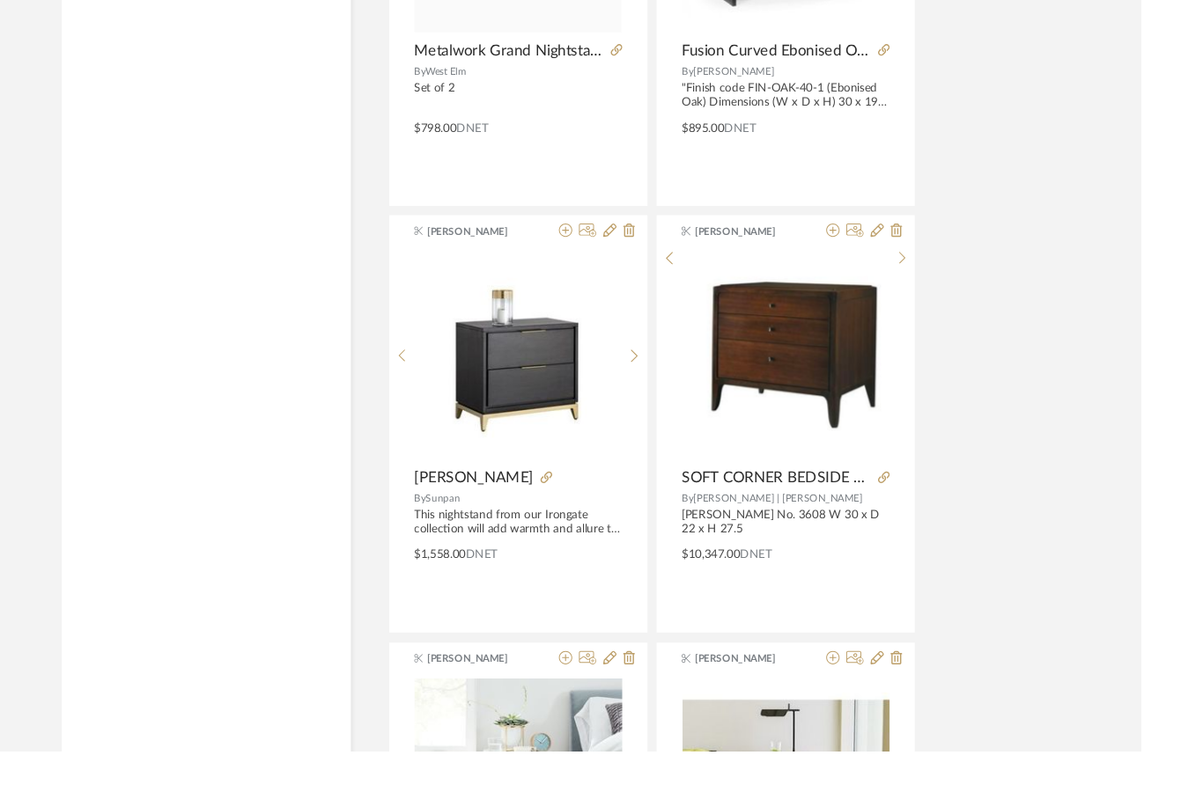
scroll to position [35367, 4]
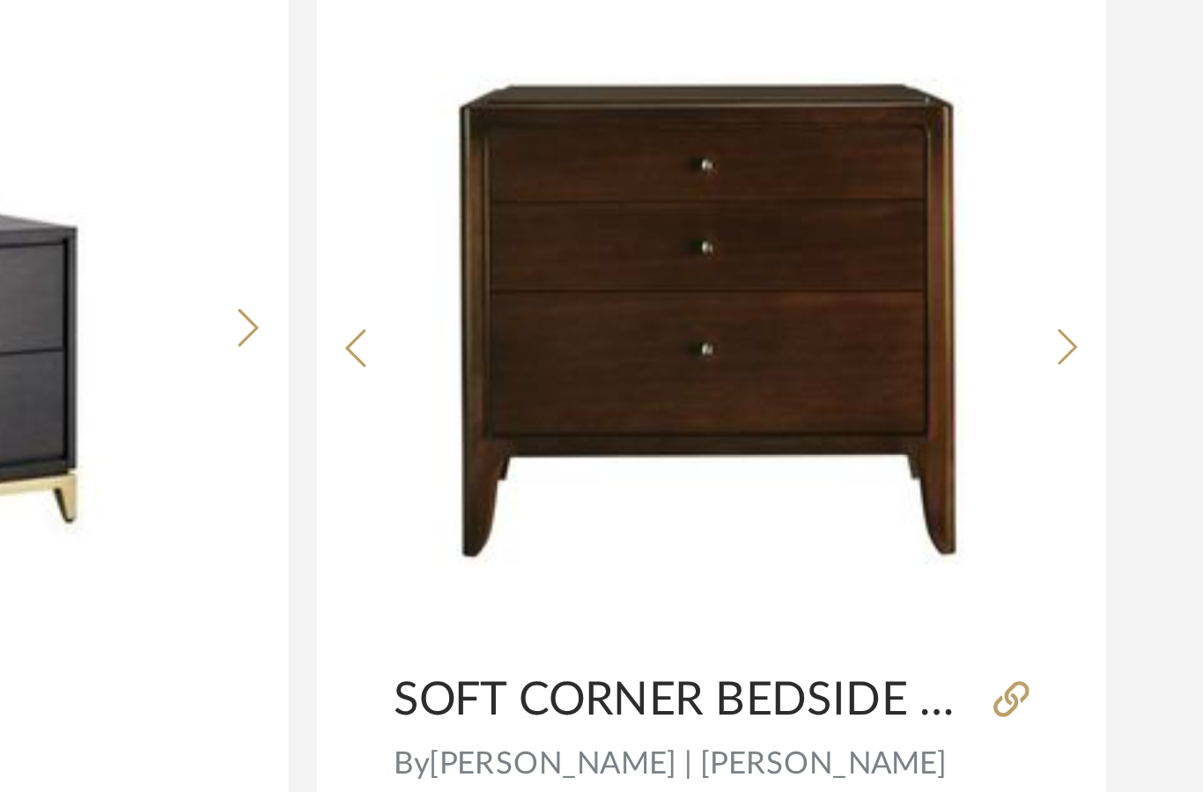
click at [934, 327] on sr-next-btn at bounding box center [947, 334] width 27 height 15
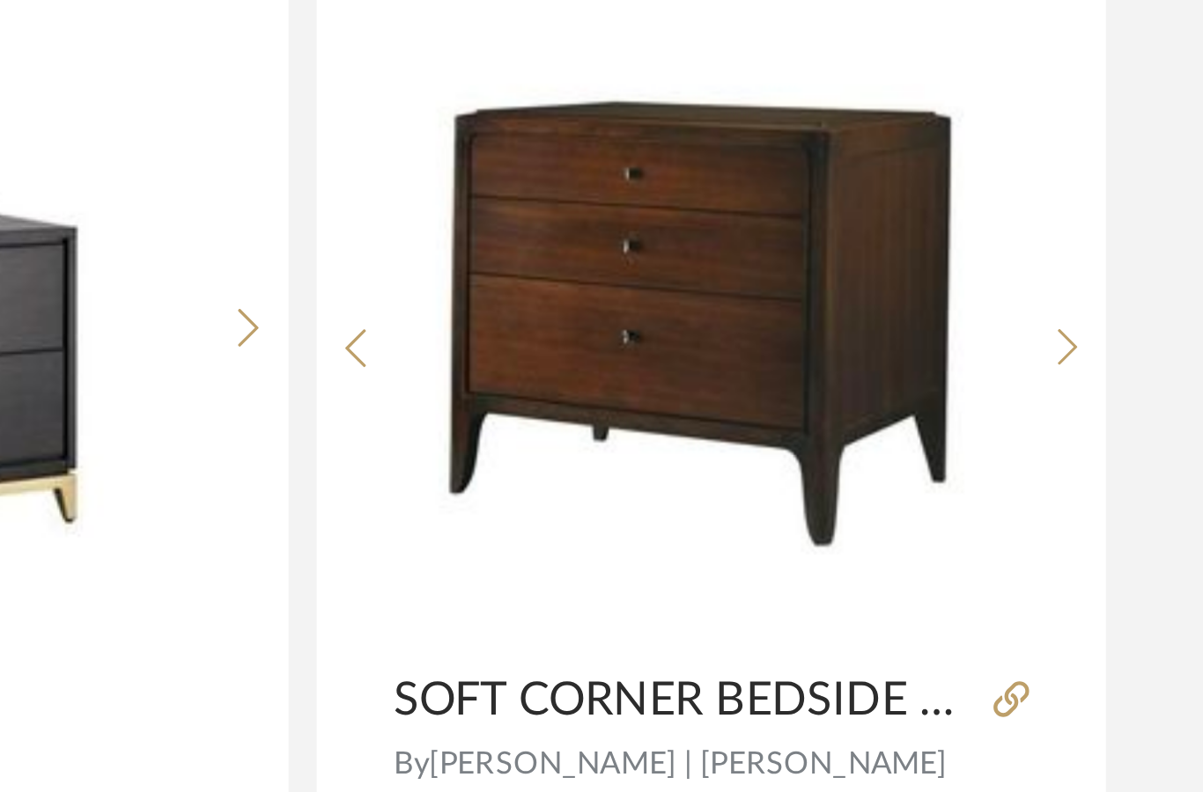
click at [944, 327] on icon at bounding box center [948, 334] width 8 height 15
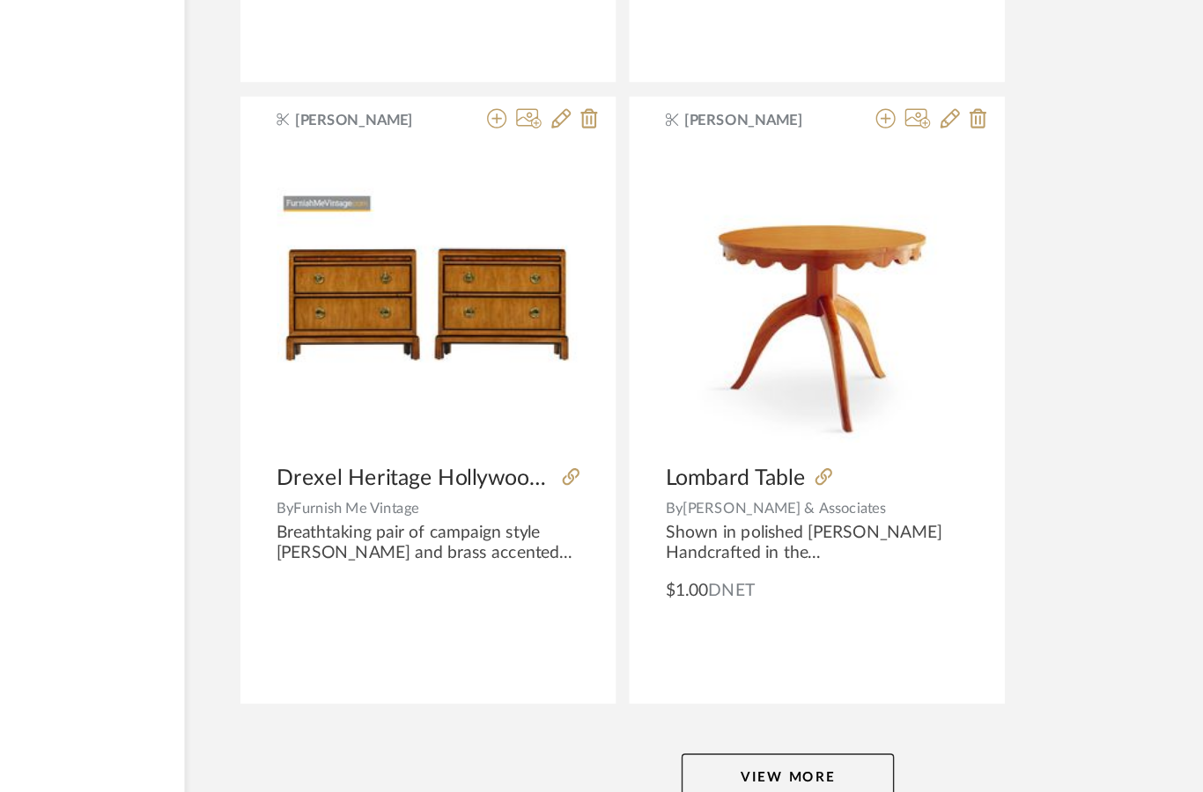
scroll to position [40338, 29]
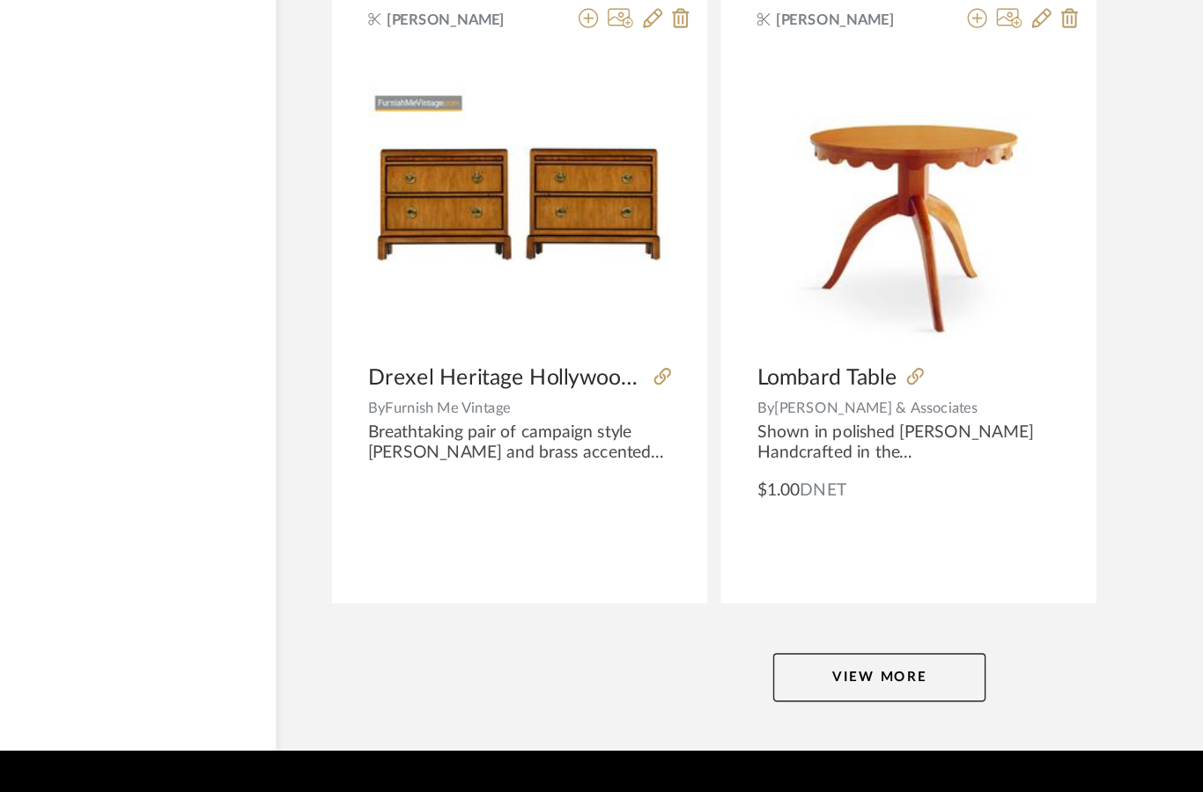
click at [701, 641] on button "View More" at bounding box center [778, 658] width 154 height 35
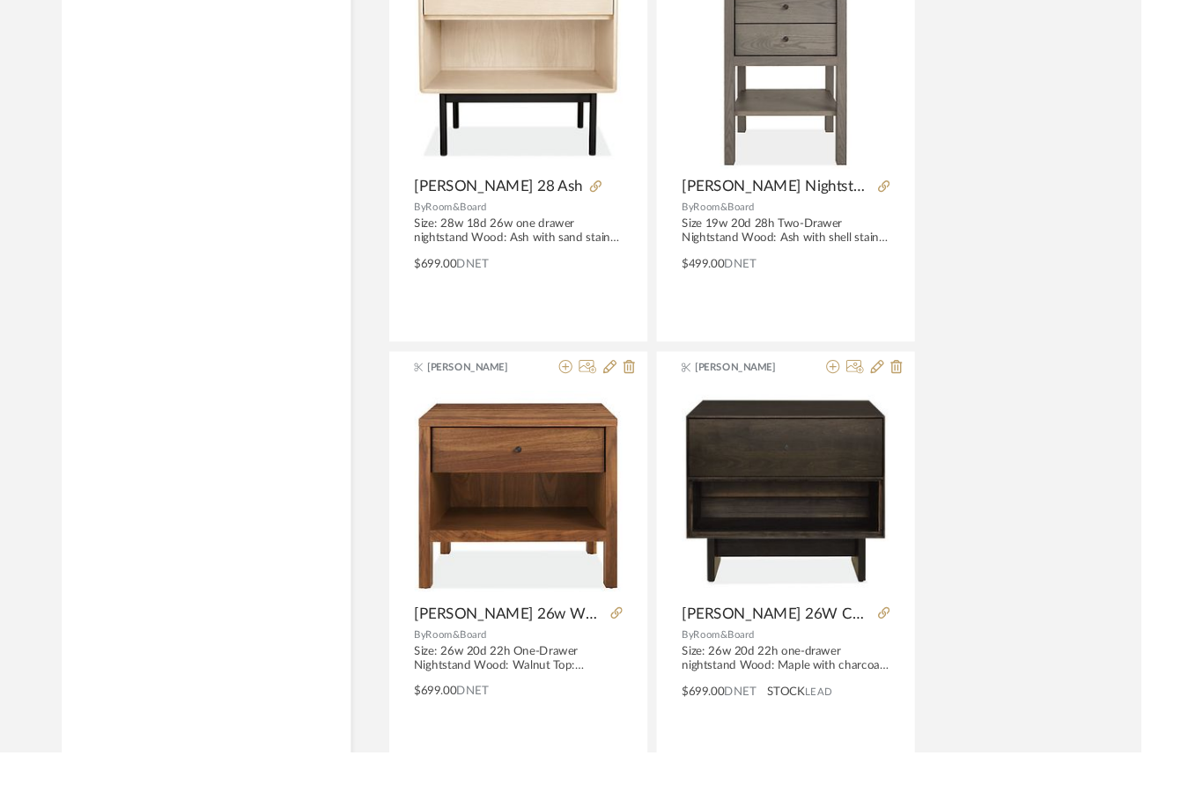
scroll to position [32022, 0]
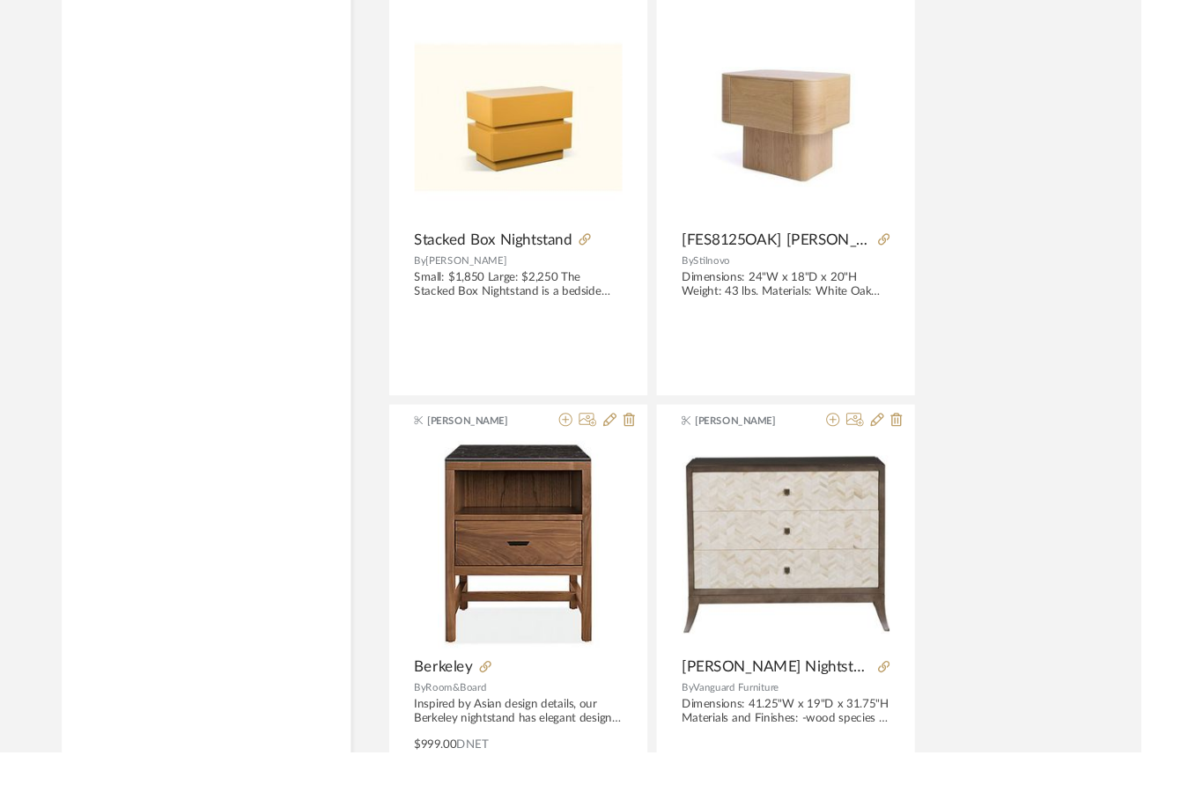
scroll to position [39624, 0]
click at [620, 254] on icon at bounding box center [616, 252] width 12 height 12
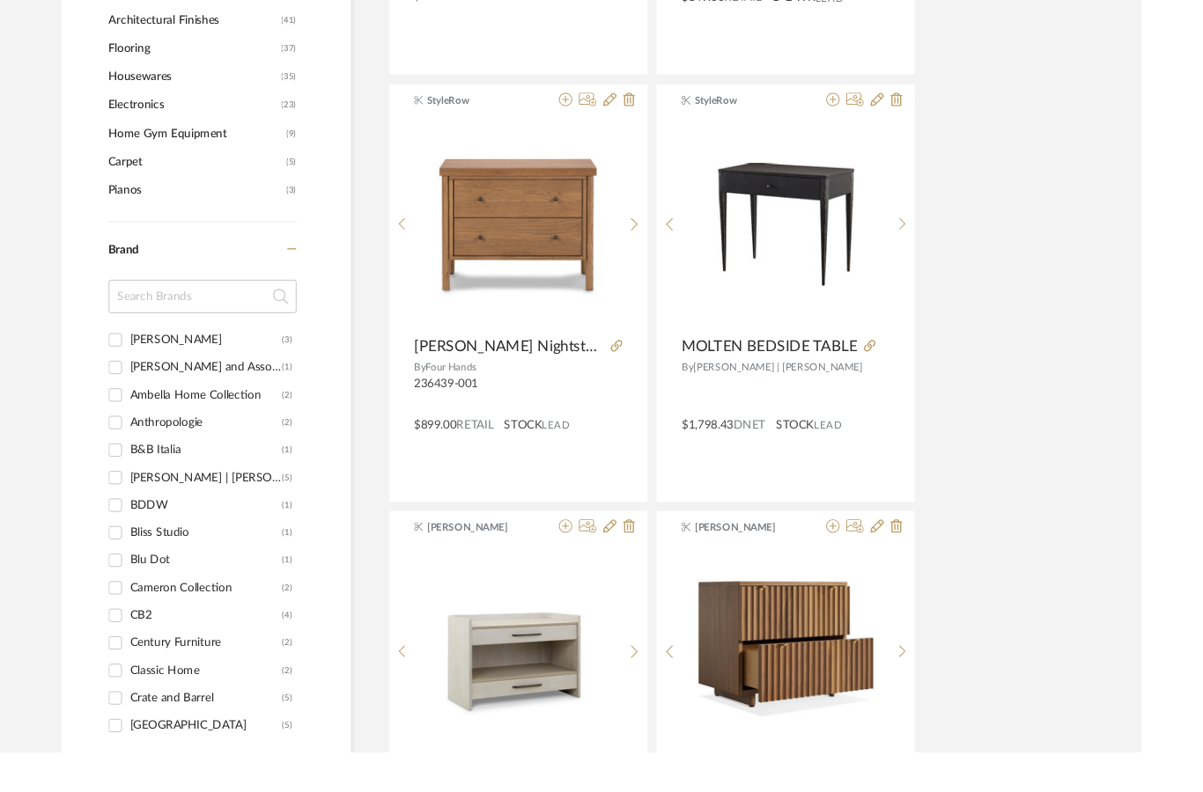
scroll to position [0, 0]
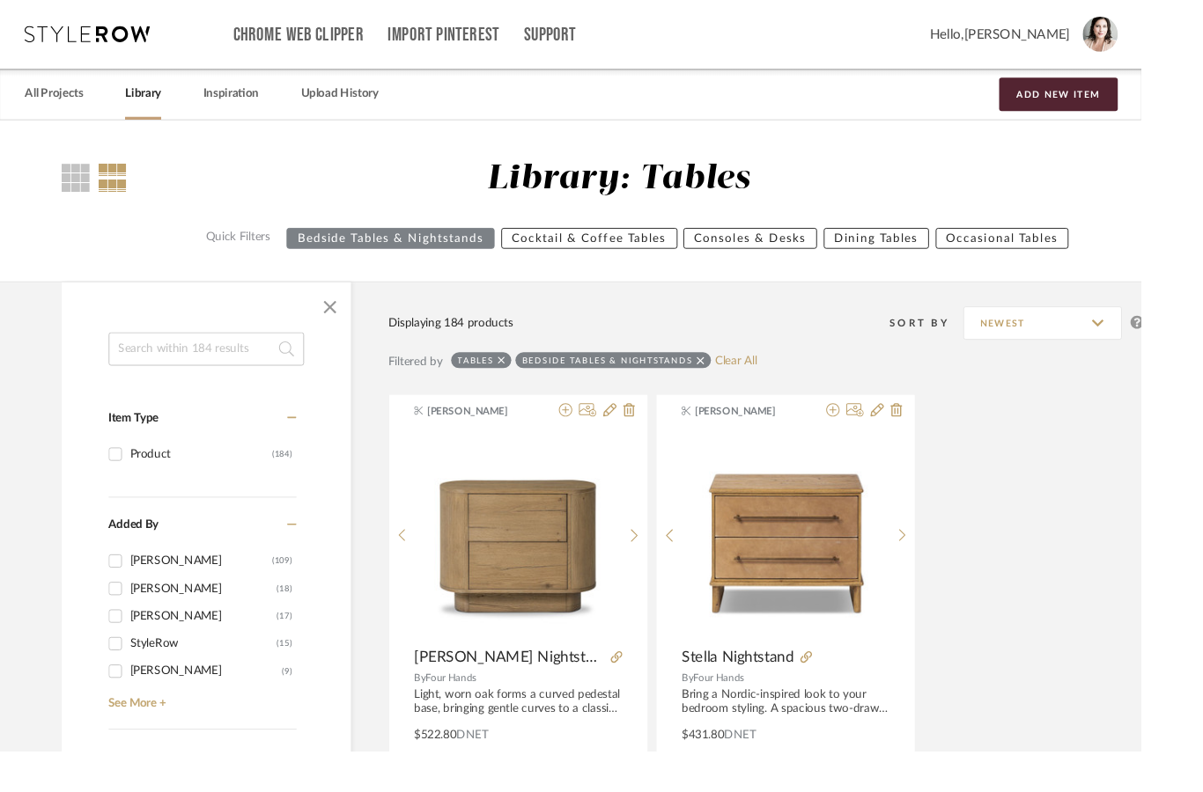
click at [78, 106] on link "All Projects" at bounding box center [57, 99] width 62 height 24
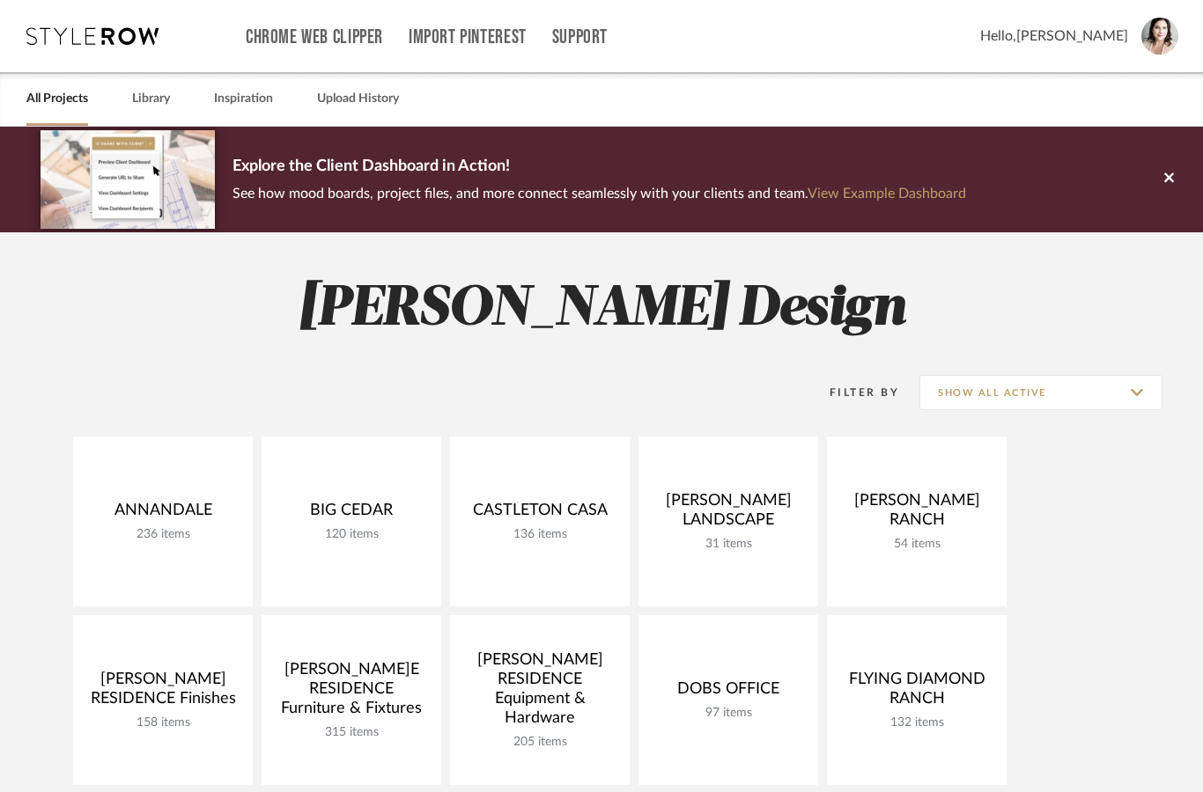
click at [167, 101] on link "Library" at bounding box center [151, 99] width 38 height 24
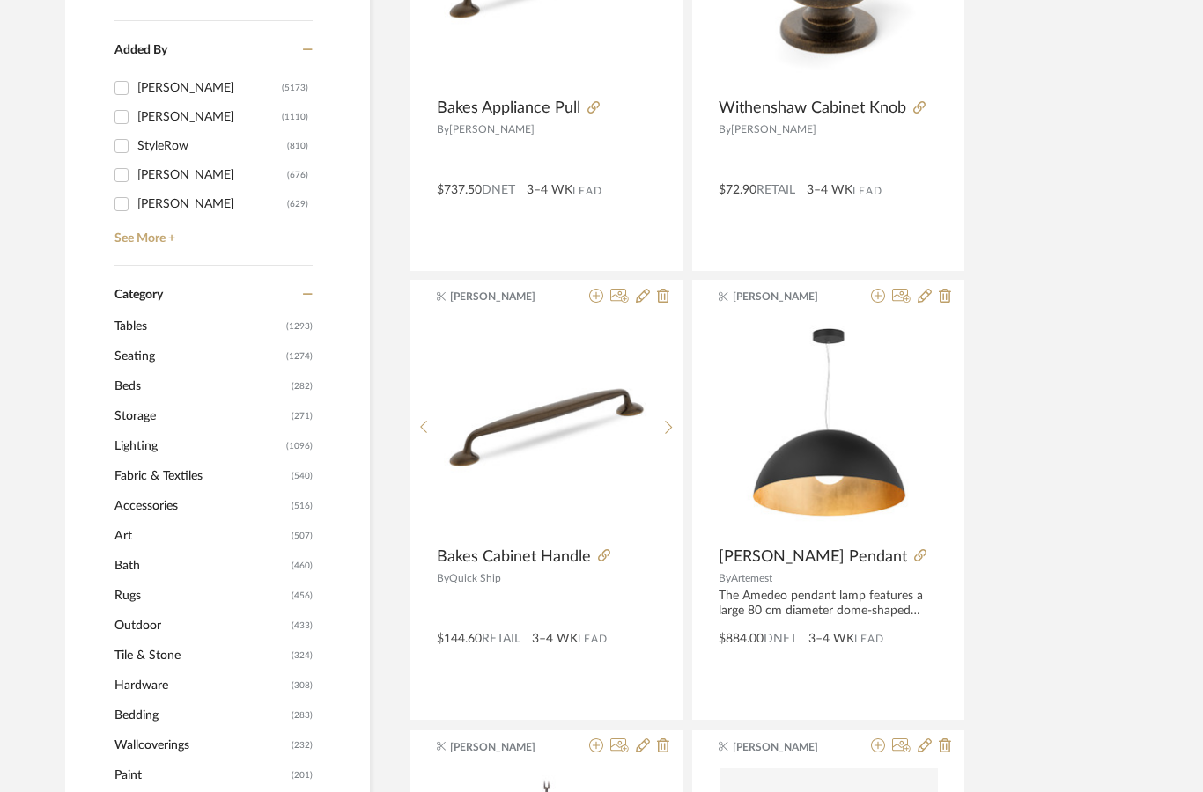
scroll to position [506, 0]
click at [134, 383] on span "Beds" at bounding box center [200, 387] width 173 height 30
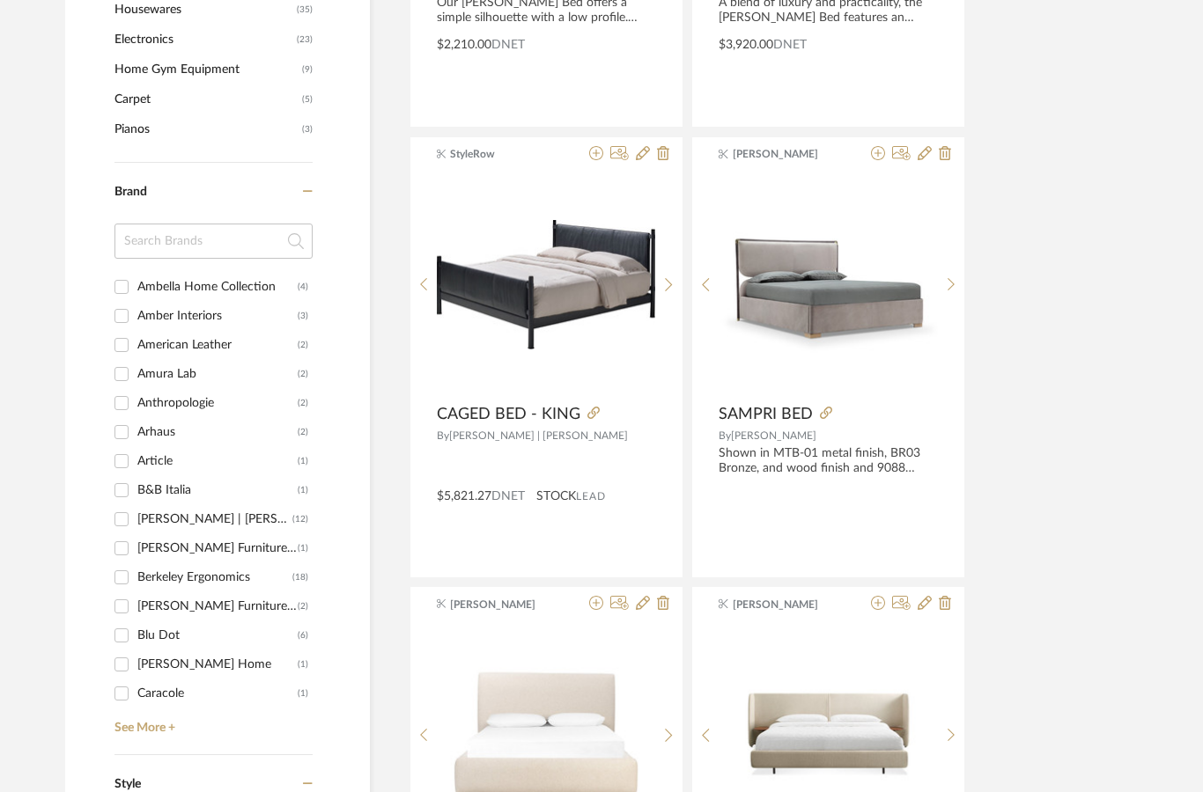
scroll to position [1629, 0]
click at [161, 736] on link "See More +" at bounding box center [211, 722] width 203 height 28
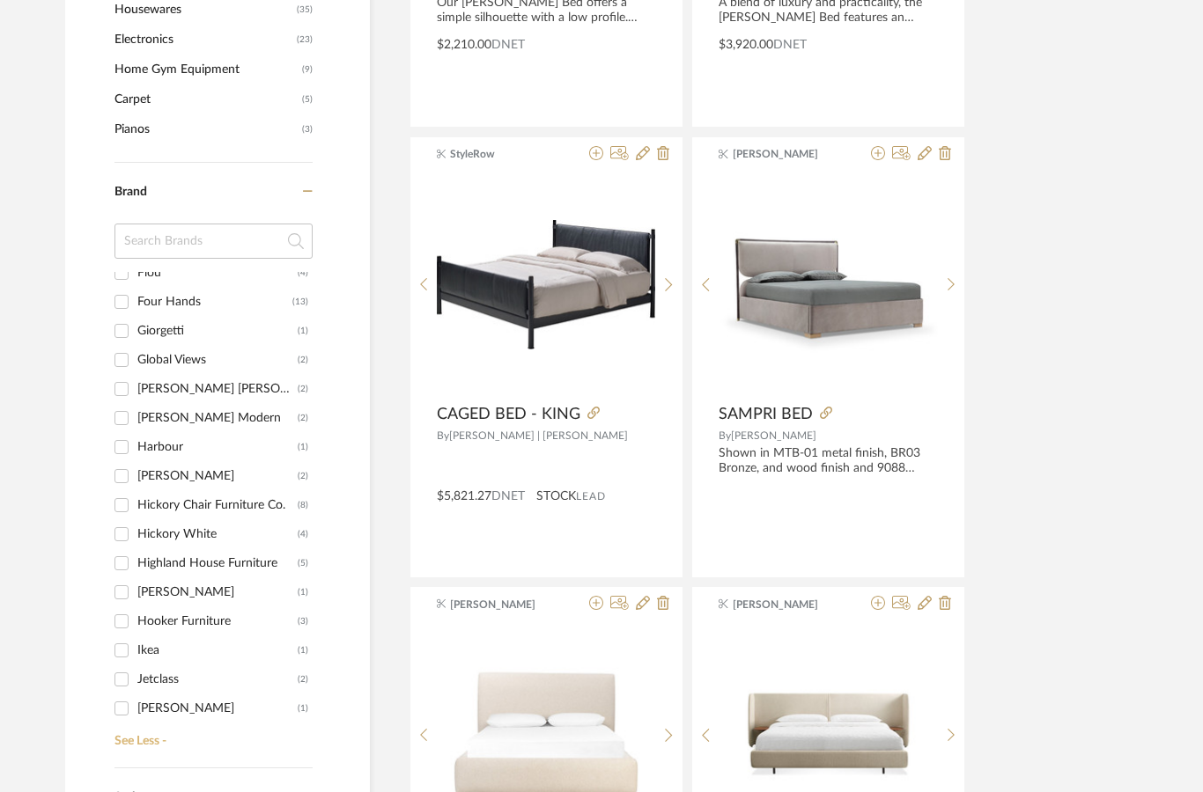
scroll to position [808, 0]
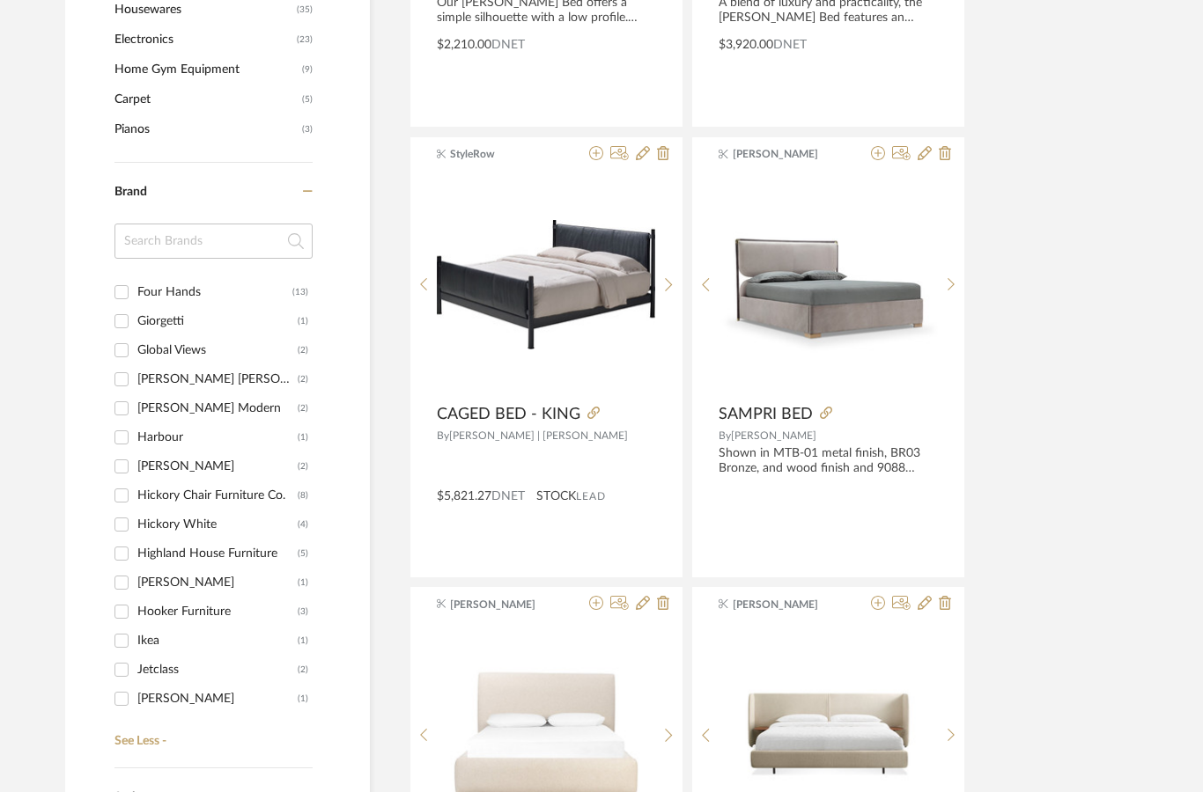
click at [129, 501] on input "Hickory Chair Furniture Co. (8)" at bounding box center [121, 496] width 28 height 28
checkbox input "true"
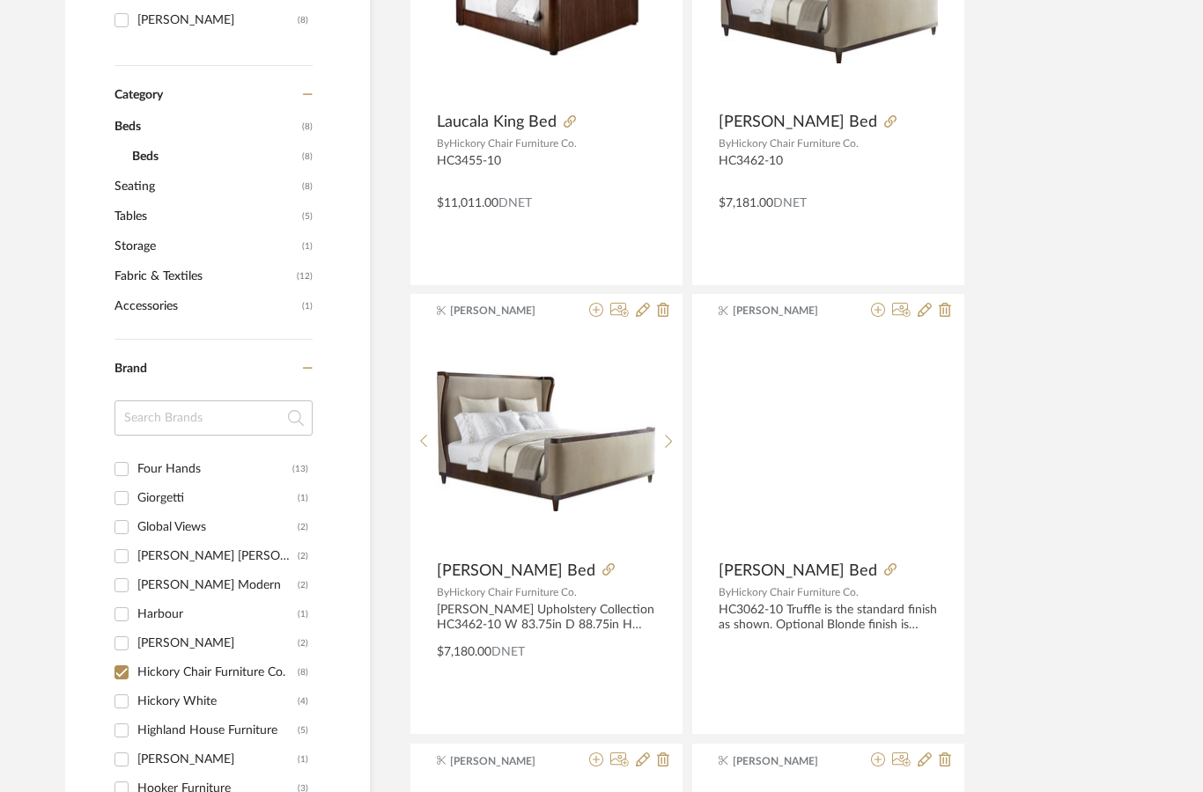
scroll to position [571, 0]
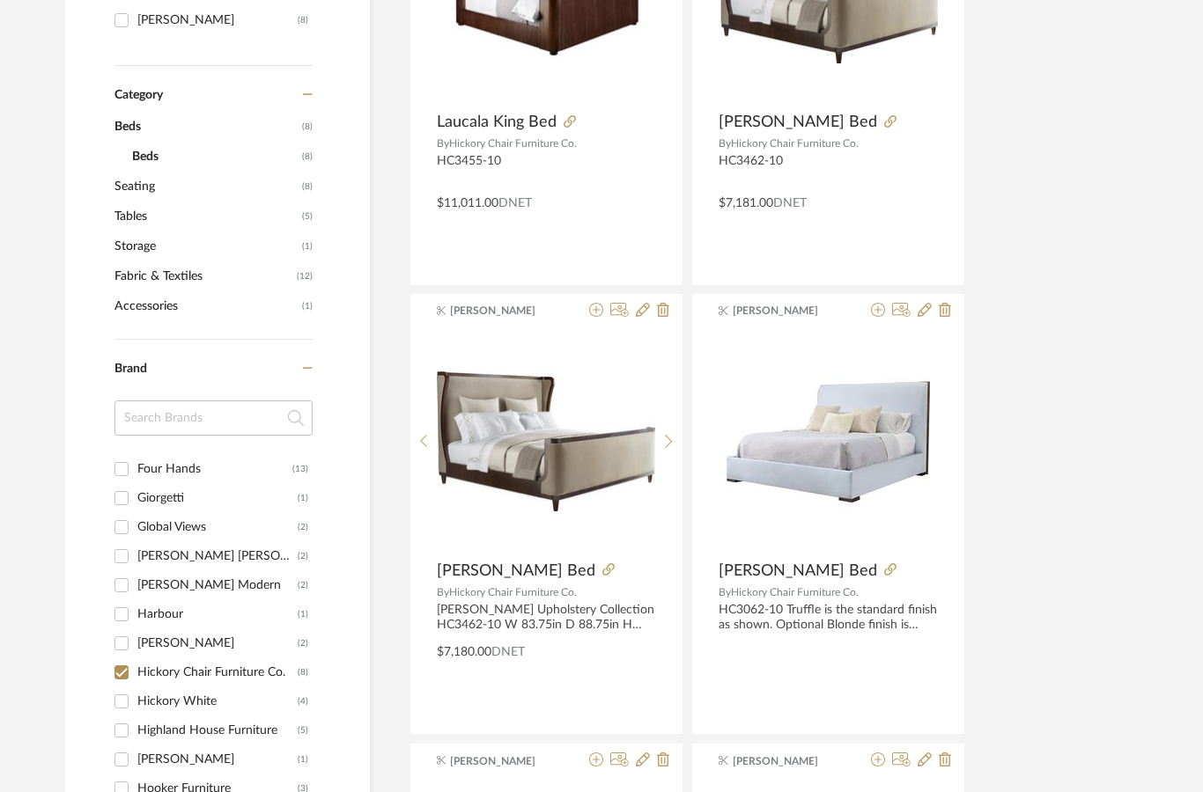
click at [0, 0] on img at bounding box center [0, 0] width 0 height 0
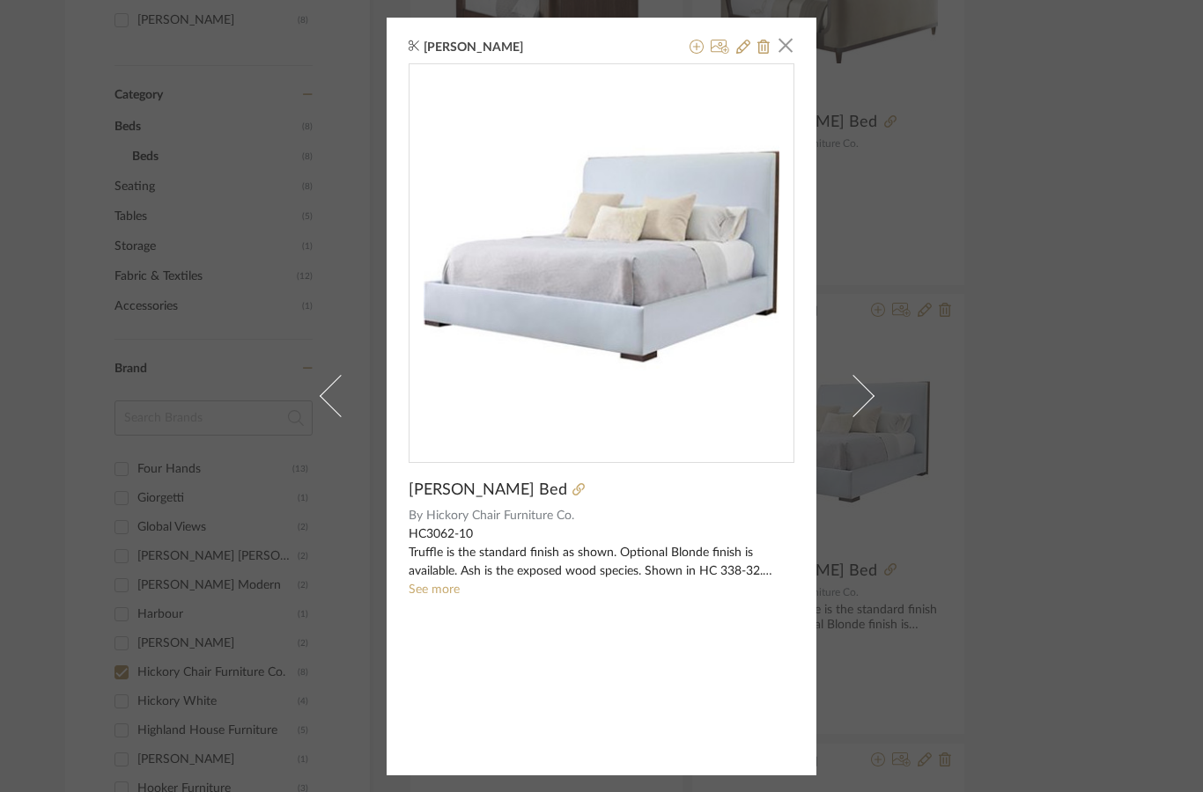
click at [1073, 312] on div "[PERSON_NAME] × [PERSON_NAME] Bed By Hickory Chair Furniture Co. HC3062-10 Truf…" at bounding box center [601, 396] width 1203 height 792
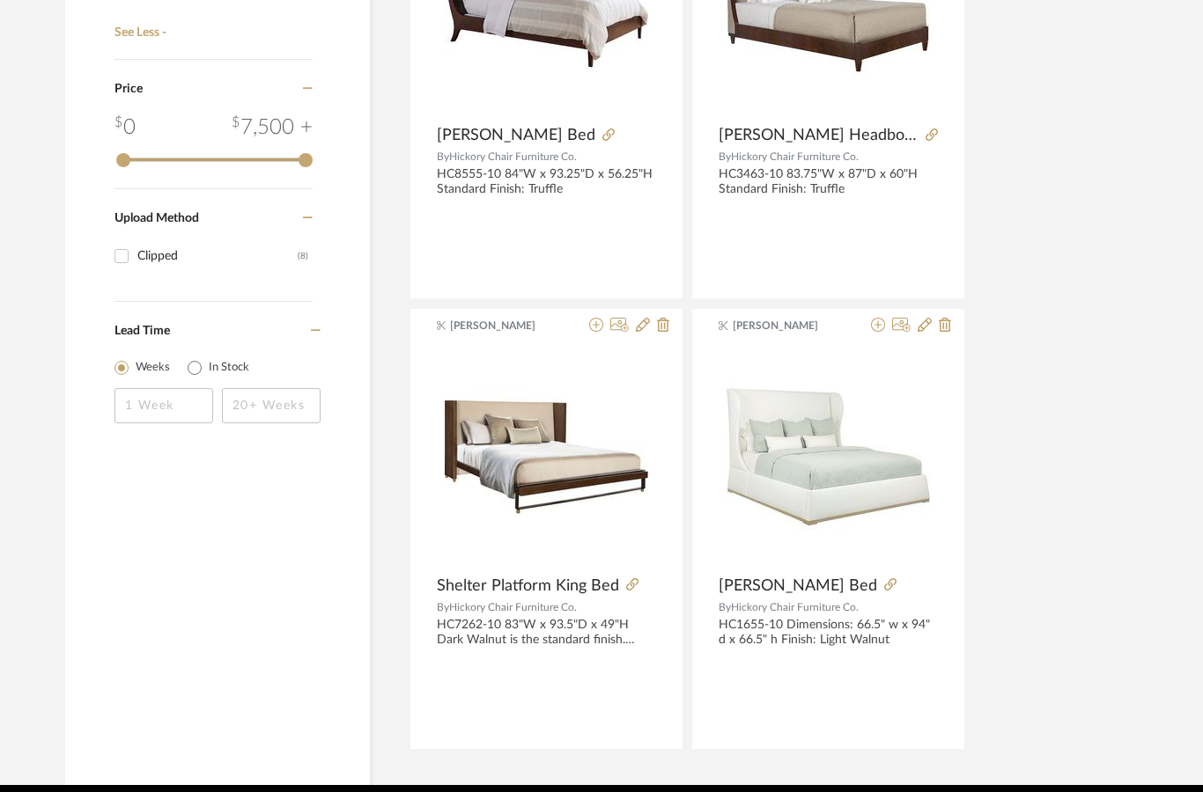
scroll to position [1463, 0]
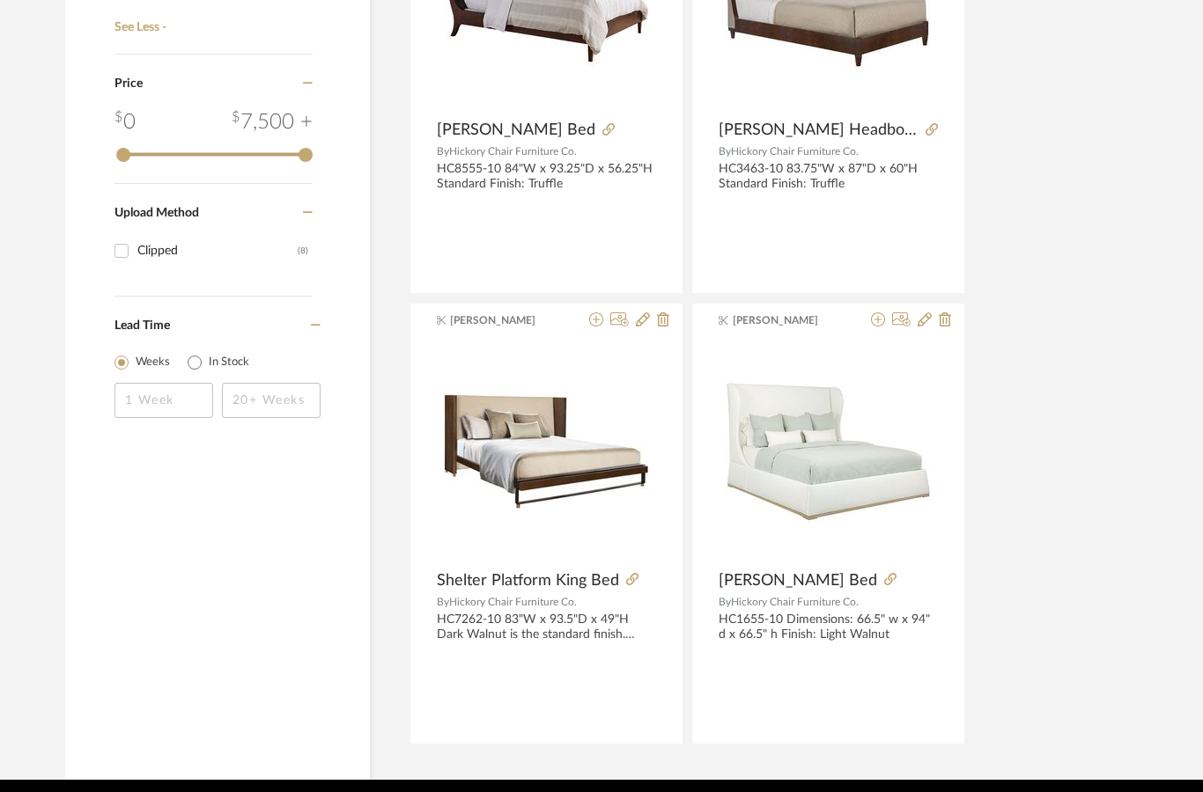
click at [0, 0] on img at bounding box center [0, 0] width 0 height 0
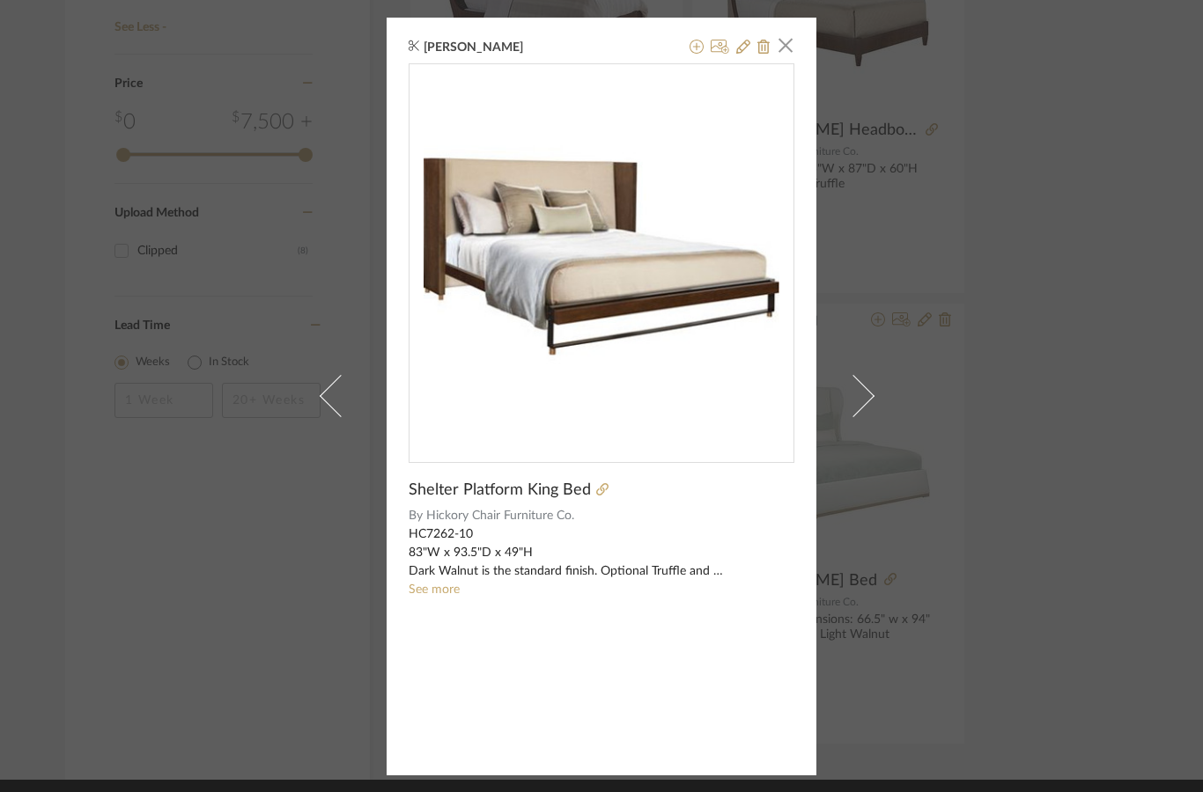
click at [602, 495] on icon at bounding box center [602, 489] width 12 height 12
click at [792, 36] on span "button" at bounding box center [785, 45] width 35 height 35
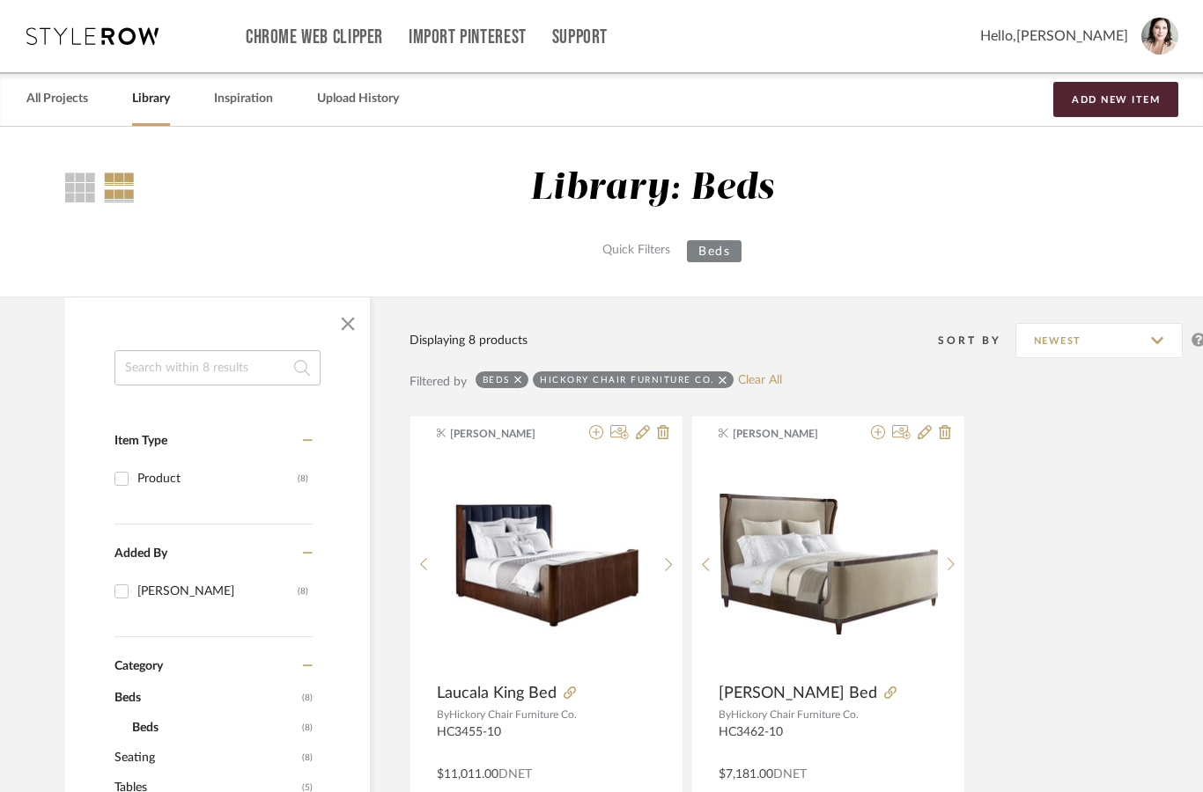
click at [67, 92] on link "All Projects" at bounding box center [57, 99] width 62 height 24
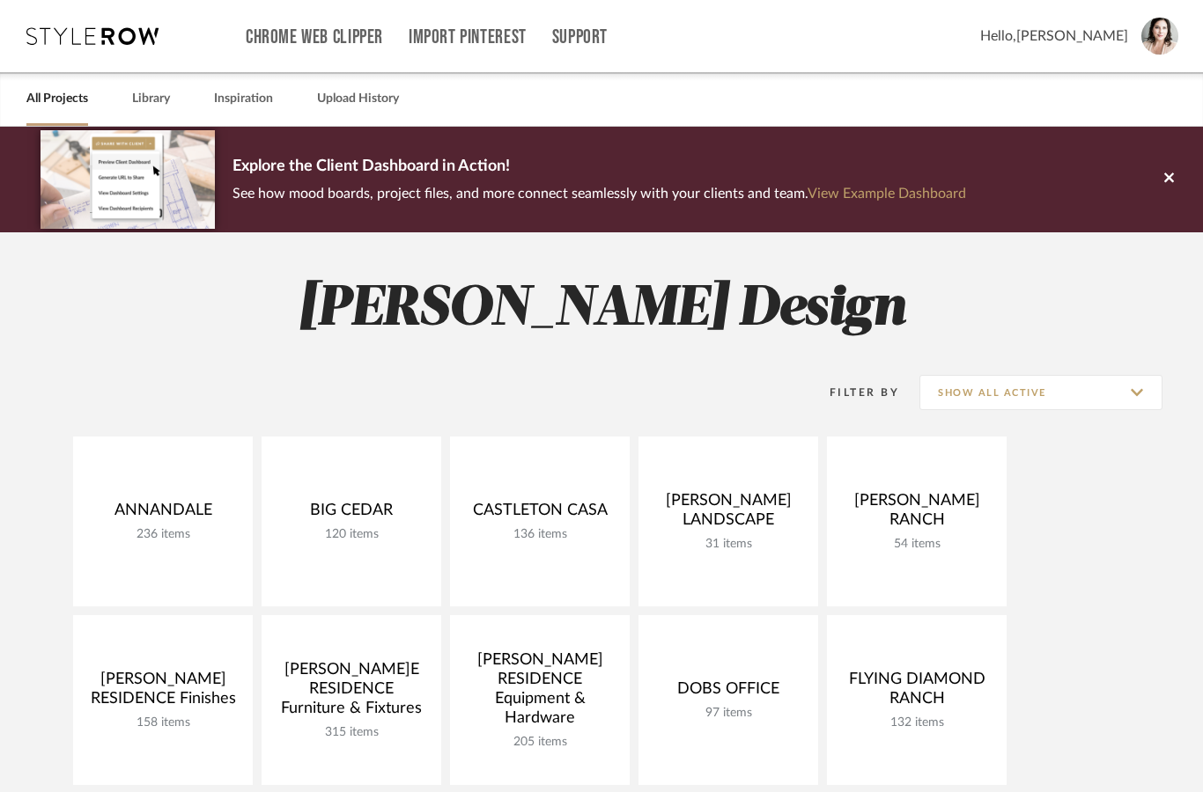
click at [165, 95] on link "Library" at bounding box center [151, 99] width 38 height 24
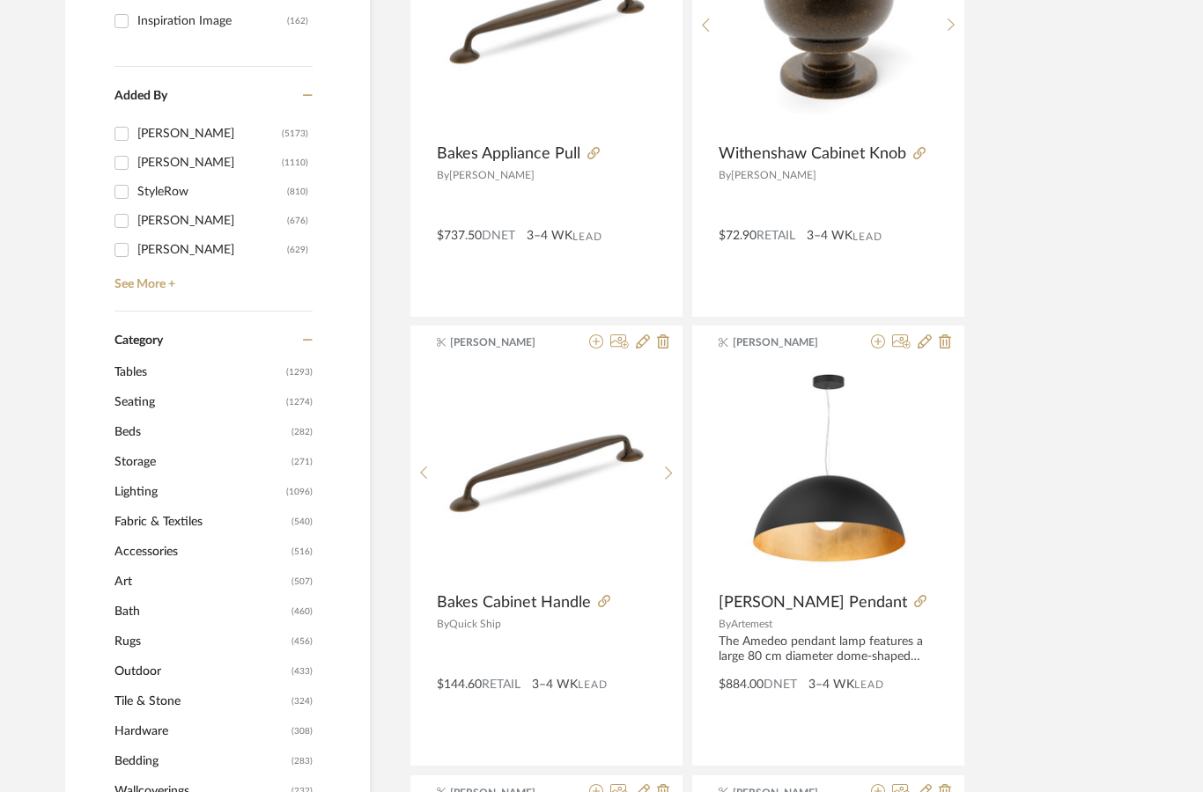
scroll to position [483, 0]
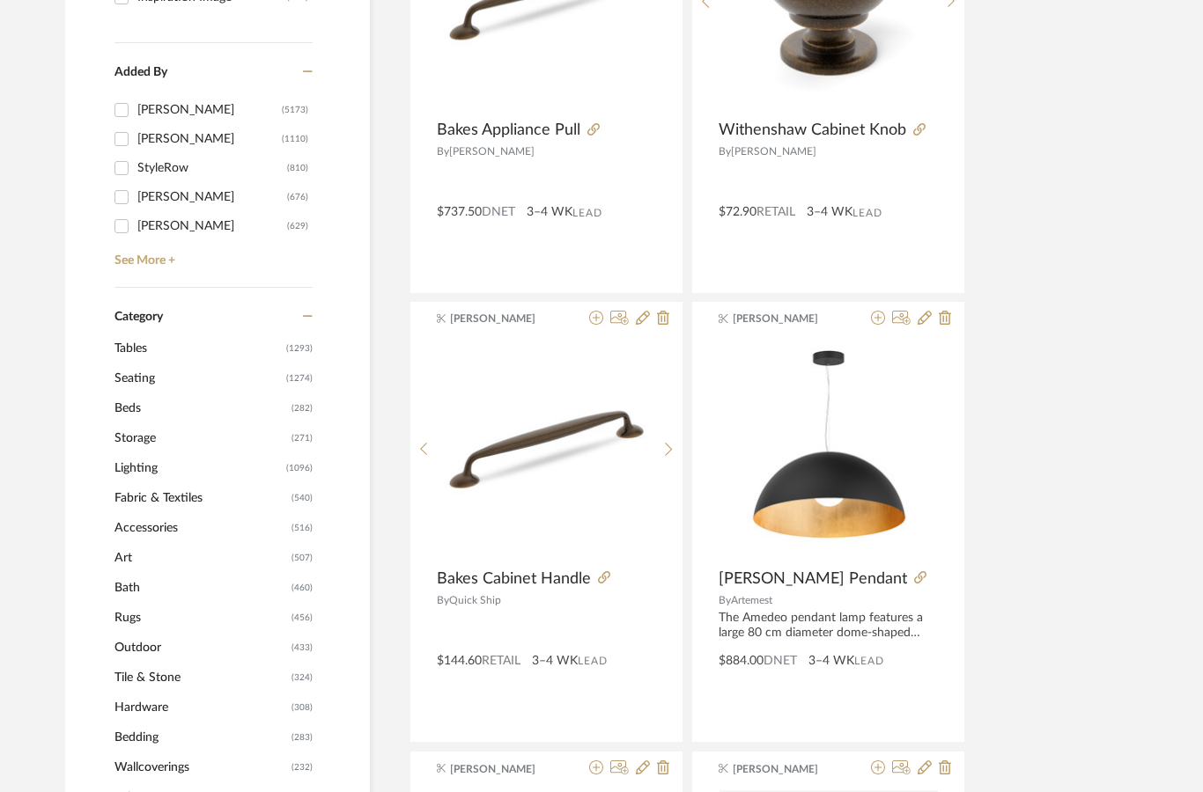
click at [128, 409] on span "Beds" at bounding box center [200, 409] width 173 height 30
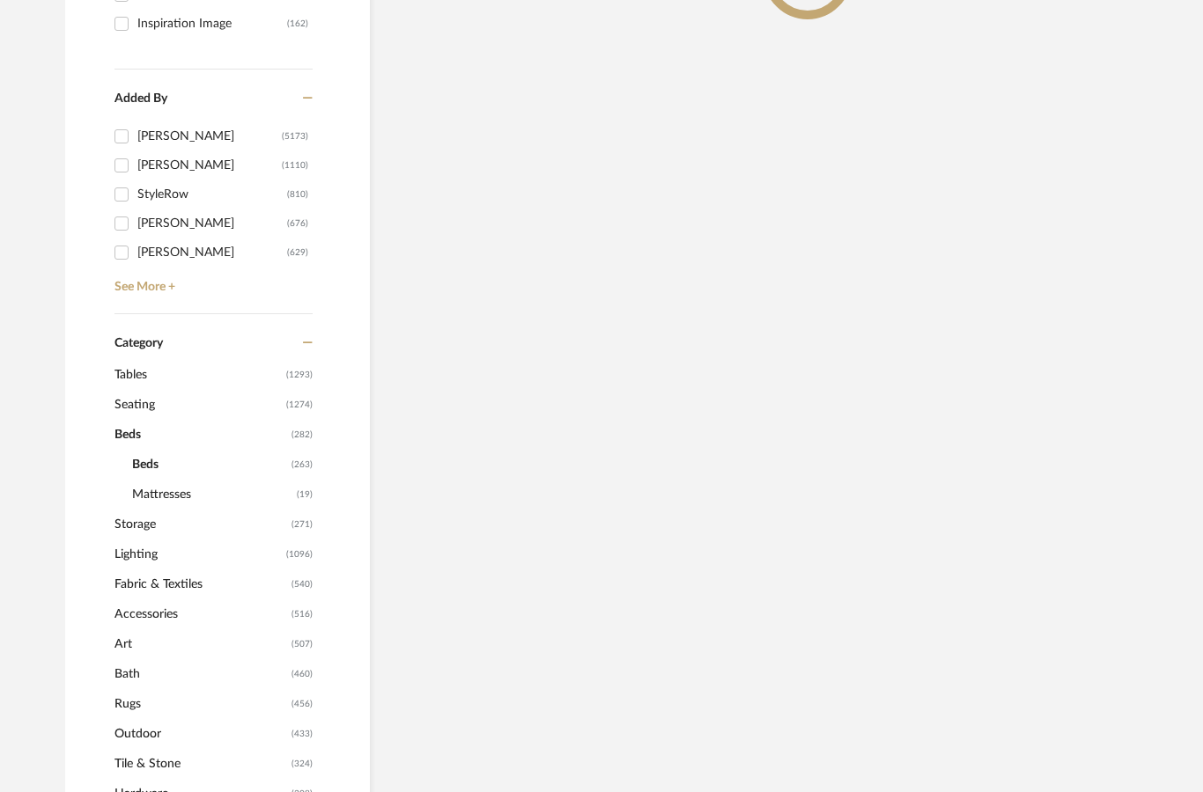
scroll to position [484, 0]
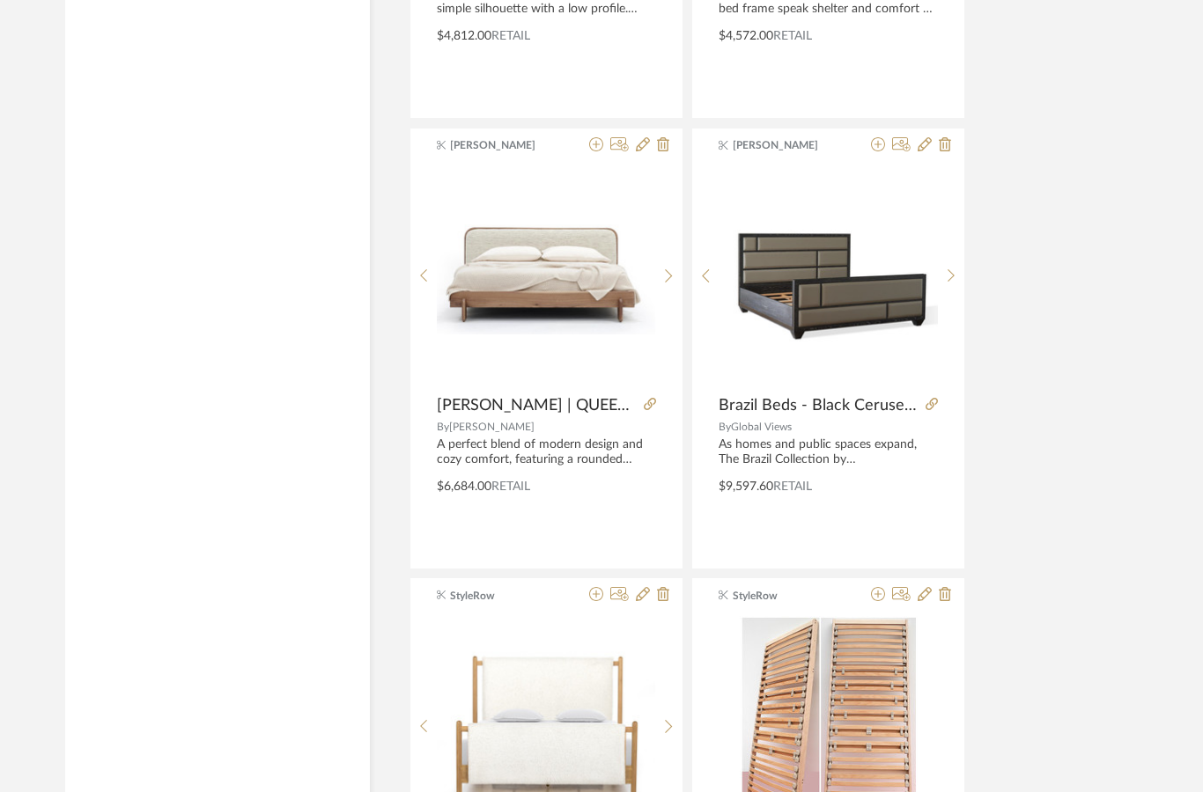
scroll to position [4340, 0]
click at [0, 0] on img at bounding box center [0, 0] width 0 height 0
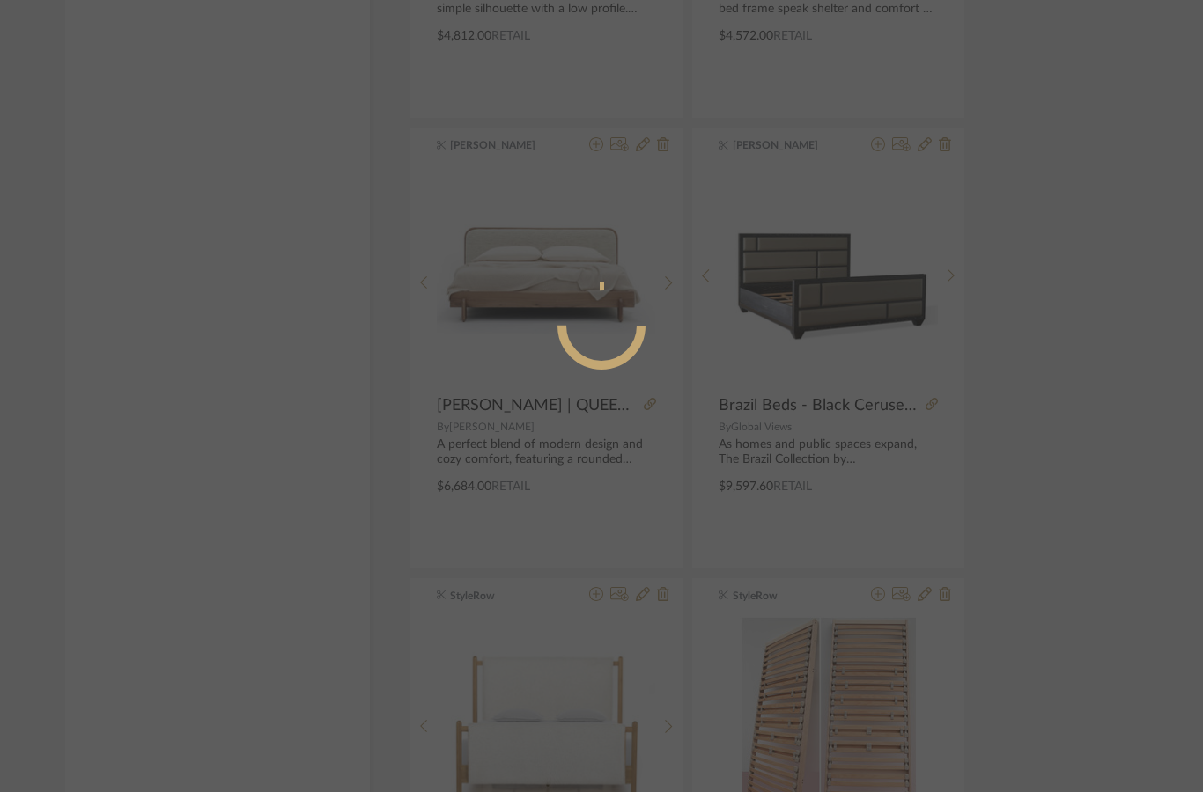
scroll to position [0, 0]
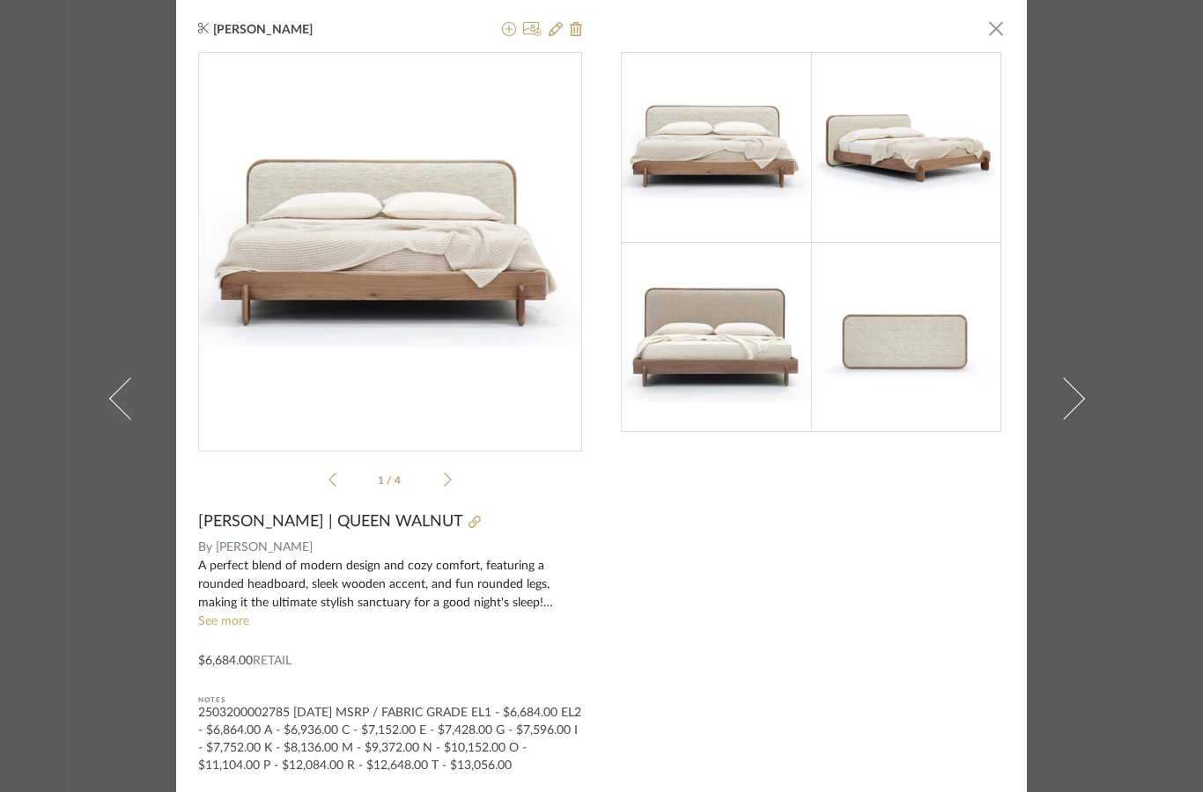
click at [934, 167] on img at bounding box center [906, 147] width 190 height 92
click at [941, 171] on img at bounding box center [906, 147] width 190 height 92
click at [451, 474] on icon at bounding box center [448, 480] width 8 height 16
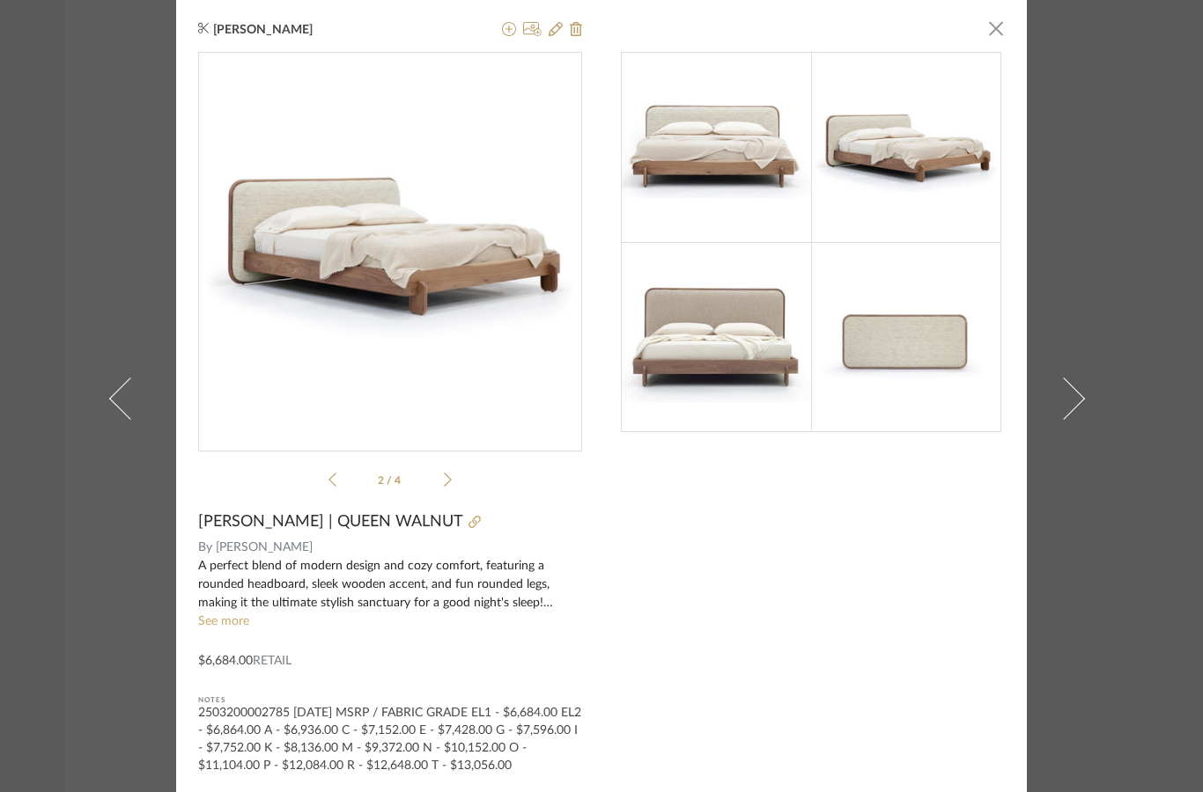
click at [456, 477] on div "2 / 4" at bounding box center [390, 273] width 384 height 443
click at [471, 482] on div "2 / 4" at bounding box center [390, 273] width 384 height 443
click at [449, 478] on icon at bounding box center [448, 480] width 8 height 14
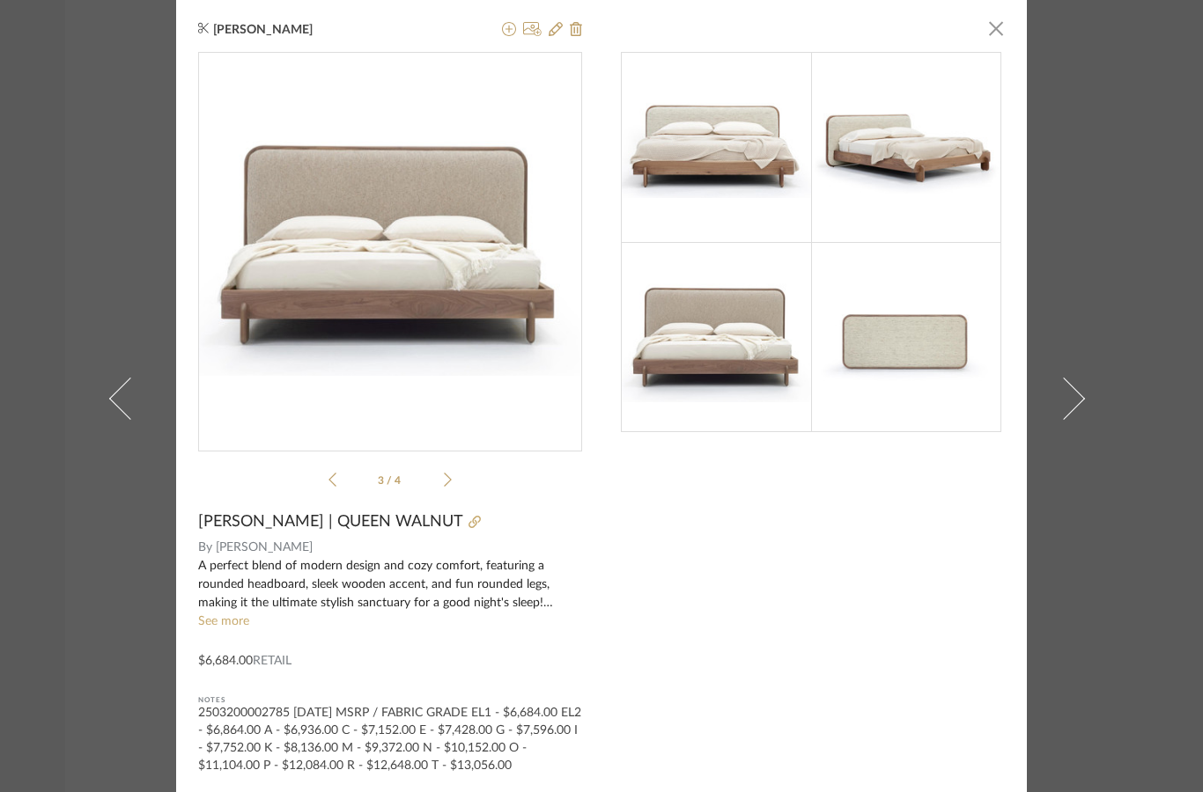
click at [451, 486] on icon at bounding box center [448, 480] width 8 height 16
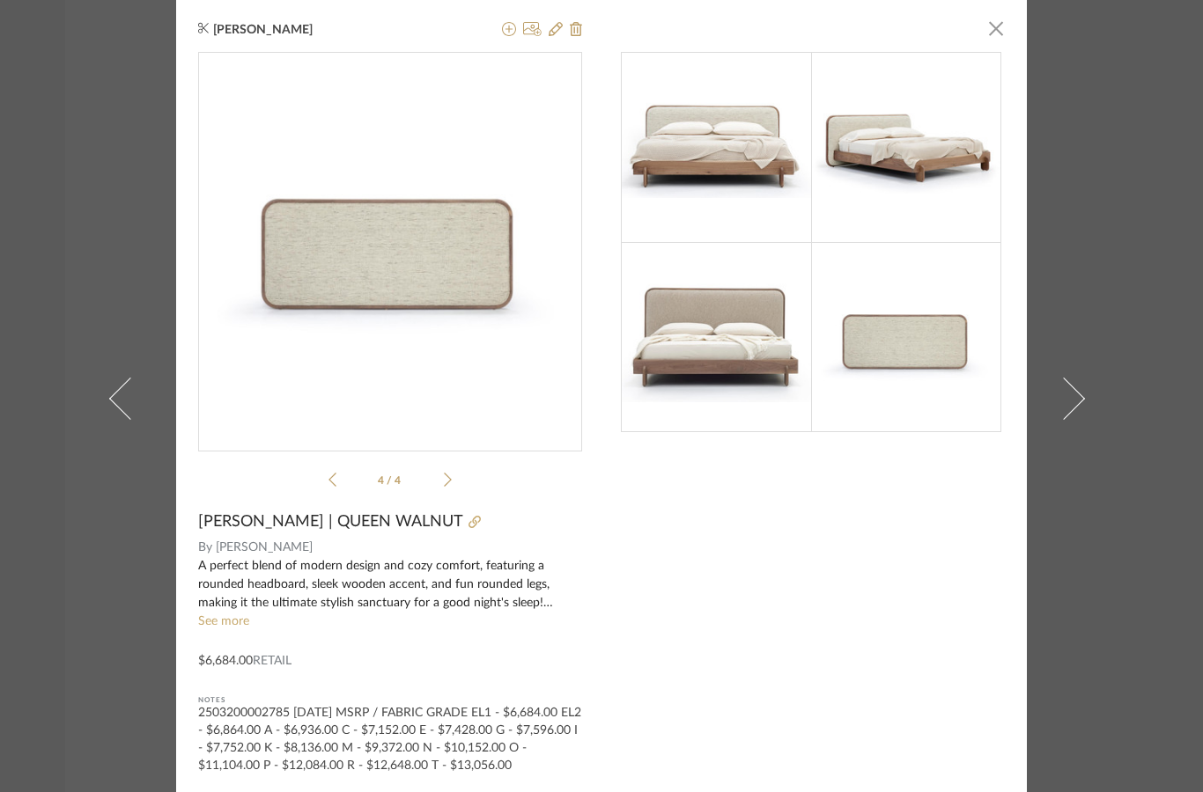
click at [449, 487] on icon at bounding box center [448, 480] width 8 height 16
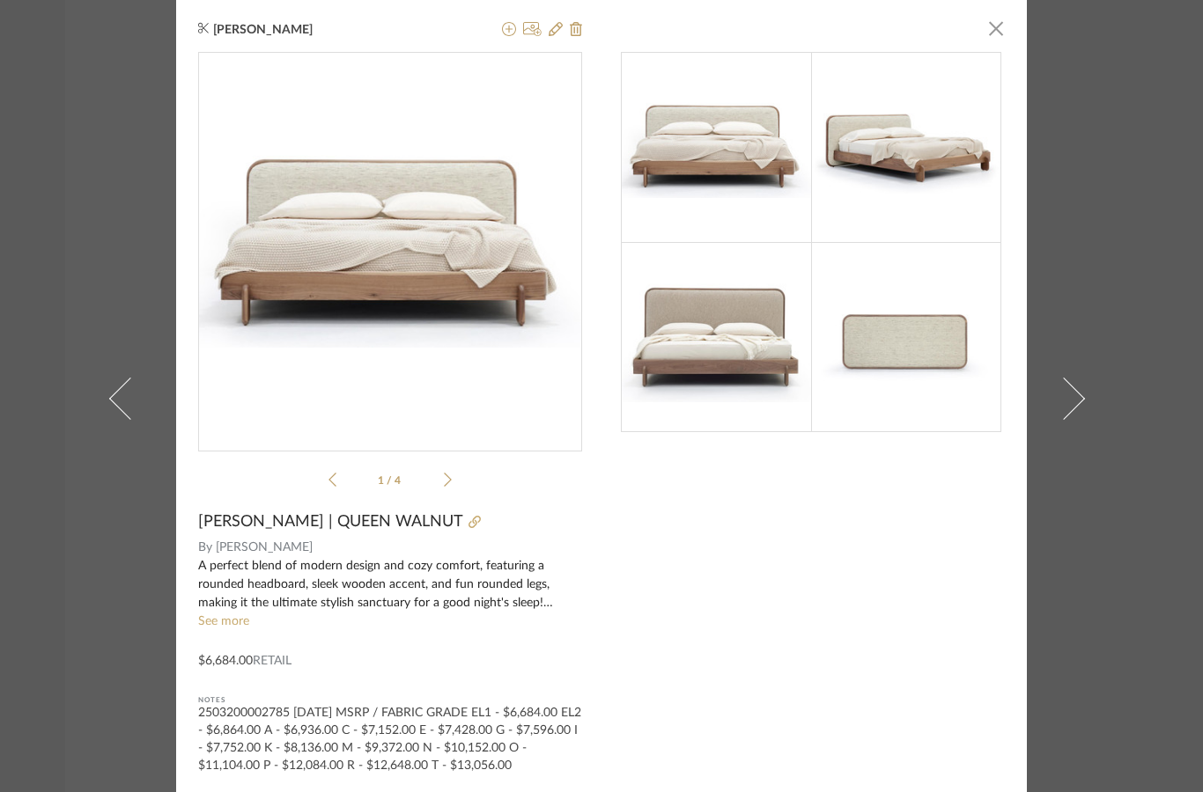
click at [1087, 222] on link at bounding box center [1074, 398] width 48 height 797
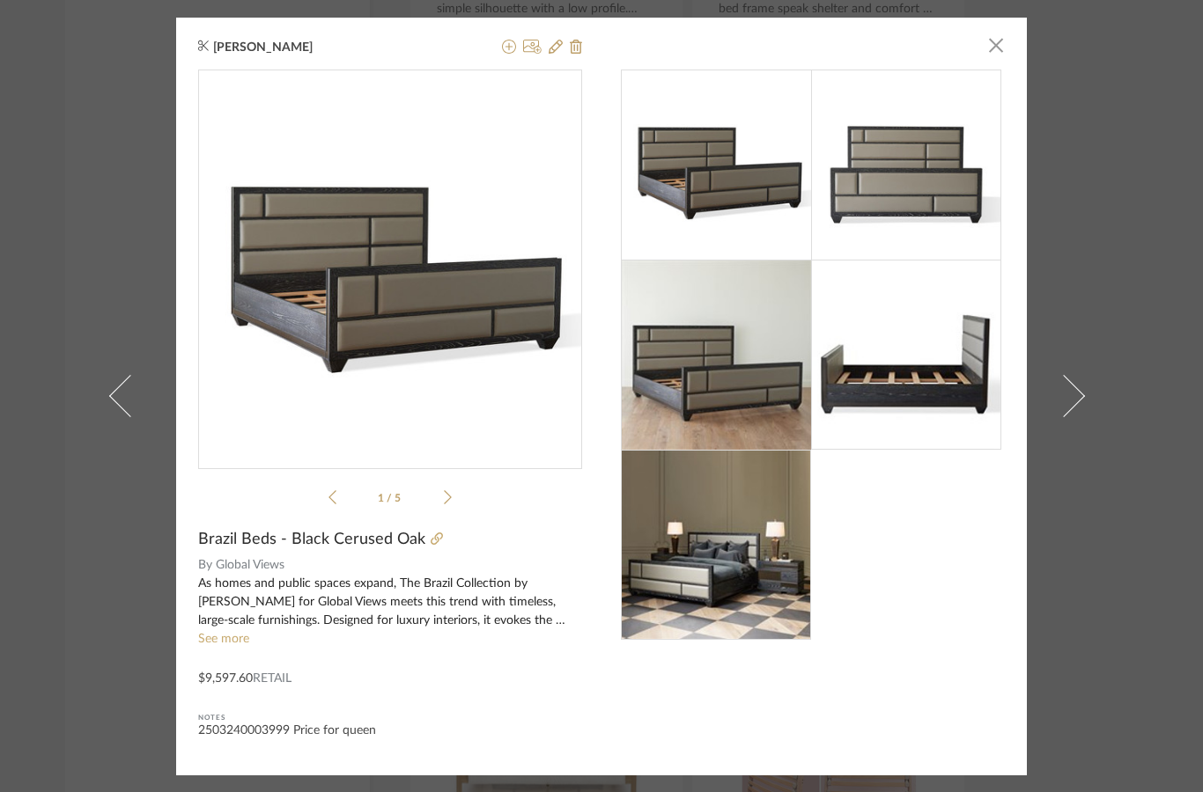
click at [1003, 42] on span "button" at bounding box center [995, 45] width 35 height 35
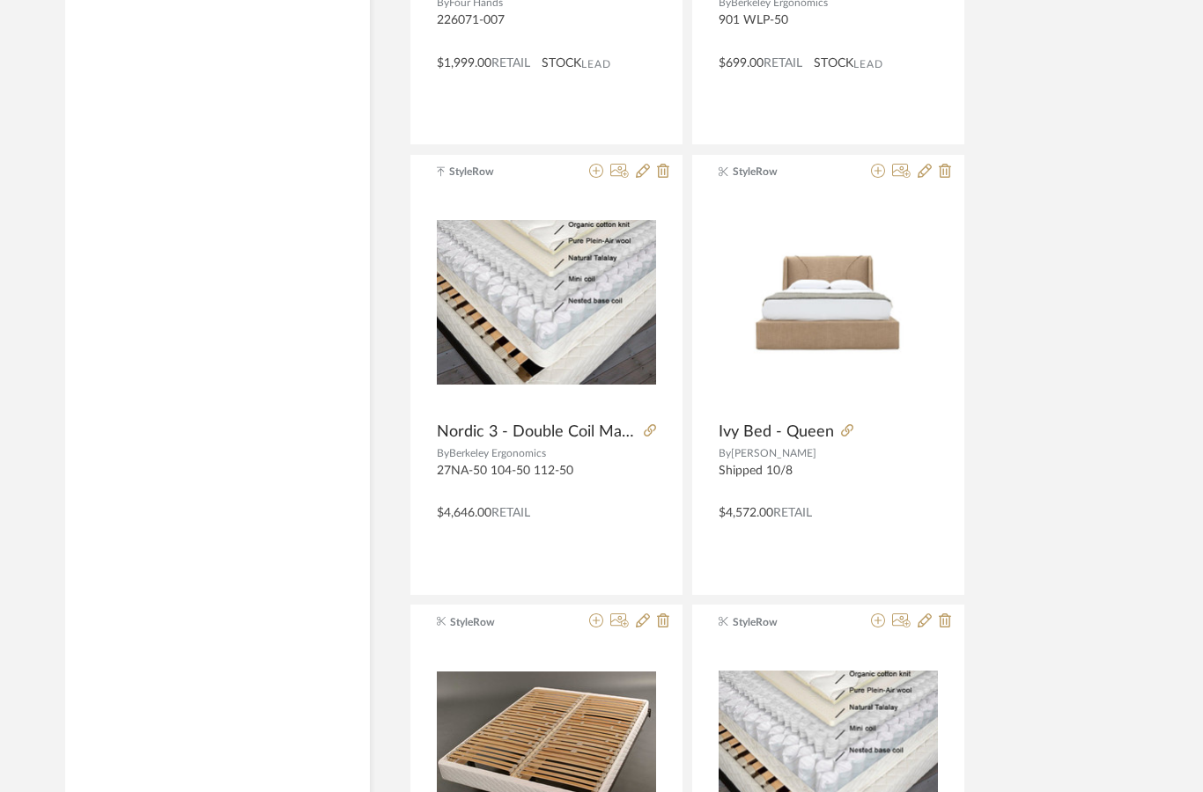
scroll to position [5214, 0]
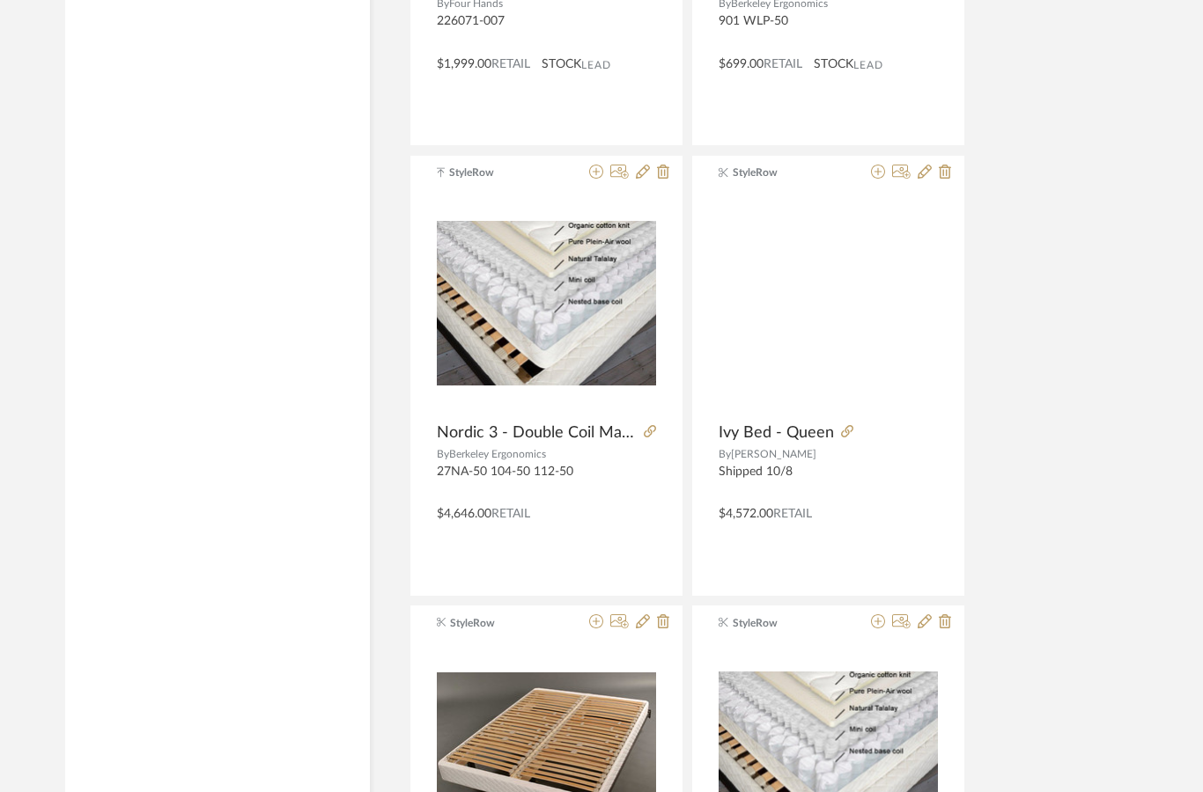
click at [0, 0] on img at bounding box center [0, 0] width 0 height 0
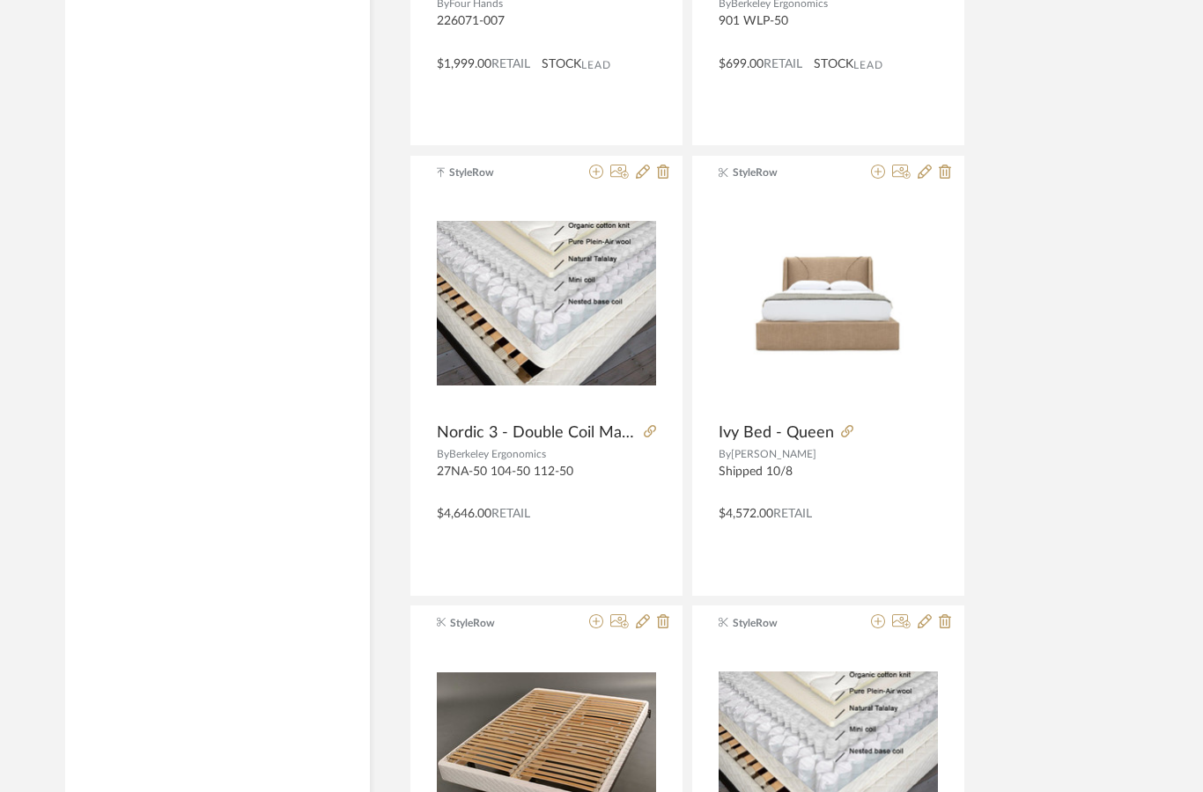
scroll to position [0, 0]
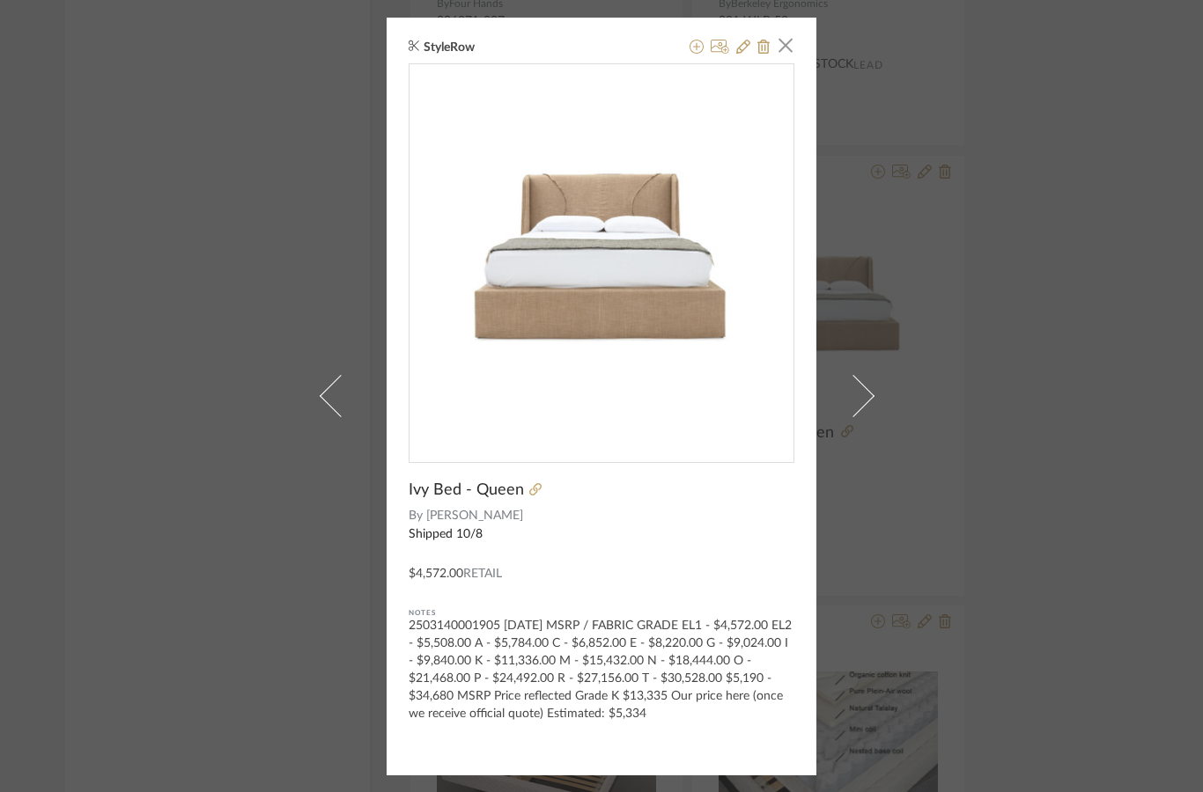
click at [1078, 336] on div "StyleRow × Ivy Bed - Queen By[PERSON_NAME]n Shipped 10/8 $4,572.00 Retail Notes…" at bounding box center [601, 396] width 1203 height 792
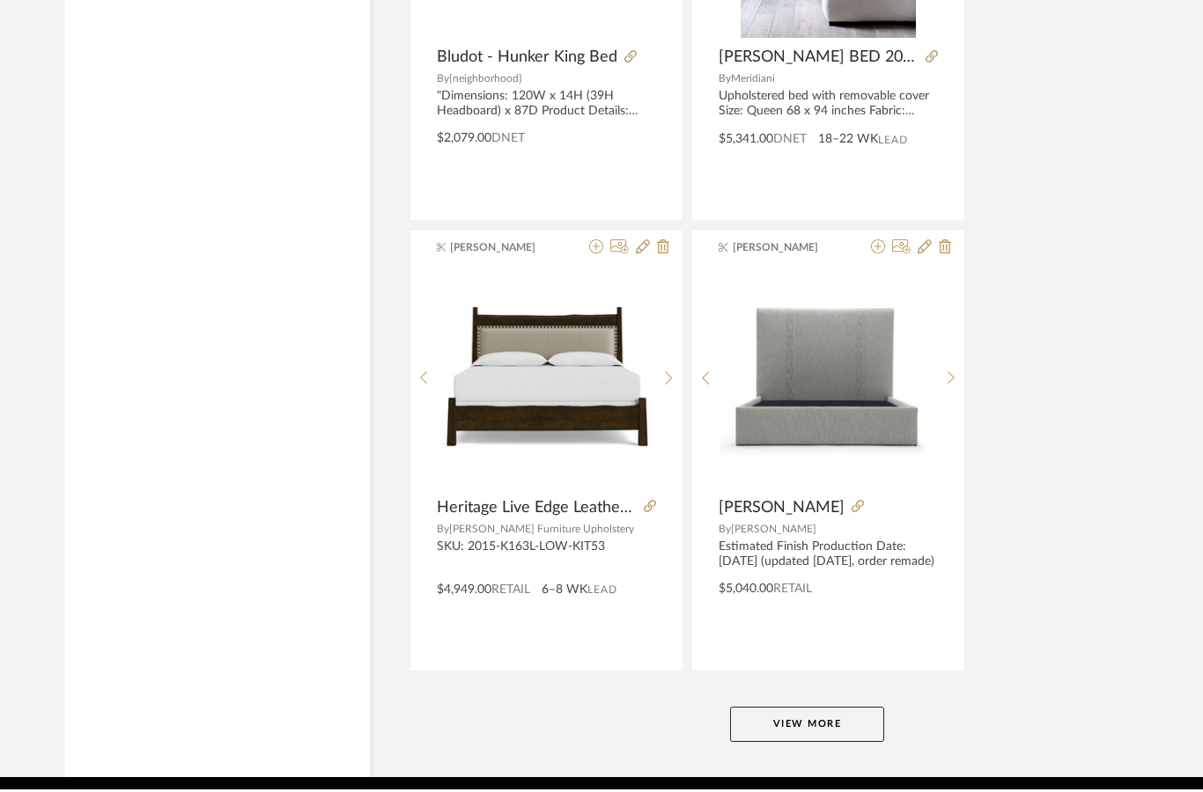
scroll to position [7909, 0]
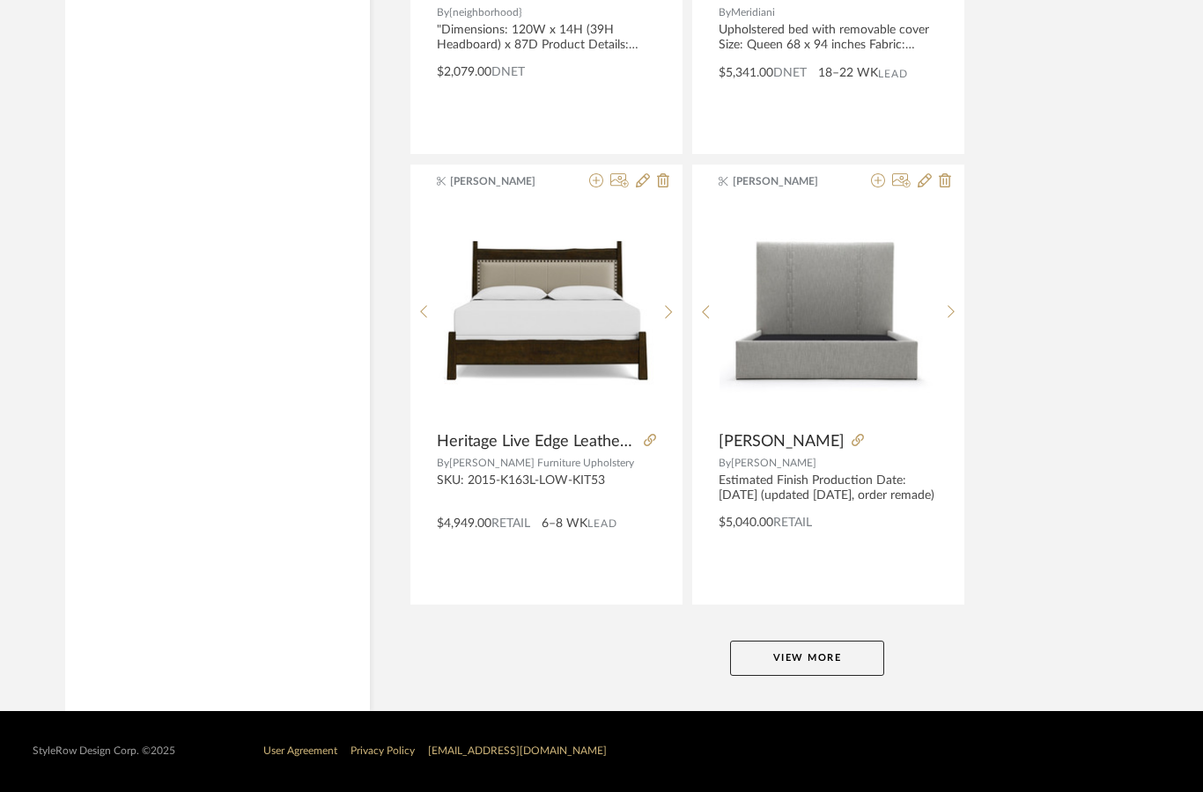
click at [838, 674] on button "View More" at bounding box center [807, 658] width 154 height 35
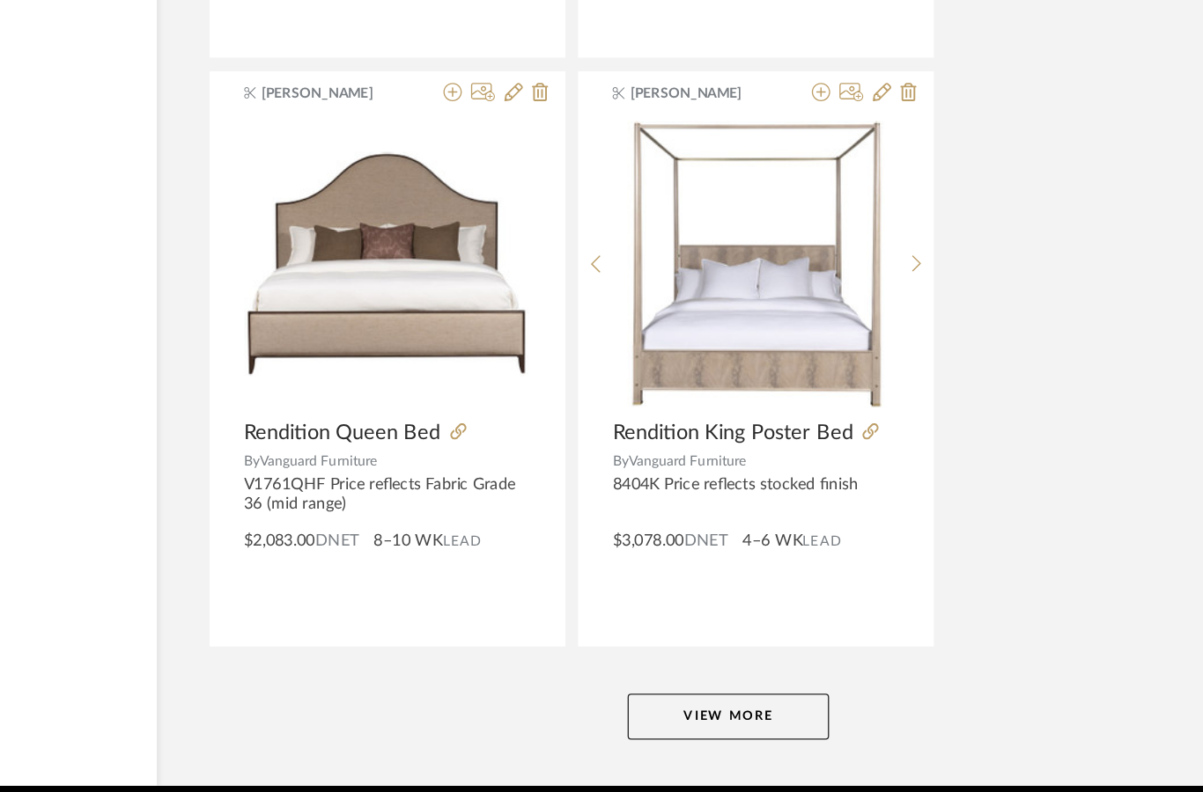
scroll to position [16016, 37]
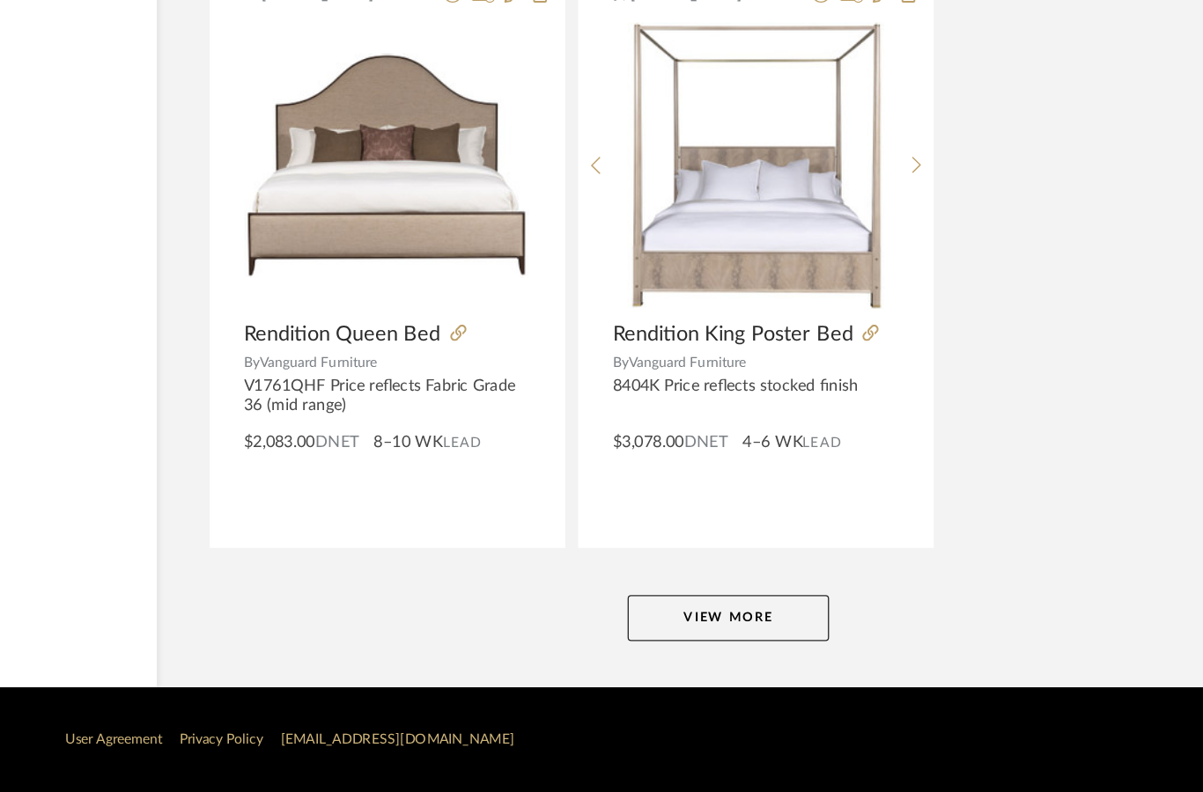
click at [693, 641] on button "View More" at bounding box center [770, 658] width 154 height 35
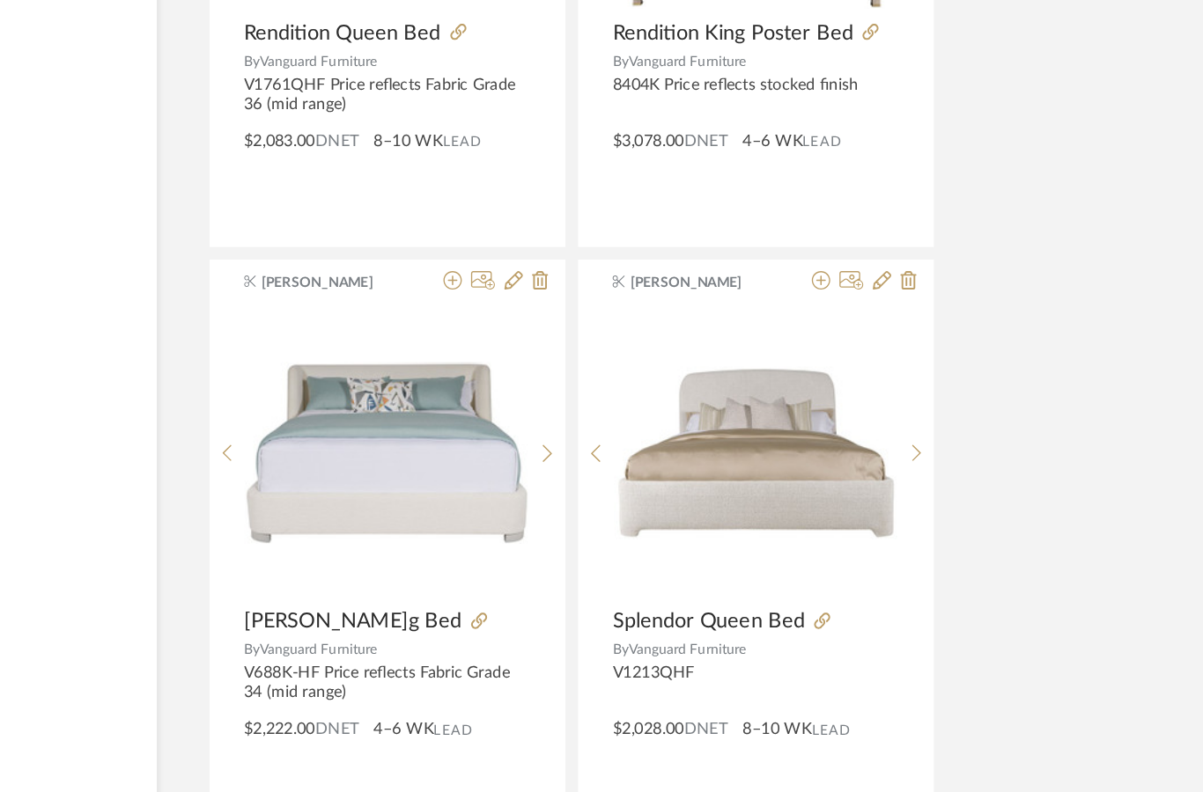
scroll to position [16302, 37]
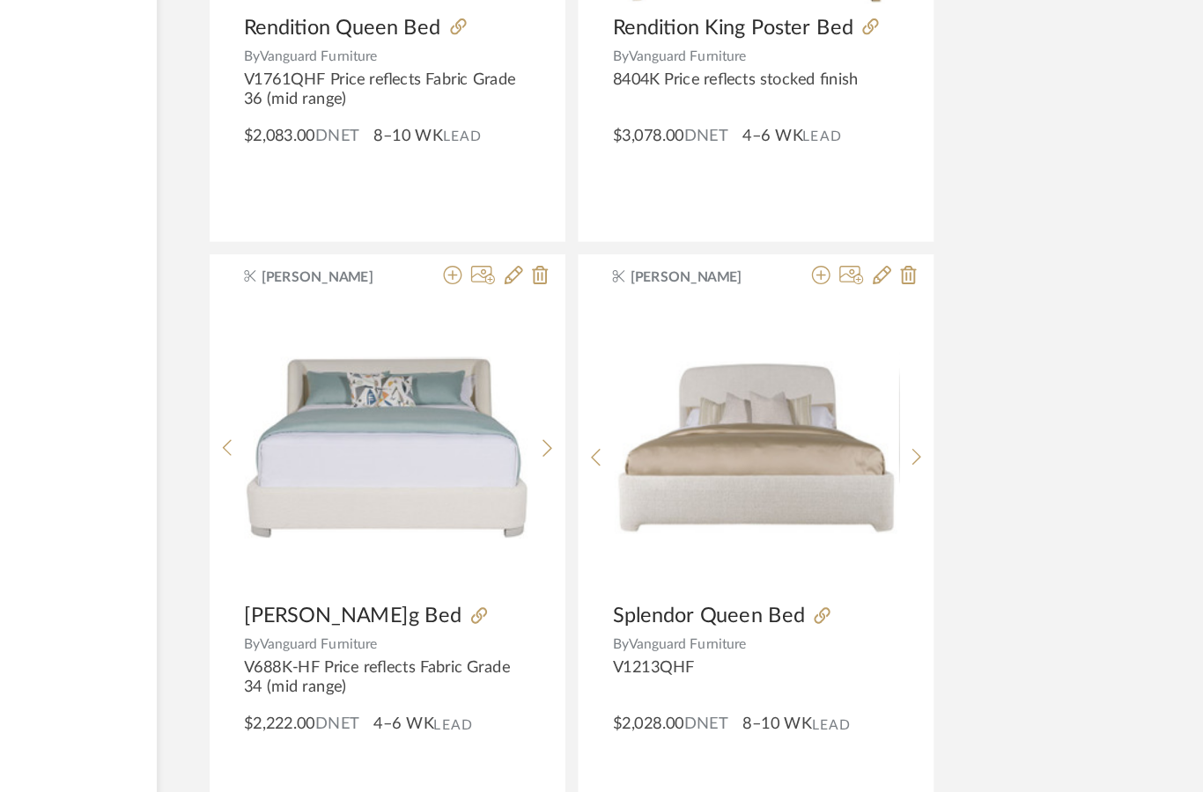
click at [910, 475] on icon at bounding box center [914, 482] width 8 height 15
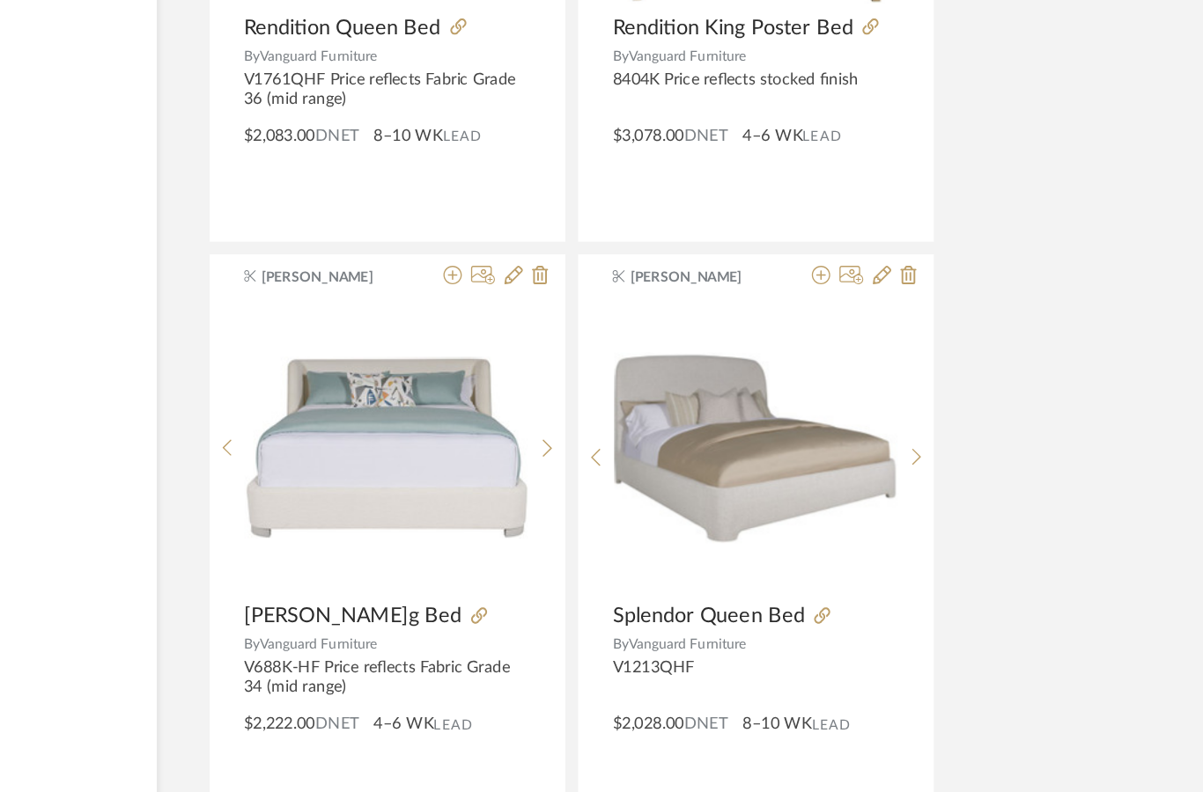
click at [901, 475] on sr-next-btn at bounding box center [914, 482] width 27 height 15
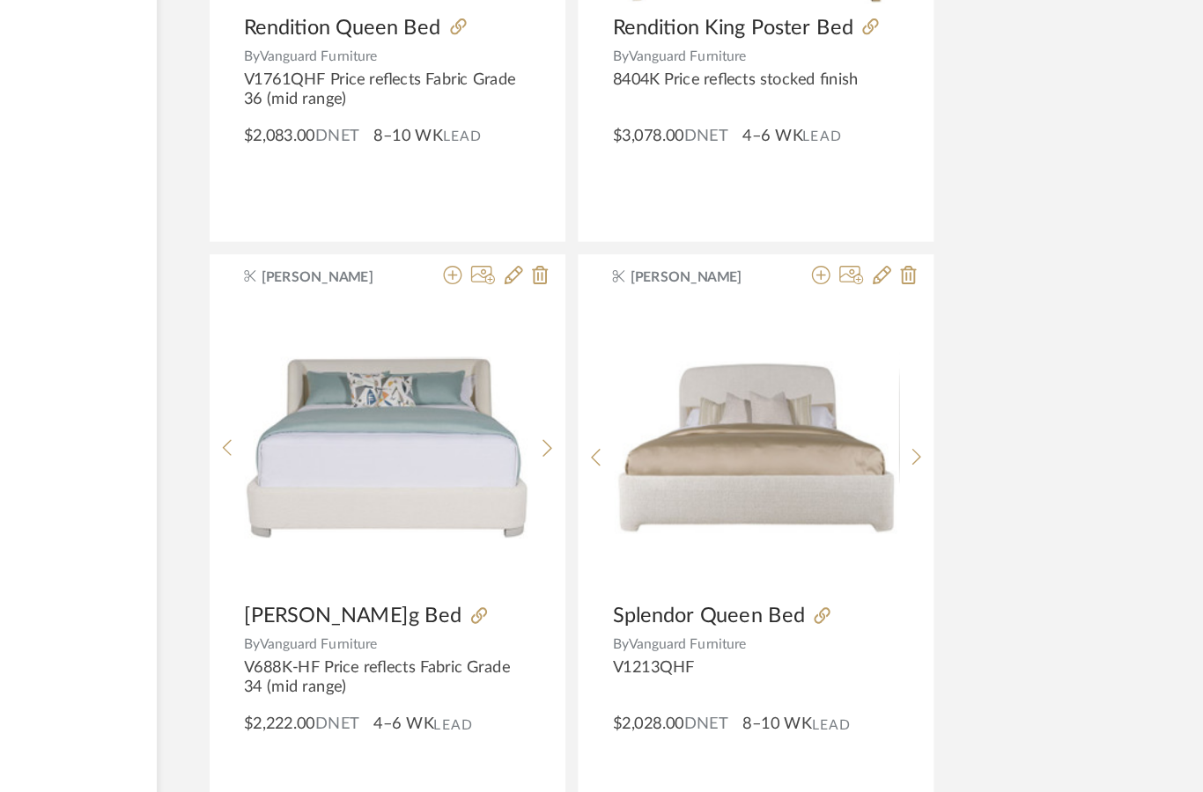
click at [901, 475] on sr-next-btn at bounding box center [914, 482] width 27 height 15
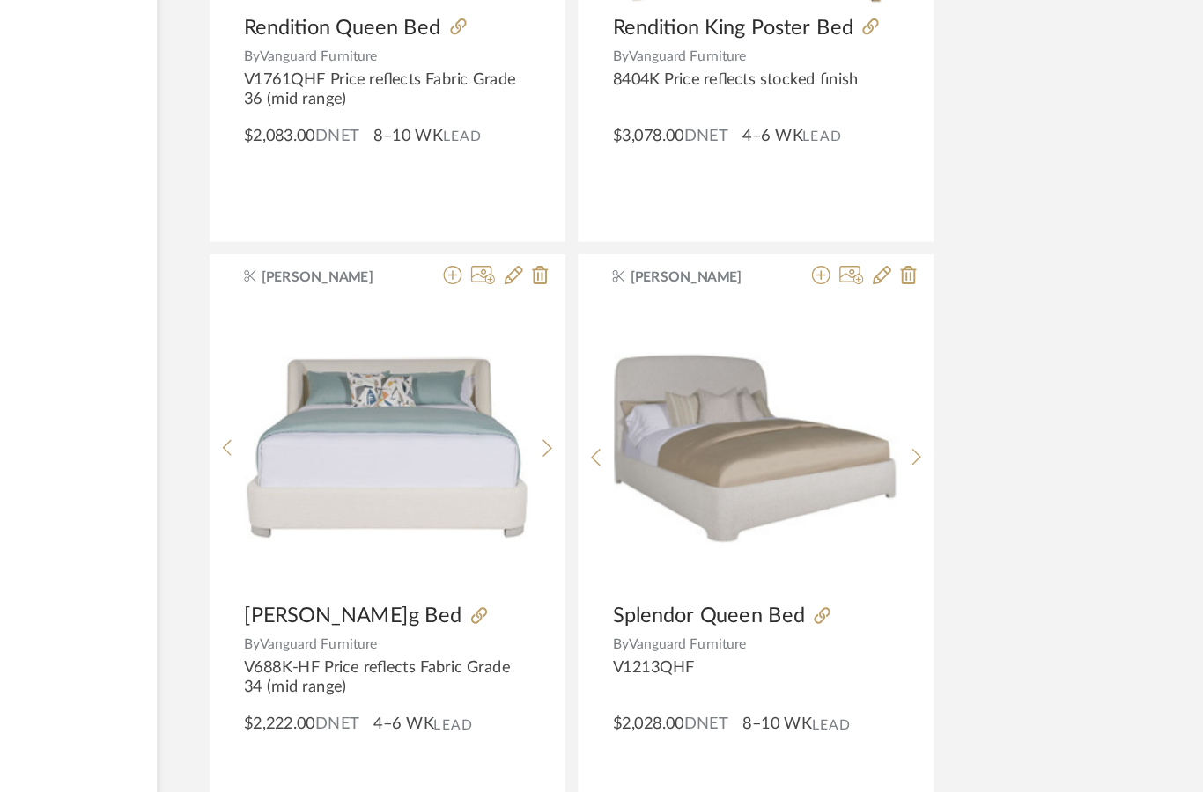
click at [910, 475] on icon at bounding box center [914, 482] width 8 height 15
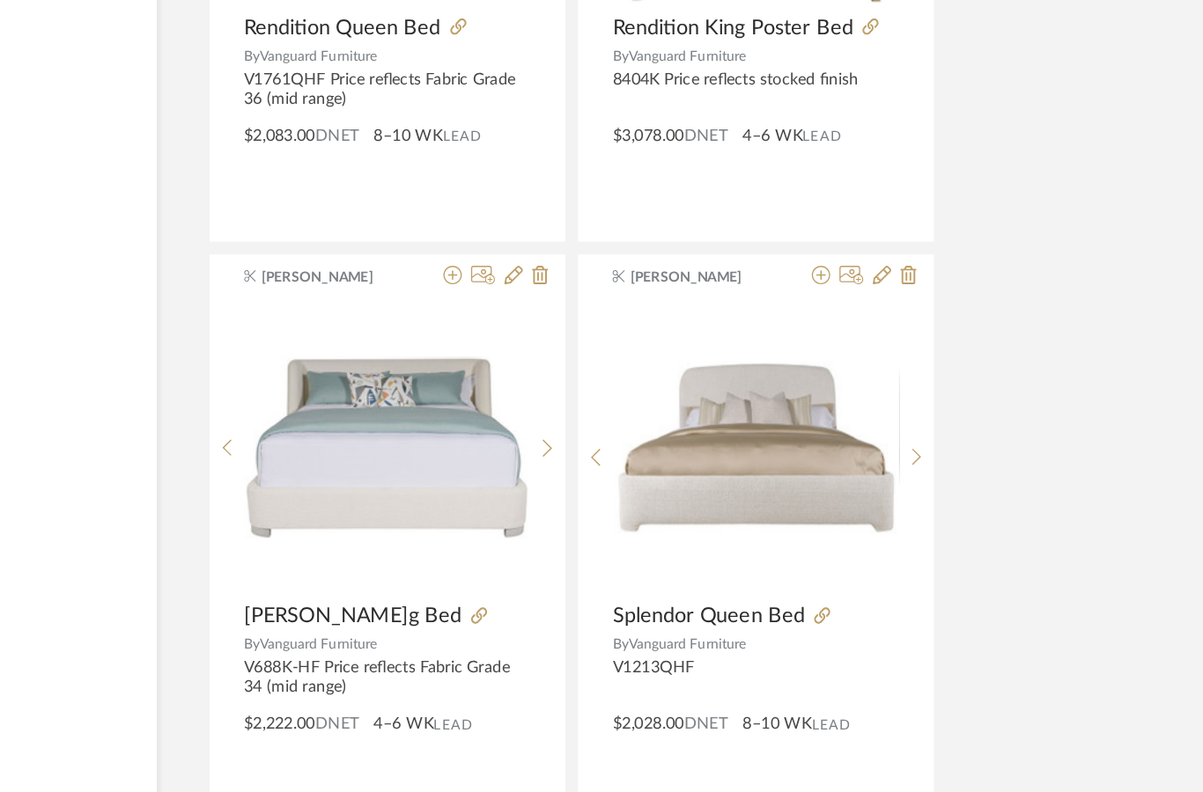
click at [910, 475] on icon at bounding box center [914, 482] width 8 height 15
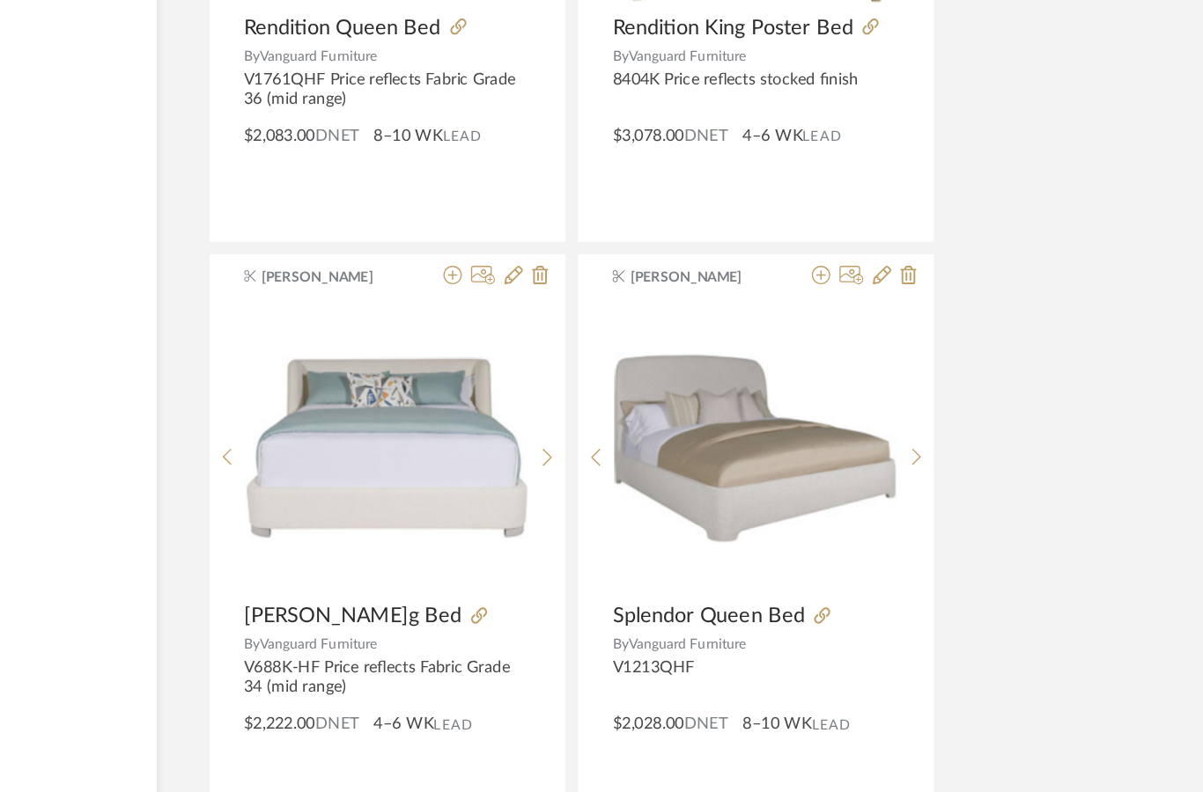
click at [618, 475] on sr-next-btn at bounding box center [631, 482] width 27 height 15
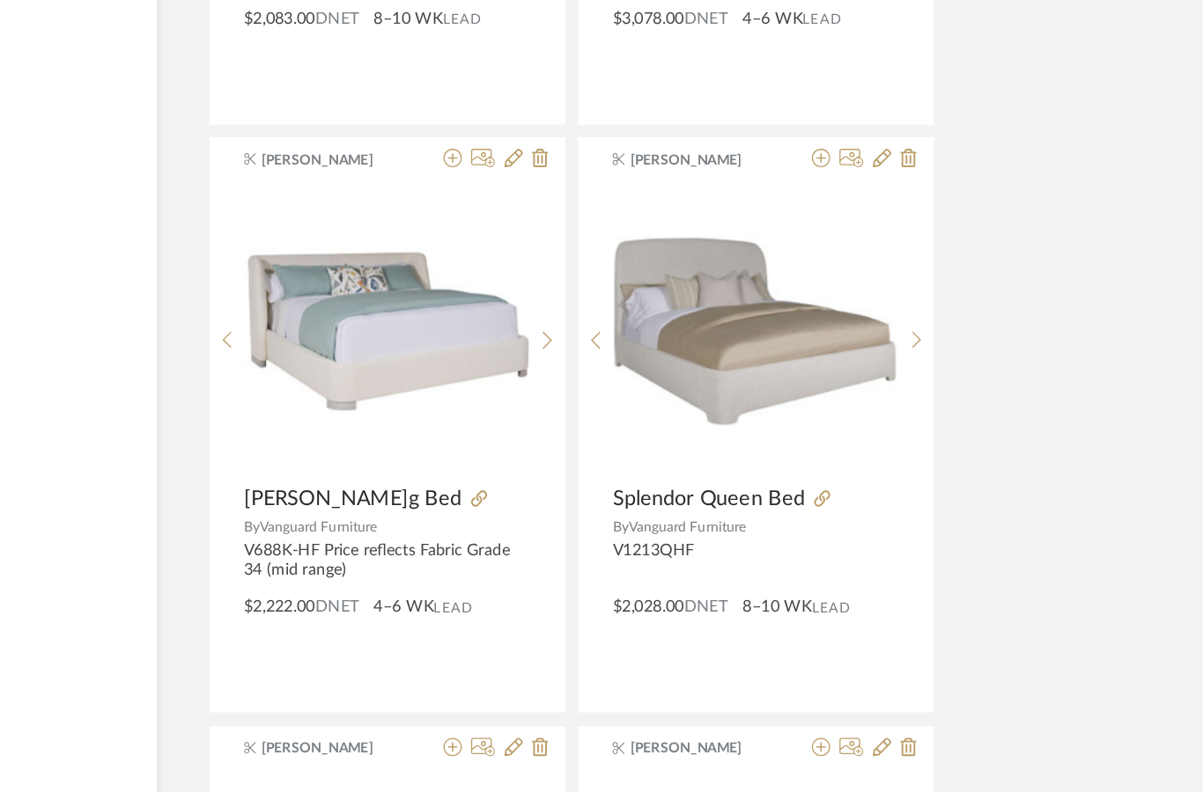
scroll to position [16524, 37]
click at [910, 268] on icon at bounding box center [914, 260] width 8 height 15
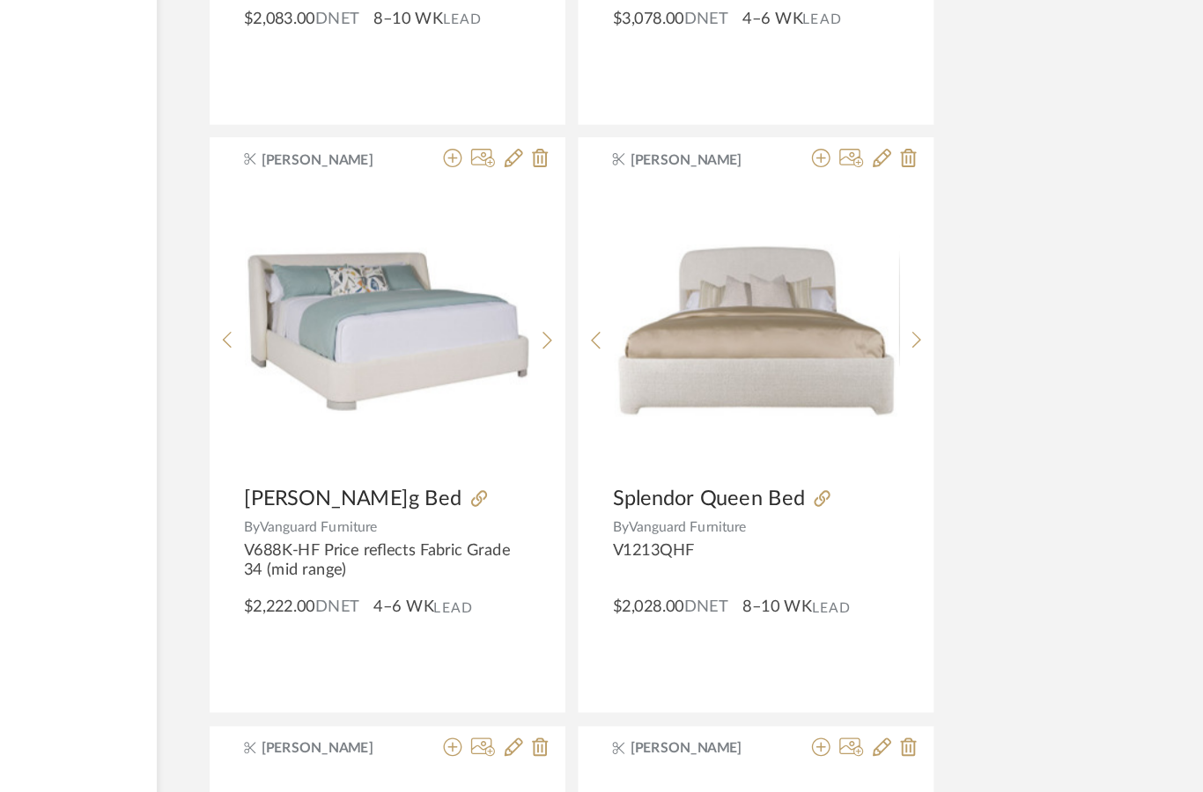
click at [910, 262] on icon at bounding box center [914, 260] width 8 height 15
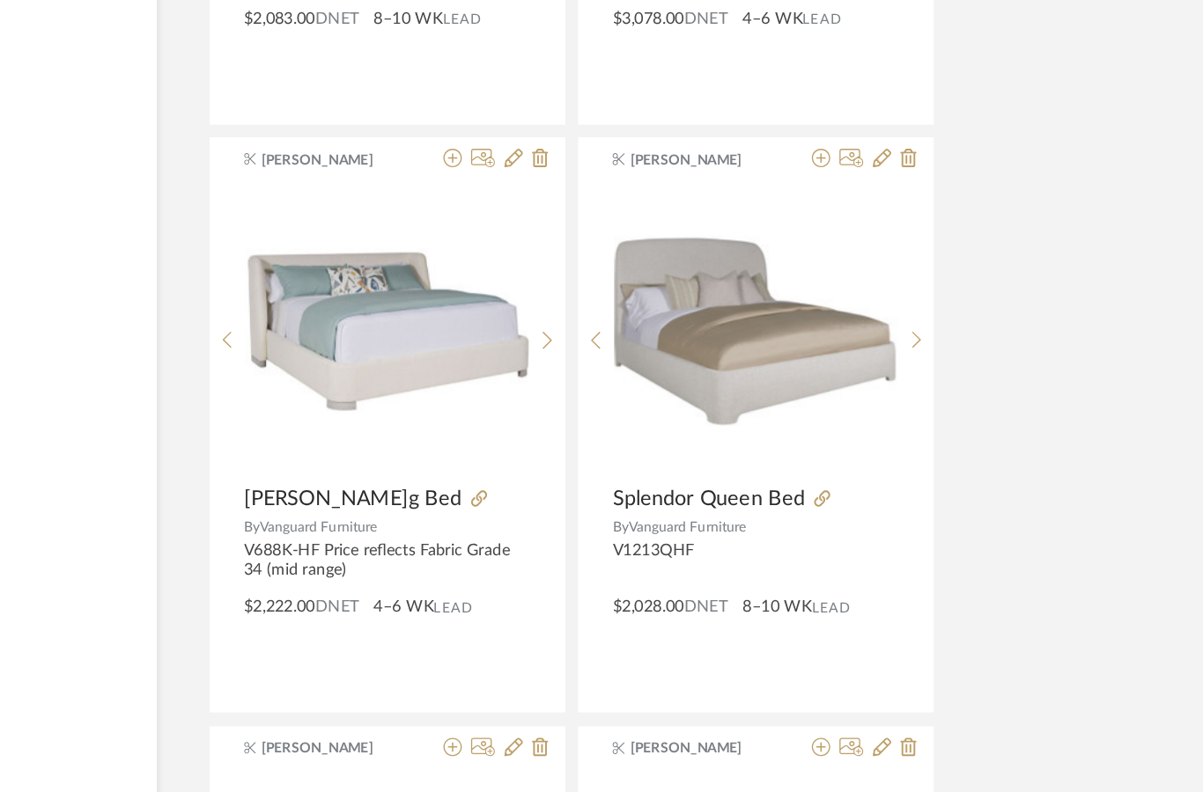
click at [901, 265] on sr-next-btn at bounding box center [914, 260] width 27 height 15
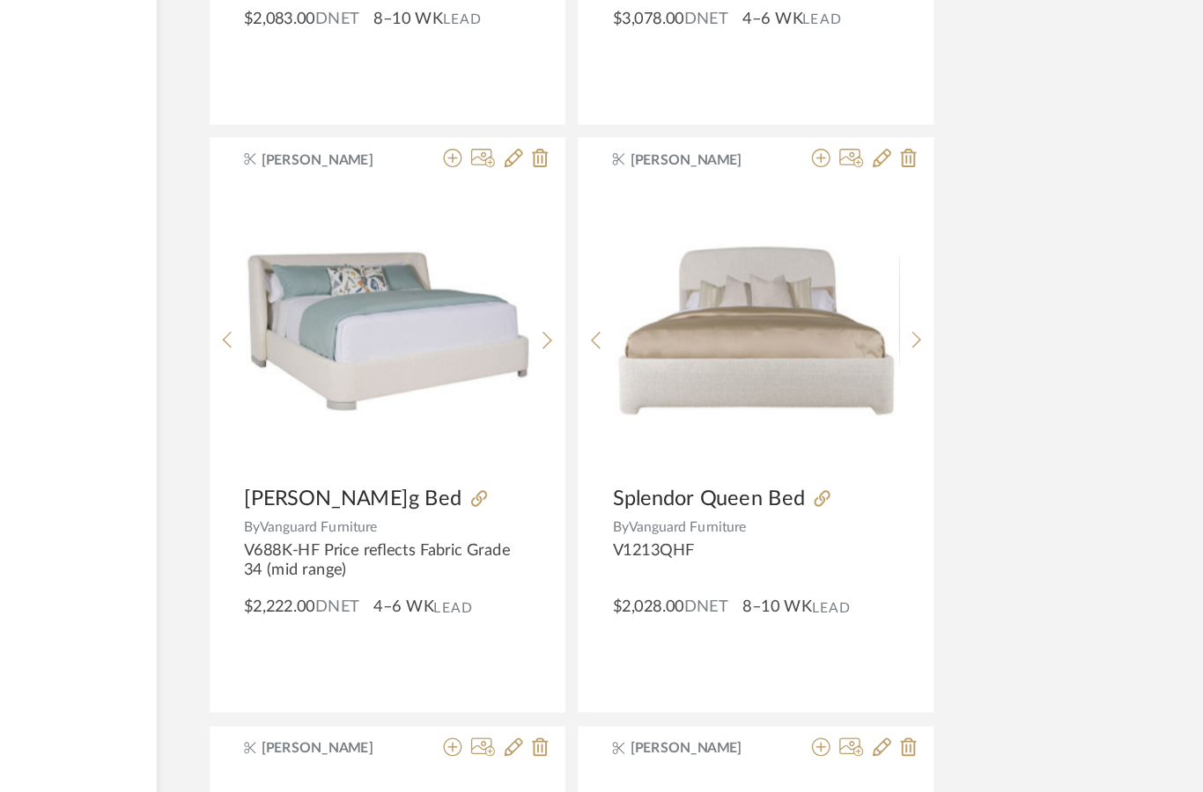
click at [910, 267] on icon at bounding box center [914, 260] width 8 height 15
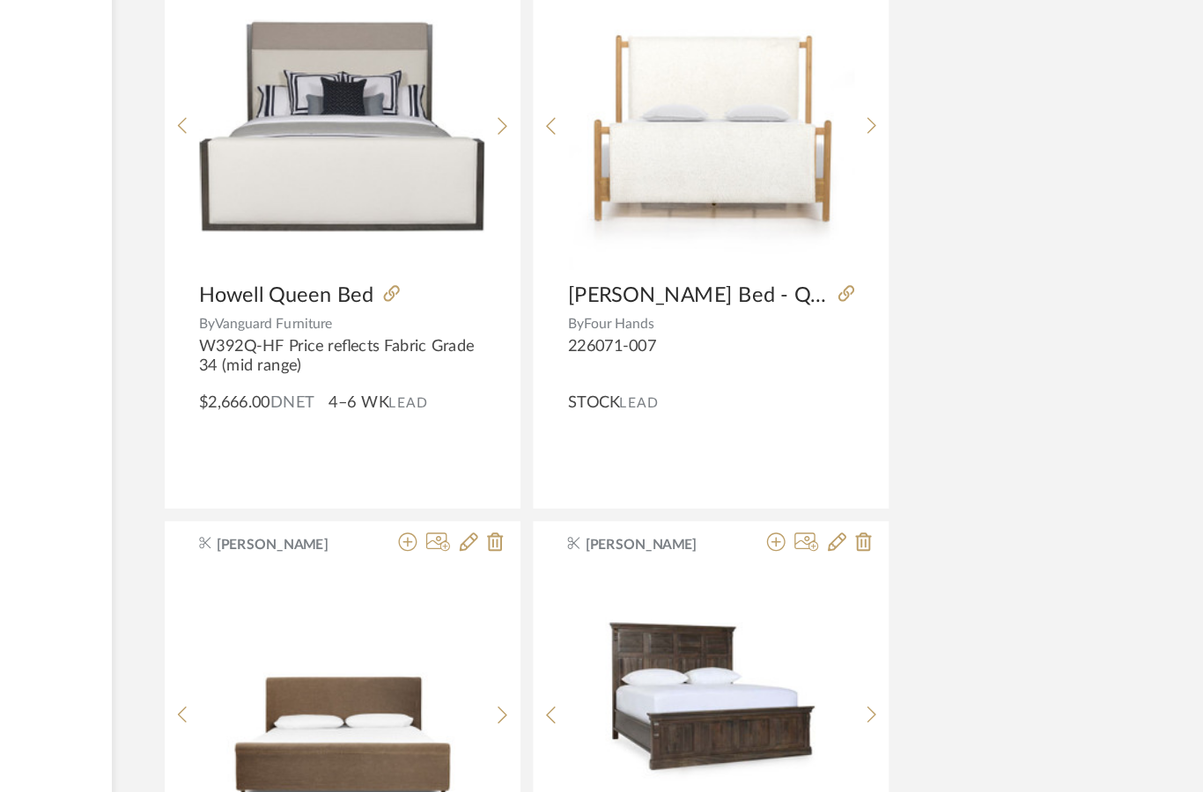
scroll to position [17023, 37]
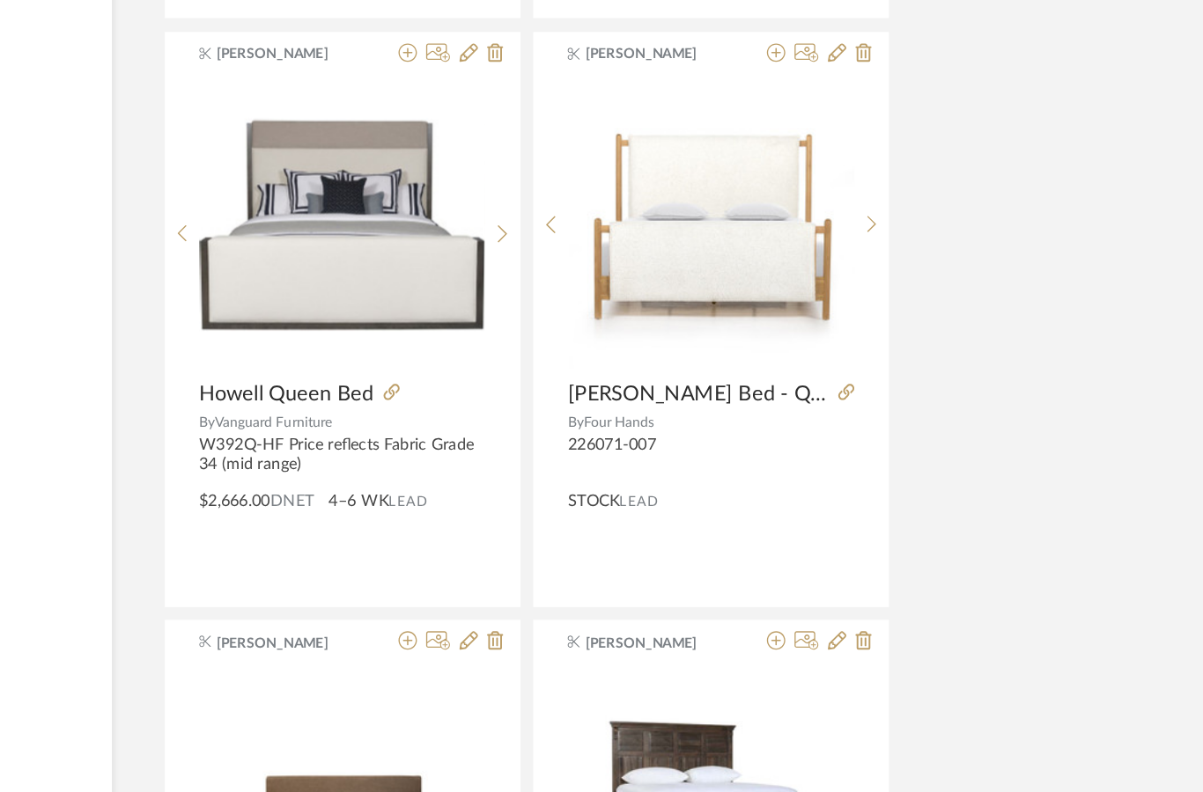
click at [628, 204] on icon at bounding box center [632, 211] width 8 height 15
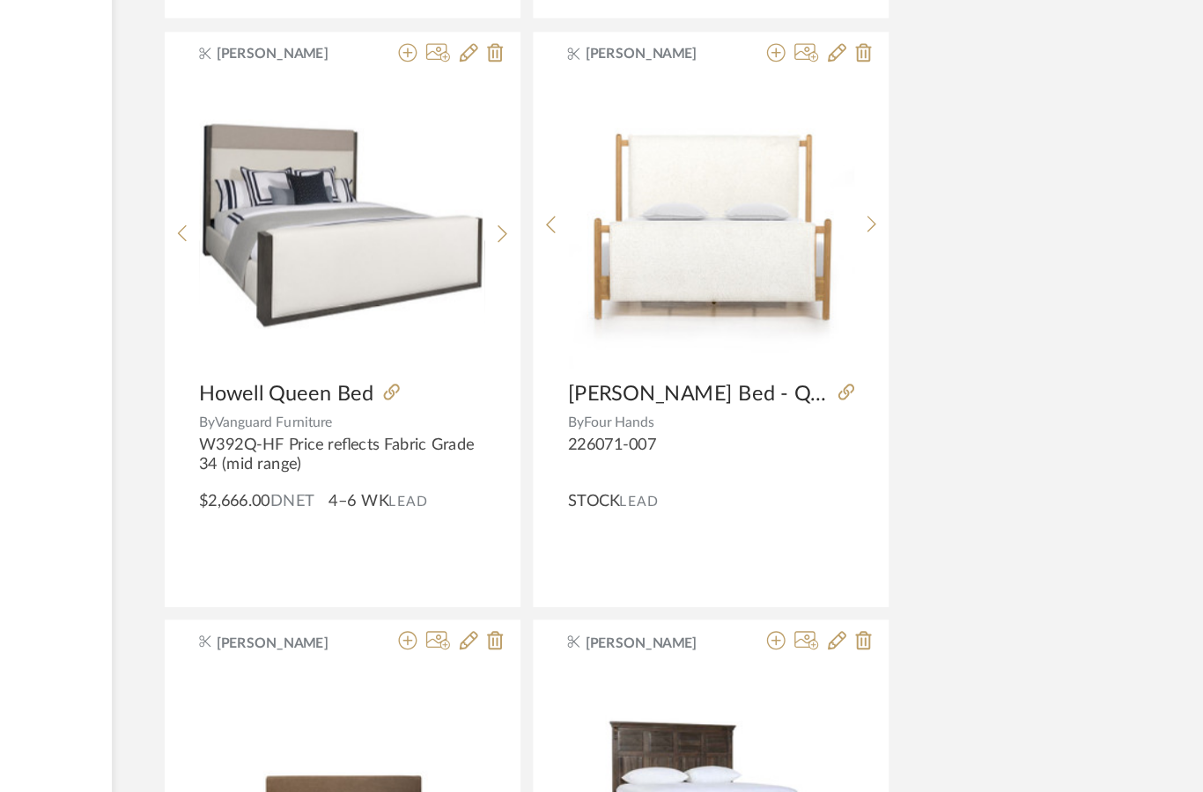
click at [628, 204] on icon at bounding box center [632, 211] width 8 height 15
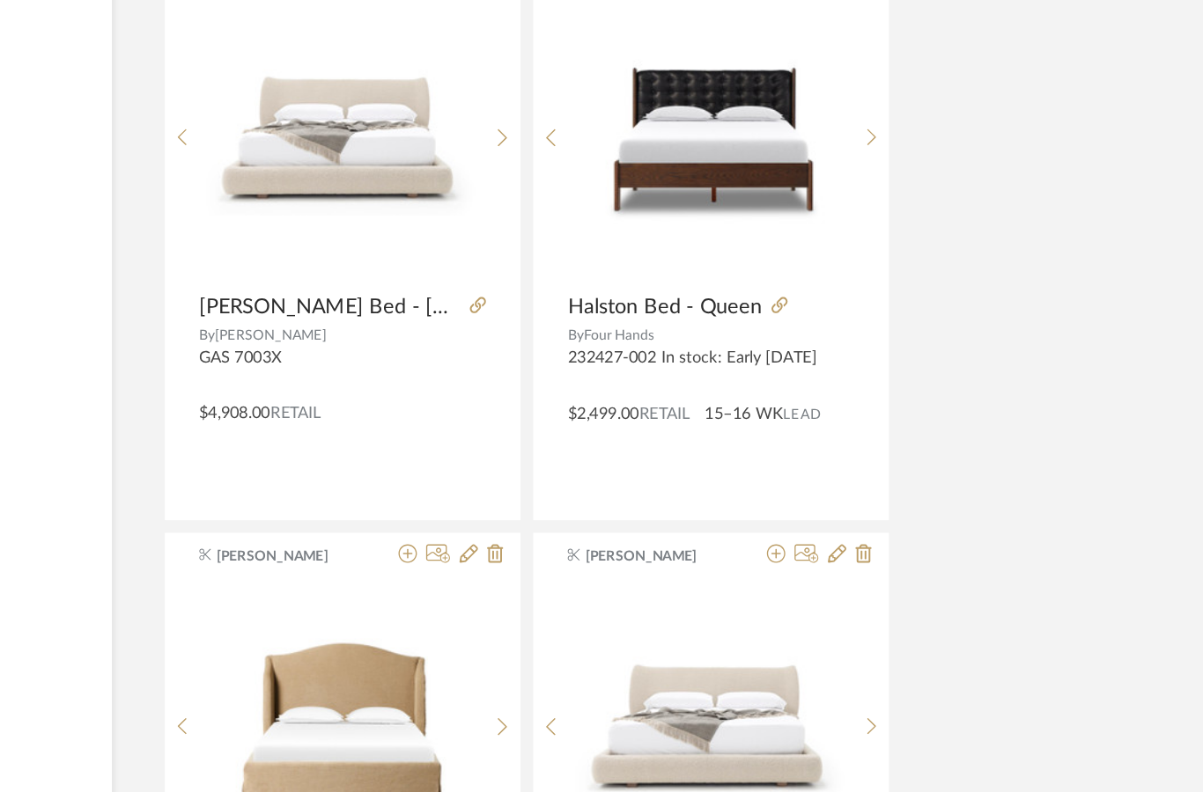
scroll to position [17890, 37]
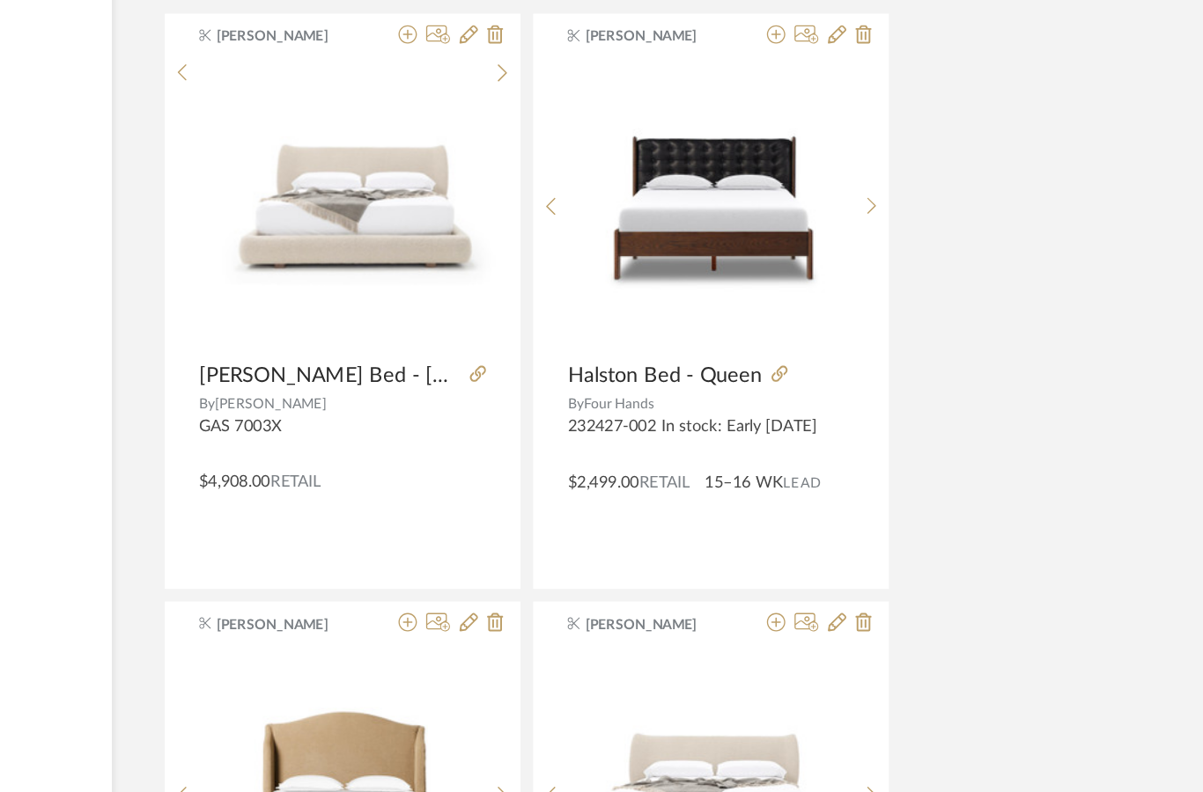
click at [628, 144] on icon at bounding box center [632, 136] width 8 height 15
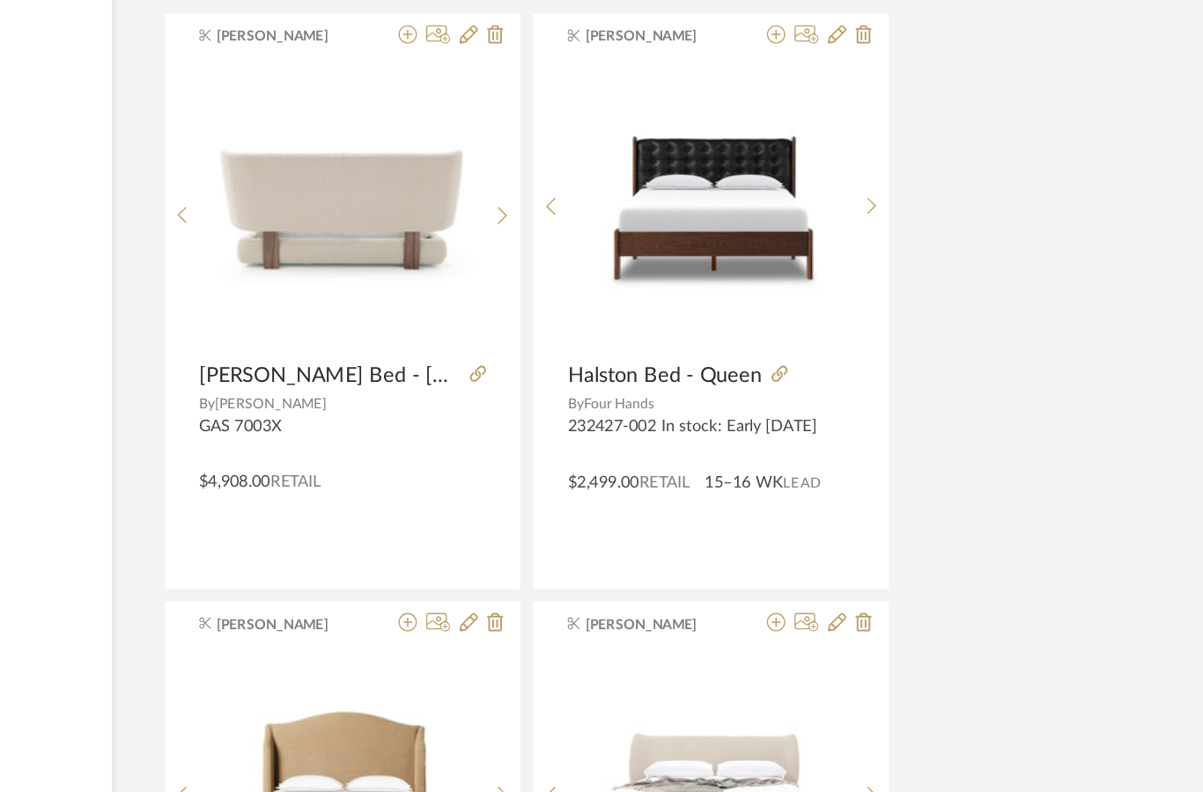
click at [618, 238] on sr-next-btn at bounding box center [631, 245] width 27 height 15
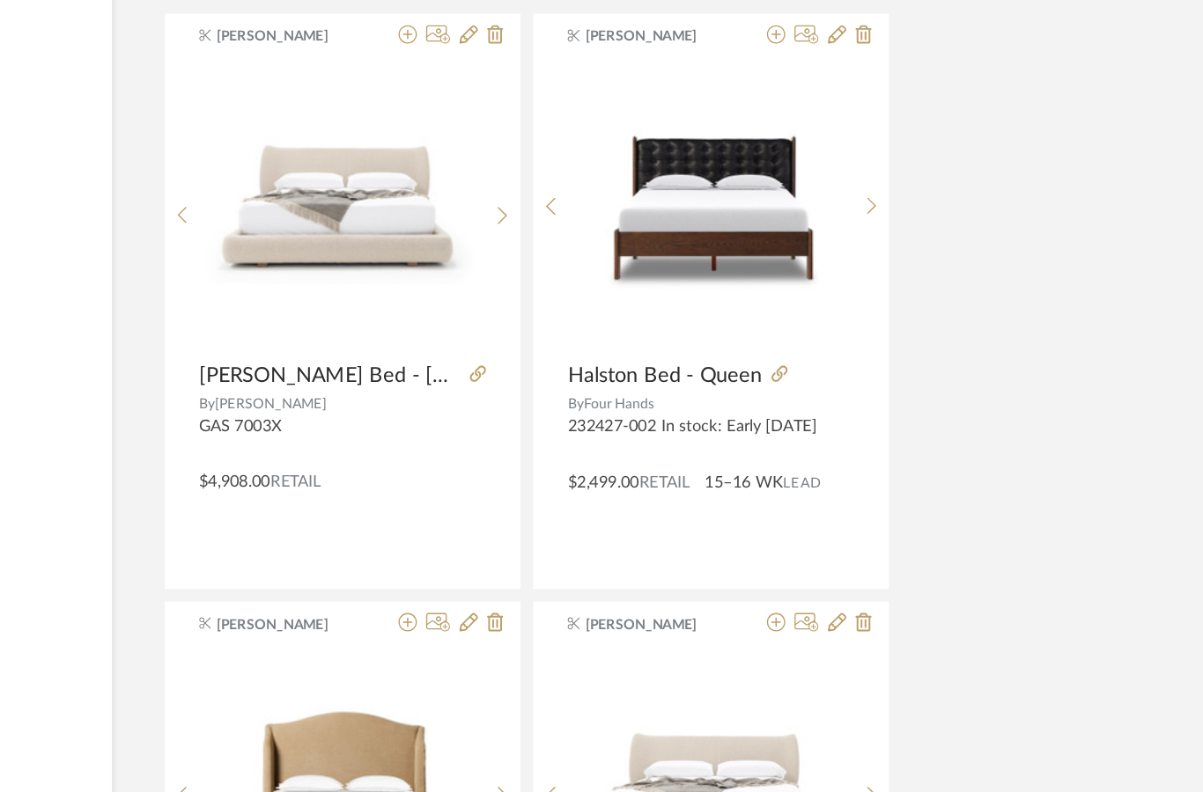
click at [628, 238] on icon at bounding box center [632, 245] width 8 height 15
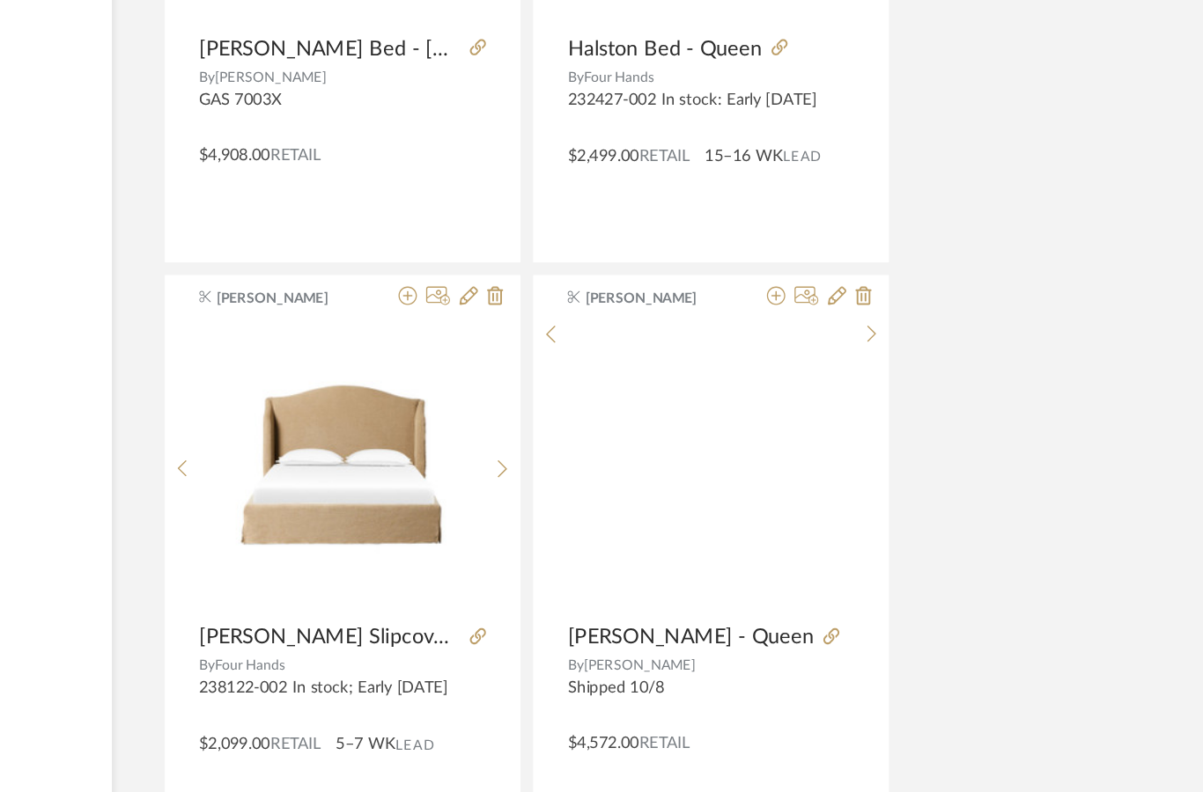
scroll to position [18089, 37]
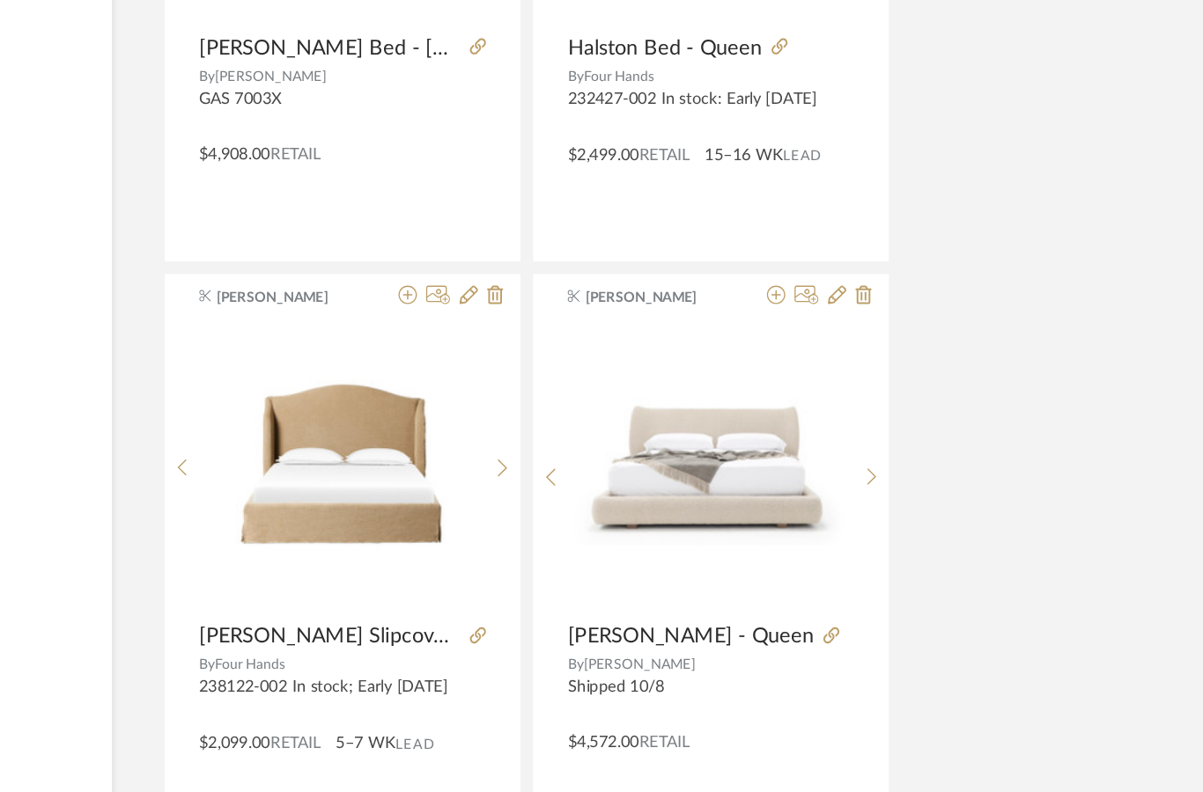
click at [910, 490] on icon at bounding box center [914, 497] width 8 height 15
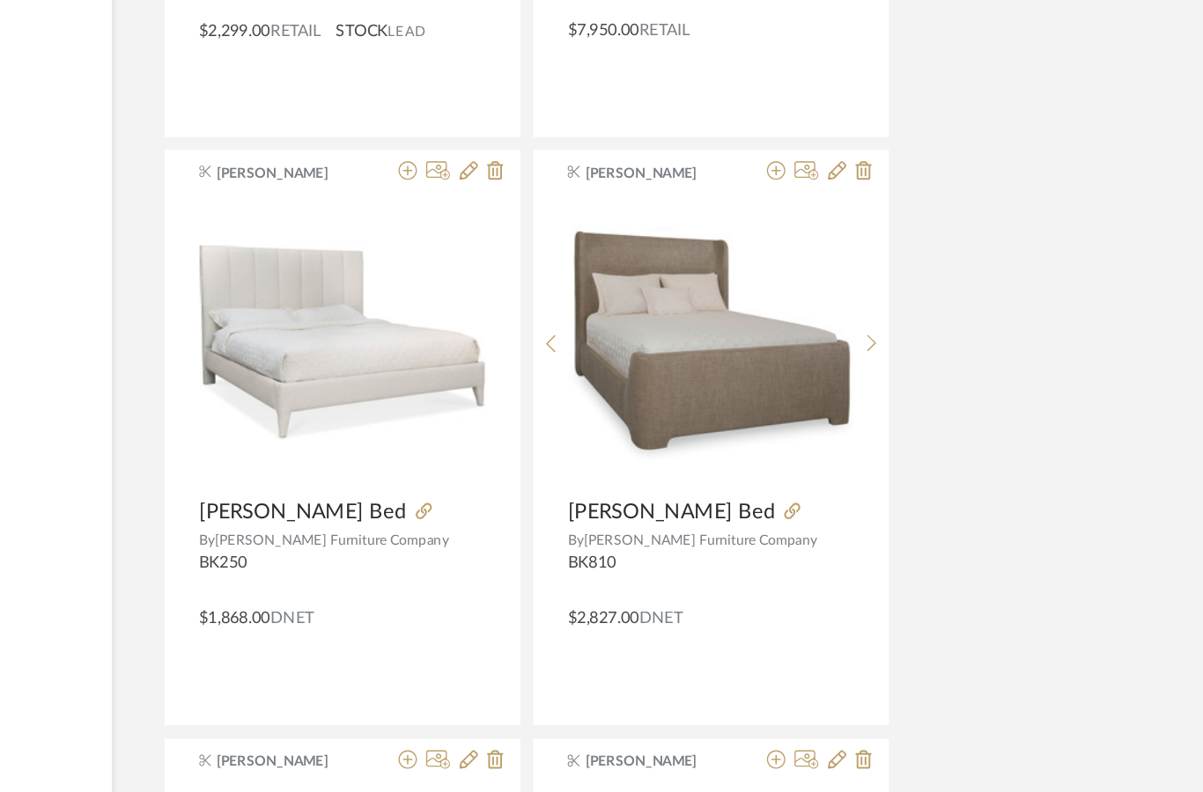
scroll to position [20887, 37]
click at [901, 284] on div at bounding box center [914, 401] width 27 height 234
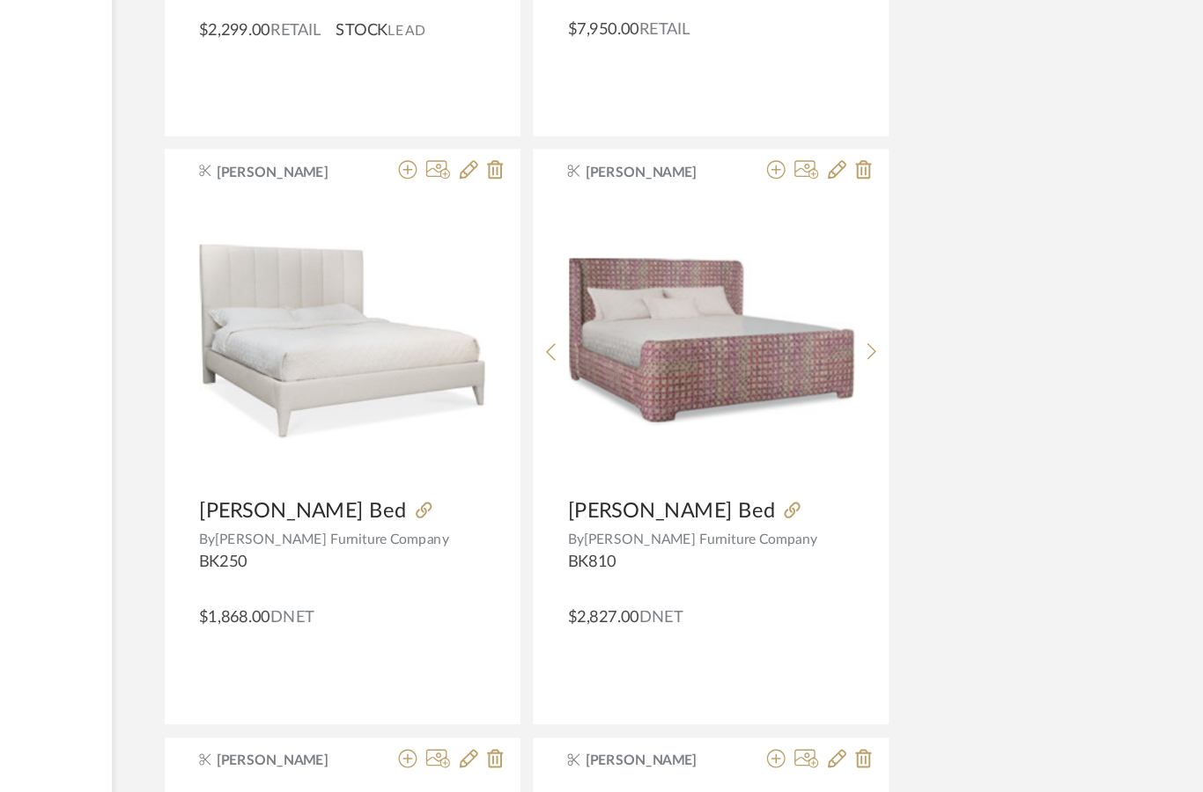
click at [901, 394] on sr-next-btn at bounding box center [914, 401] width 27 height 15
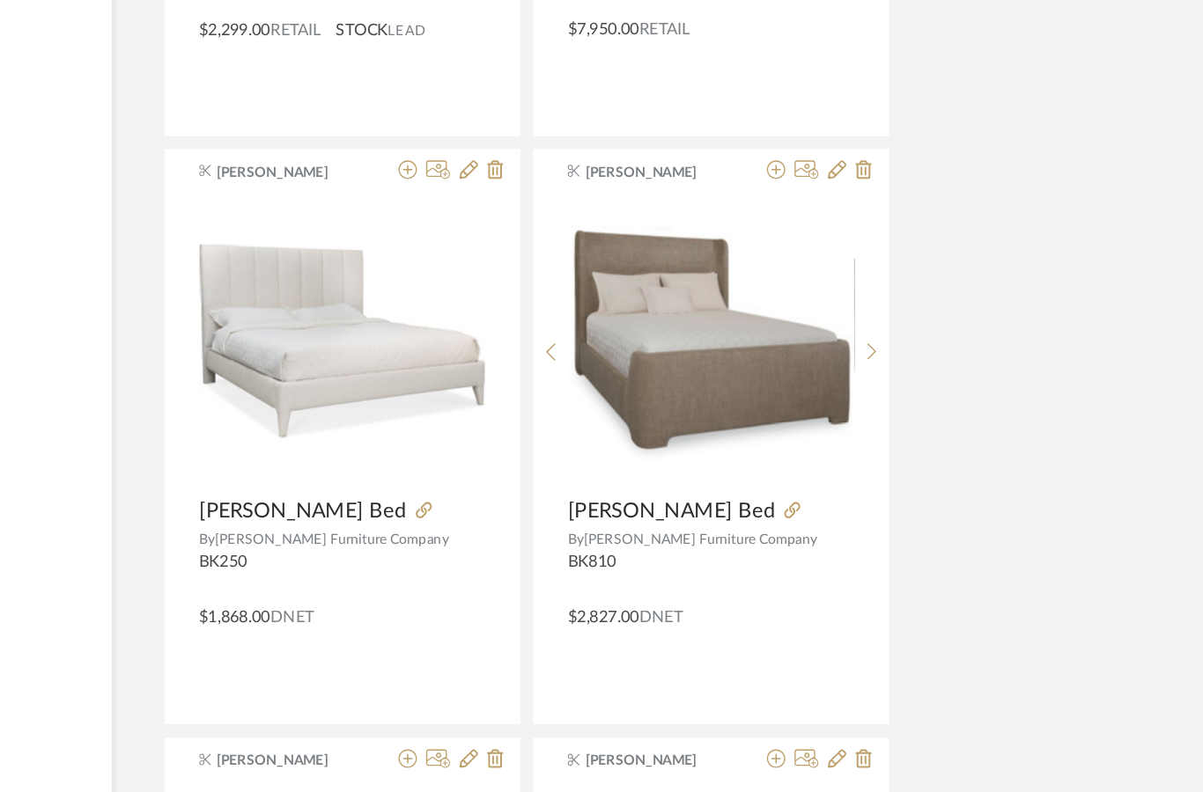
click at [901, 394] on sr-next-btn at bounding box center [914, 401] width 27 height 15
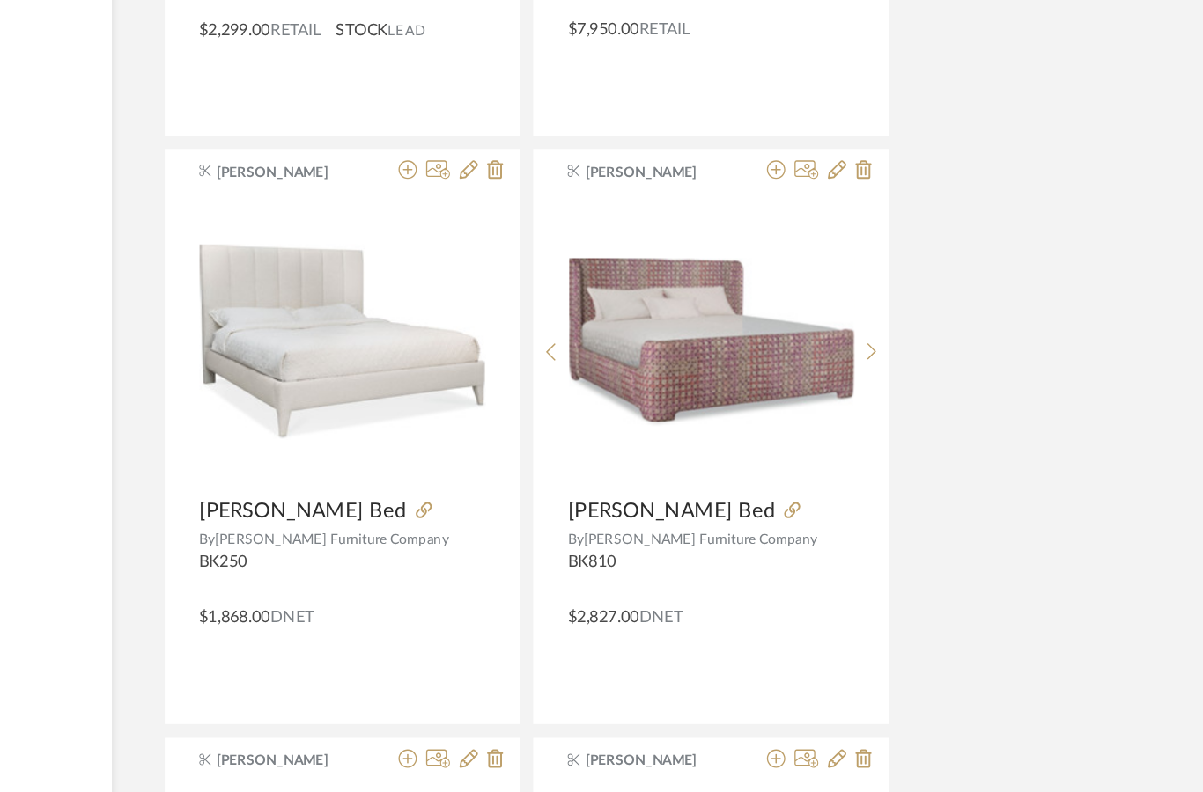
click at [901, 394] on sr-next-btn at bounding box center [914, 401] width 27 height 15
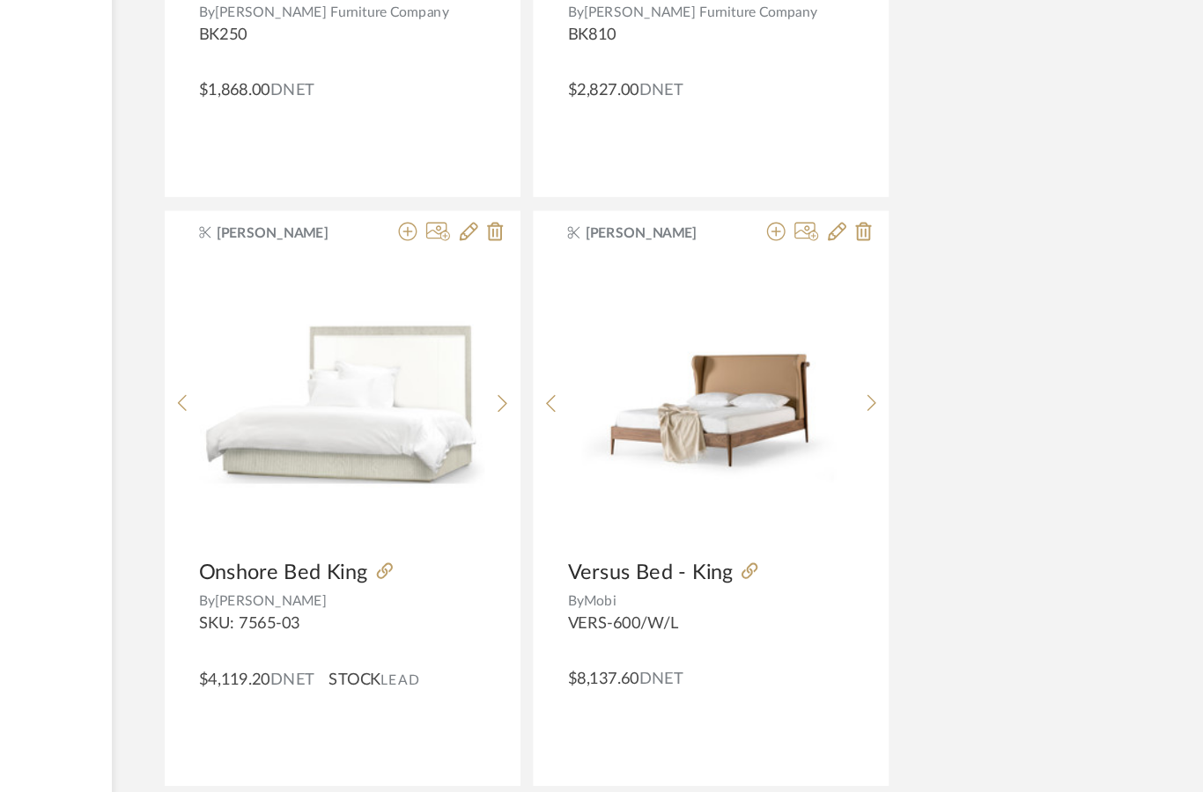
scroll to position [21291, 37]
click at [901, 440] on sr-next-btn at bounding box center [914, 447] width 27 height 15
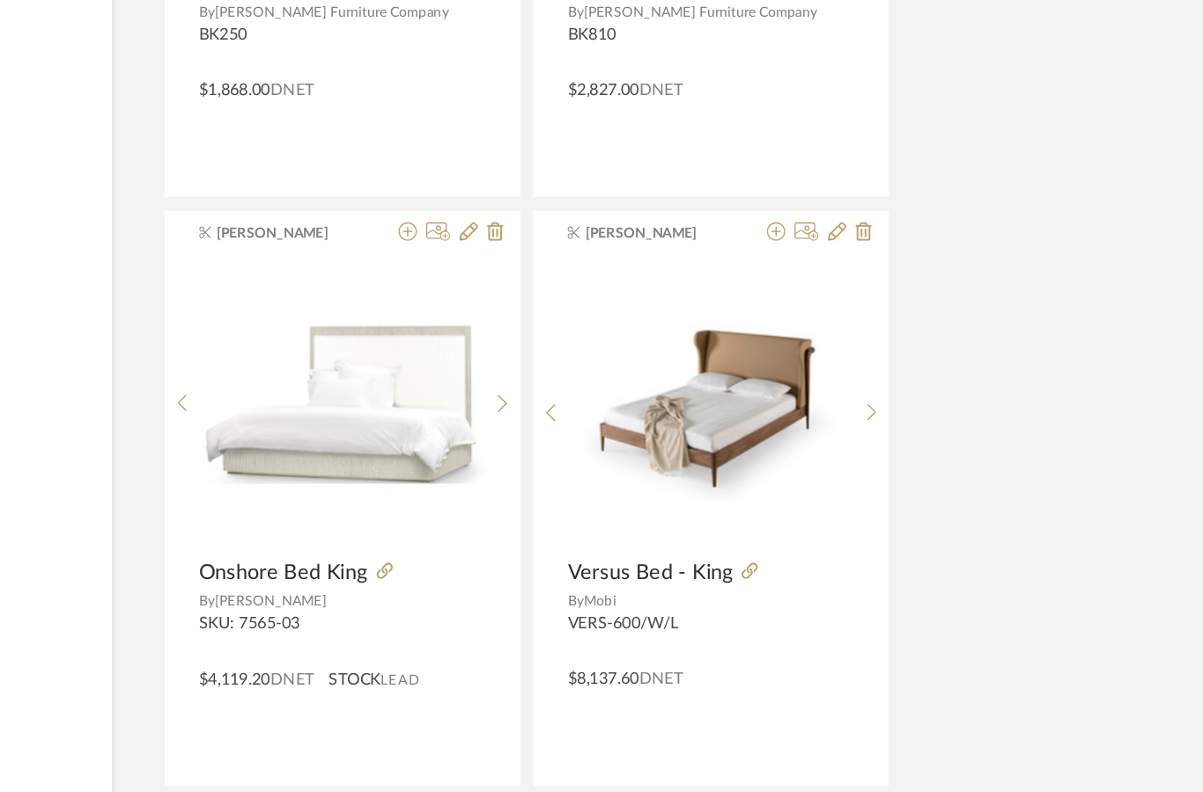
click at [910, 441] on icon at bounding box center [913, 447] width 7 height 13
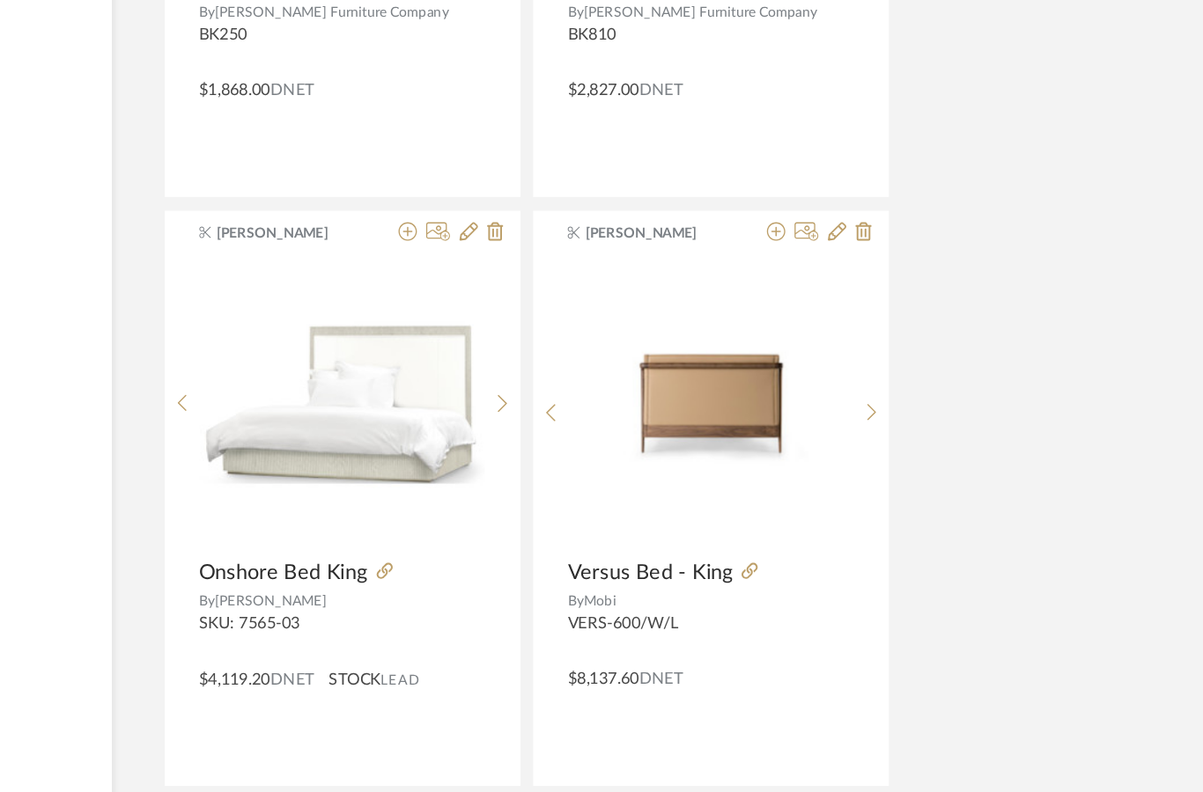
click at [910, 440] on icon at bounding box center [914, 447] width 8 height 15
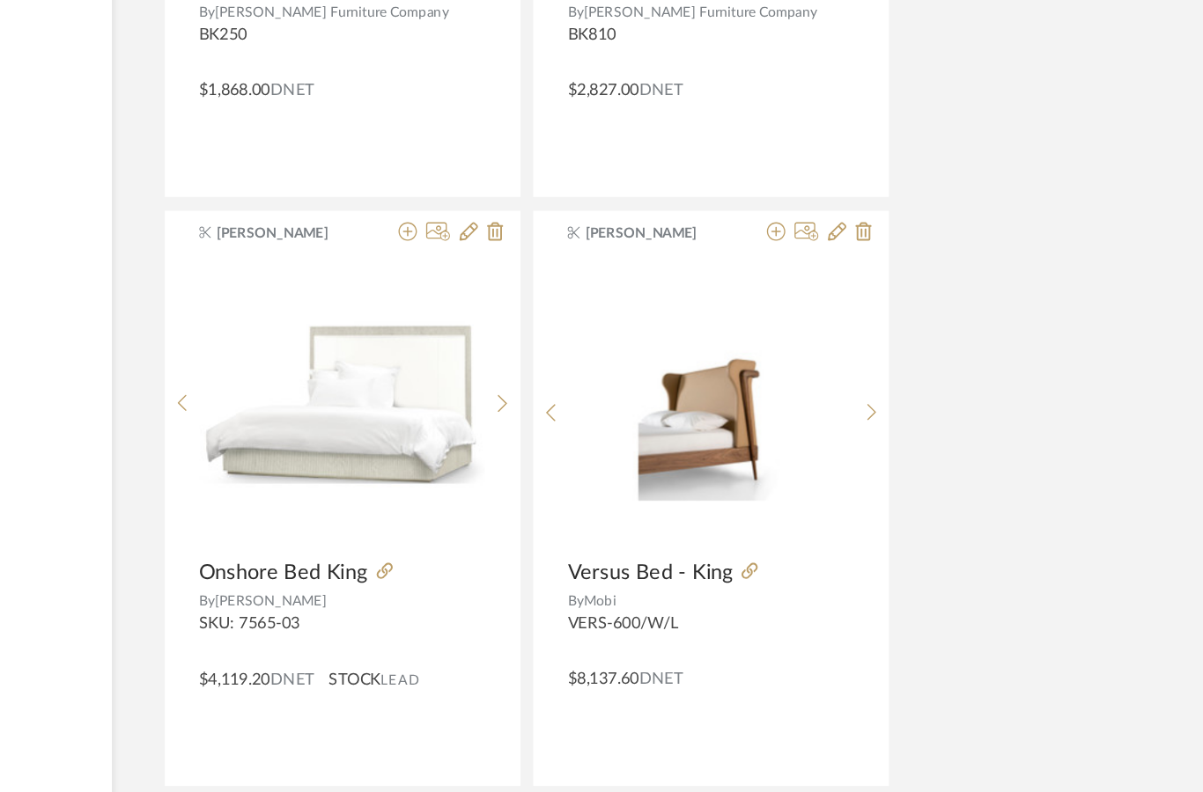
click at [910, 441] on icon at bounding box center [913, 447] width 7 height 13
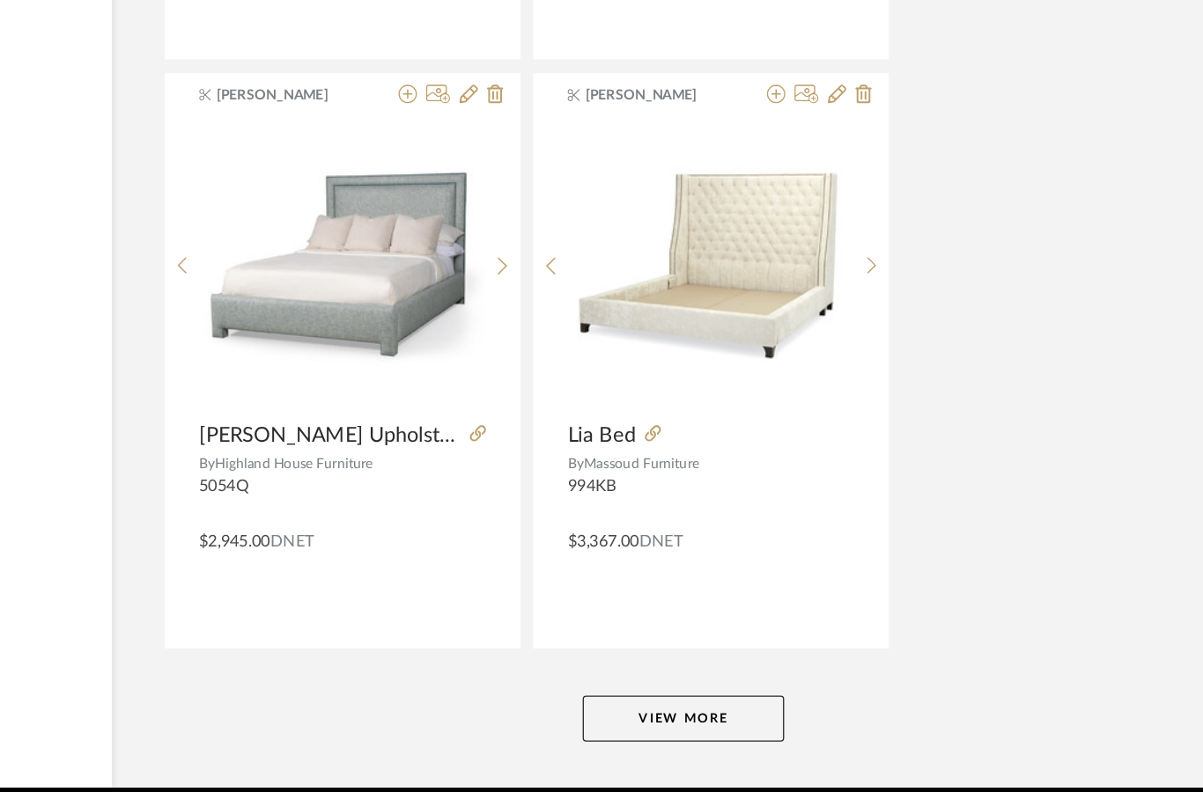
scroll to position [24123, 37]
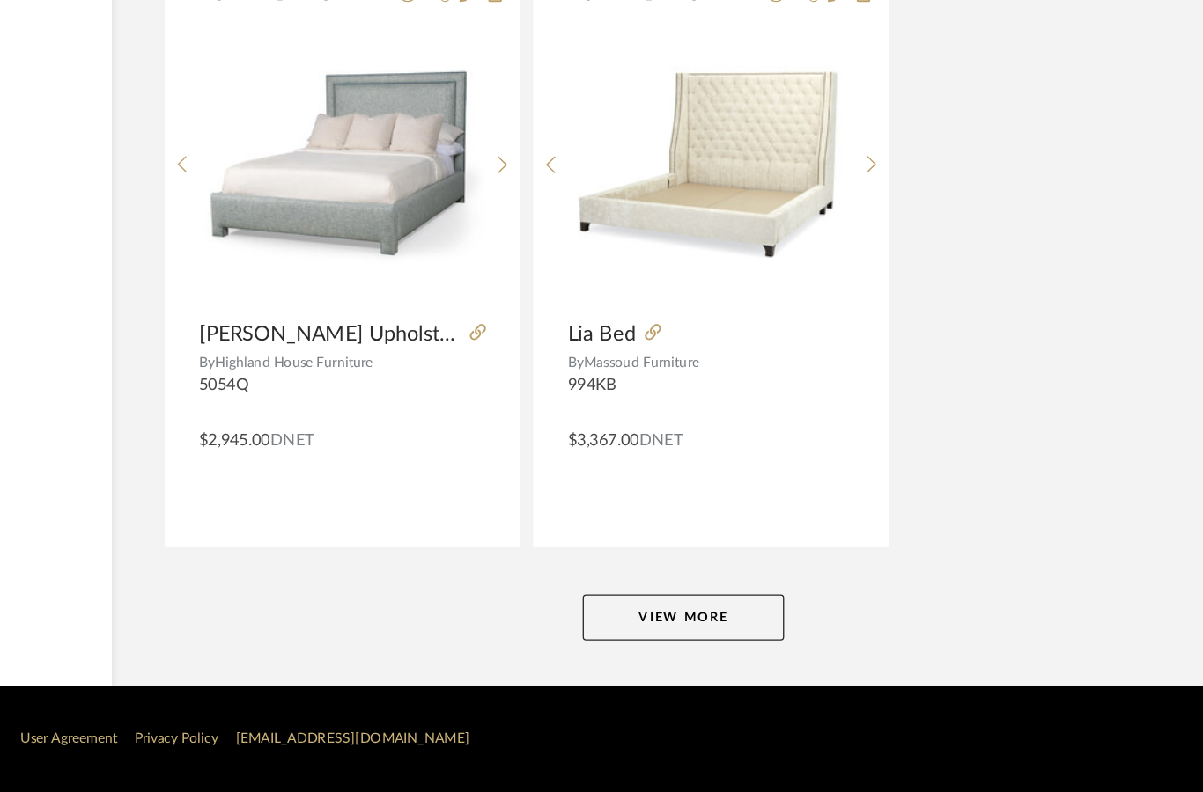
click at [693, 641] on button "View More" at bounding box center [770, 658] width 154 height 35
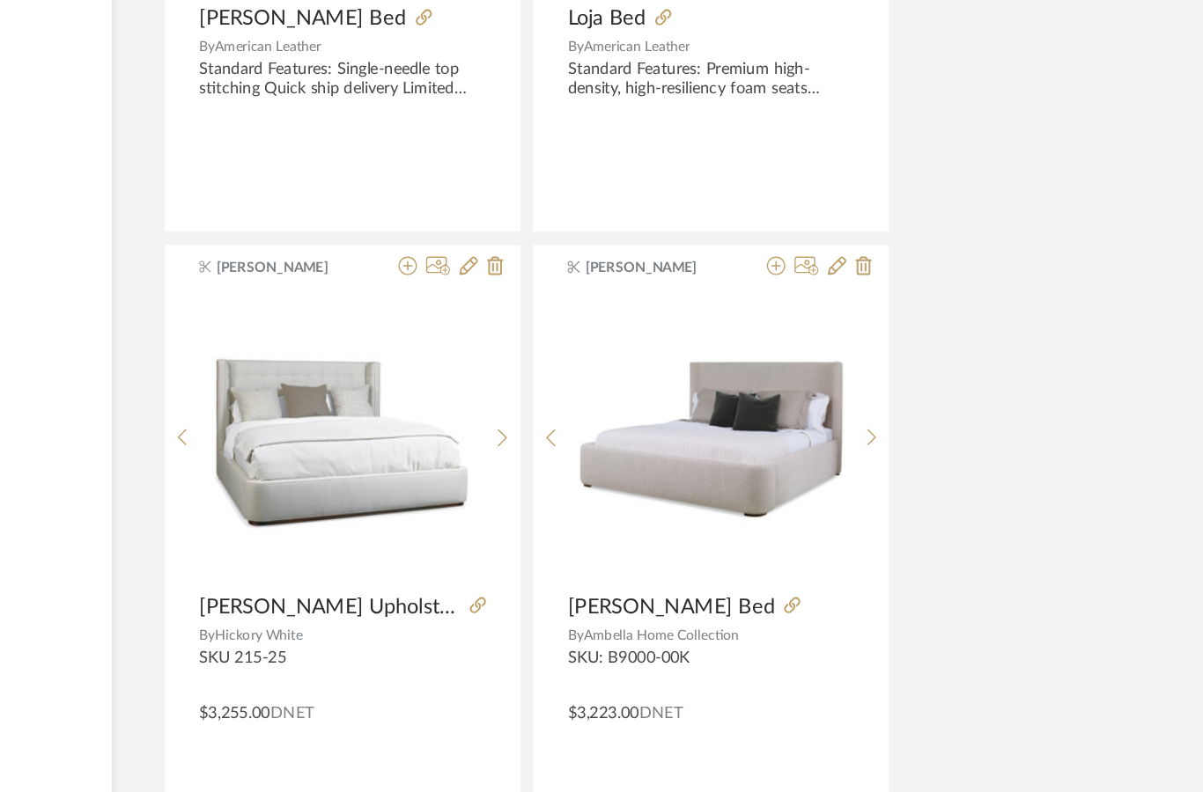
scroll to position [24868, 37]
click at [910, 467] on icon at bounding box center [913, 473] width 7 height 13
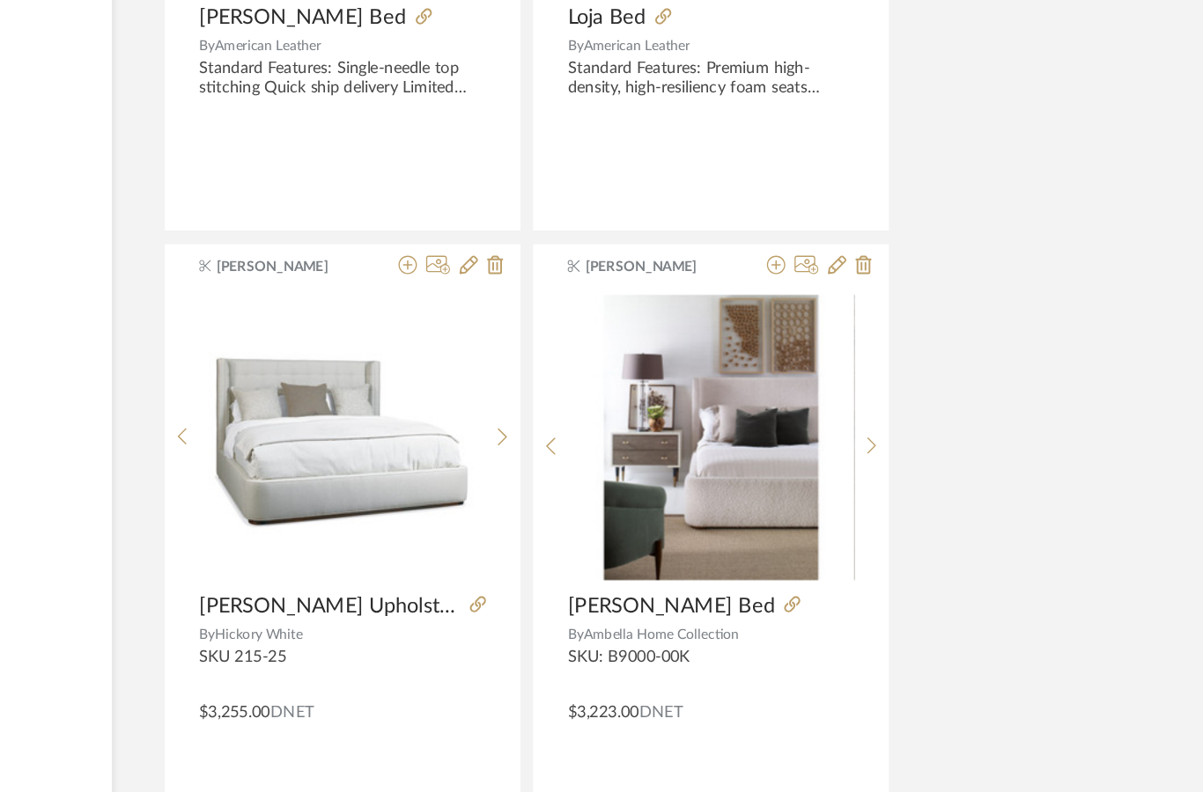
click at [910, 466] on icon at bounding box center [914, 473] width 8 height 15
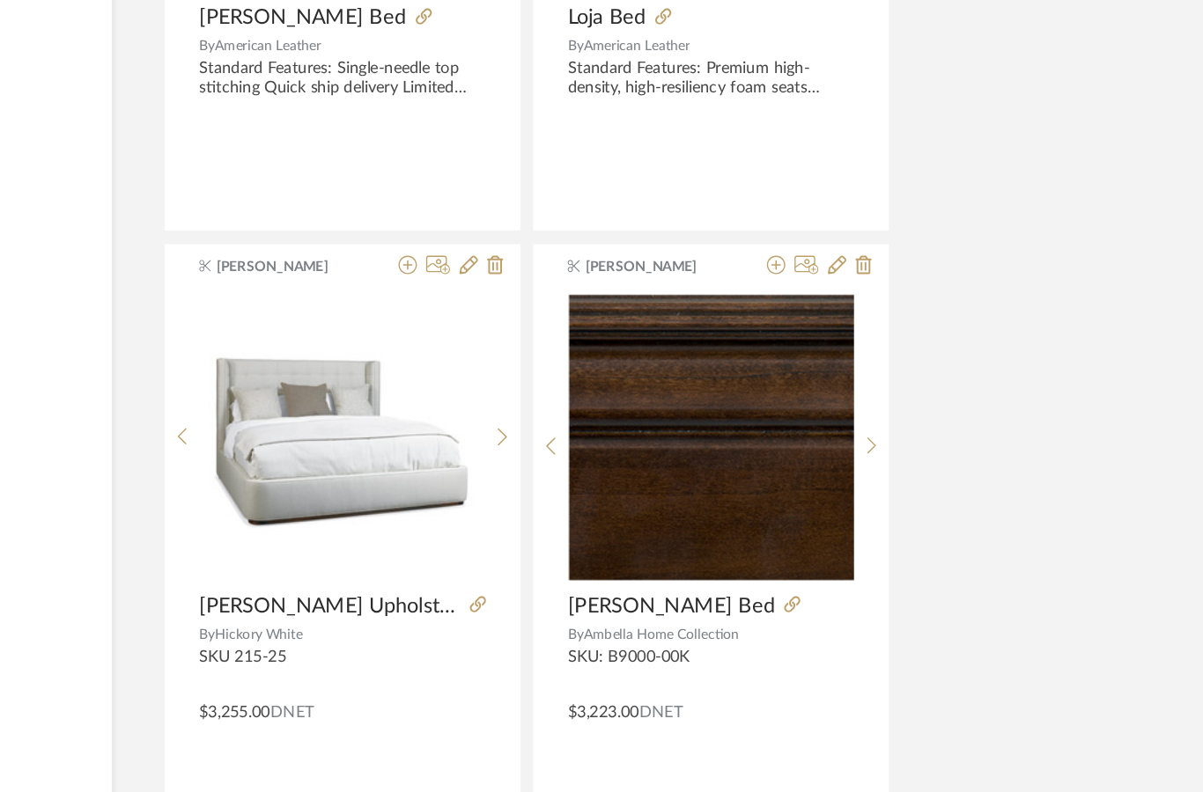
click at [910, 466] on icon at bounding box center [914, 473] width 8 height 15
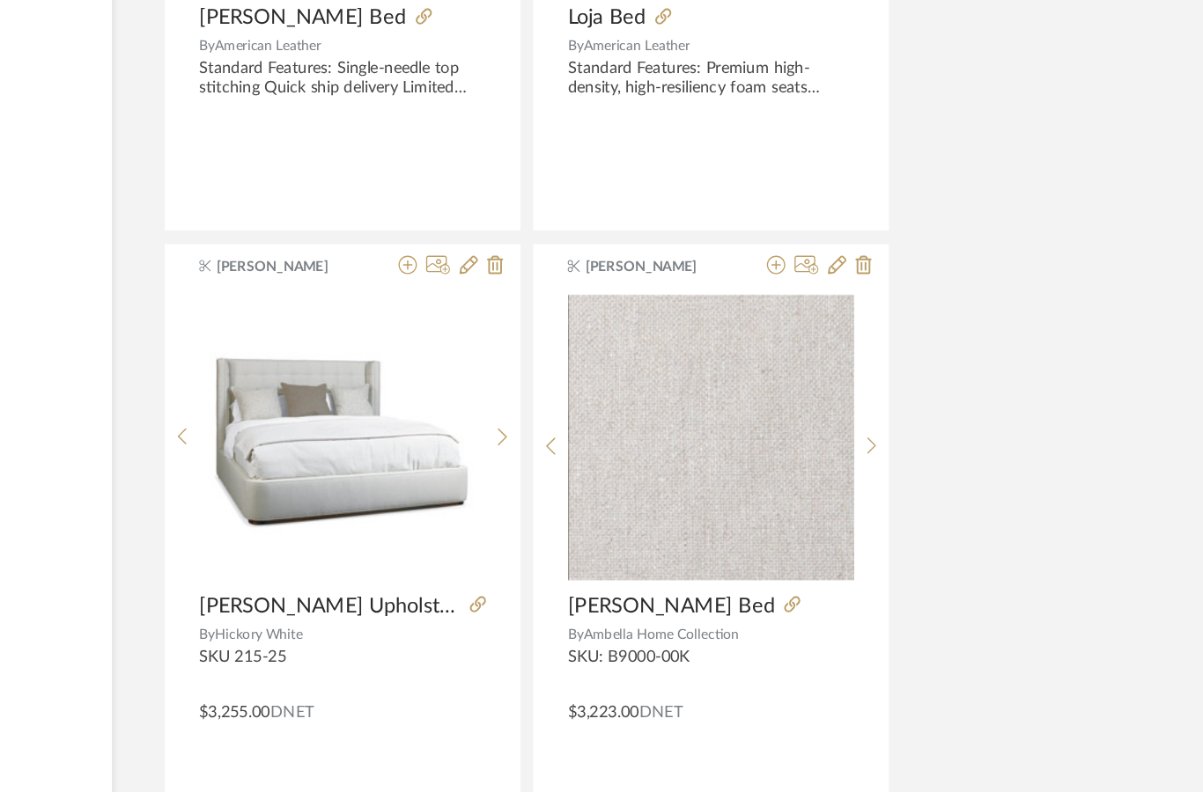
click at [910, 466] on icon at bounding box center [914, 473] width 8 height 15
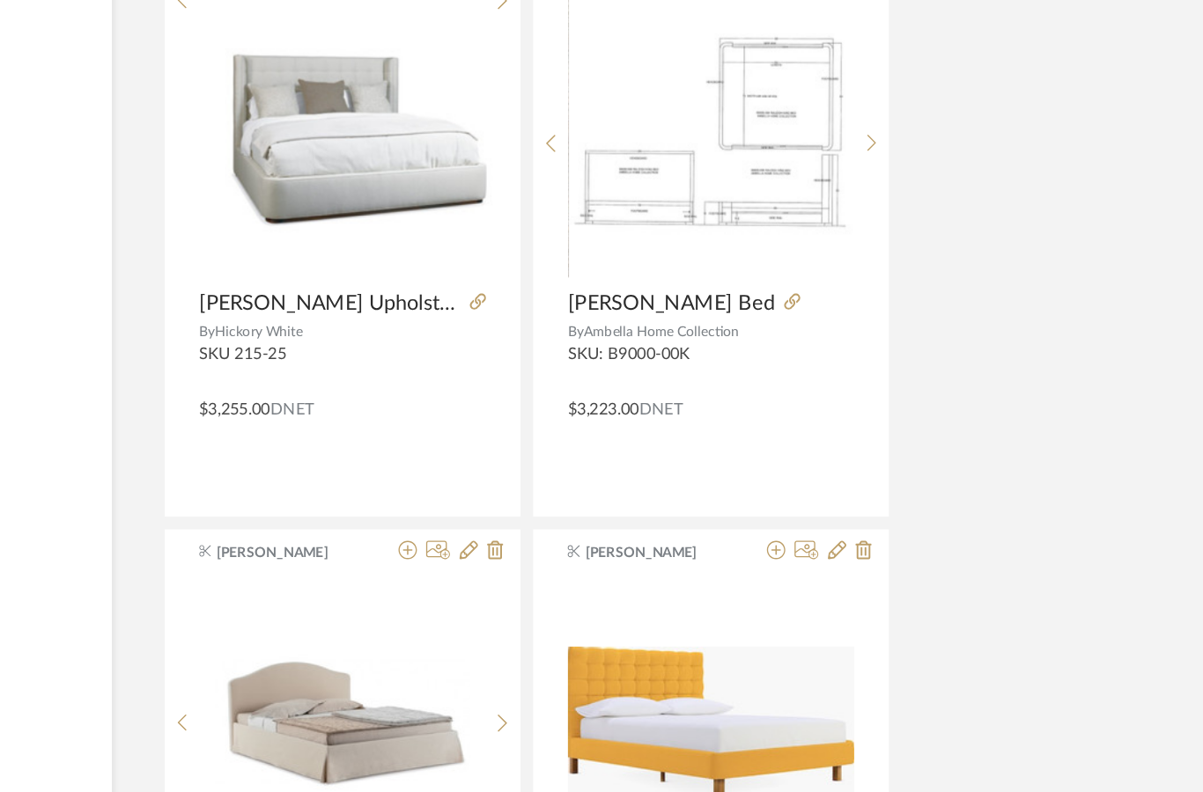
scroll to position [25100, 37]
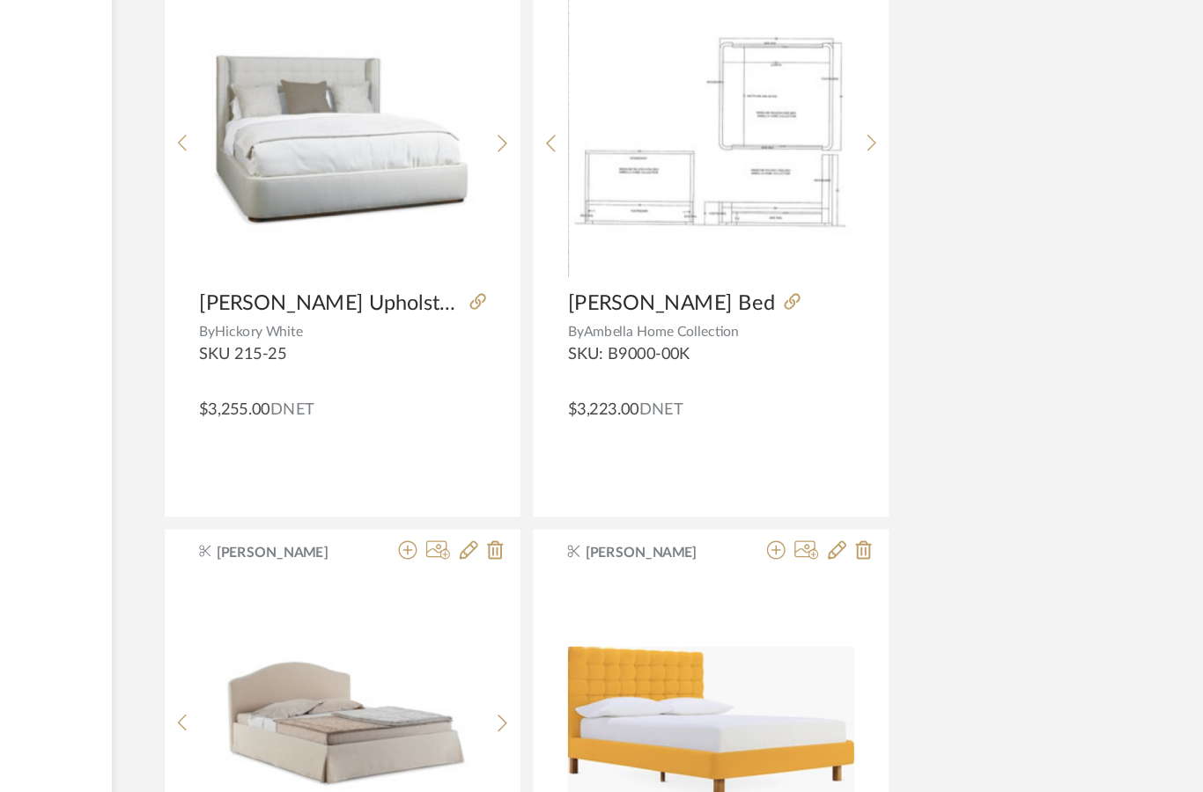
click at [618, 234] on sr-next-btn at bounding box center [631, 241] width 27 height 15
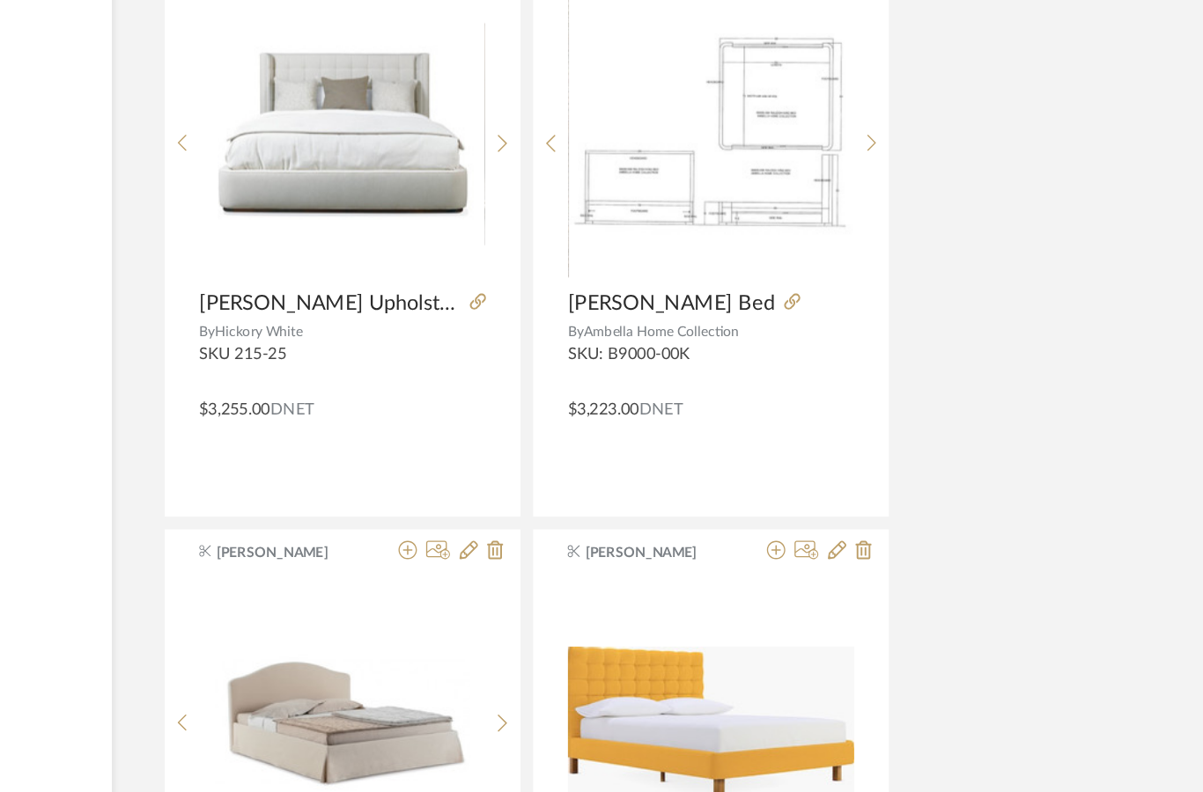
click at [628, 234] on icon at bounding box center [632, 241] width 8 height 15
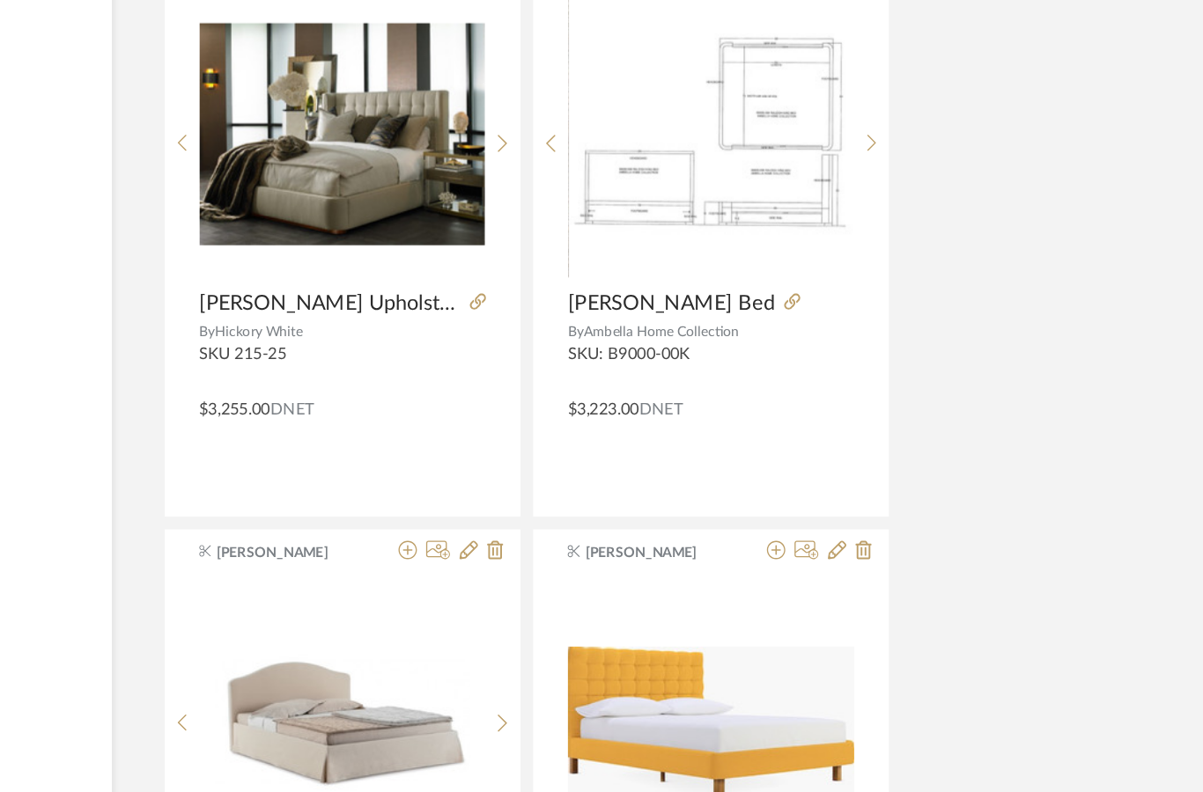
click at [618, 125] on div at bounding box center [631, 242] width 27 height 234
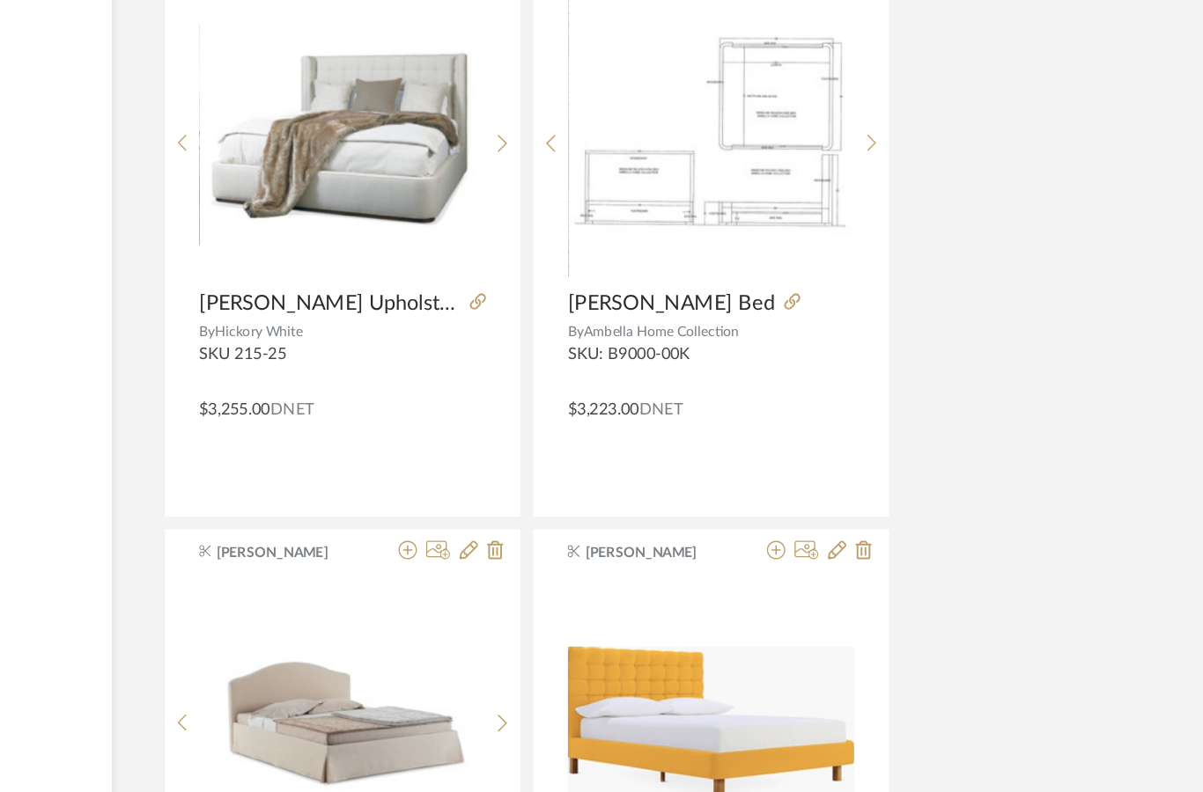
click at [628, 234] on icon at bounding box center [632, 241] width 8 height 15
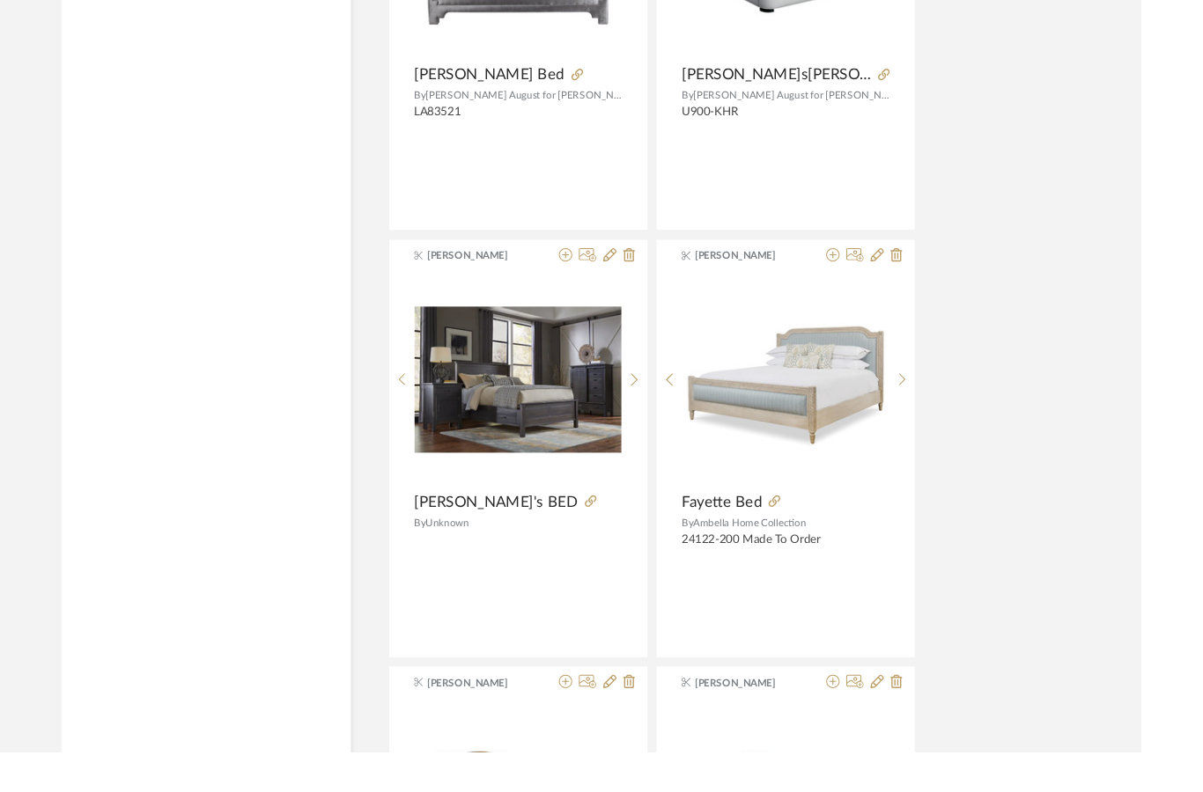
scroll to position [19281, 0]
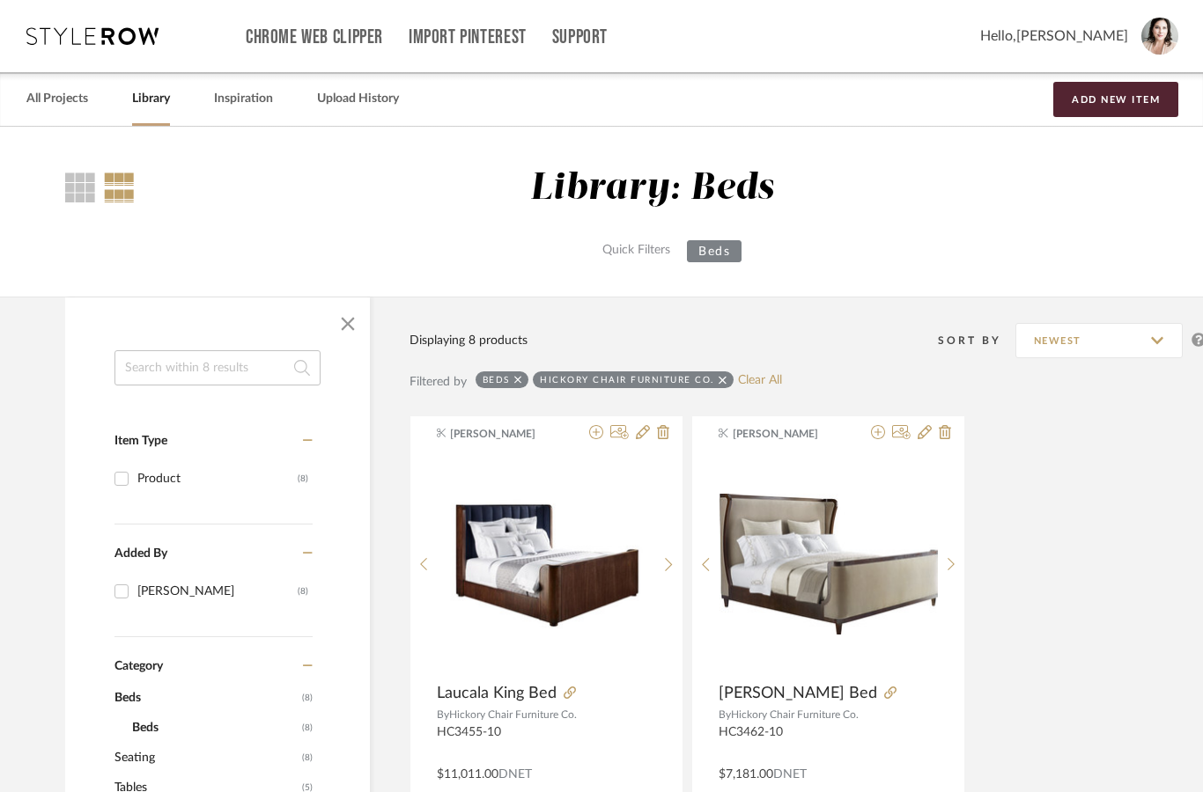
click at [354, 335] on span "button" at bounding box center [348, 324] width 42 height 42
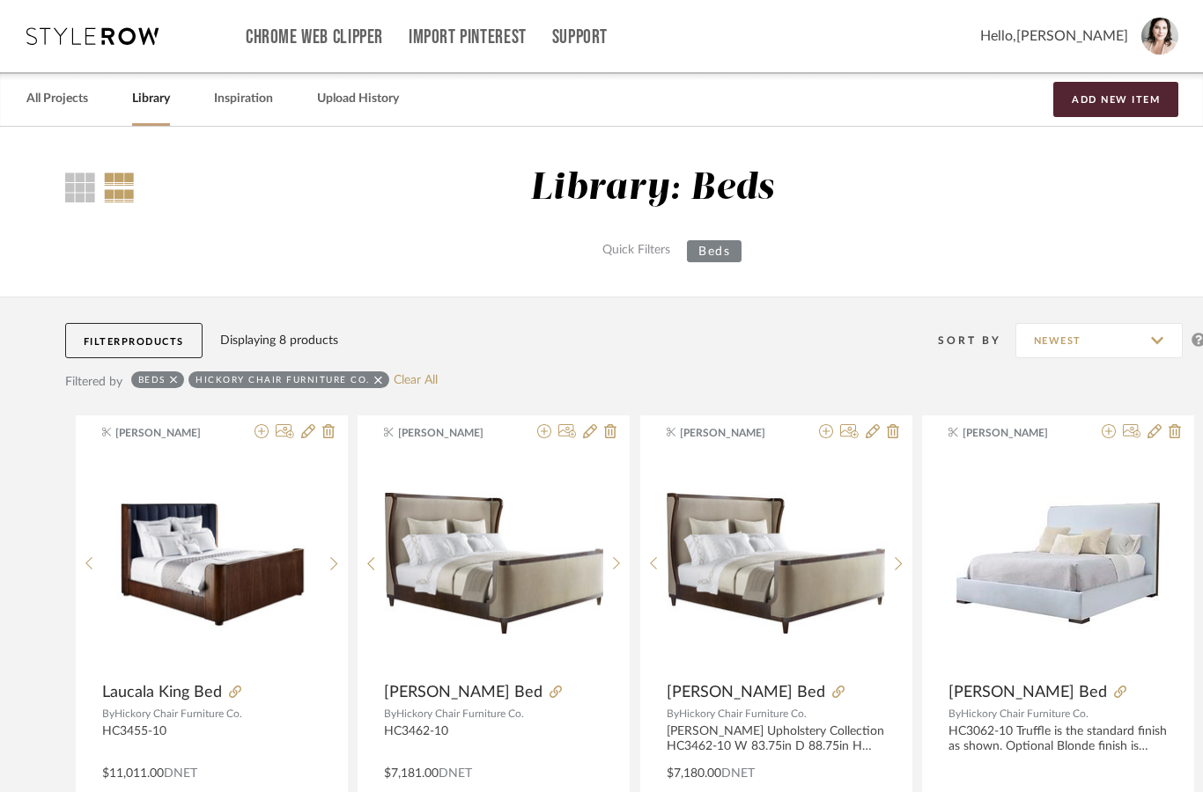
click at [56, 109] on link "All Projects" at bounding box center [57, 99] width 62 height 24
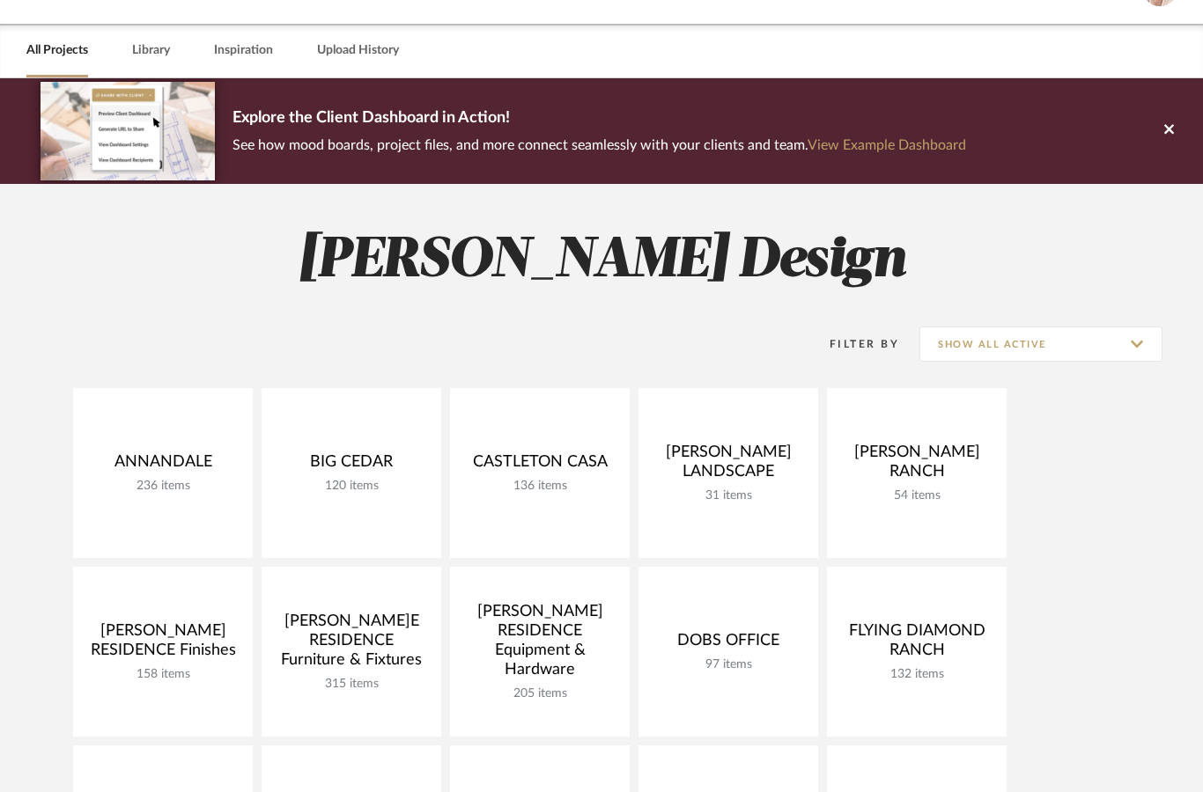
scroll to position [55, 0]
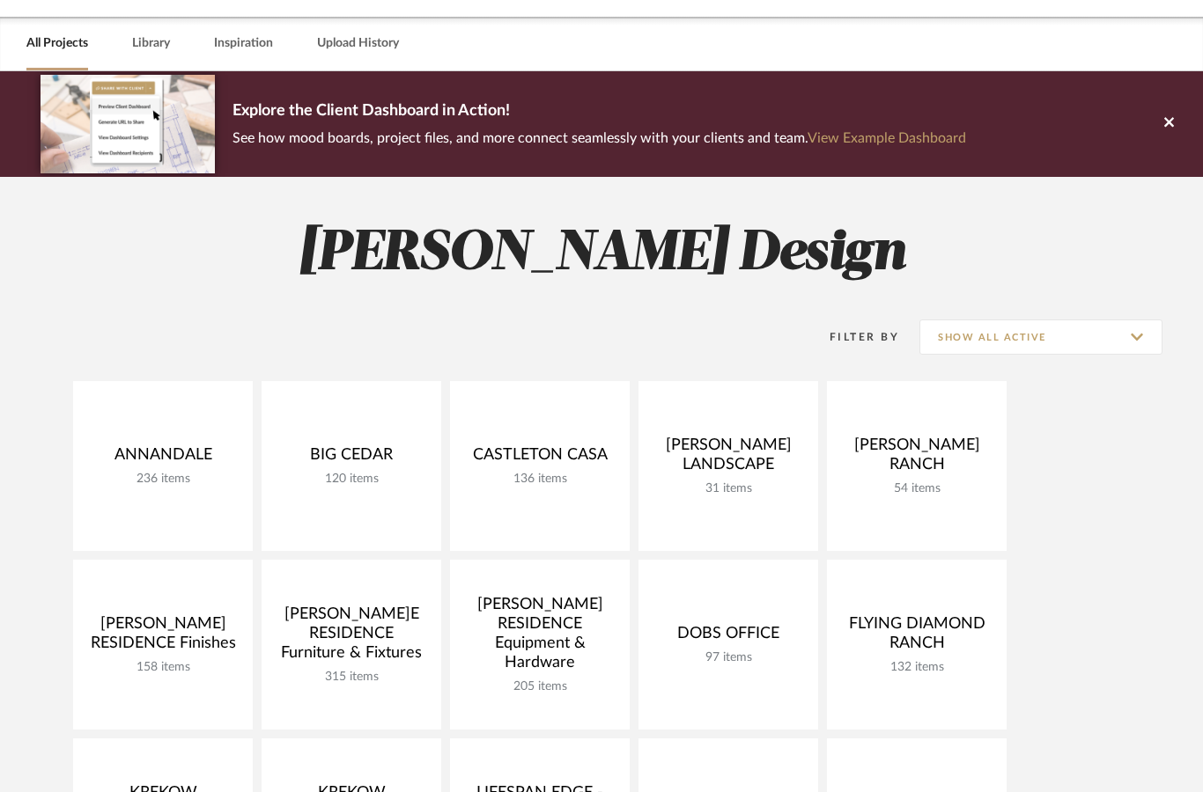
click at [0, 0] on link "Open Project" at bounding box center [0, 0] width 0 height 0
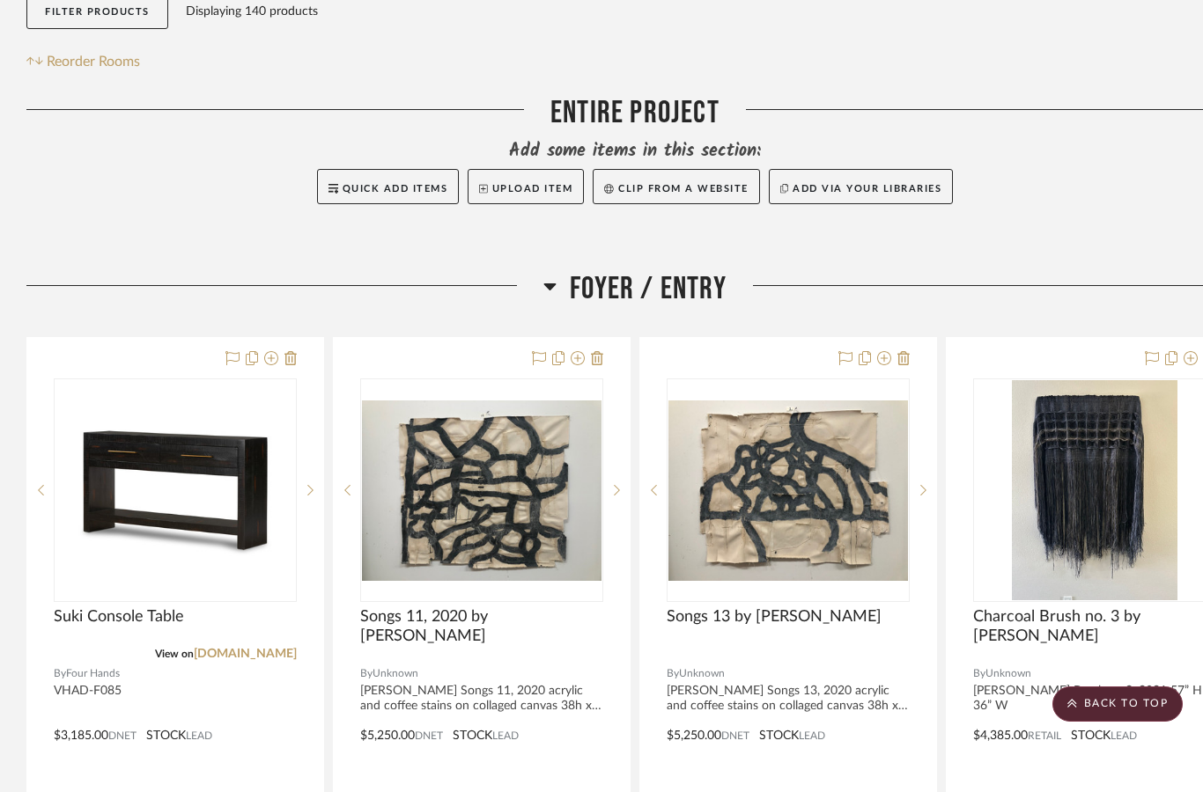
scroll to position [333, 0]
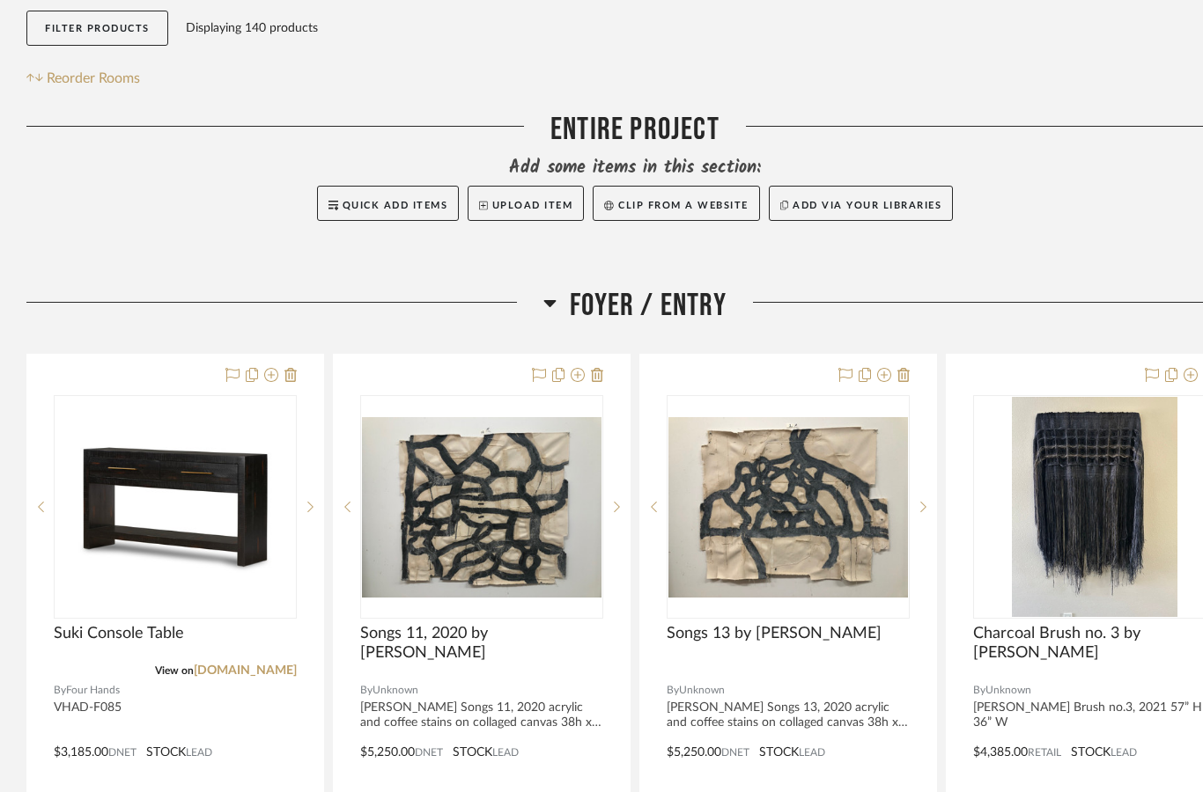
click at [549, 300] on icon at bounding box center [549, 302] width 13 height 21
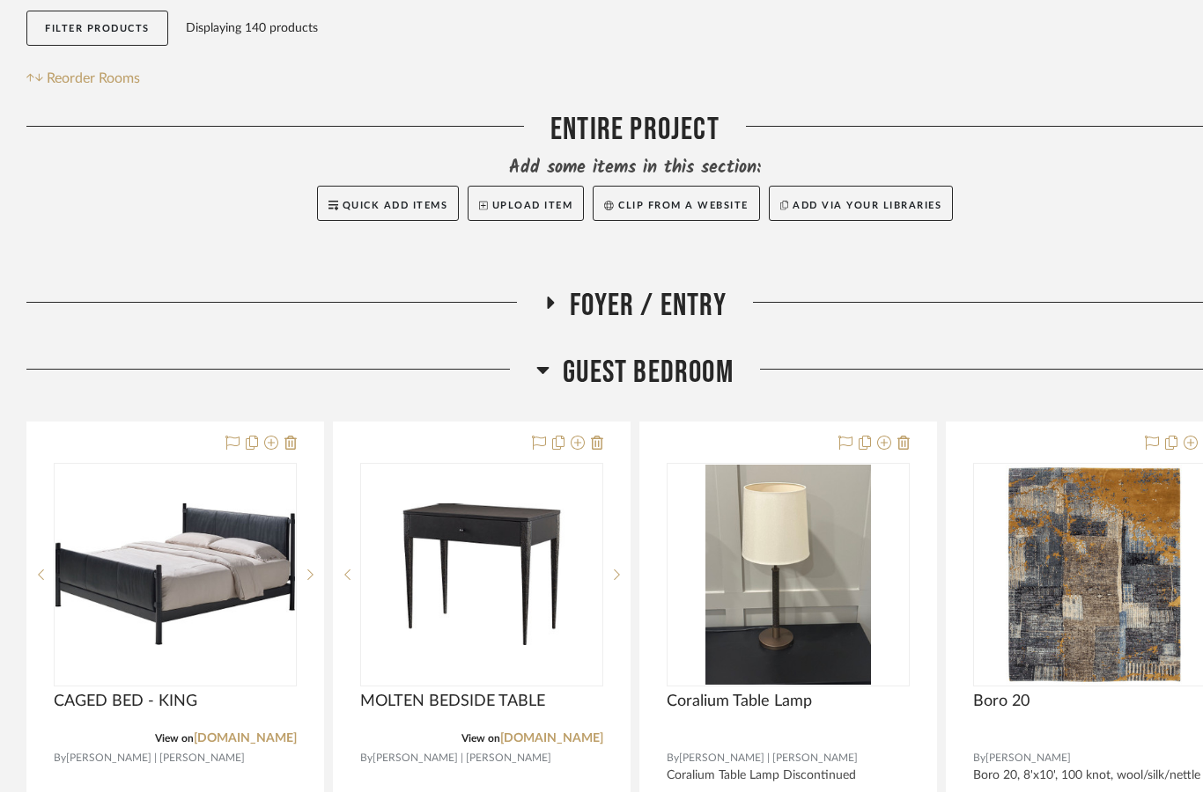
click at [551, 360] on h3 "Guest Bedroom" at bounding box center [634, 373] width 197 height 38
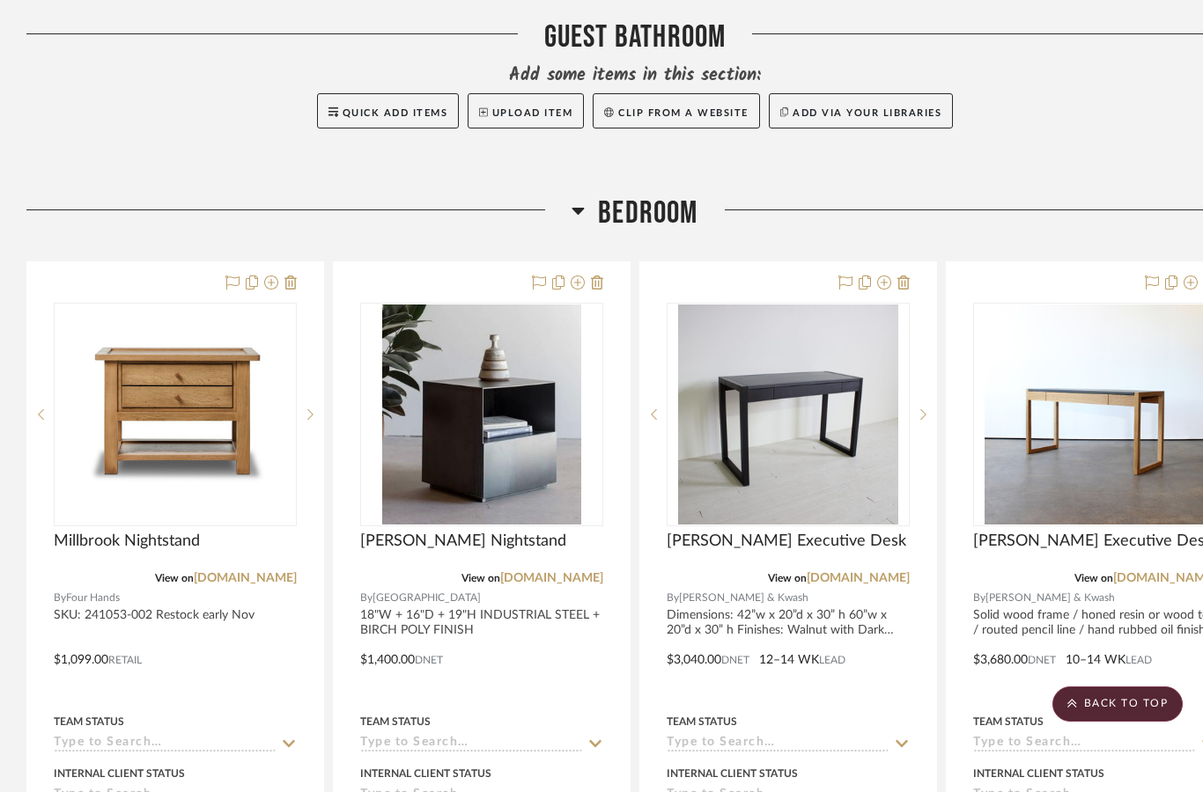
scroll to position [719, 0]
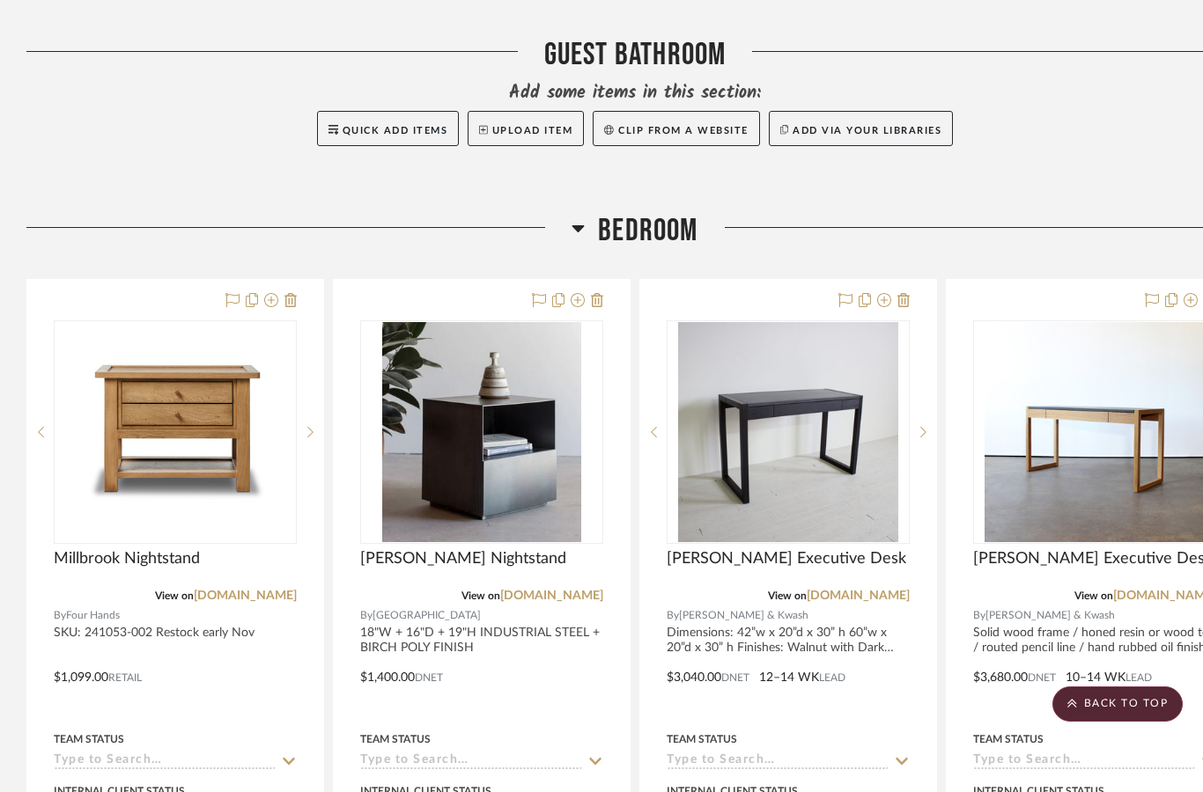
click at [578, 238] on icon at bounding box center [577, 227] width 13 height 21
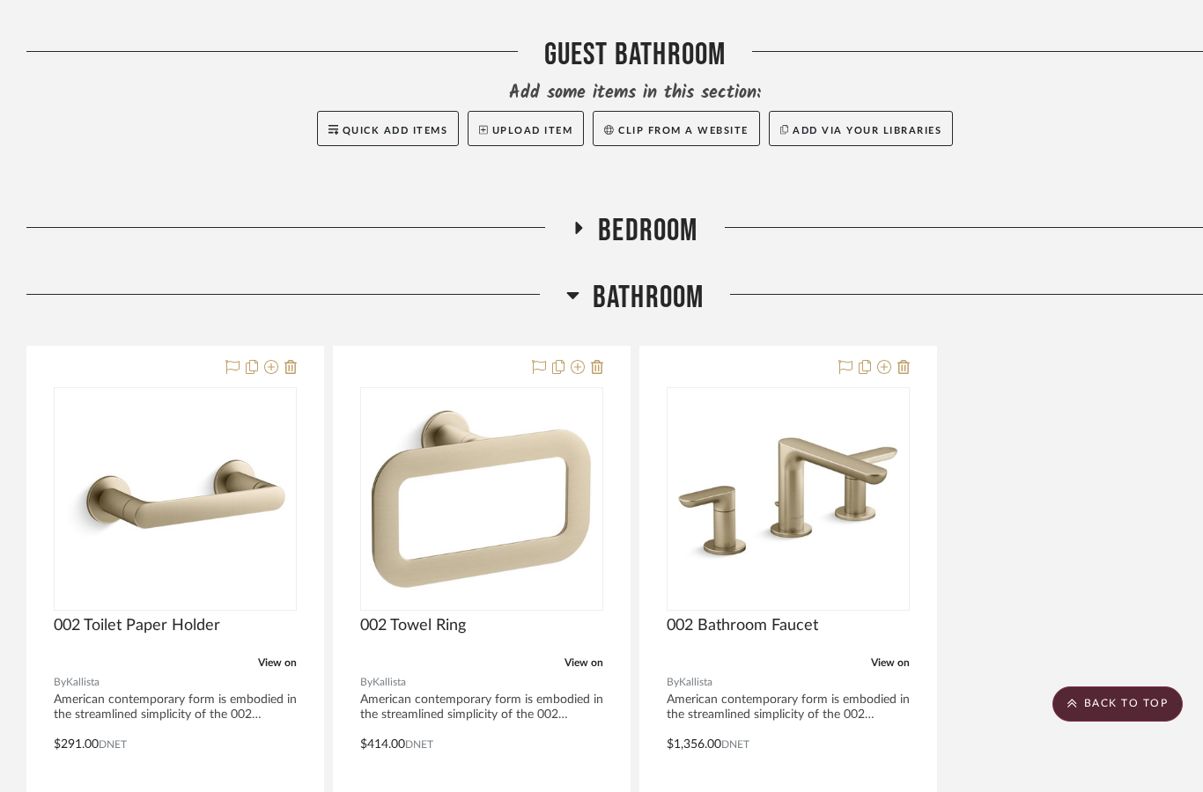
click at [580, 307] on h3 "Bathroom" at bounding box center [635, 298] width 138 height 38
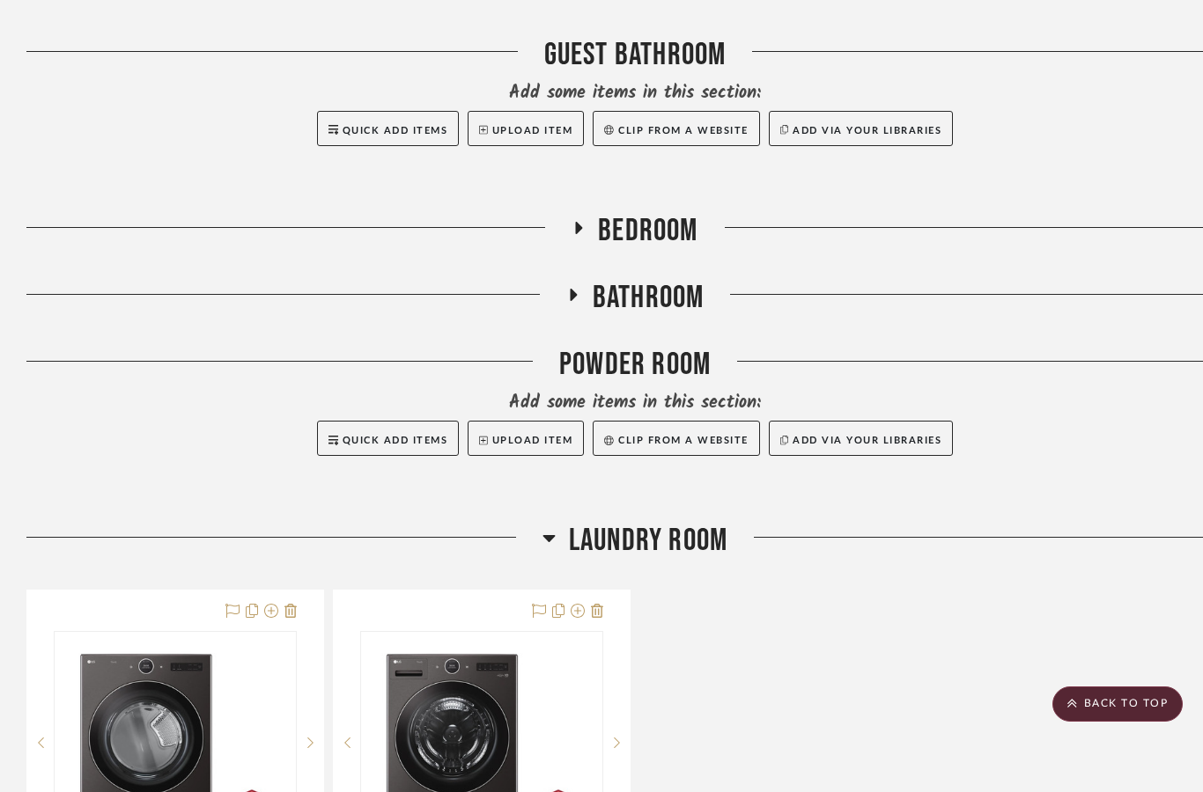
click at [555, 542] on h3 "Laundry Room" at bounding box center [634, 541] width 185 height 38
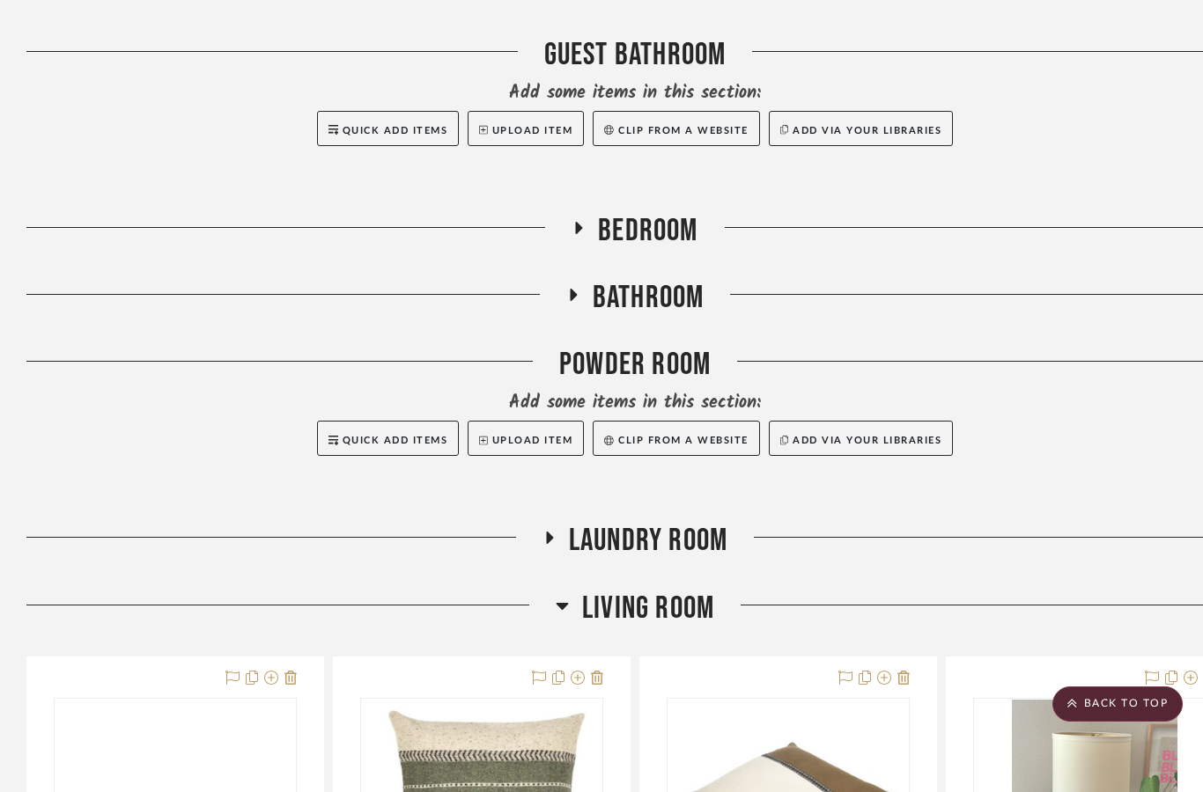
click at [562, 605] on icon at bounding box center [562, 606] width 12 height 7
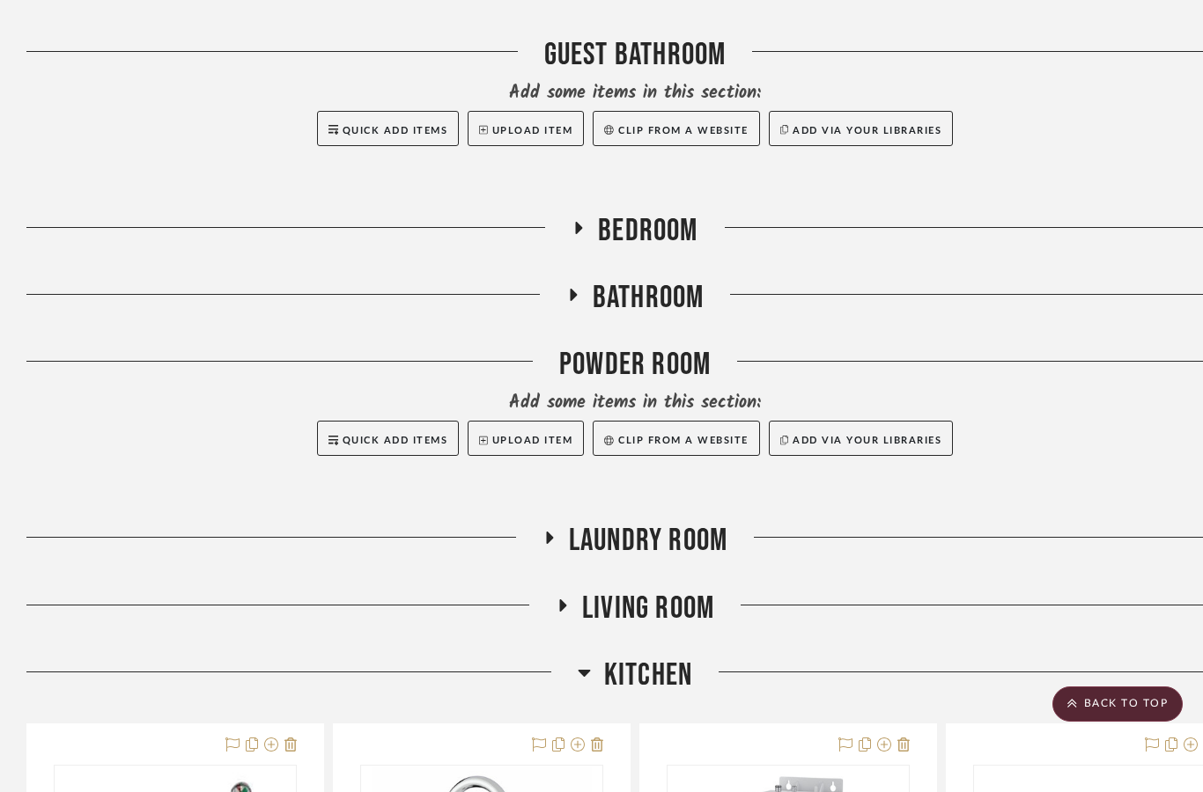
click at [591, 675] on h3 "Kitchen" at bounding box center [635, 676] width 114 height 38
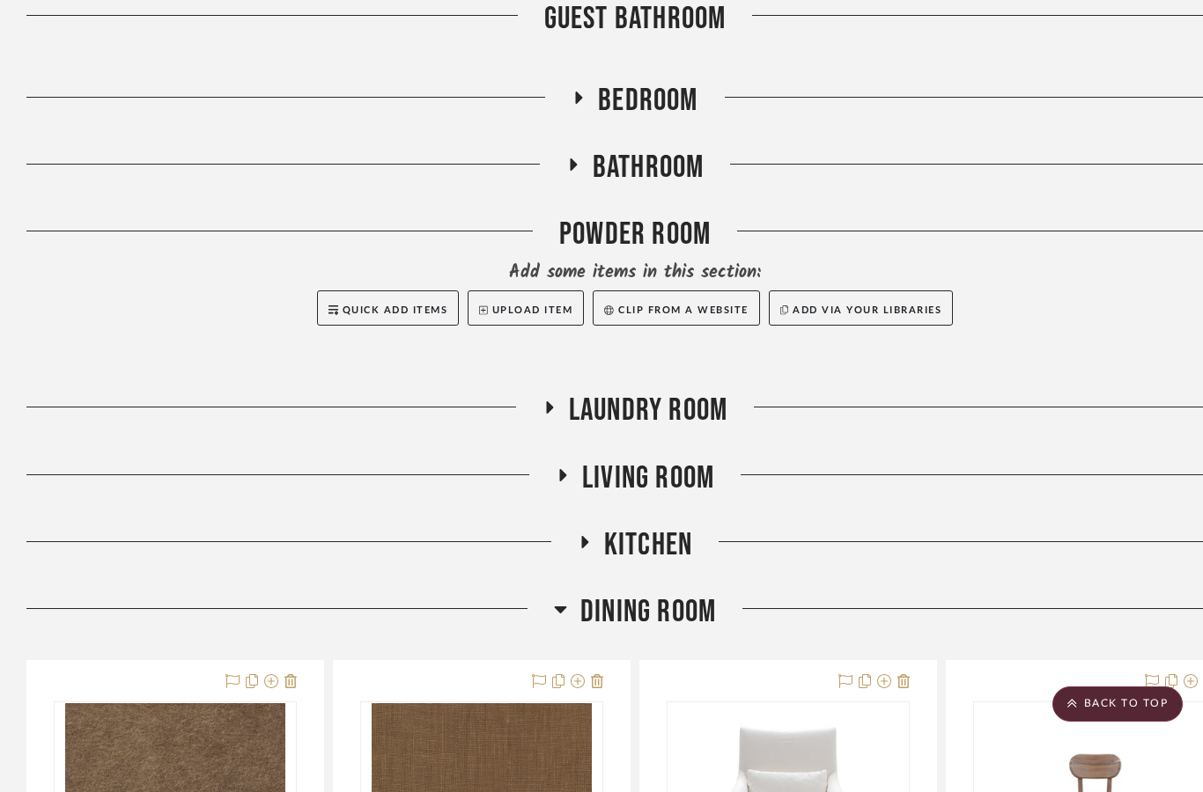
scroll to position [878, 0]
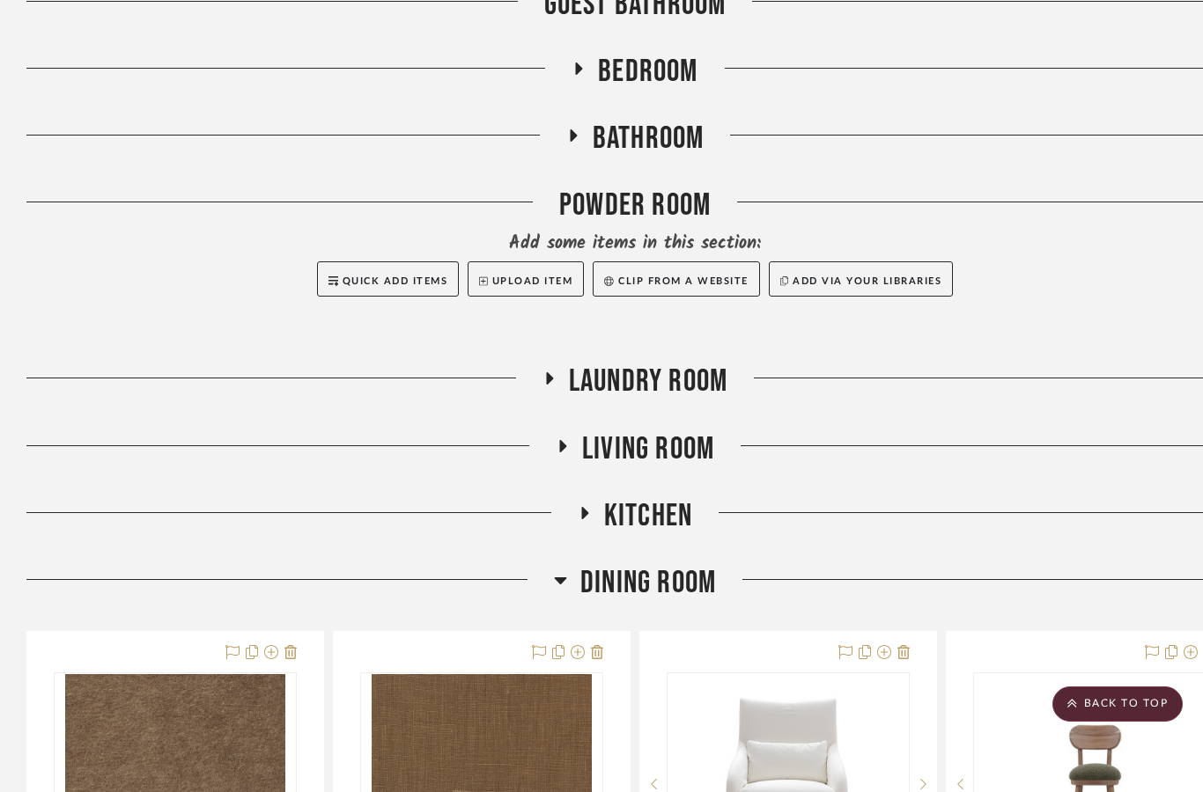
click at [565, 578] on icon at bounding box center [560, 581] width 12 height 7
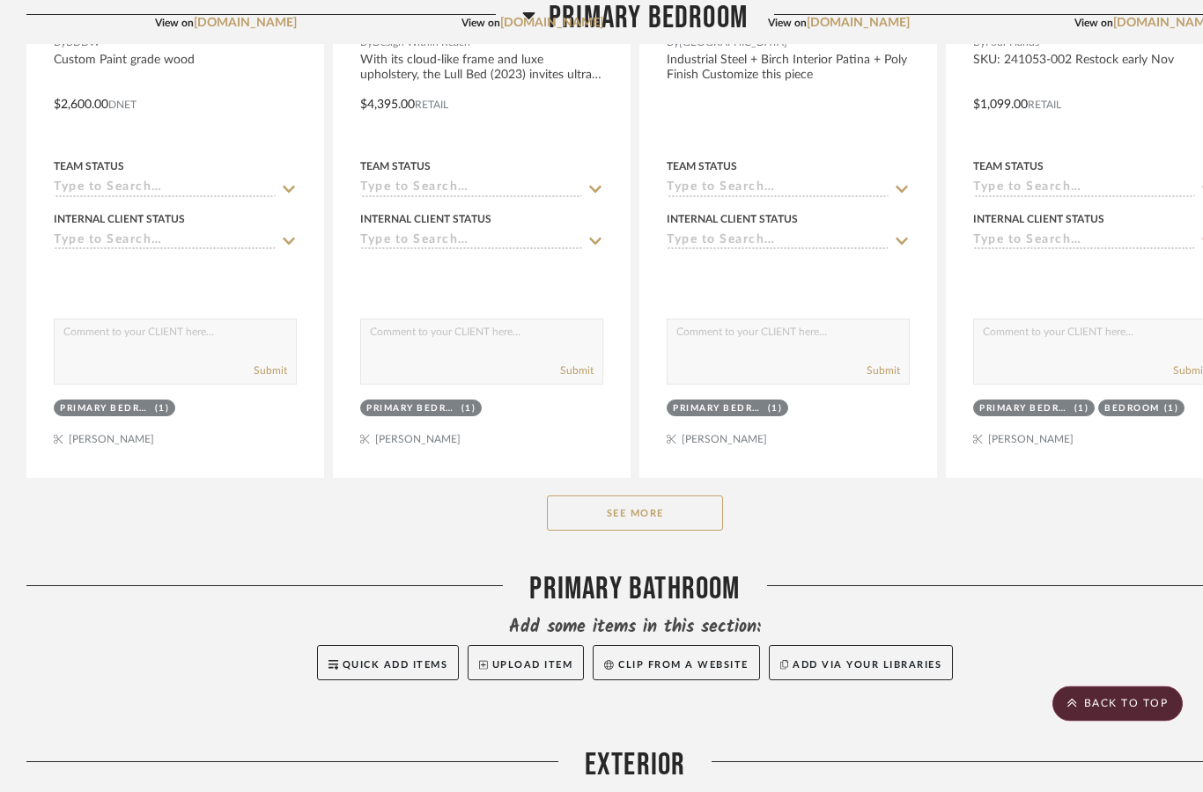
scroll to position [1887, 0]
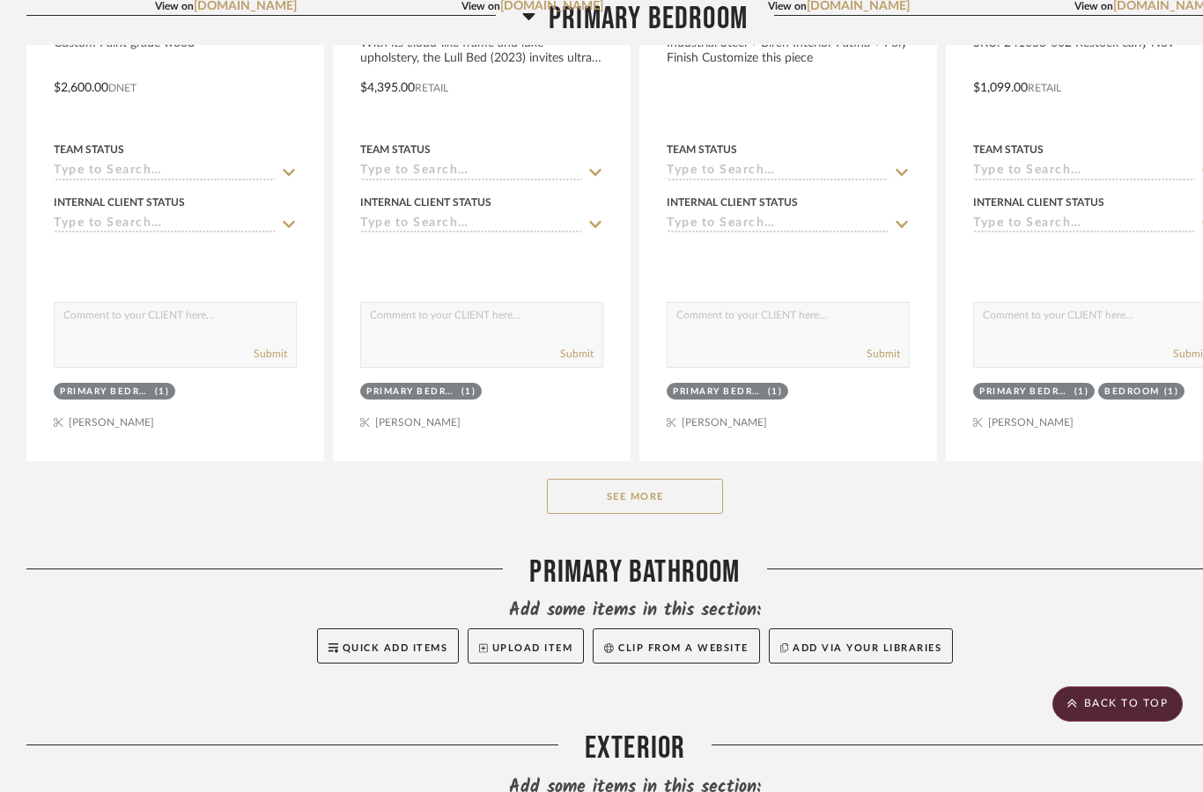
click at [684, 497] on button "See More" at bounding box center [635, 496] width 176 height 35
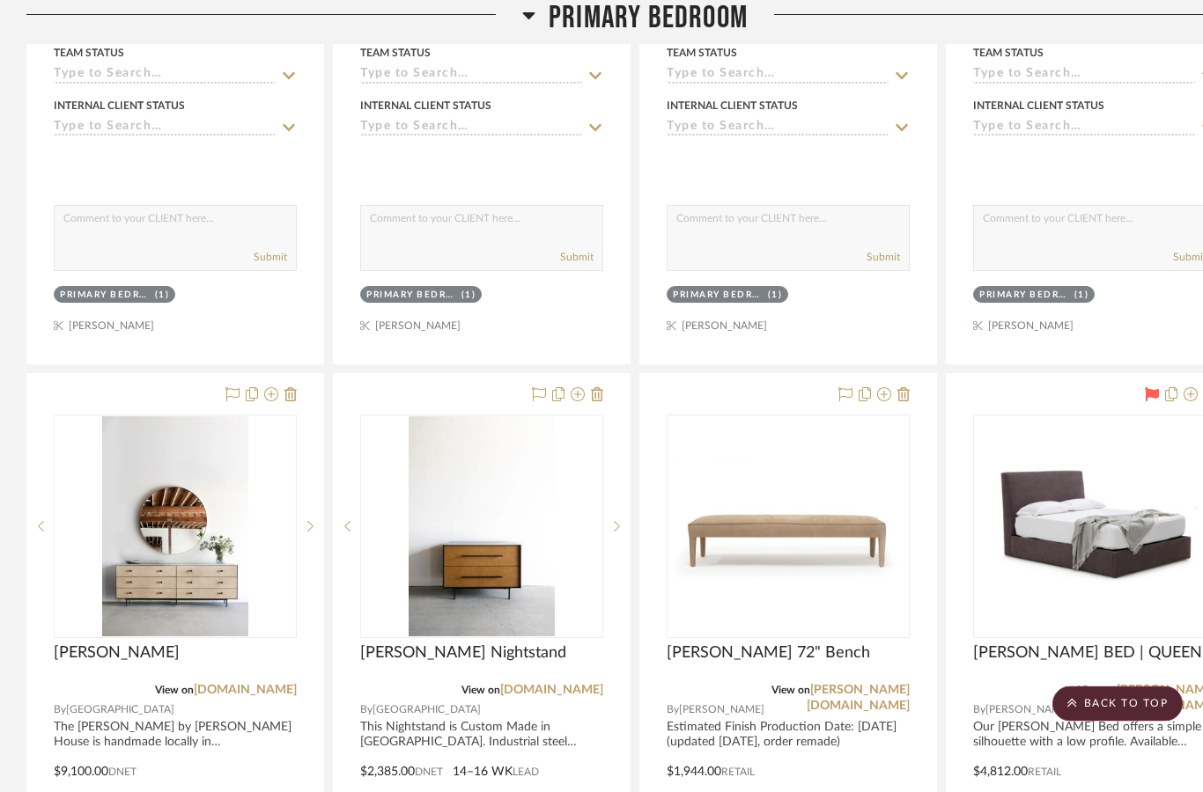
scroll to position [3546, 0]
click at [0, 0] on img at bounding box center [0, 0] width 0 height 0
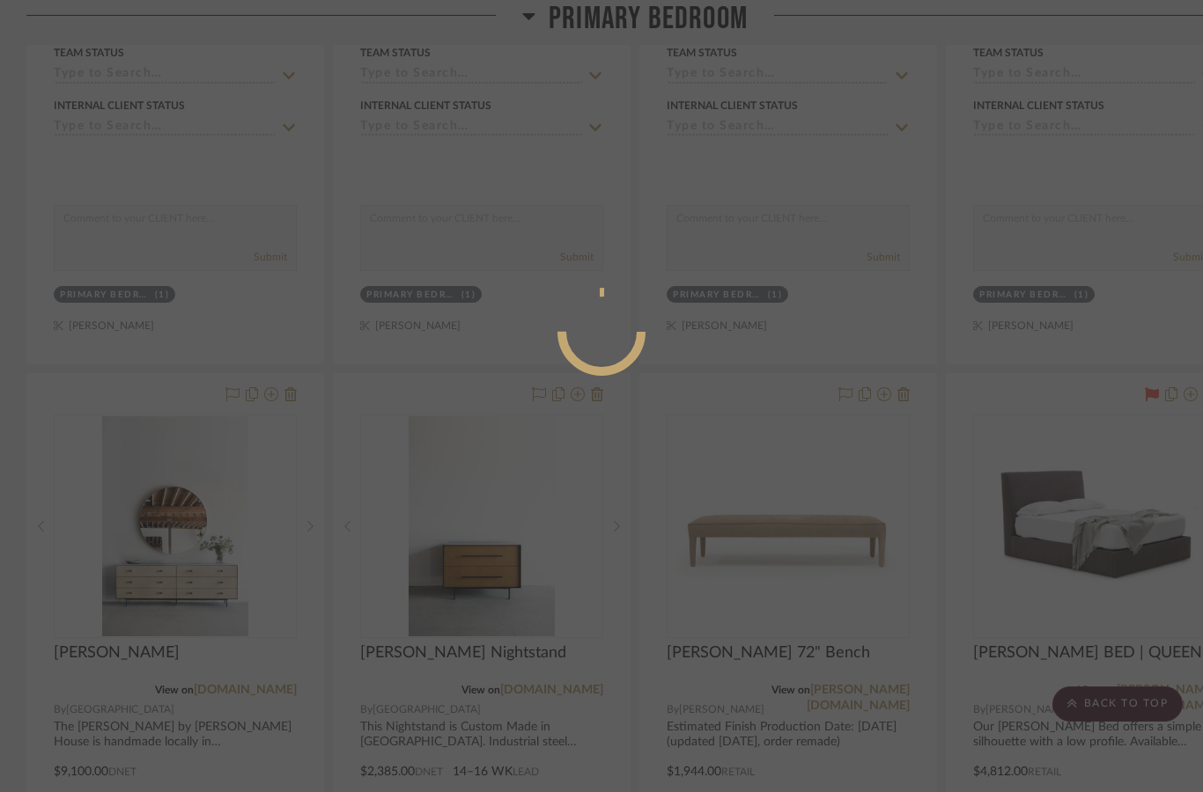
scroll to position [0, 0]
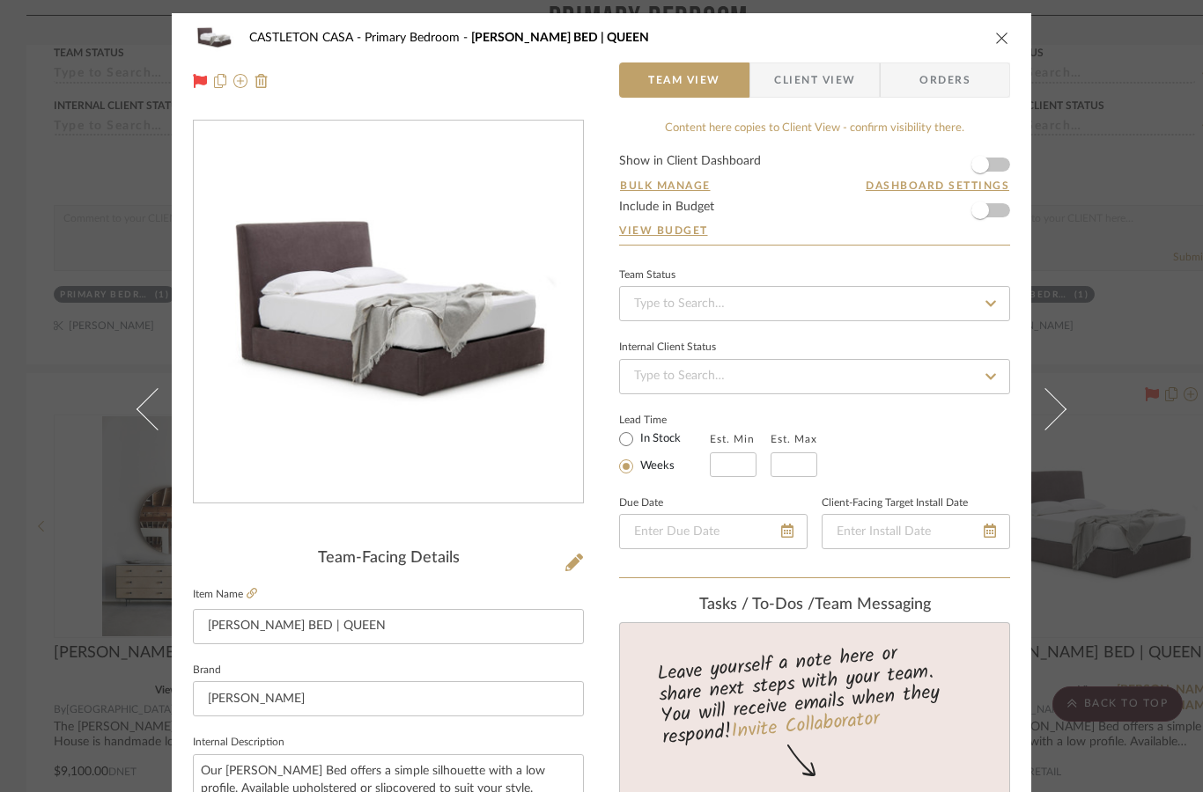
click at [517, 391] on img "0" at bounding box center [388, 313] width 389 height 268
click at [1014, 28] on div "[GEOGRAPHIC_DATA] [PERSON_NAME] BED | QUEEN Team View Client View Orders" at bounding box center [601, 59] width 859 height 92
click at [1004, 41] on icon "close" at bounding box center [1002, 38] width 14 height 14
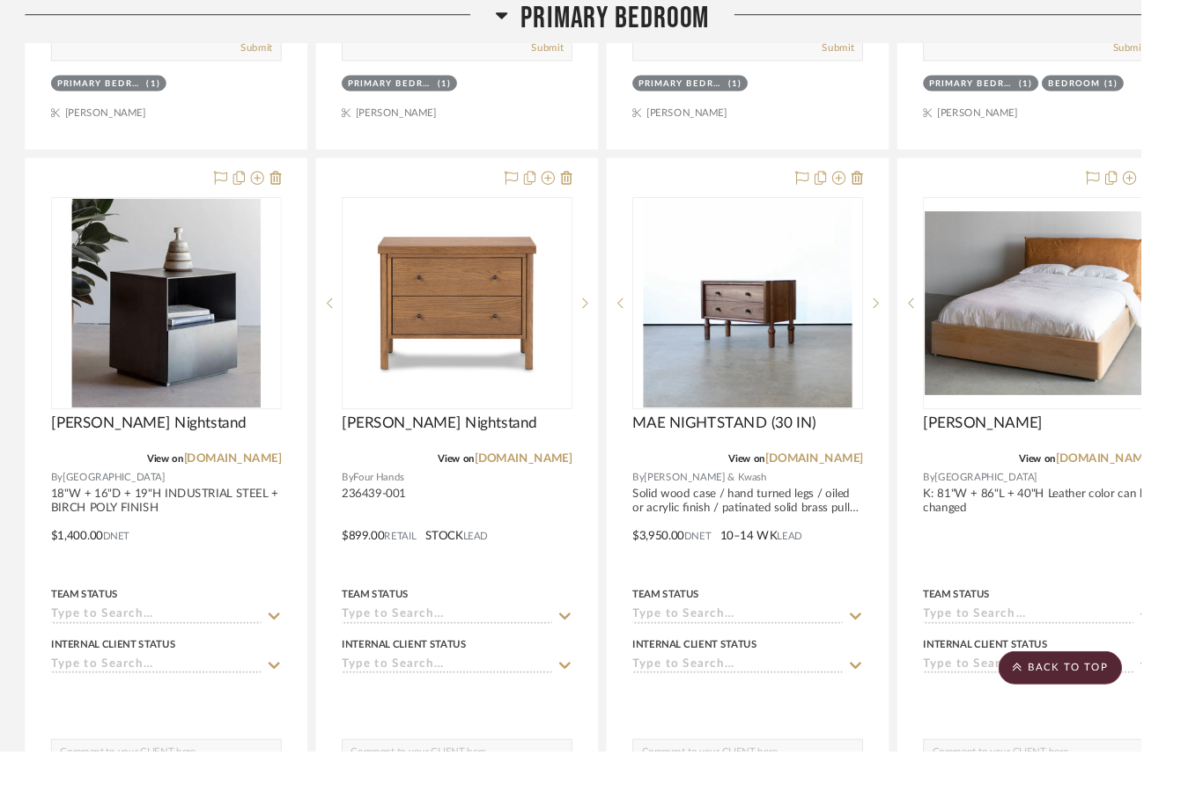
scroll to position [2192, 0]
click at [815, 365] on img "0" at bounding box center [788, 319] width 220 height 220
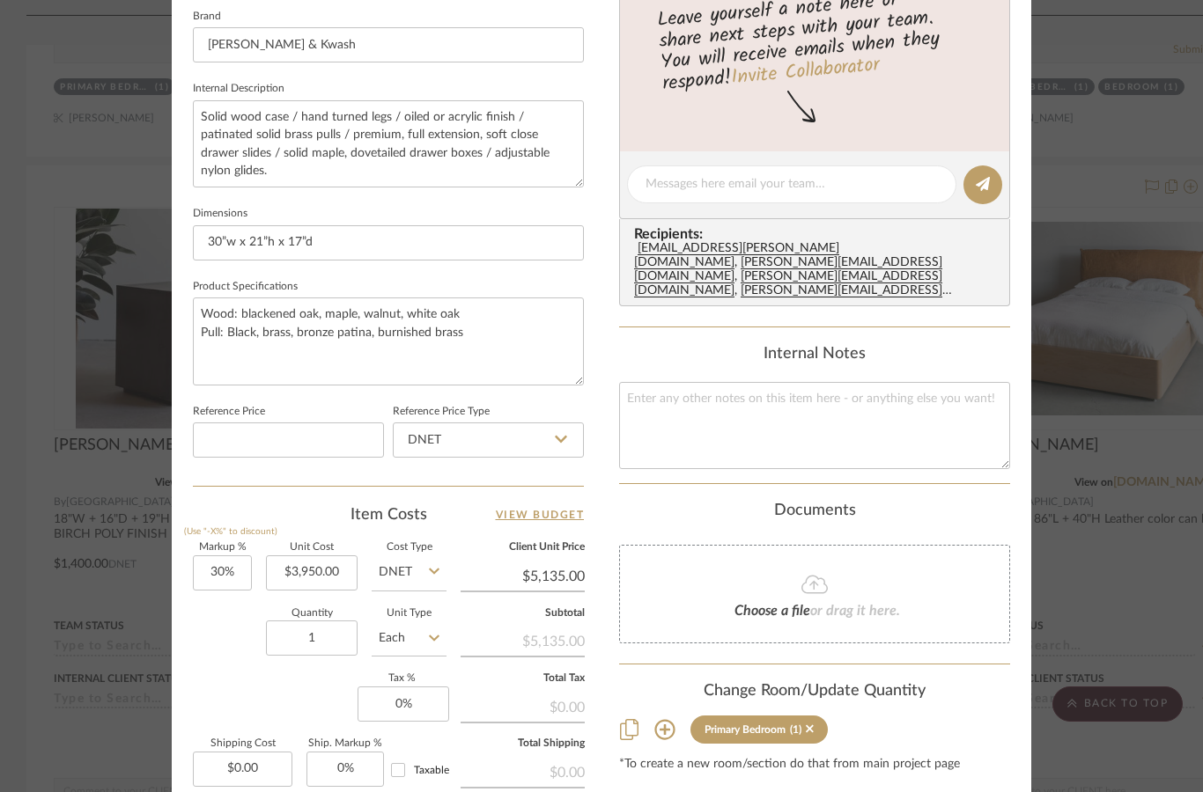
scroll to position [656, 0]
click at [1138, 306] on div "[GEOGRAPHIC_DATA] Bedroom MAE NIGHTSTAND (30 IN) Team View Client View Orders 1…" at bounding box center [601, 396] width 1203 height 792
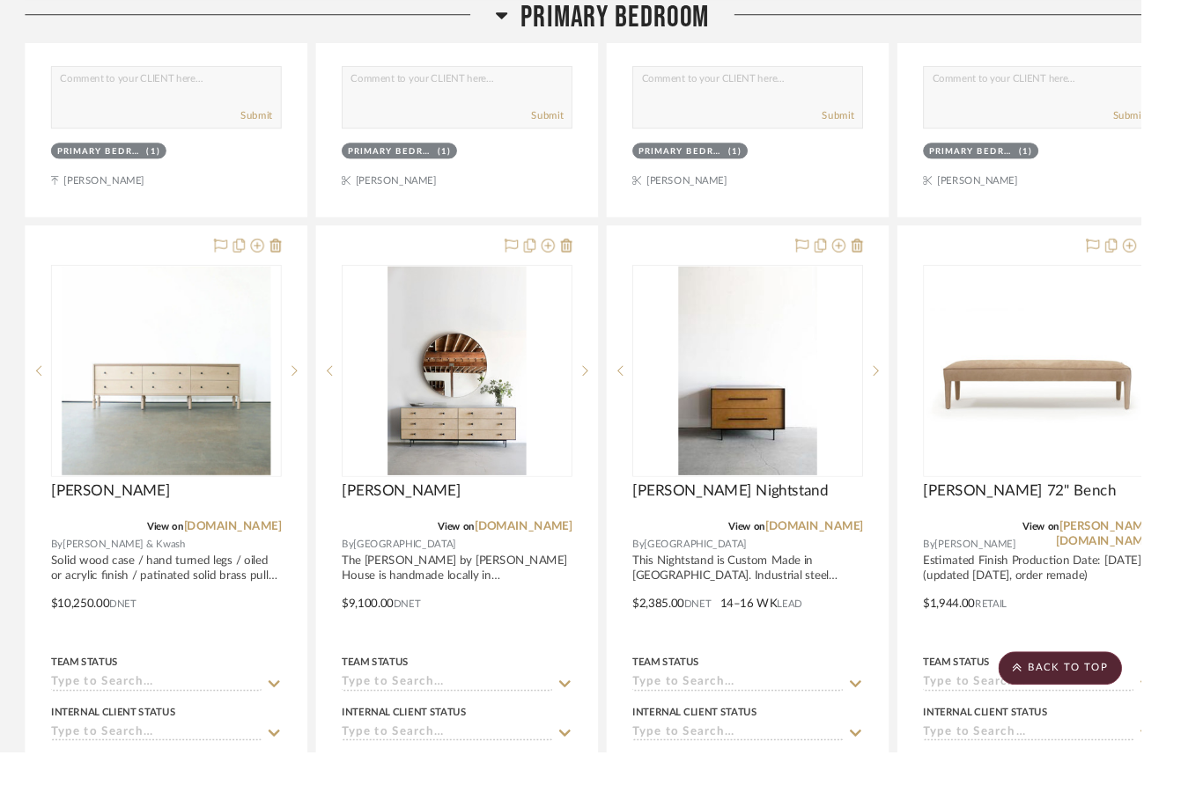
scroll to position [3682, 0]
click at [246, 401] on img "0" at bounding box center [175, 391] width 220 height 220
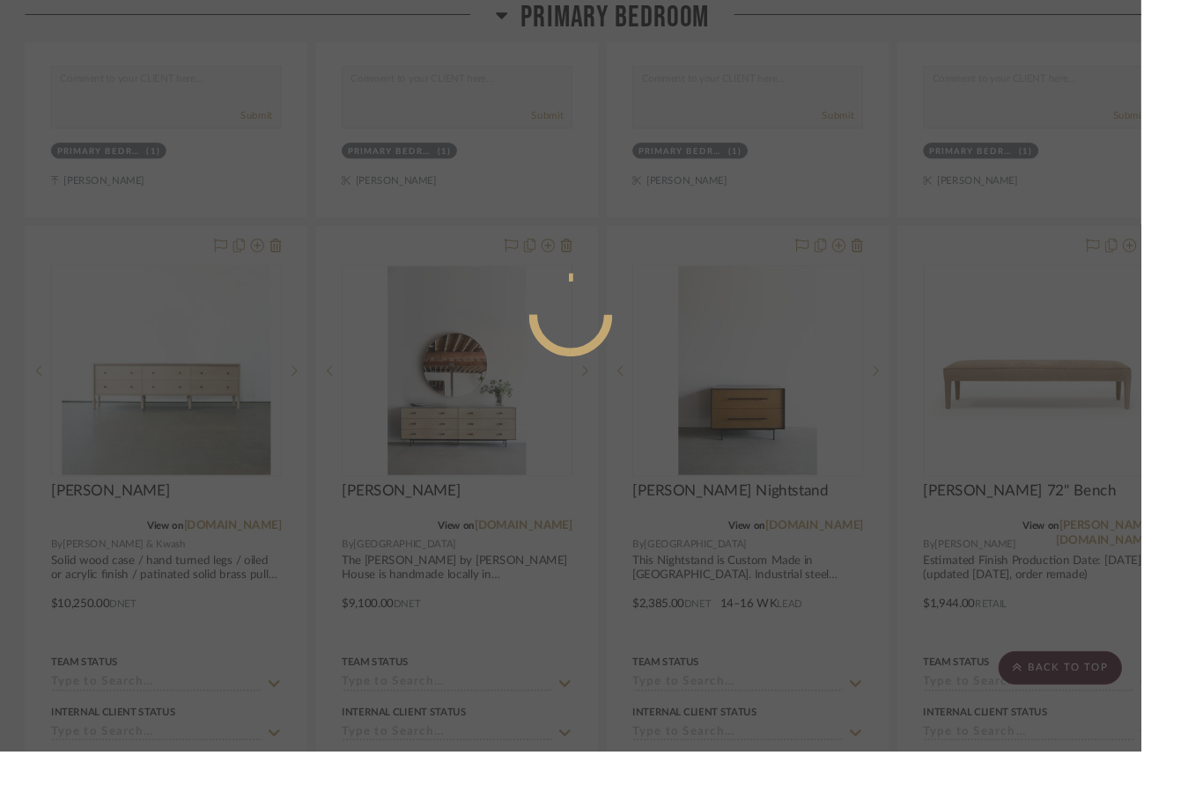
scroll to position [0, 0]
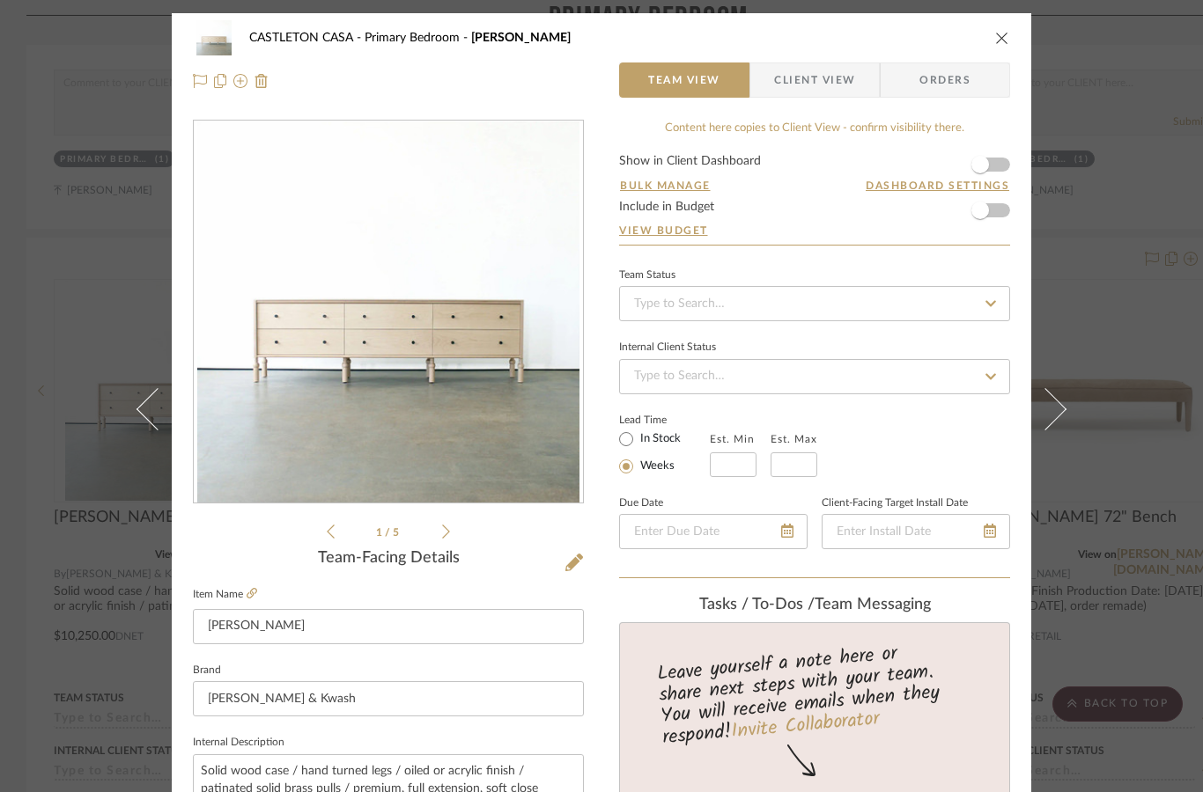
click at [255, 594] on icon at bounding box center [252, 593] width 11 height 11
click at [1096, 247] on div "[GEOGRAPHIC_DATA] Bedroom [PERSON_NAME] Team View Client View Orders 1 / 5 Team…" at bounding box center [601, 396] width 1203 height 792
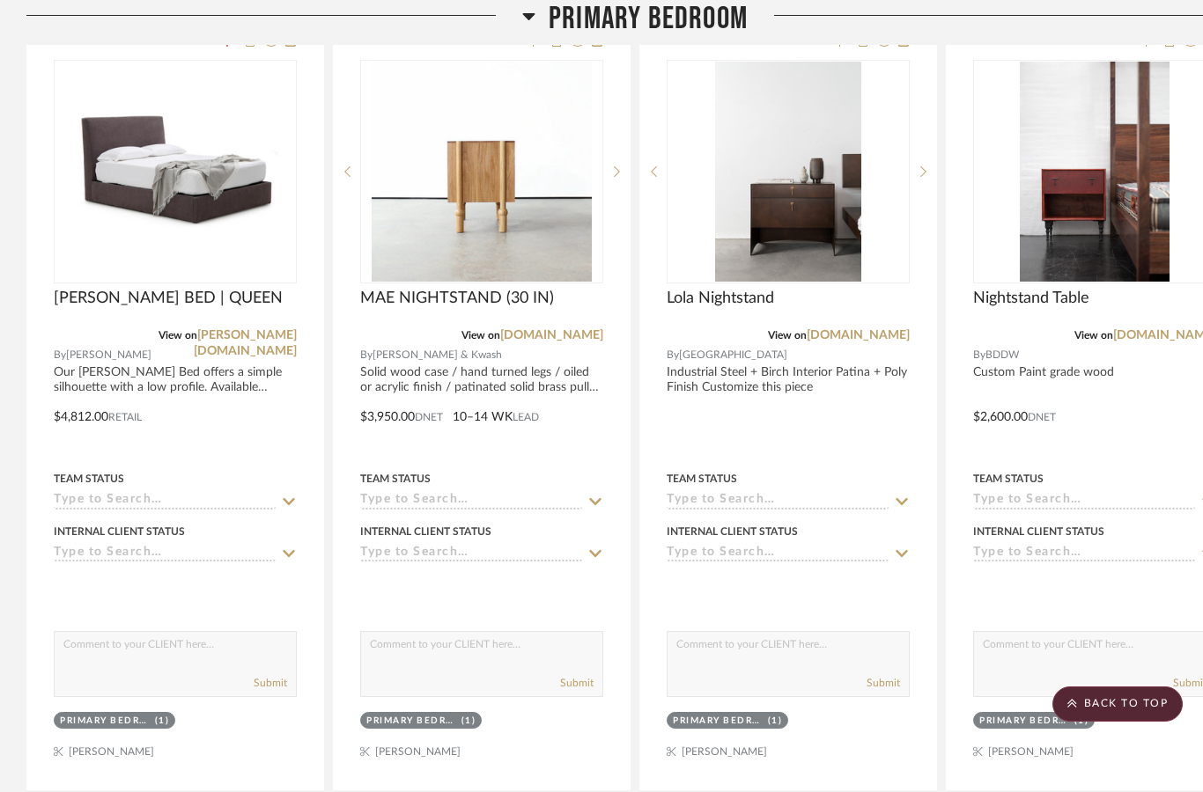
scroll to position [1533, 0]
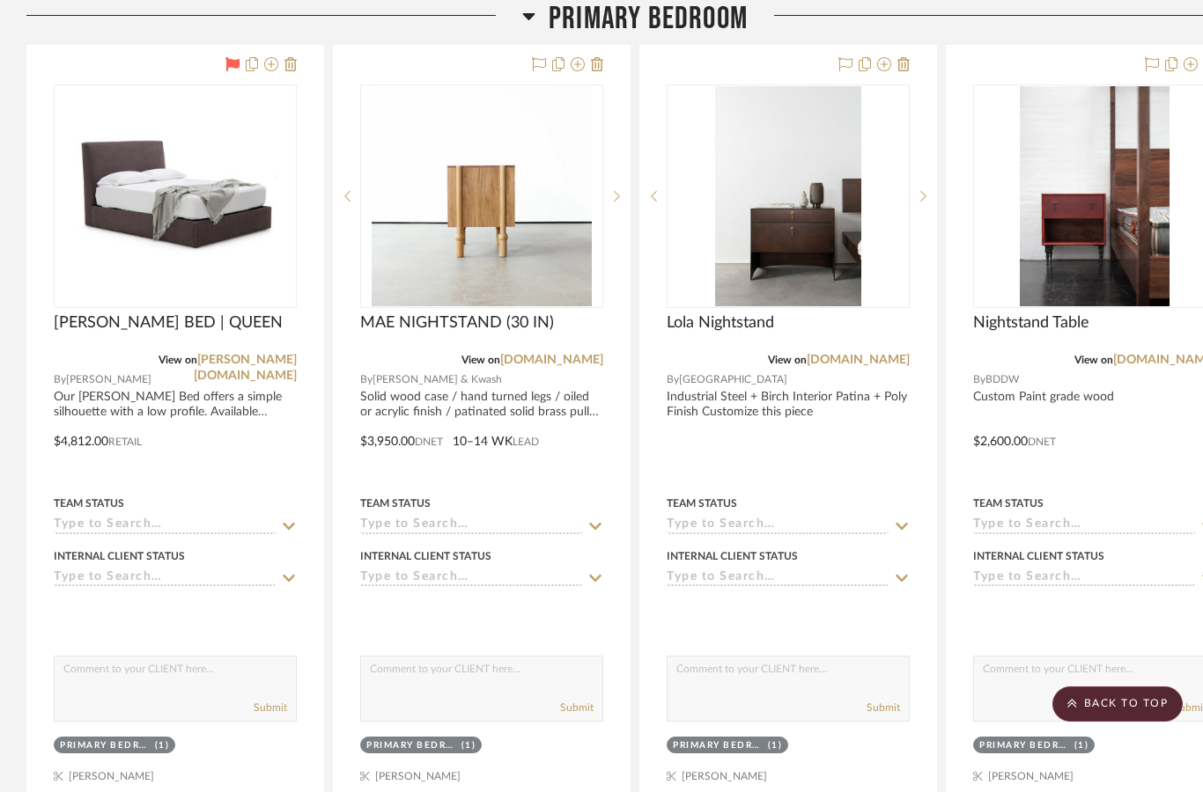
click at [616, 200] on icon at bounding box center [617, 196] width 6 height 12
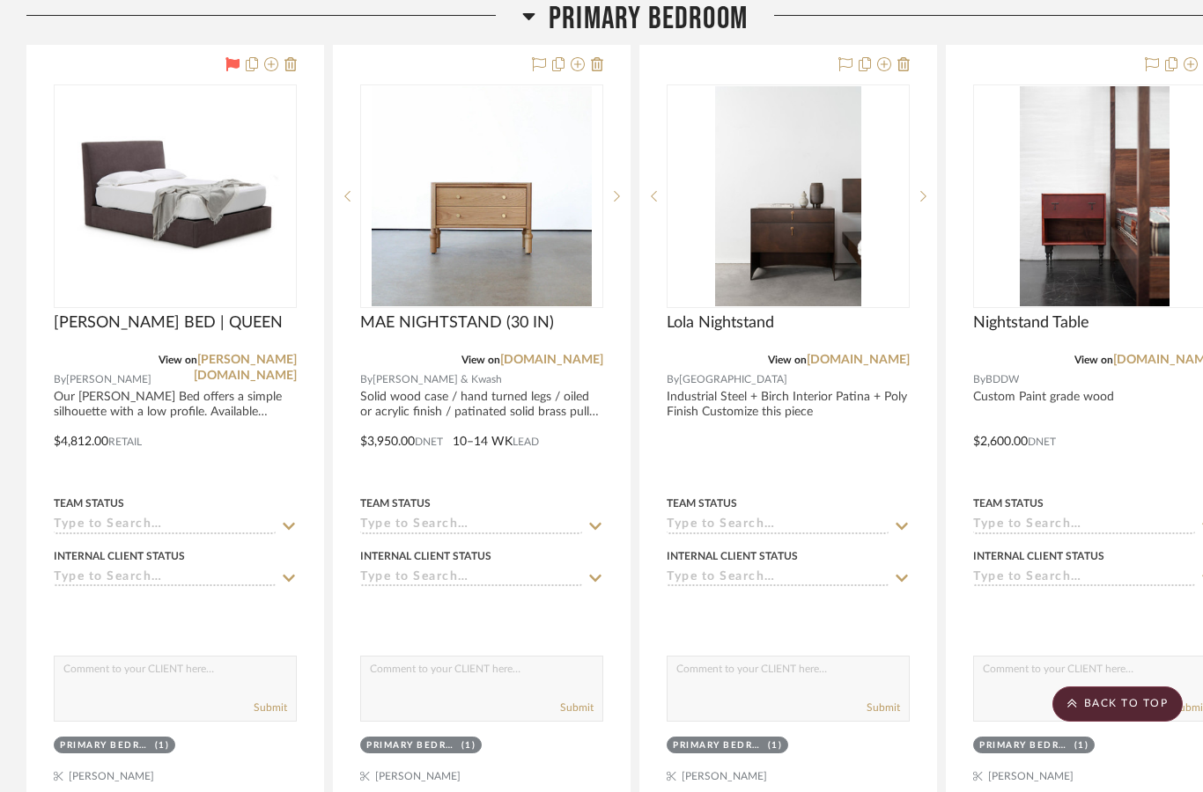
click at [903, 70] on icon at bounding box center [903, 64] width 12 height 14
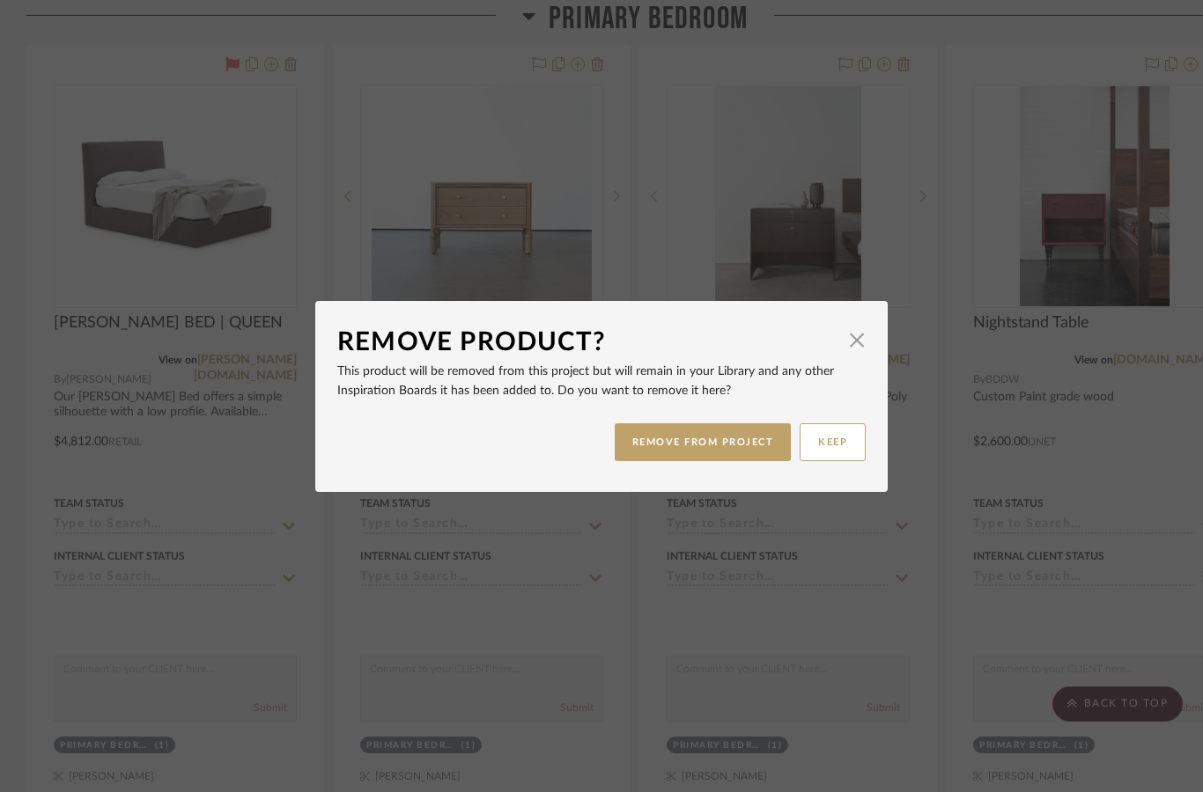
click at [739, 450] on button "REMOVE FROM PROJECT" at bounding box center [703, 443] width 177 height 38
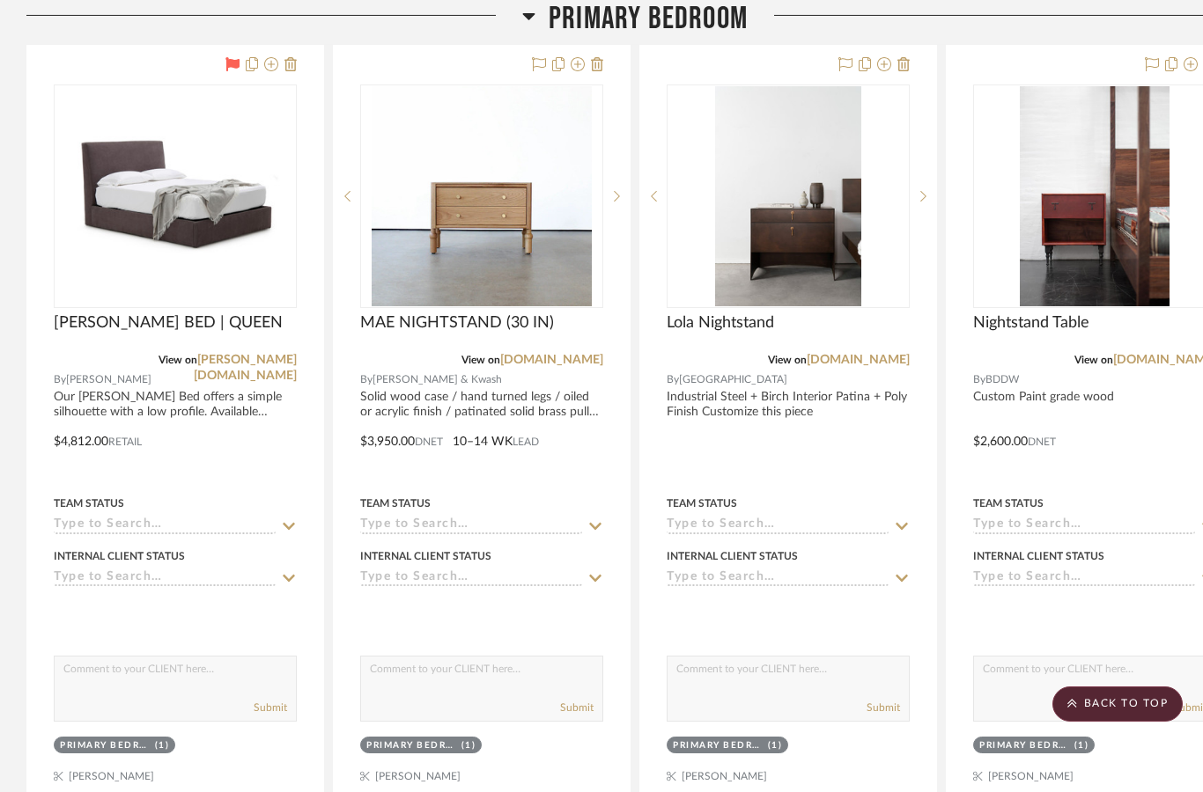
scroll to position [1533, 0]
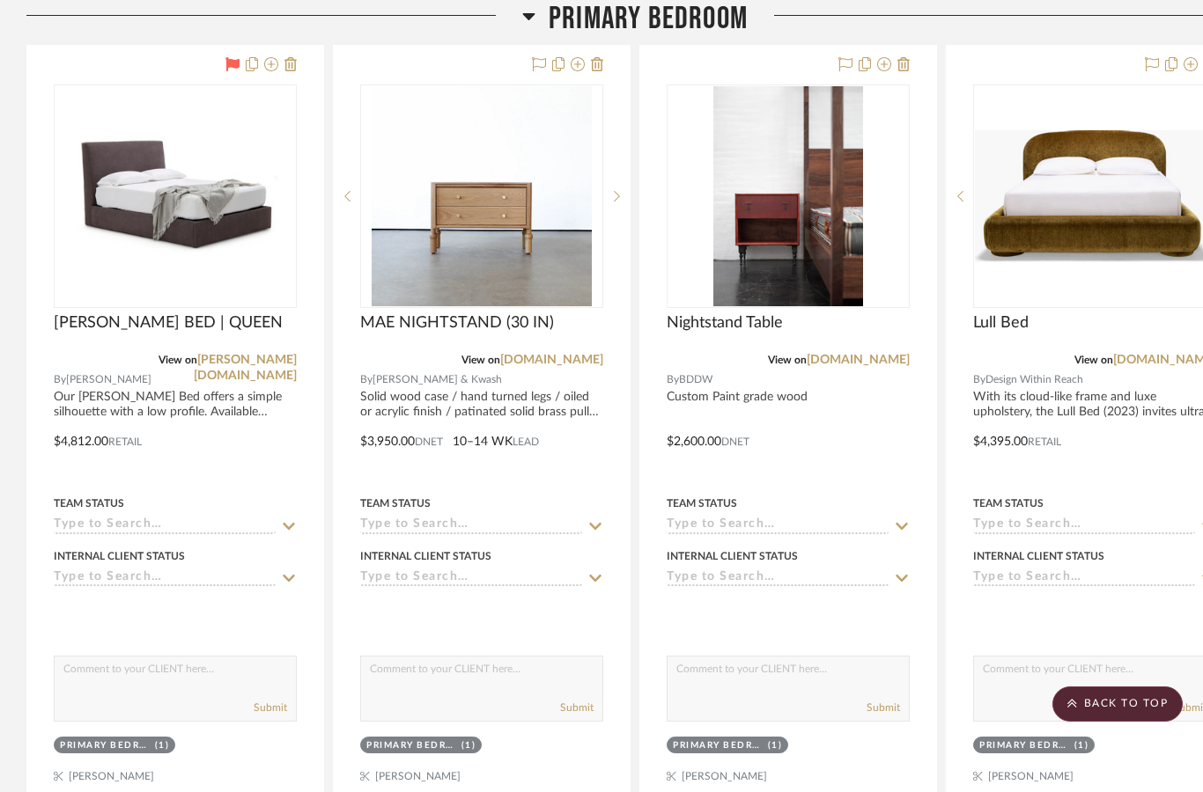
click at [902, 69] on icon at bounding box center [903, 64] width 12 height 14
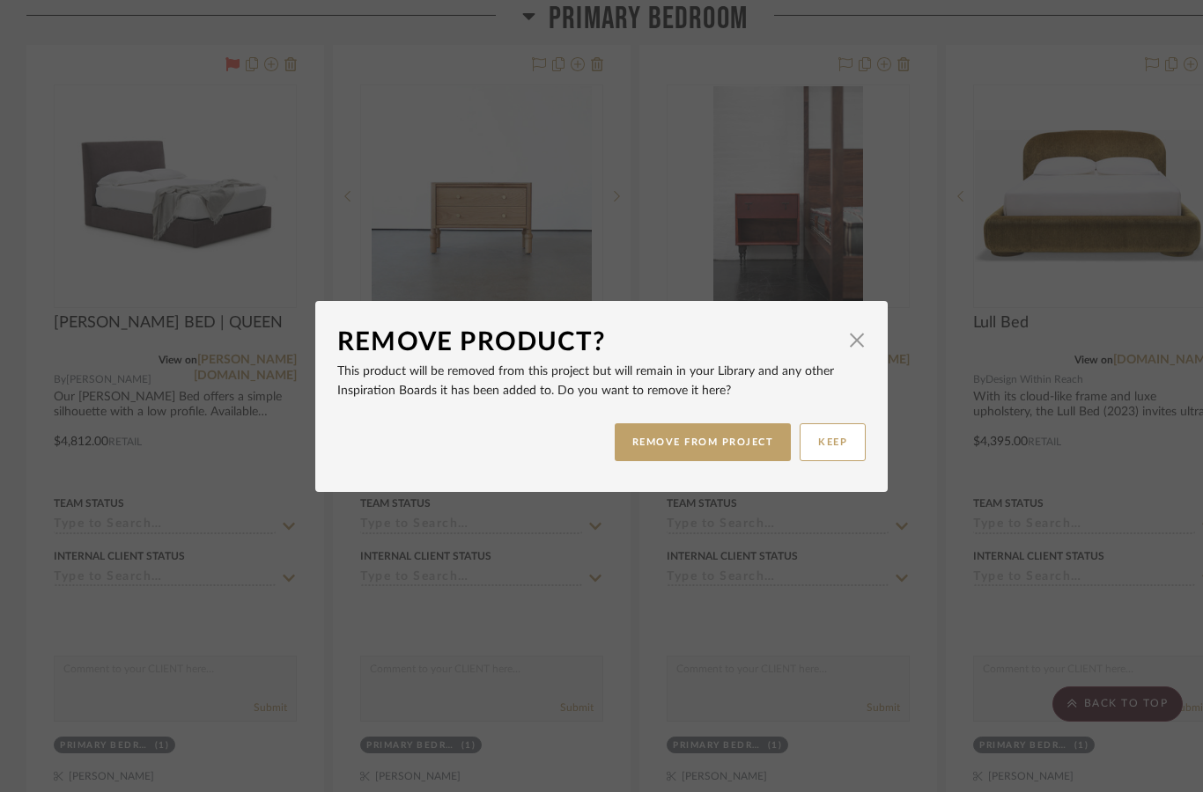
click at [712, 453] on button "REMOVE FROM PROJECT" at bounding box center [703, 443] width 177 height 38
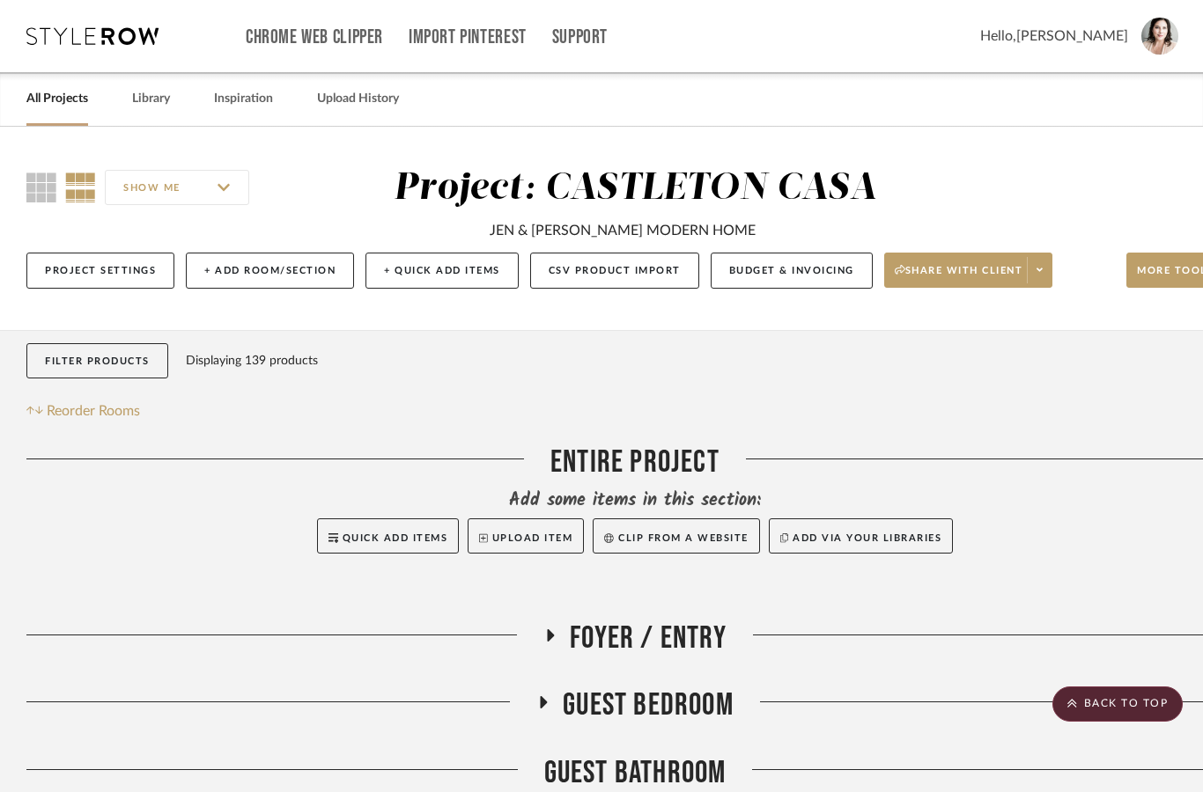
scroll to position [1533, 0]
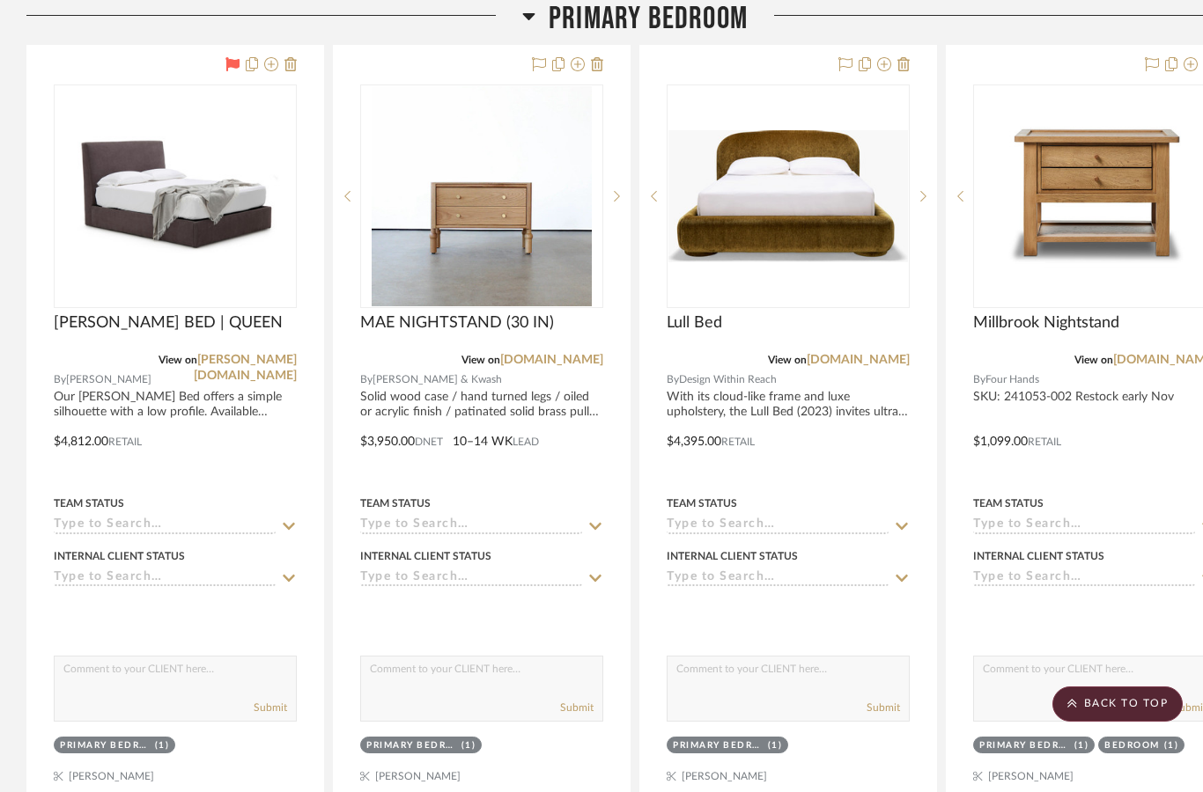
click at [904, 72] on fa-icon at bounding box center [903, 65] width 12 height 14
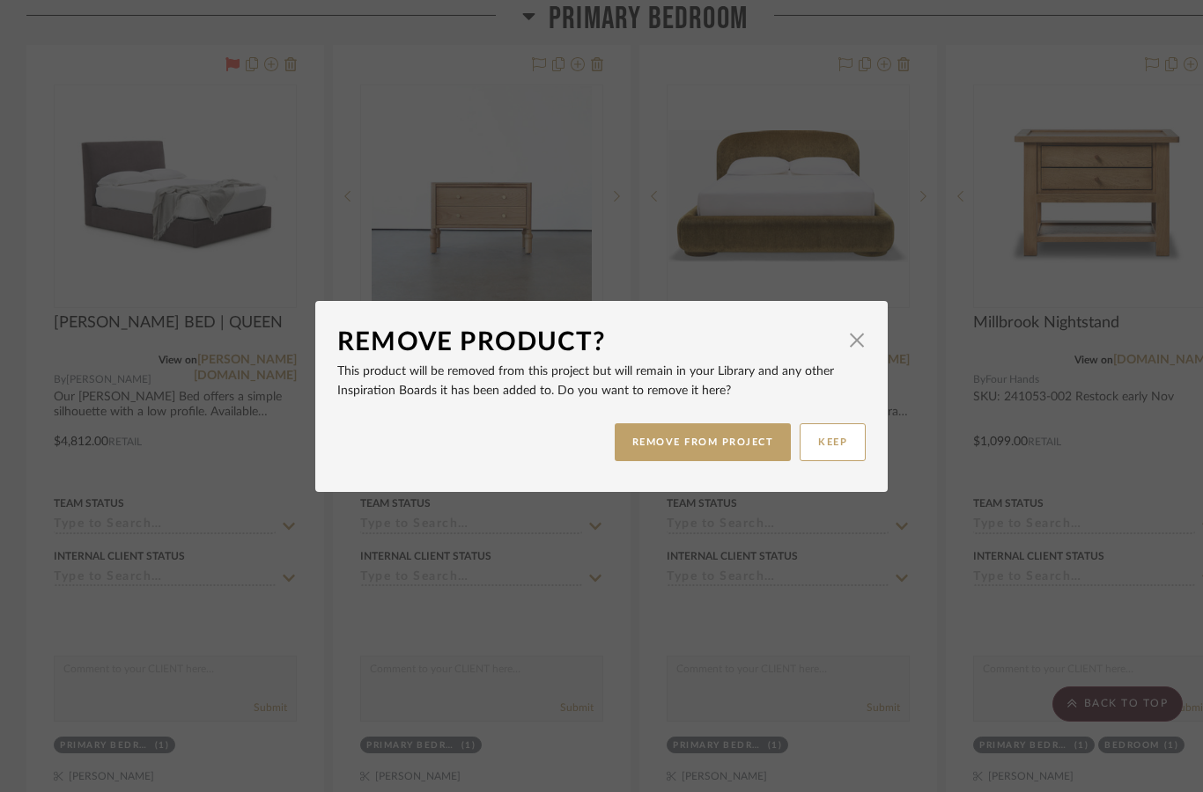
click at [726, 450] on button "REMOVE FROM PROJECT" at bounding box center [703, 443] width 177 height 38
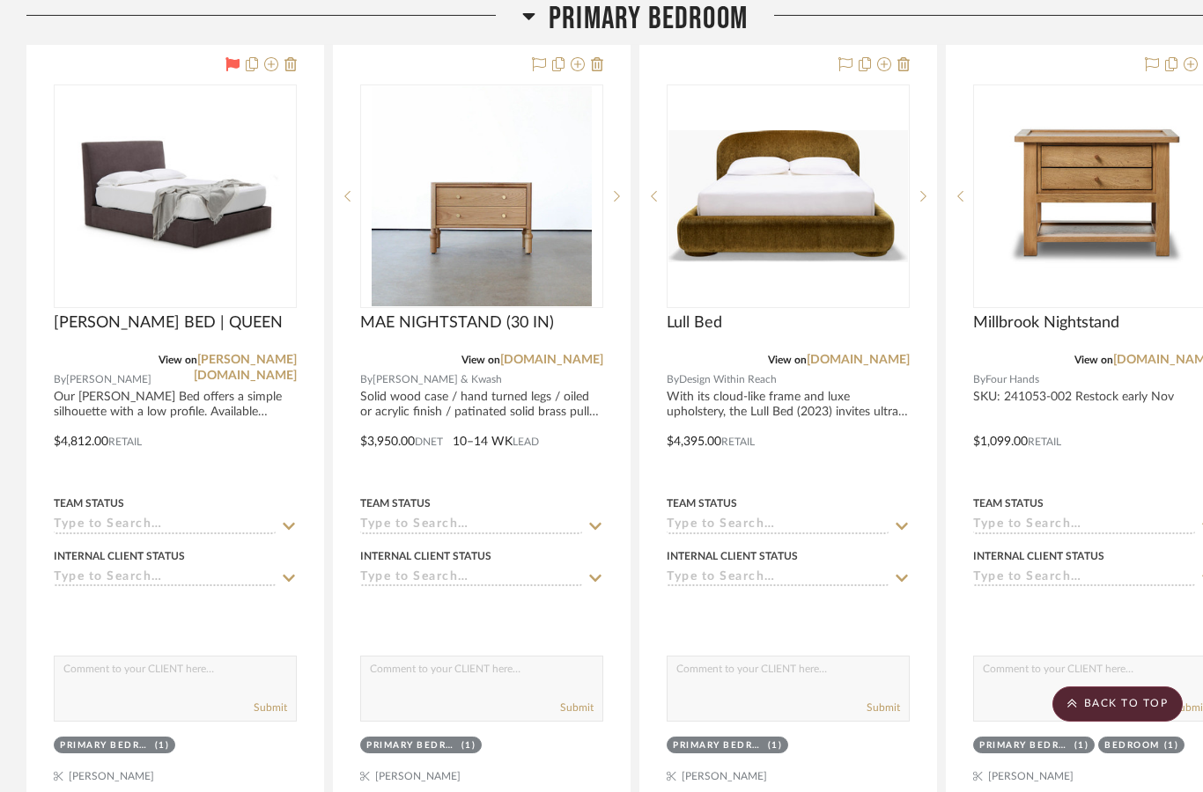
scroll to position [1533, 0]
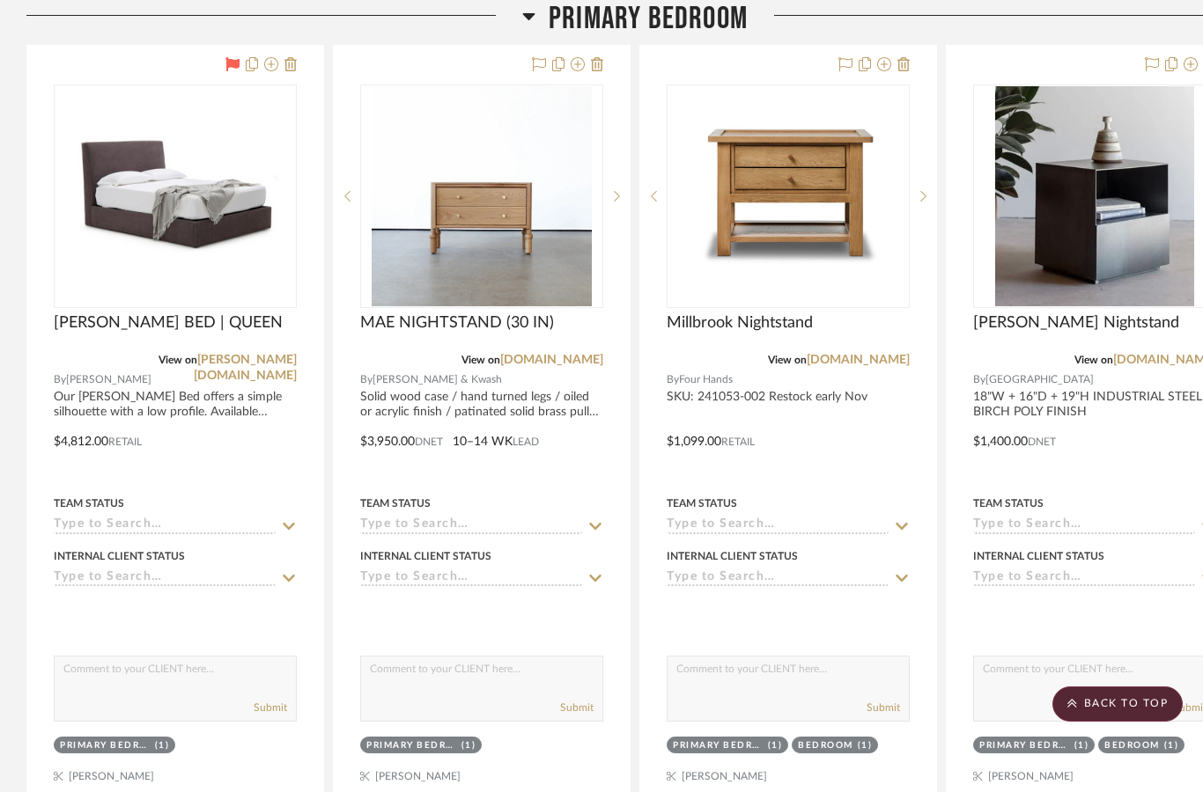
click at [906, 69] on icon at bounding box center [903, 64] width 12 height 14
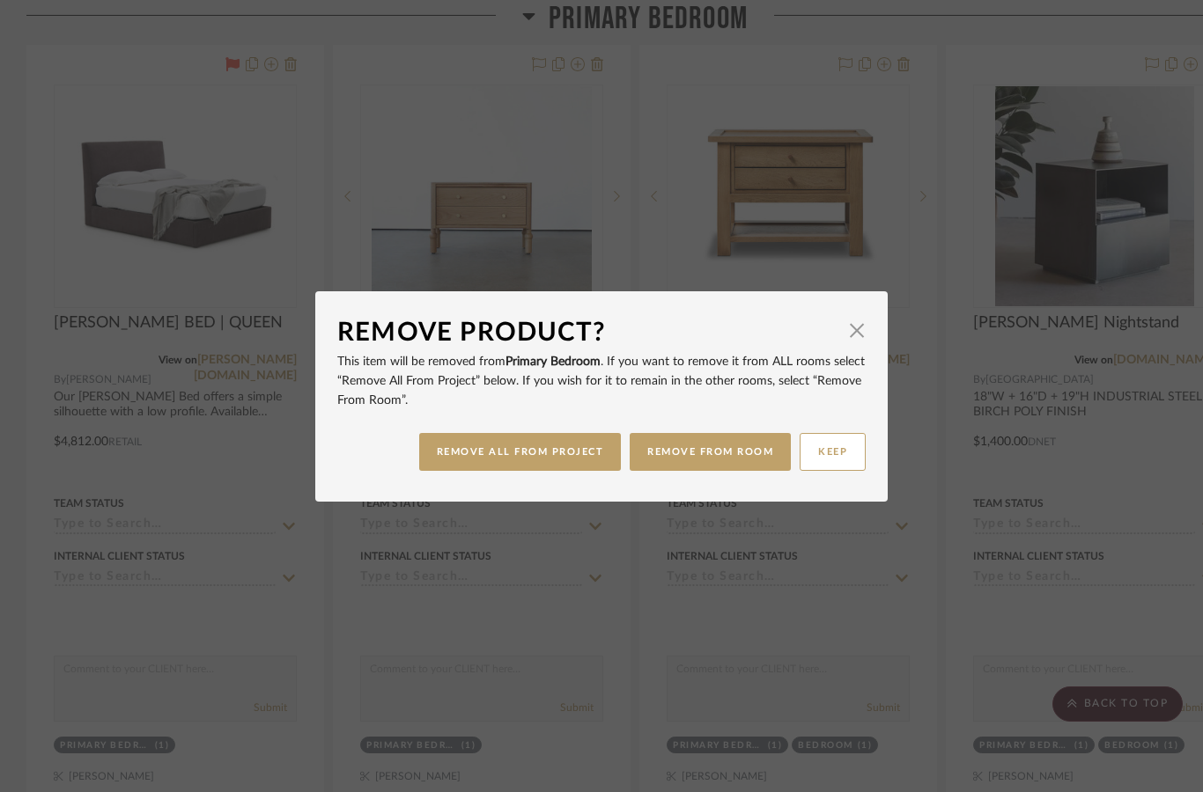
click at [697, 451] on button "REMOVE FROM ROOM" at bounding box center [710, 452] width 161 height 38
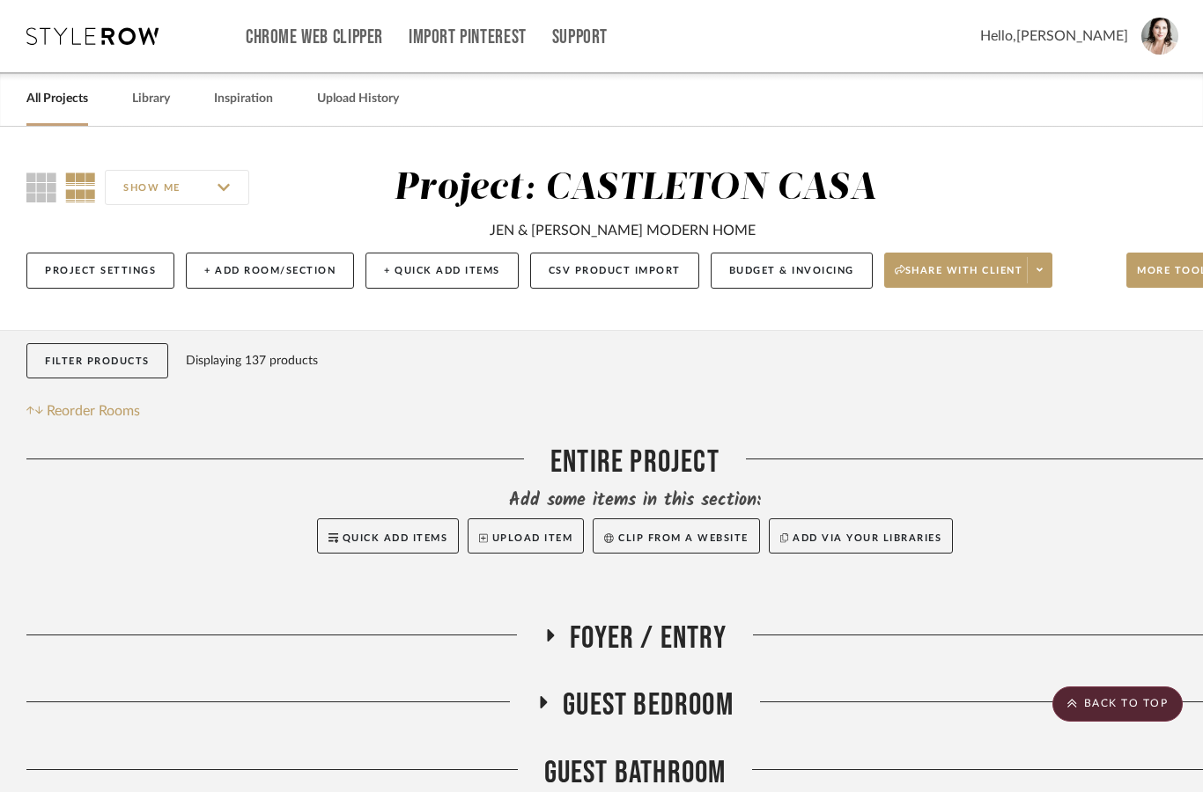
scroll to position [1533, 0]
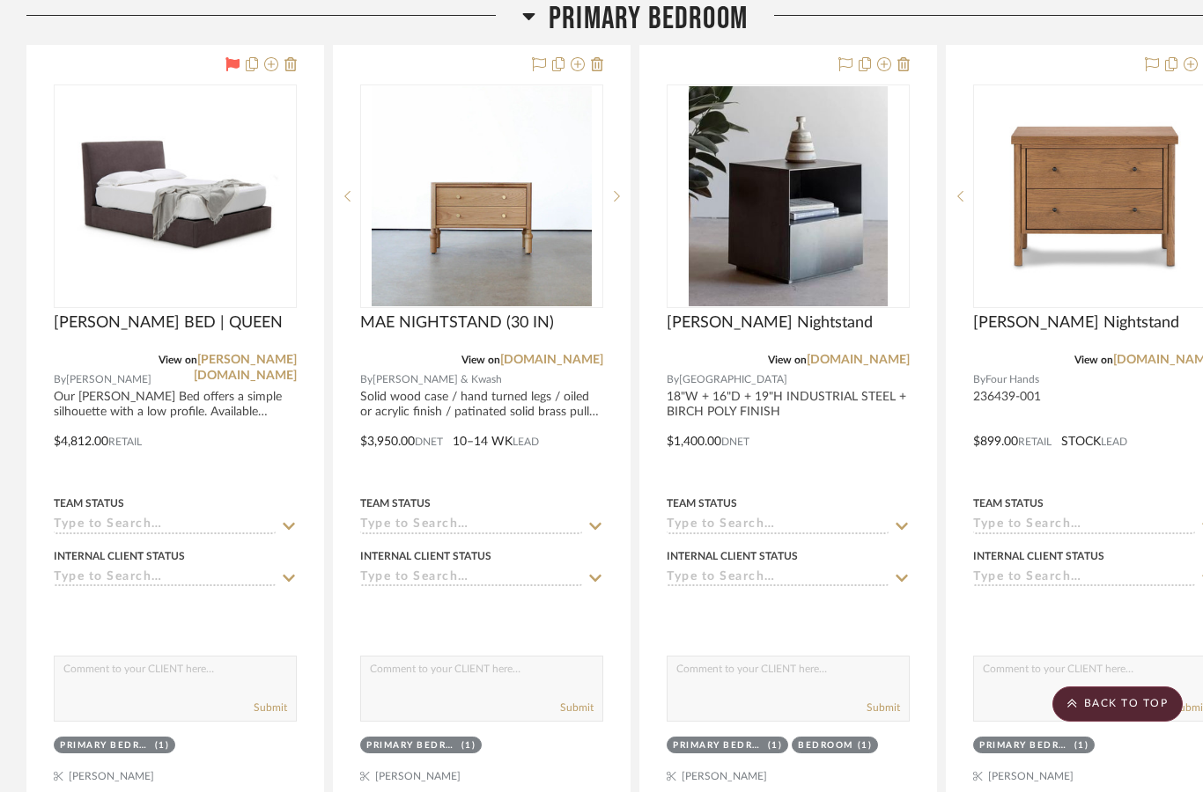
click at [905, 66] on icon at bounding box center [903, 64] width 12 height 14
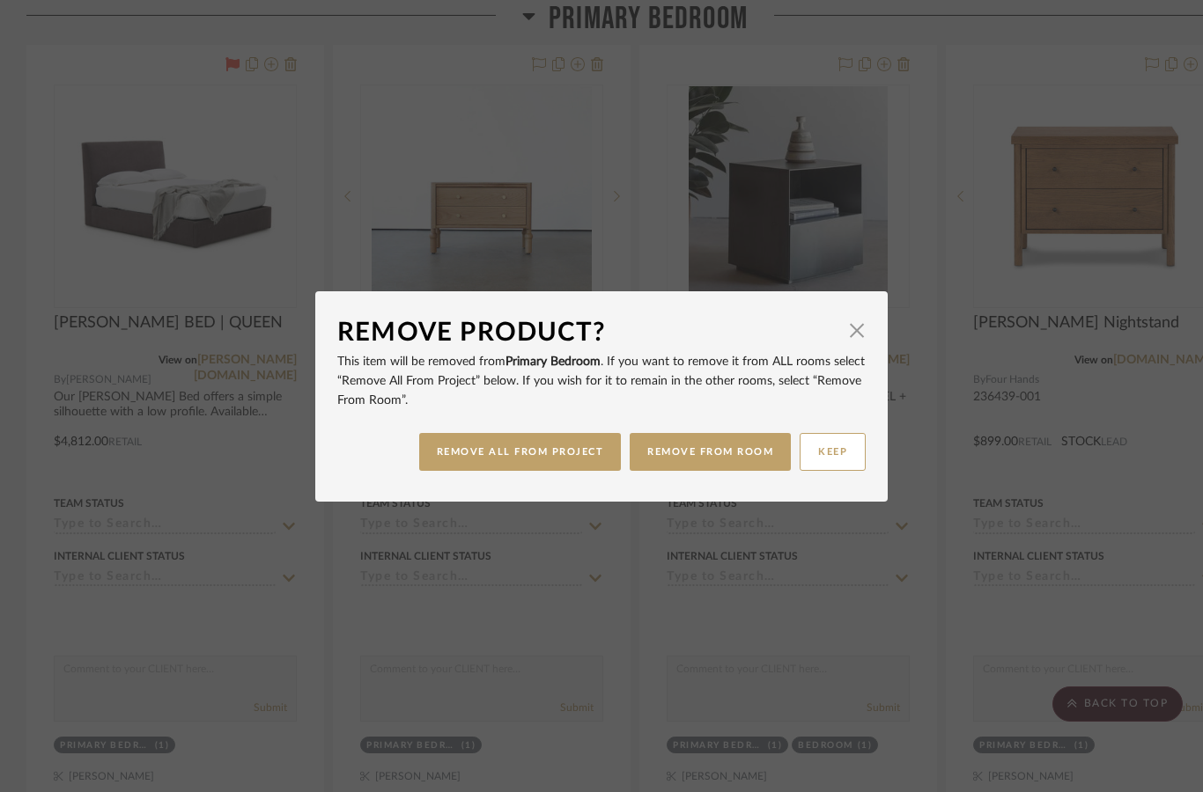
click at [564, 461] on button "REMOVE ALL FROM PROJECT" at bounding box center [520, 452] width 203 height 38
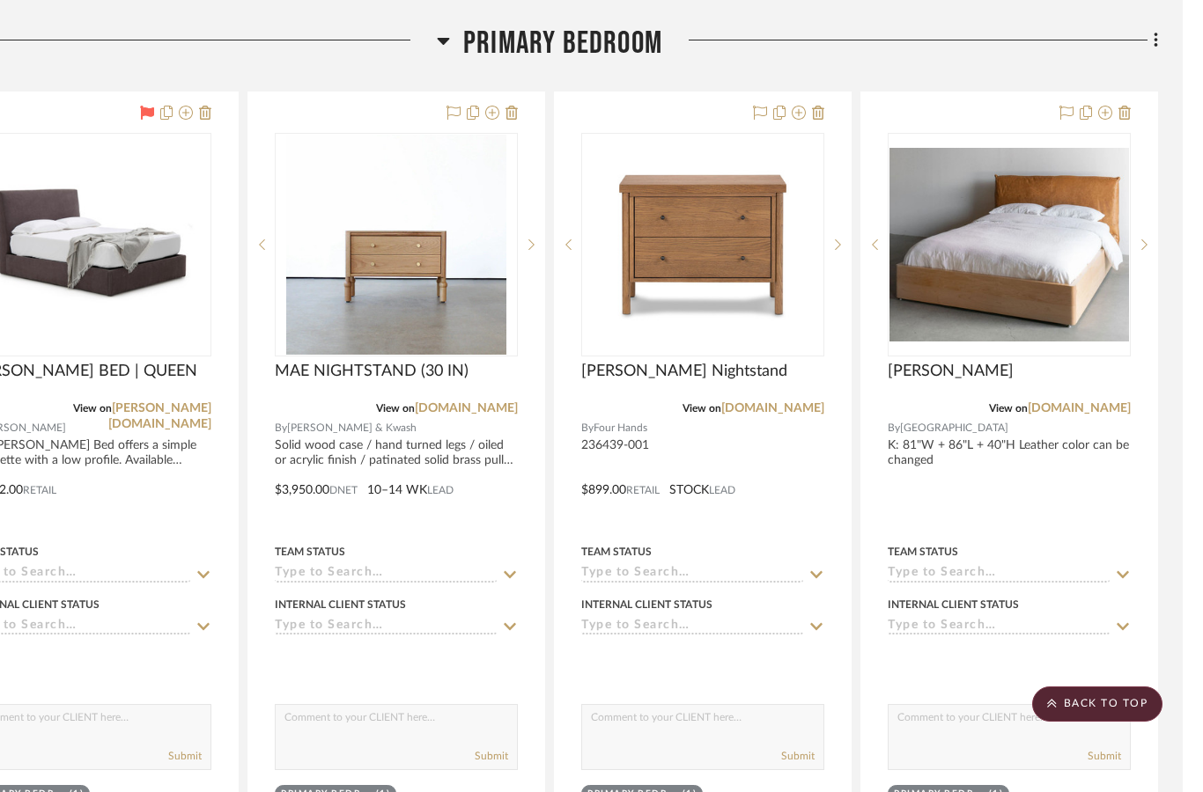
scroll to position [1484, 65]
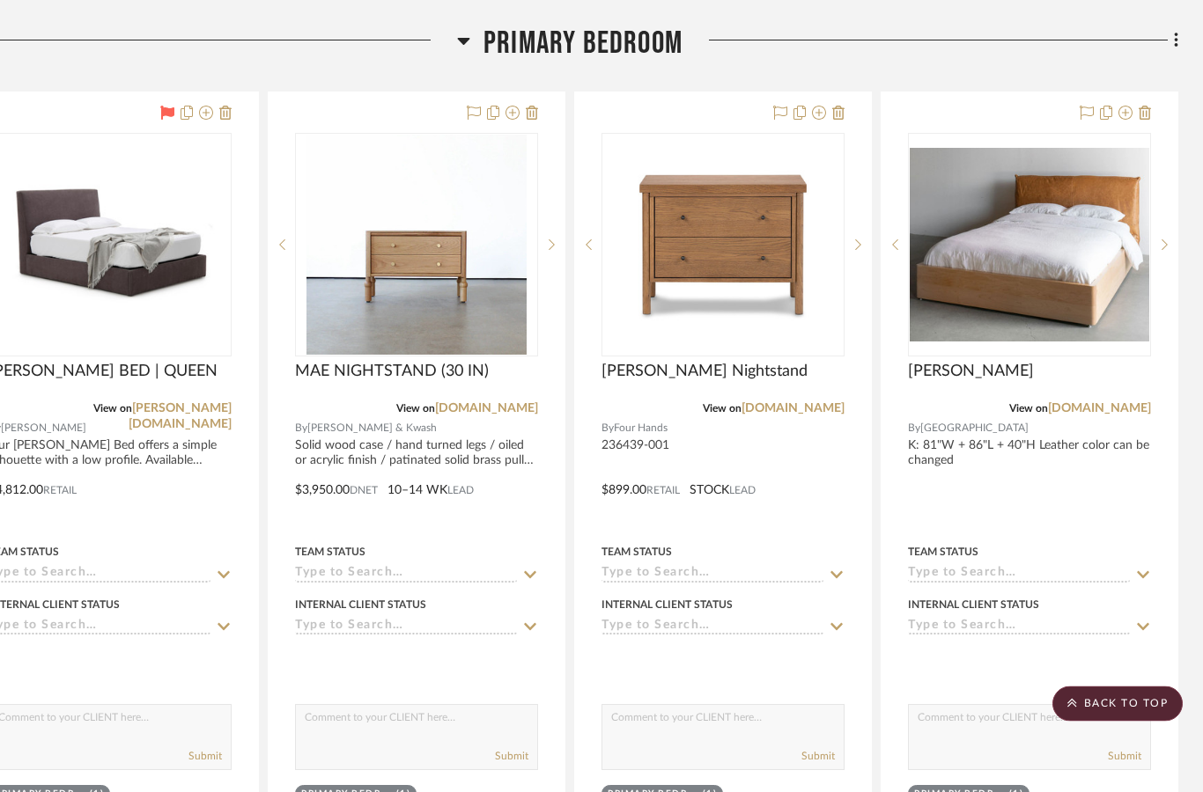
click at [1151, 108] on div at bounding box center [1029, 478] width 296 height 770
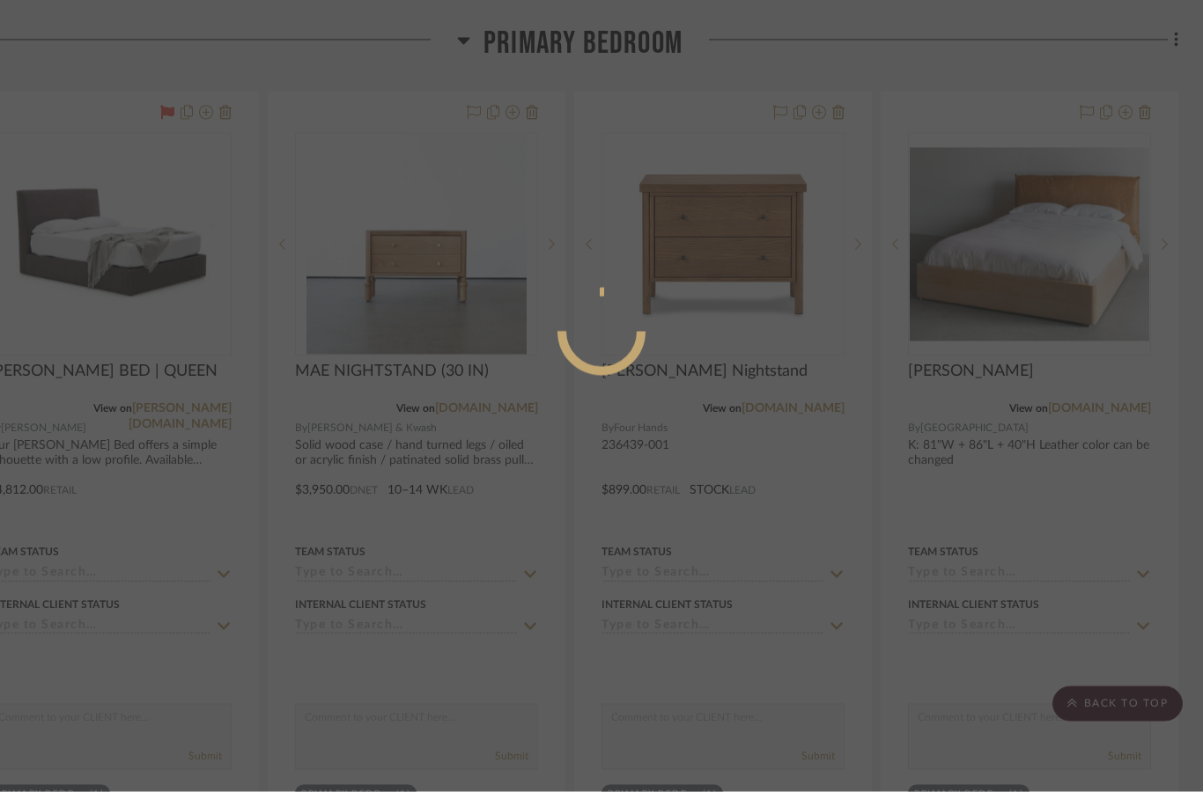
scroll to position [0, 0]
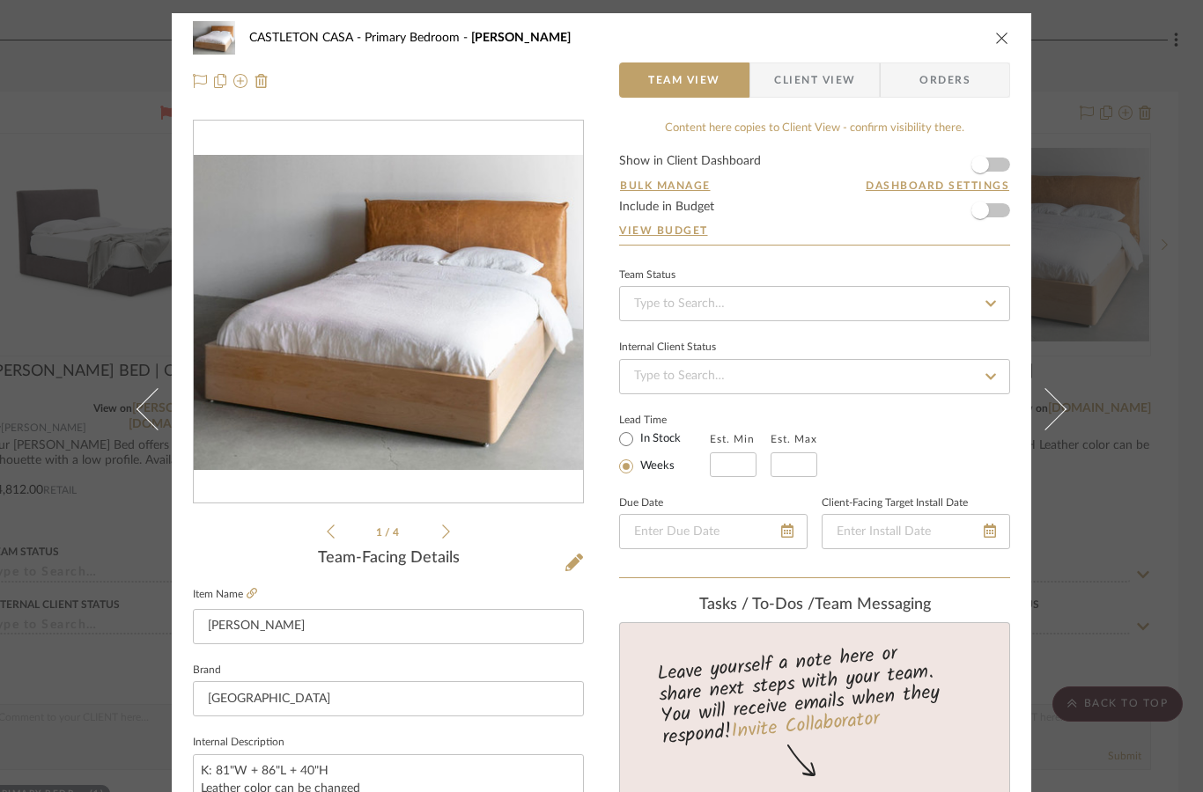
click at [1000, 42] on icon "close" at bounding box center [1002, 38] width 14 height 14
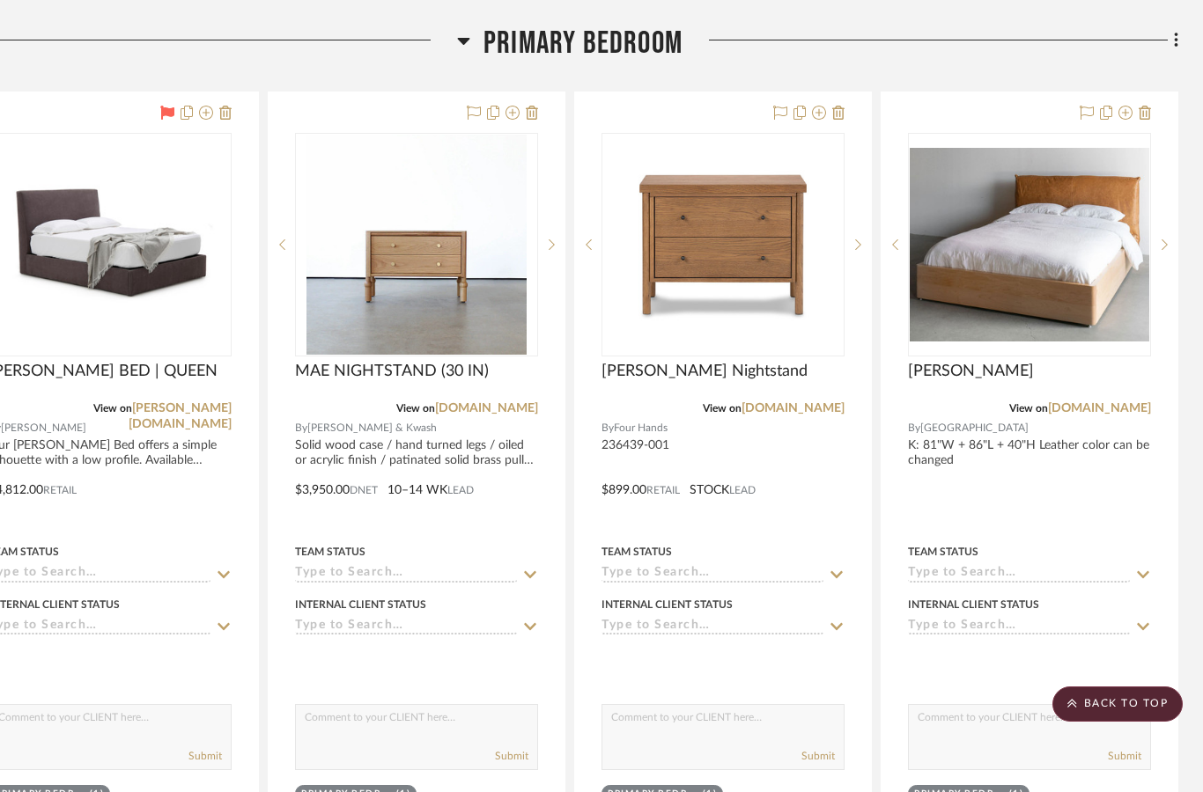
click at [1146, 121] on fa-icon at bounding box center [1145, 114] width 12 height 14
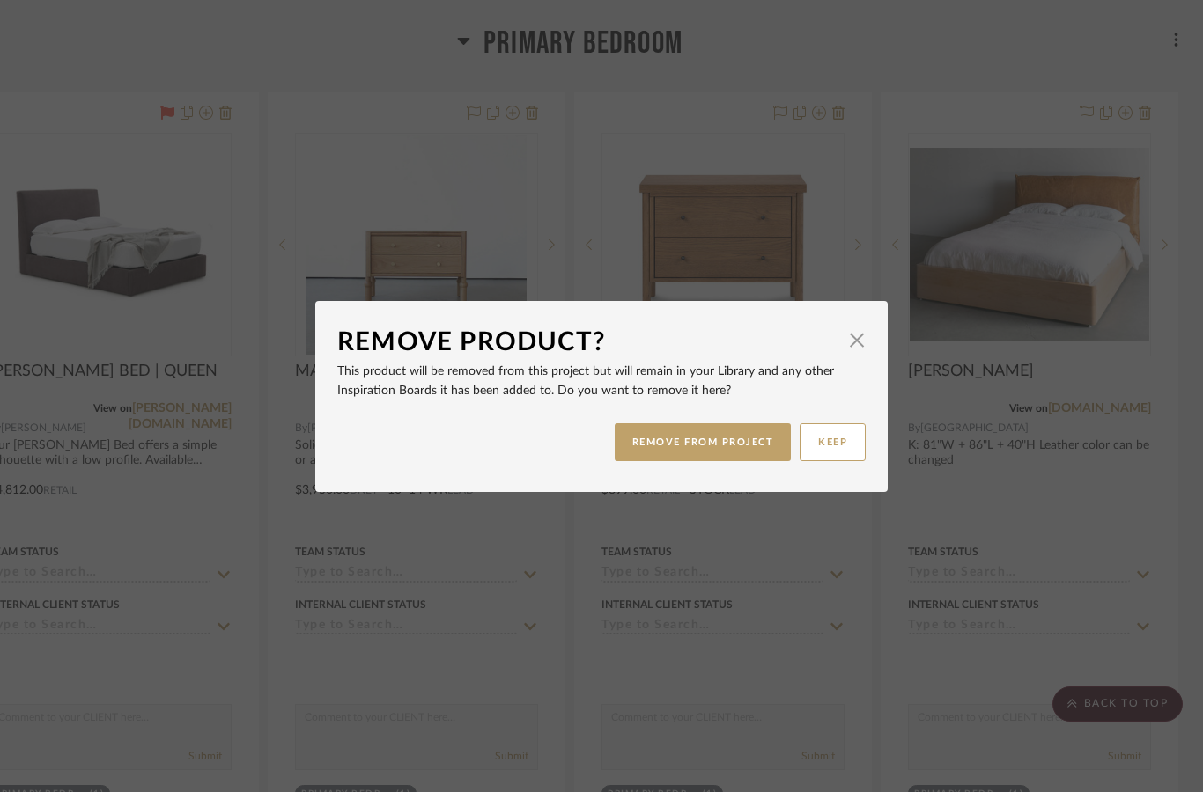
click at [708, 448] on button "REMOVE FROM PROJECT" at bounding box center [703, 443] width 177 height 38
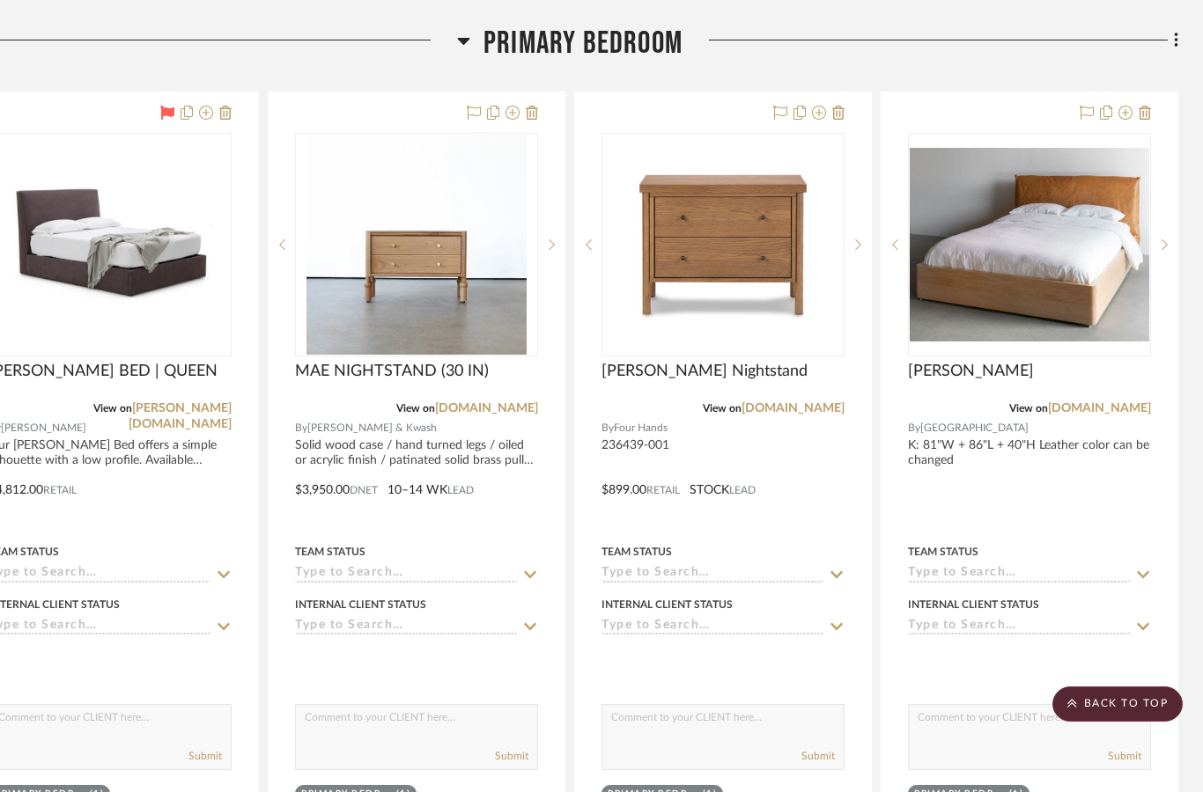
scroll to position [1485, 65]
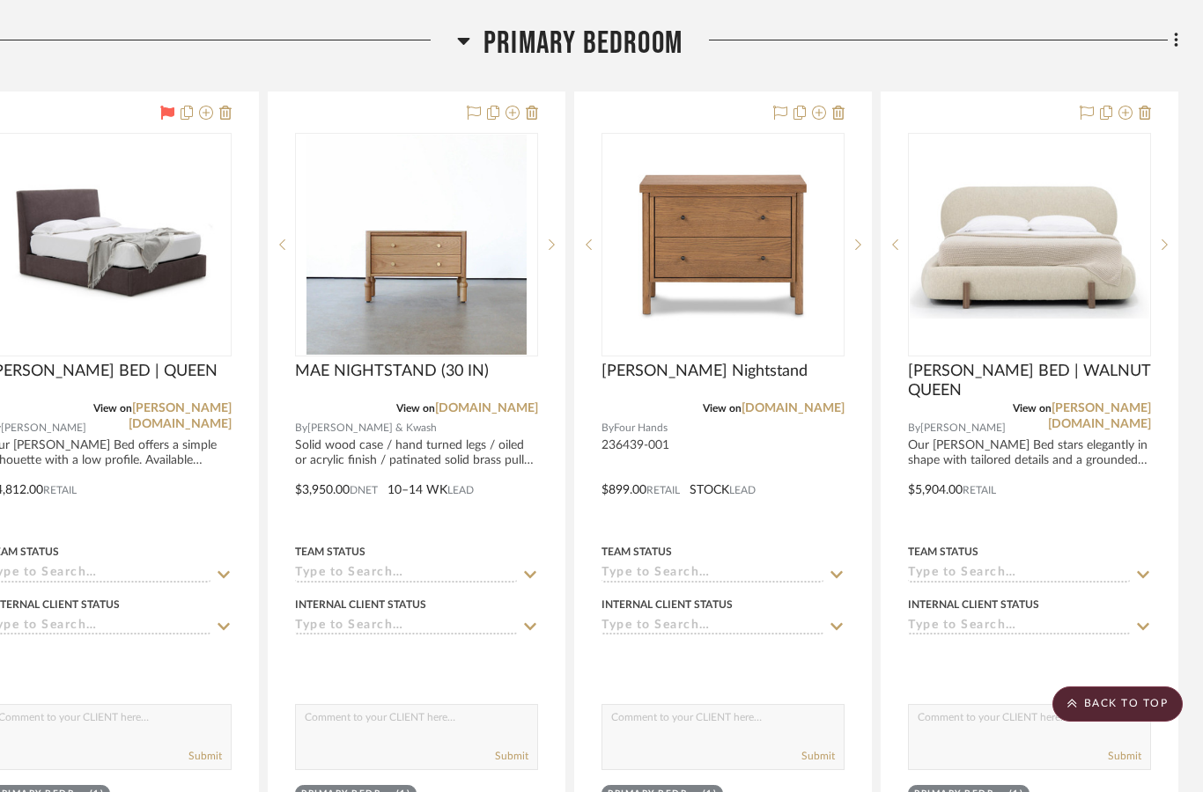
click at [1147, 110] on icon at bounding box center [1145, 113] width 12 height 14
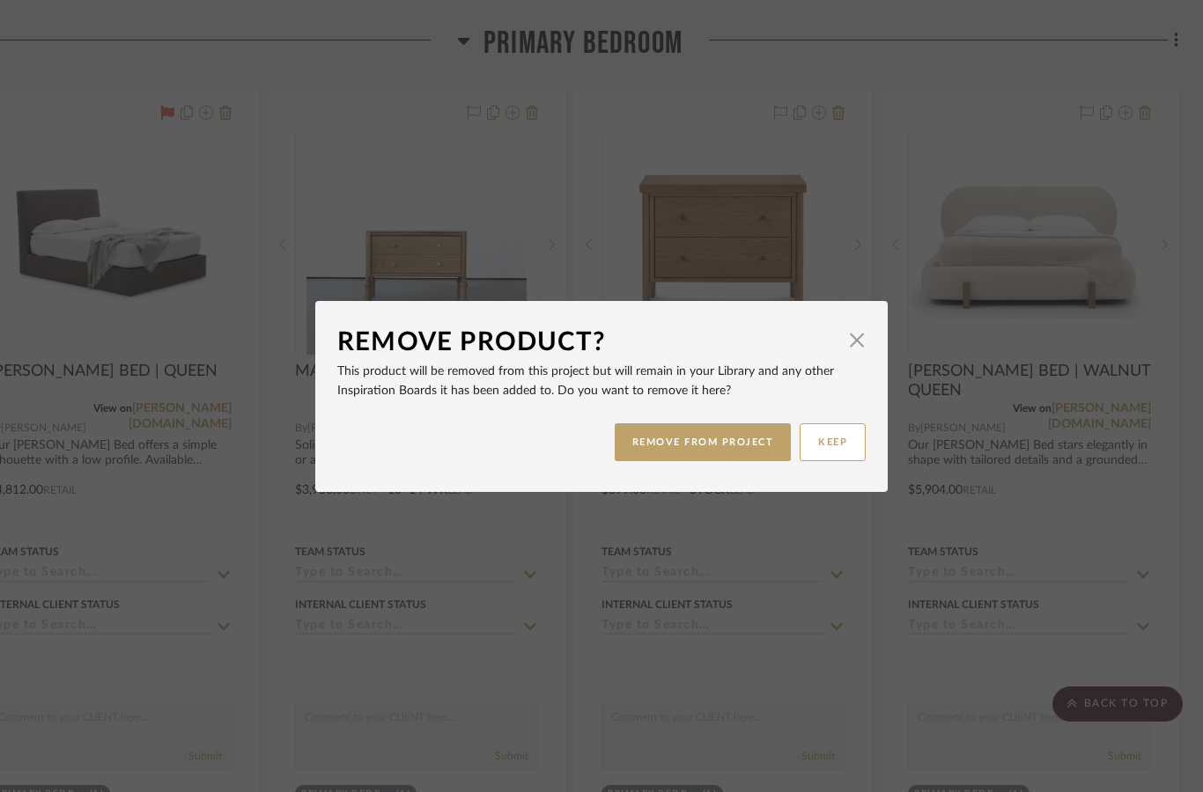
click at [719, 447] on button "REMOVE FROM PROJECT" at bounding box center [703, 443] width 177 height 38
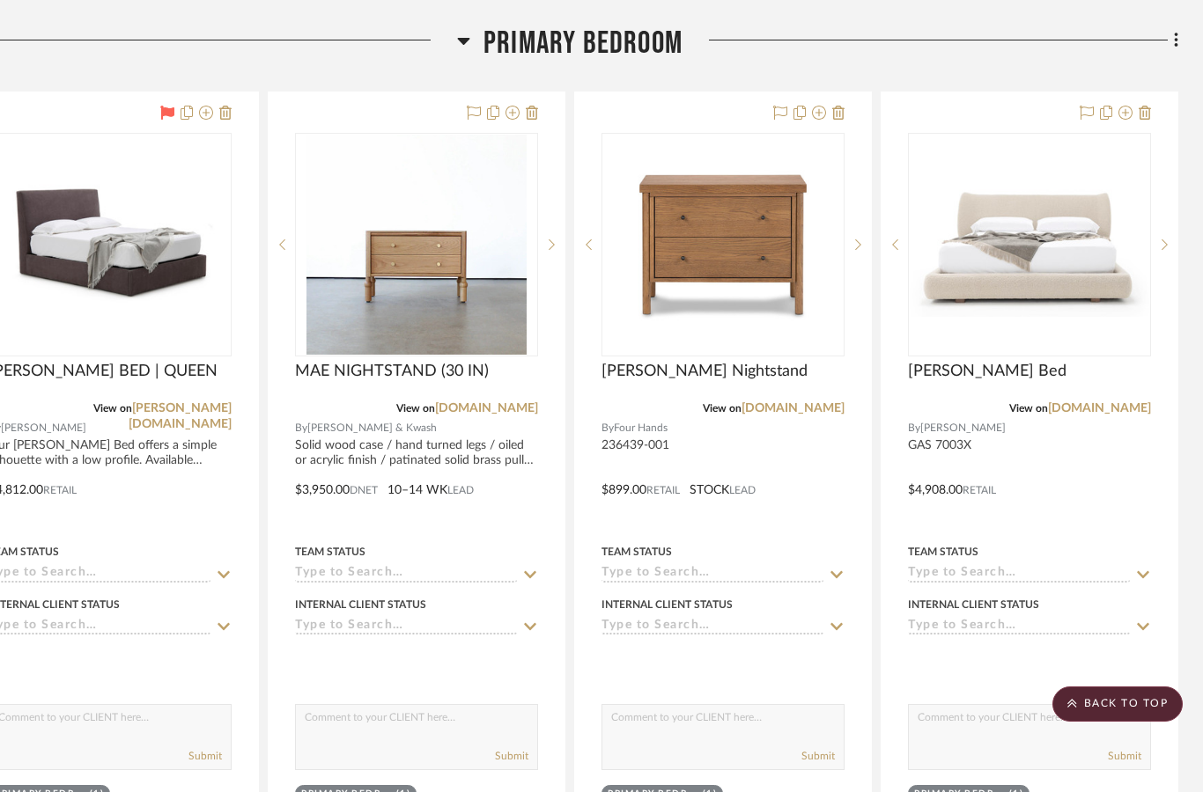
click at [1146, 116] on icon at bounding box center [1145, 113] width 12 height 14
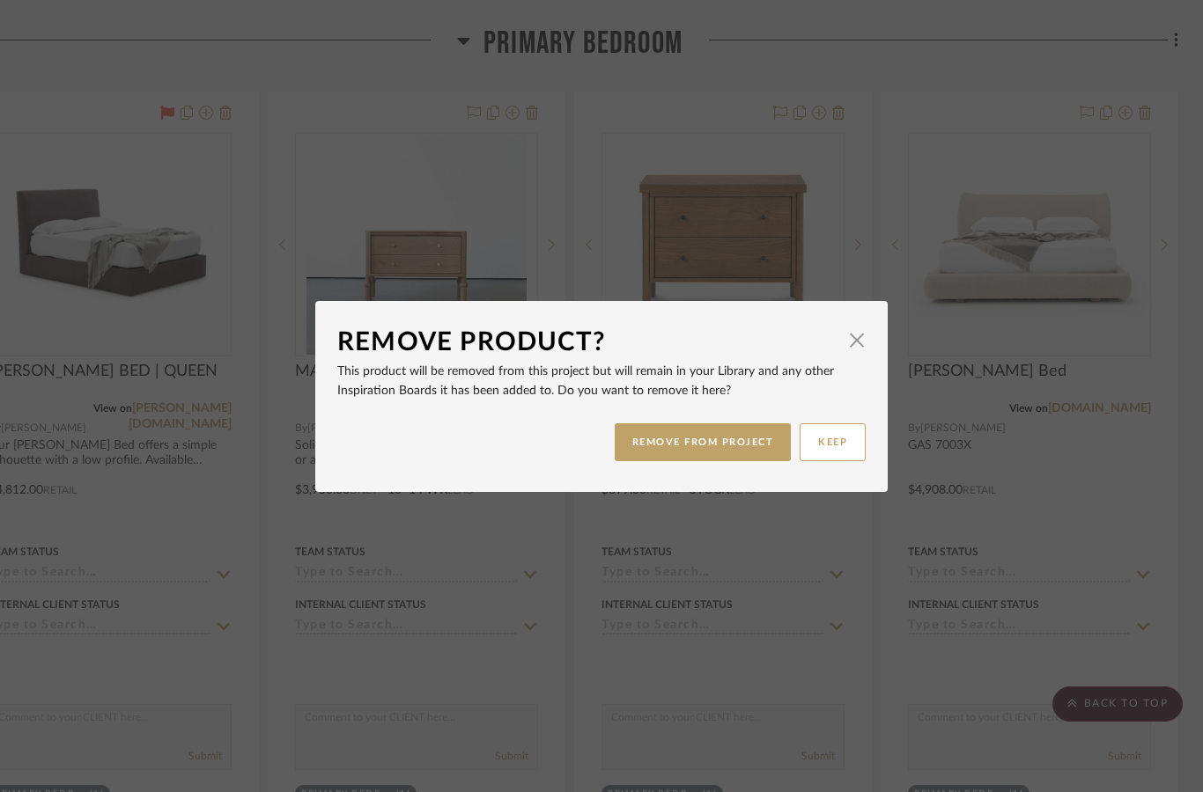
click at [719, 445] on button "REMOVE FROM PROJECT" at bounding box center [703, 443] width 177 height 38
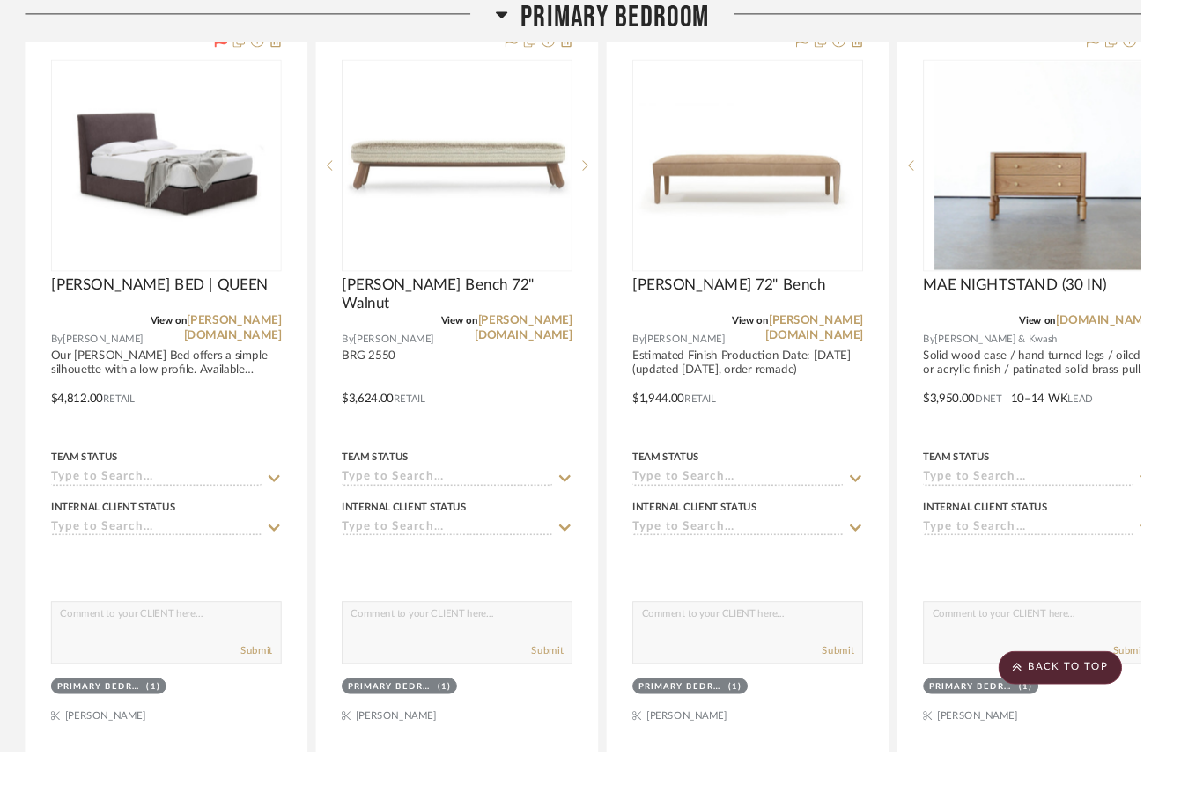
scroll to position [1555, 0]
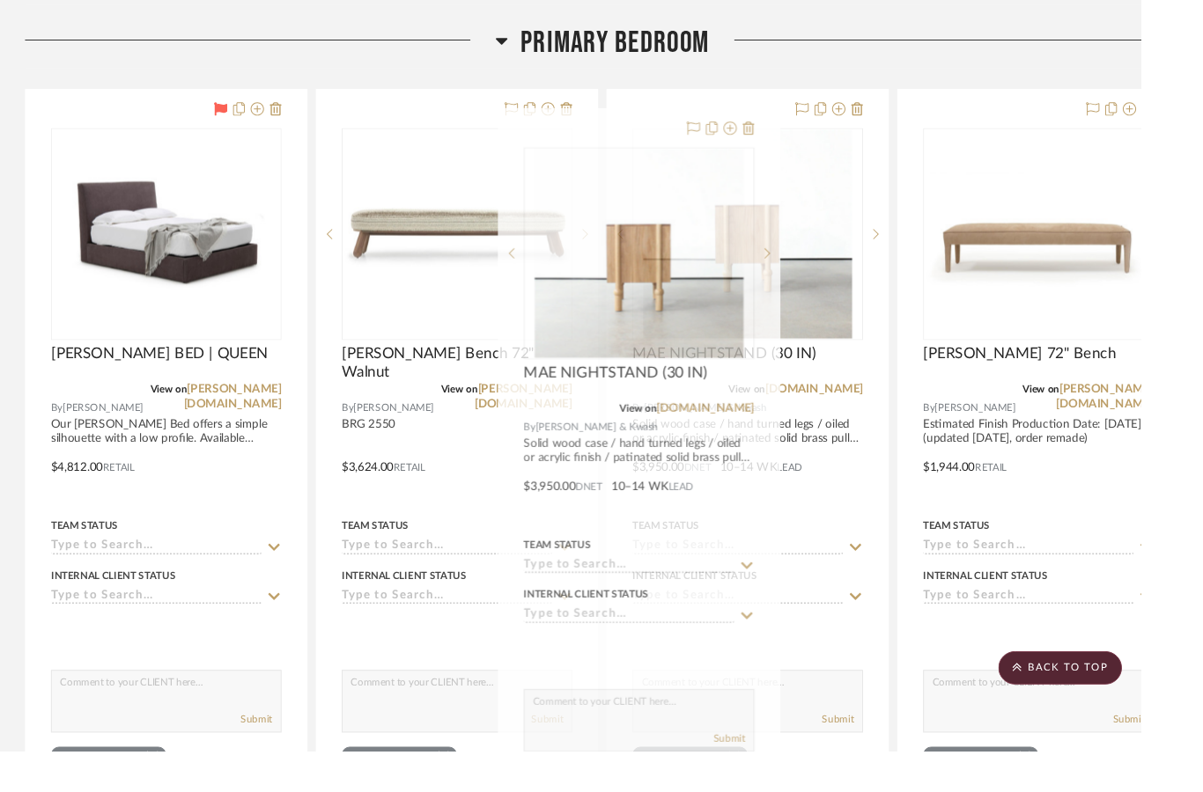
scroll to position [1475, 0]
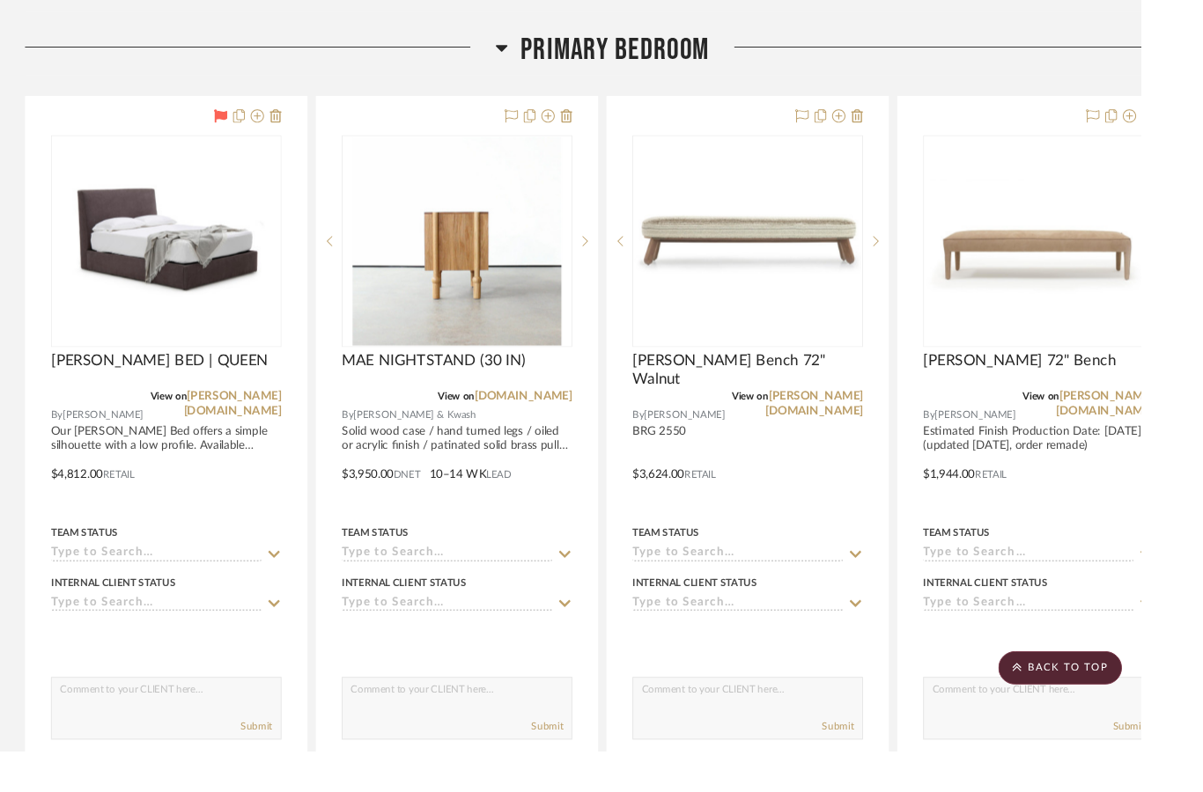
click at [616, 260] on icon at bounding box center [617, 254] width 6 height 12
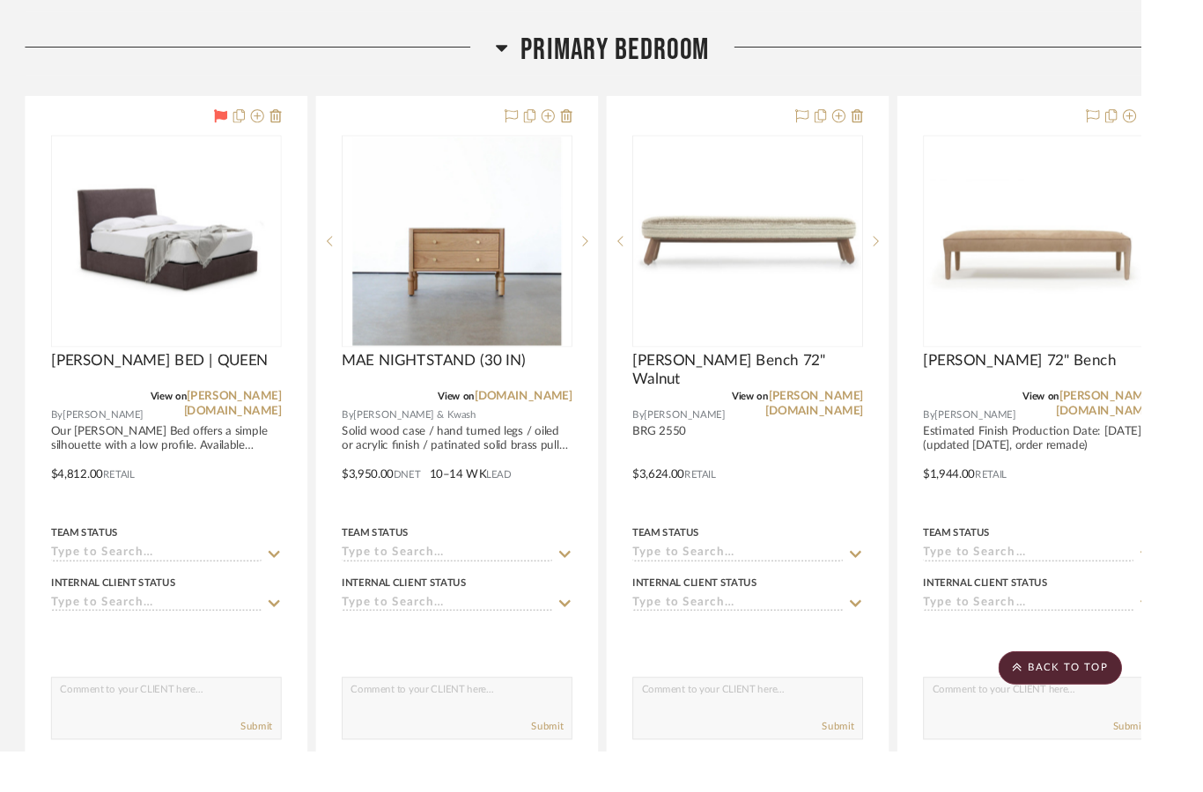
click at [613, 261] on div at bounding box center [616, 255] width 26 height 224
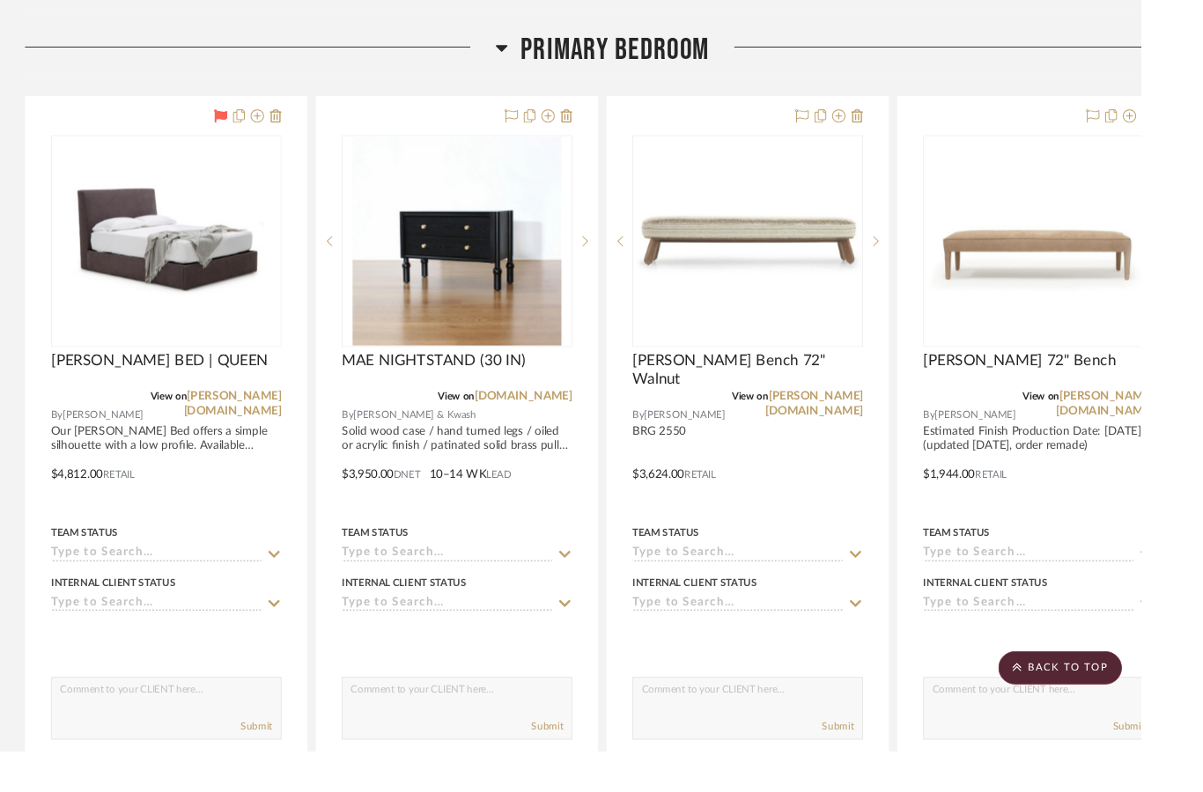
click at [618, 244] on div at bounding box center [616, 255] width 26 height 224
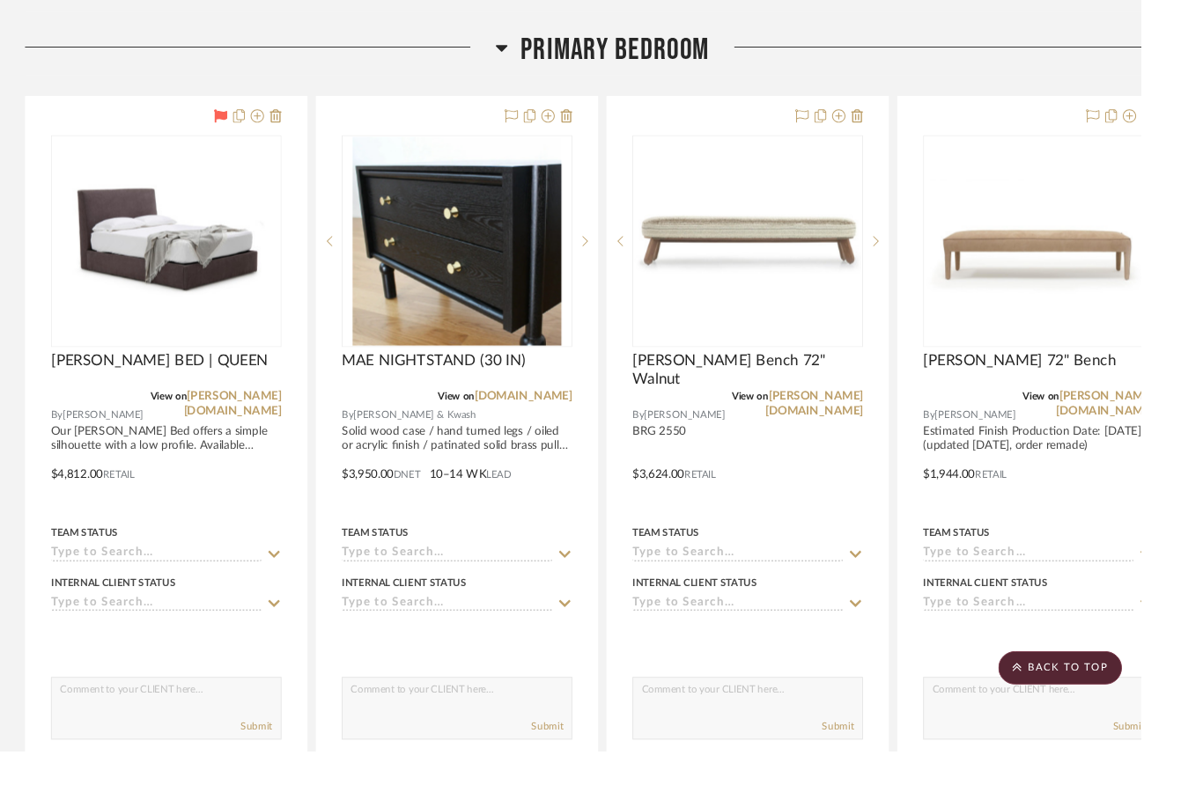
click at [541, 323] on img "4" at bounding box center [482, 254] width 220 height 220
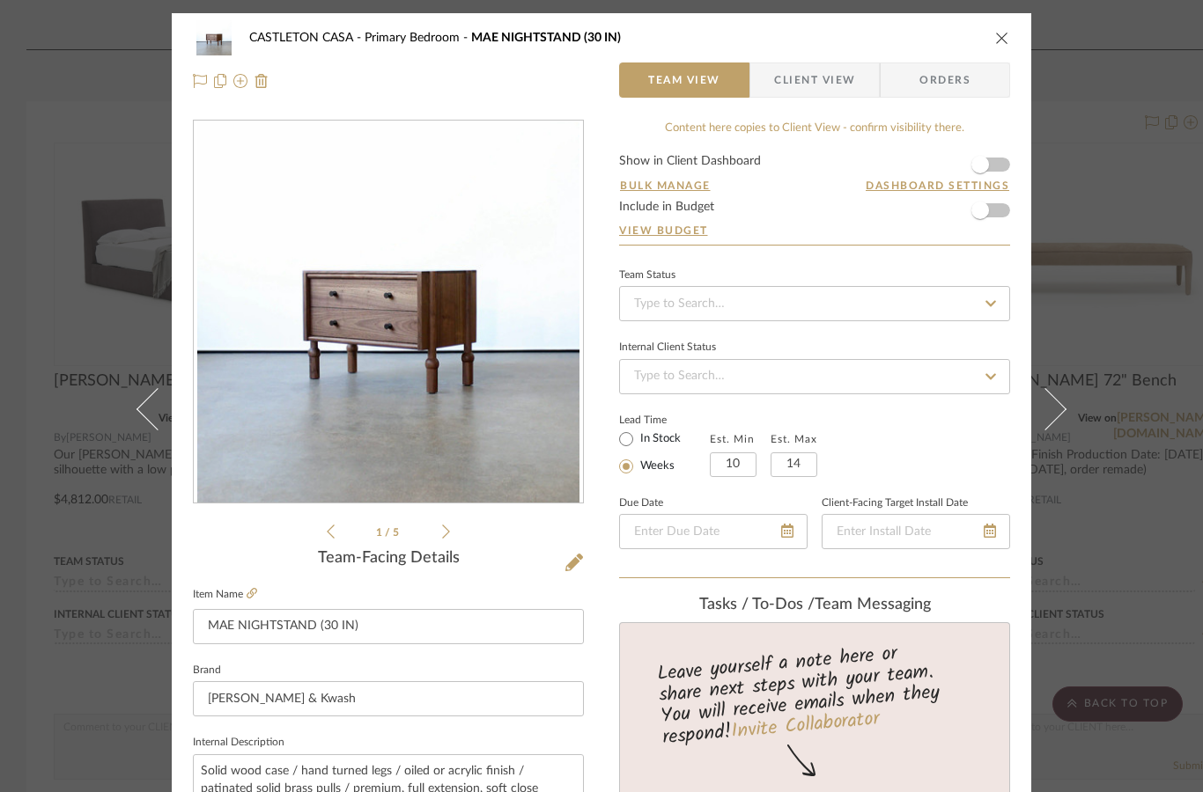
click at [444, 540] on ul "1 / 5" at bounding box center [388, 531] width 123 height 21
click at [446, 528] on icon at bounding box center [446, 532] width 8 height 16
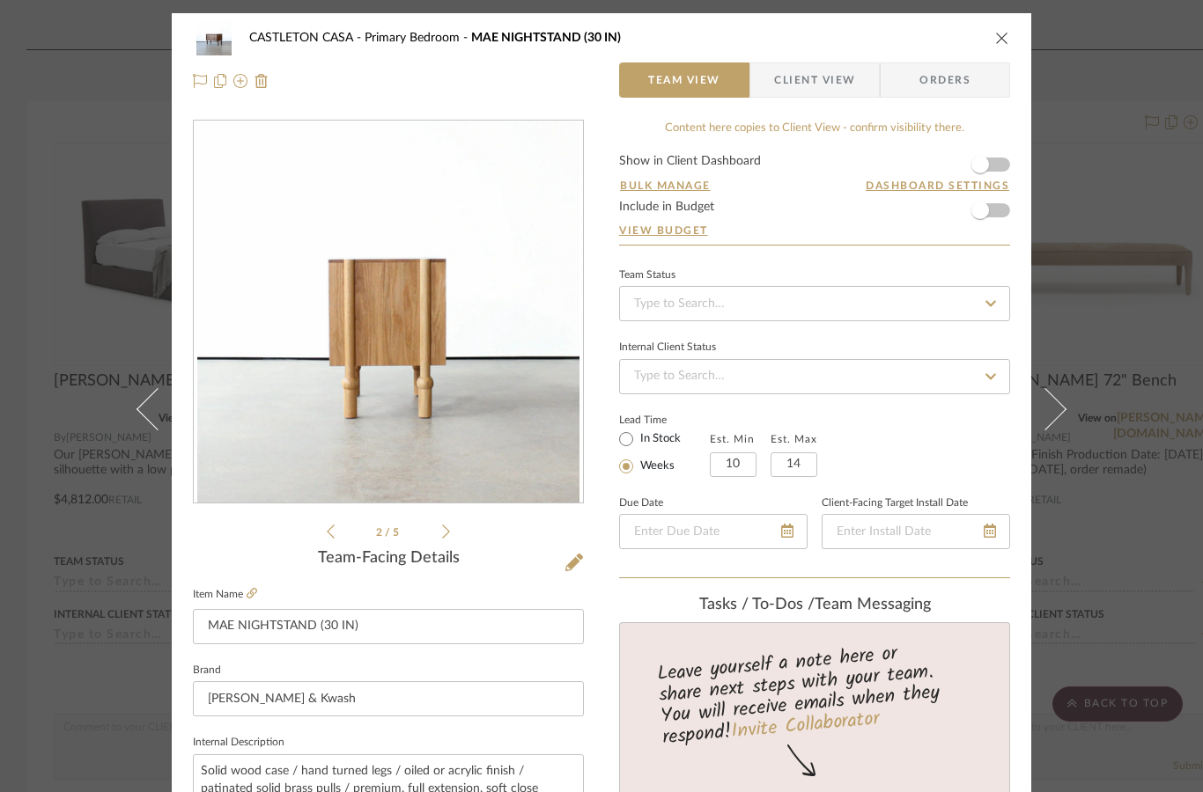
click at [442, 539] on icon at bounding box center [446, 532] width 8 height 16
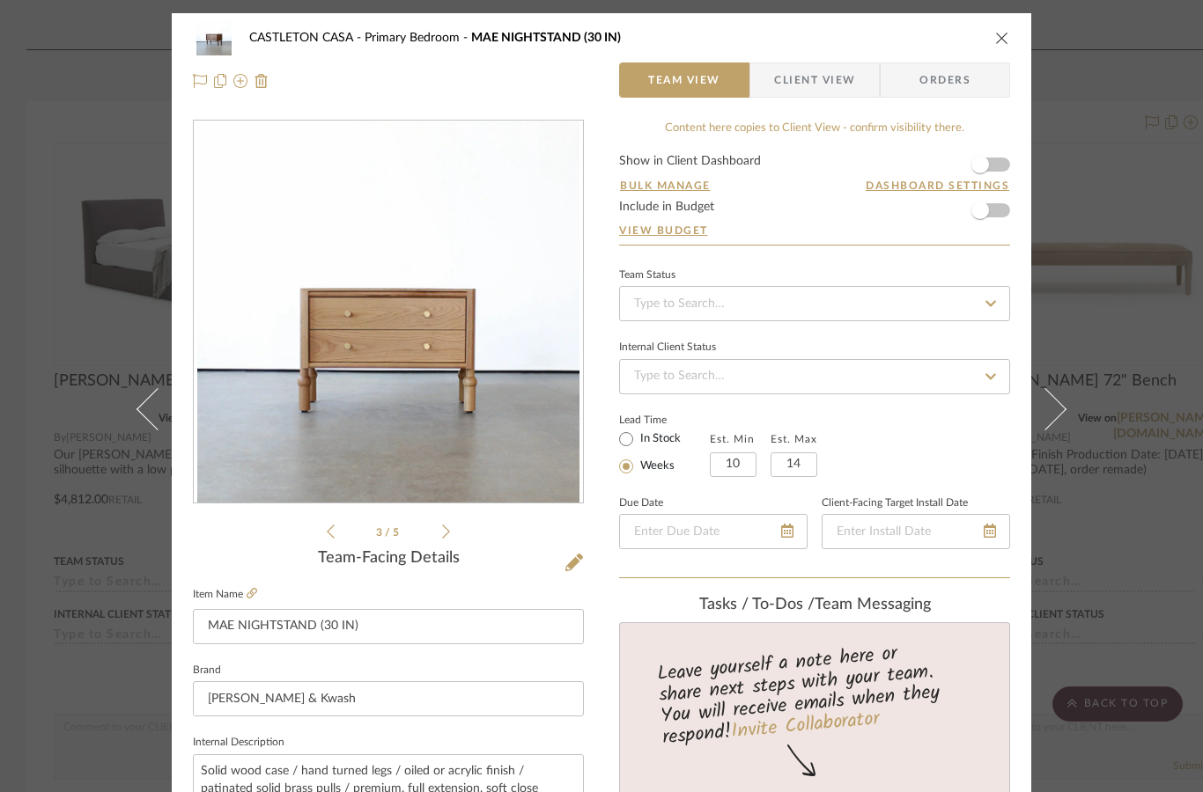
click at [448, 529] on icon at bounding box center [446, 532] width 8 height 16
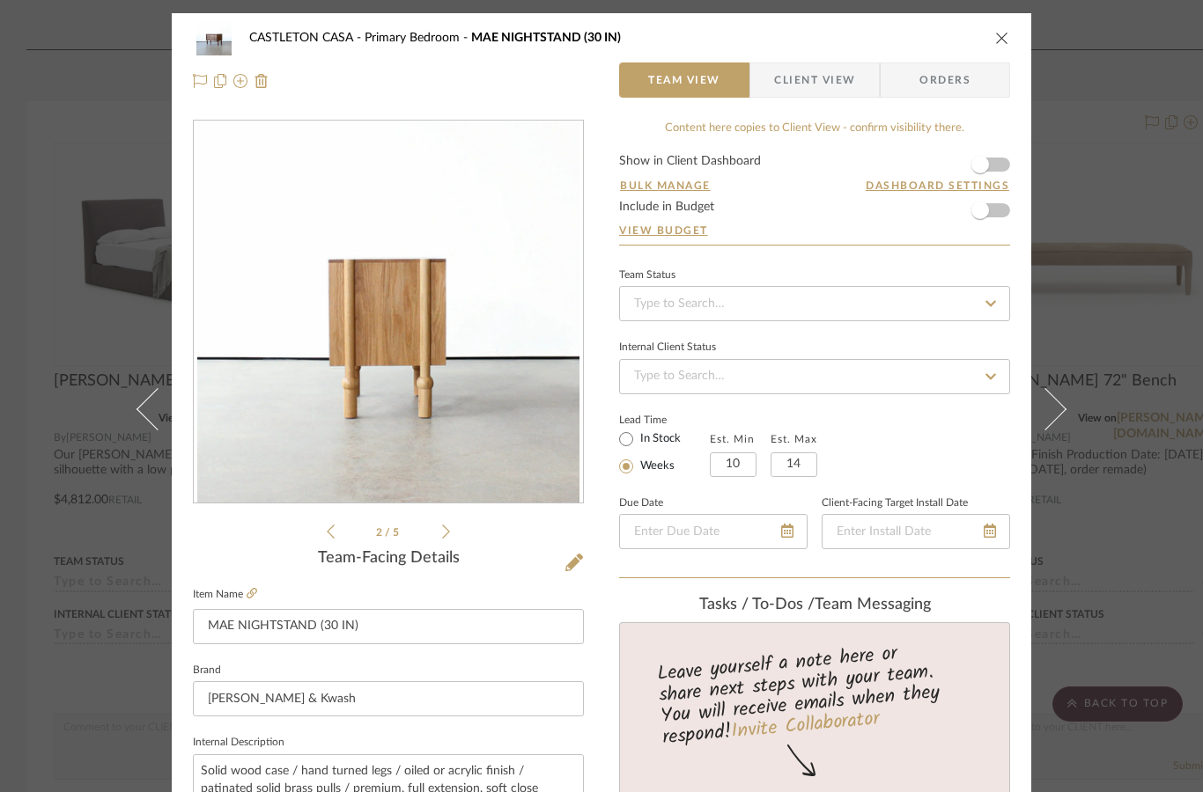
click at [444, 535] on icon at bounding box center [446, 532] width 8 height 16
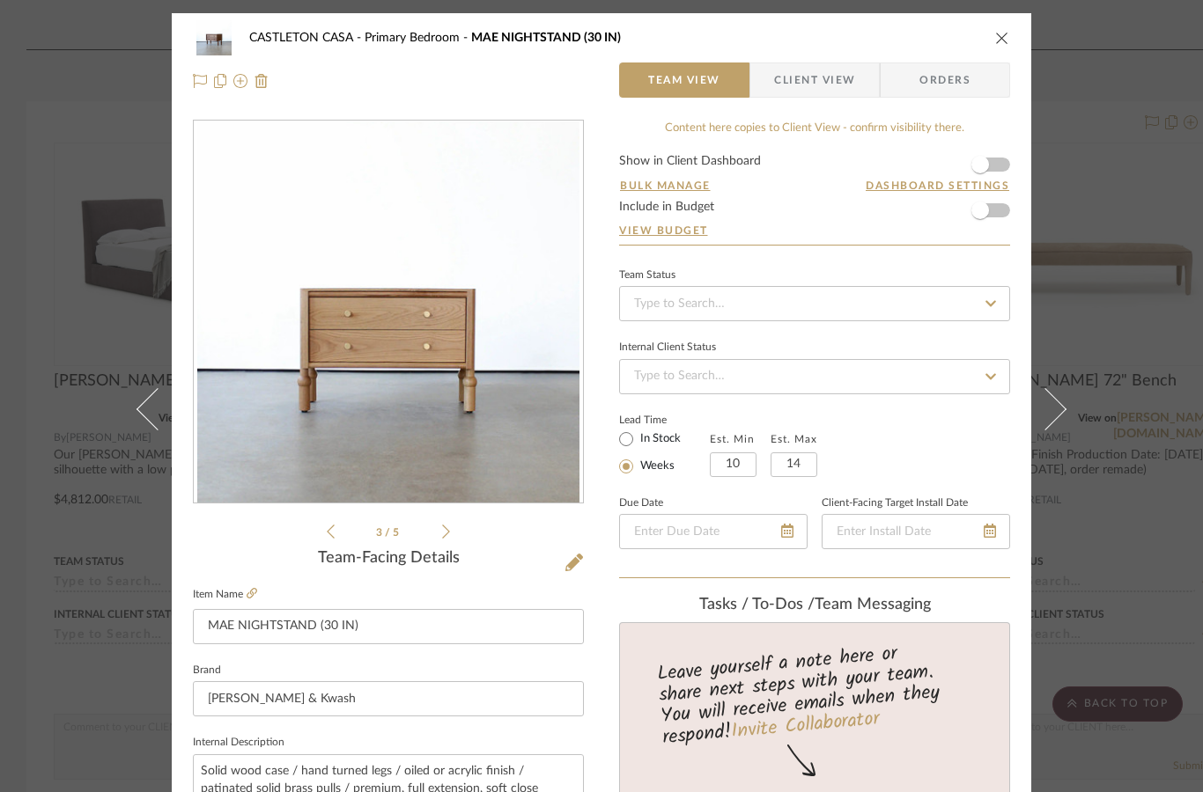
click at [443, 537] on icon at bounding box center [446, 532] width 8 height 16
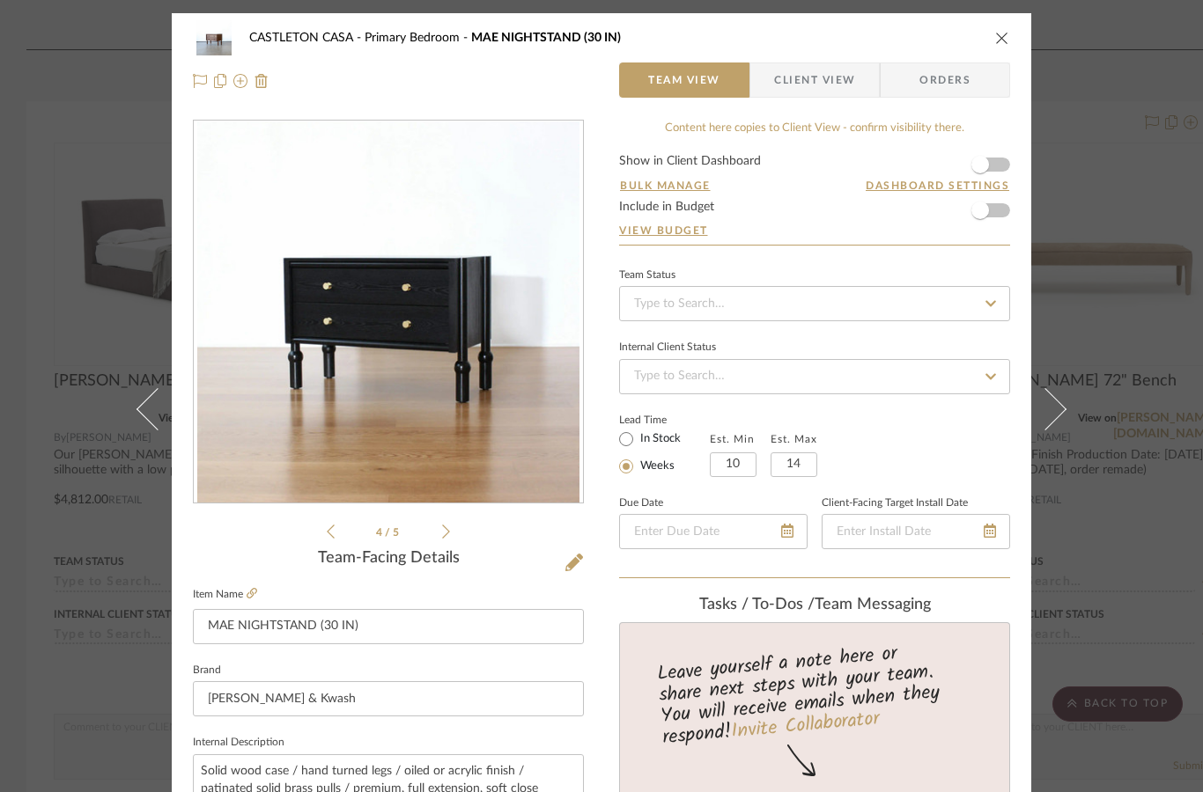
click at [447, 531] on icon at bounding box center [446, 532] width 8 height 16
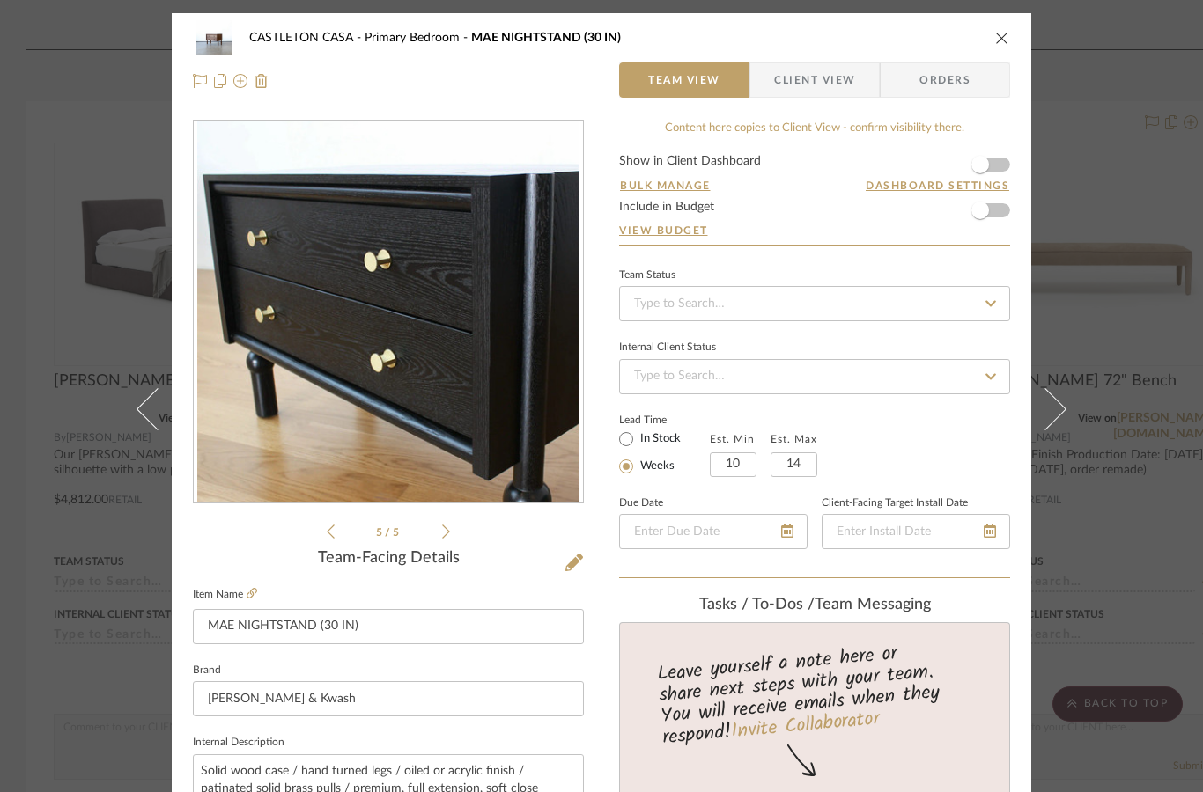
click at [447, 528] on icon at bounding box center [446, 532] width 8 height 16
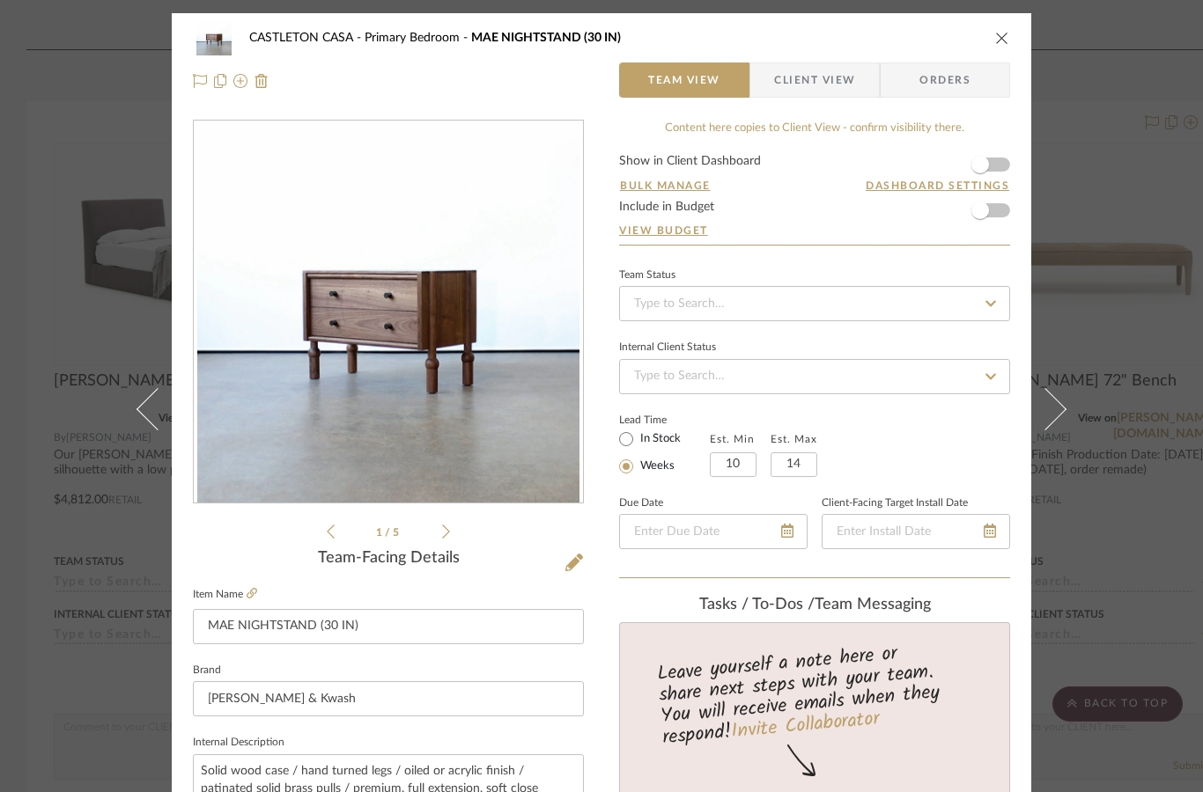
click at [1007, 45] on button "close" at bounding box center [1002, 38] width 16 height 16
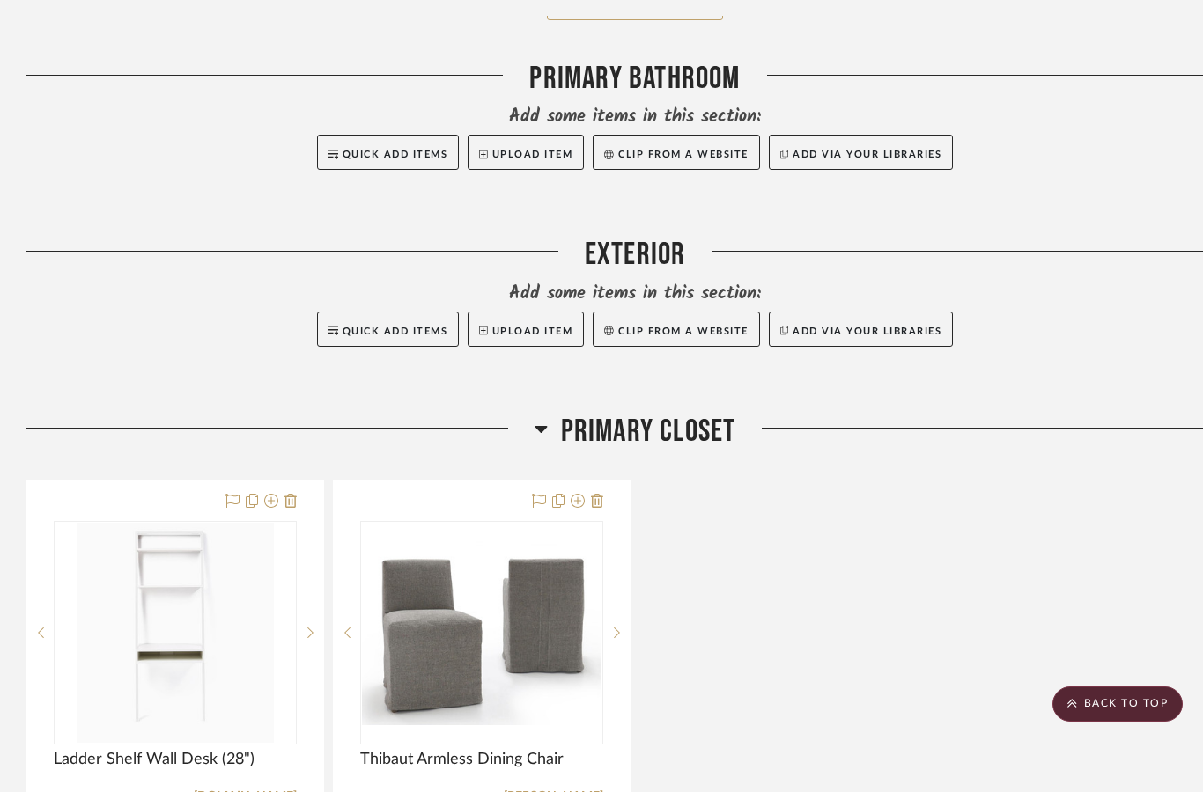
scroll to position [3942, 0]
click at [288, 502] on icon at bounding box center [290, 502] width 12 height 14
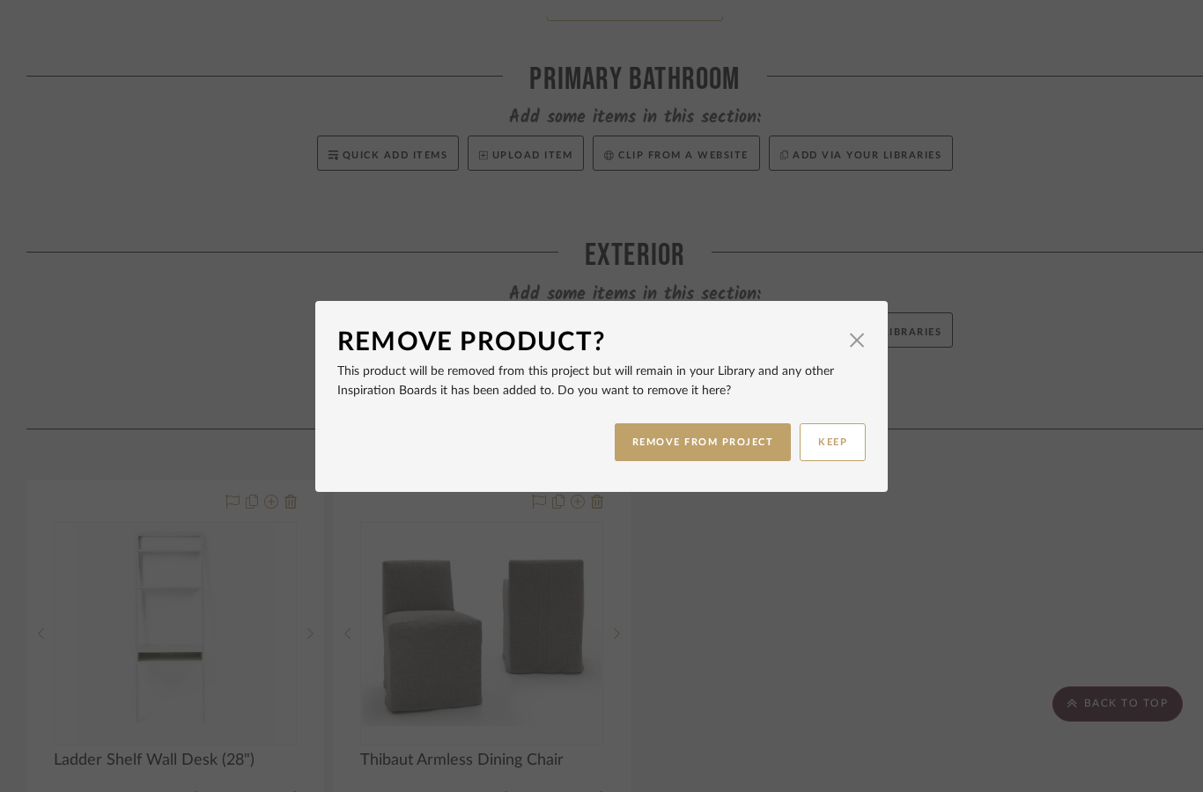
click at [734, 449] on button "REMOVE FROM PROJECT" at bounding box center [703, 443] width 177 height 38
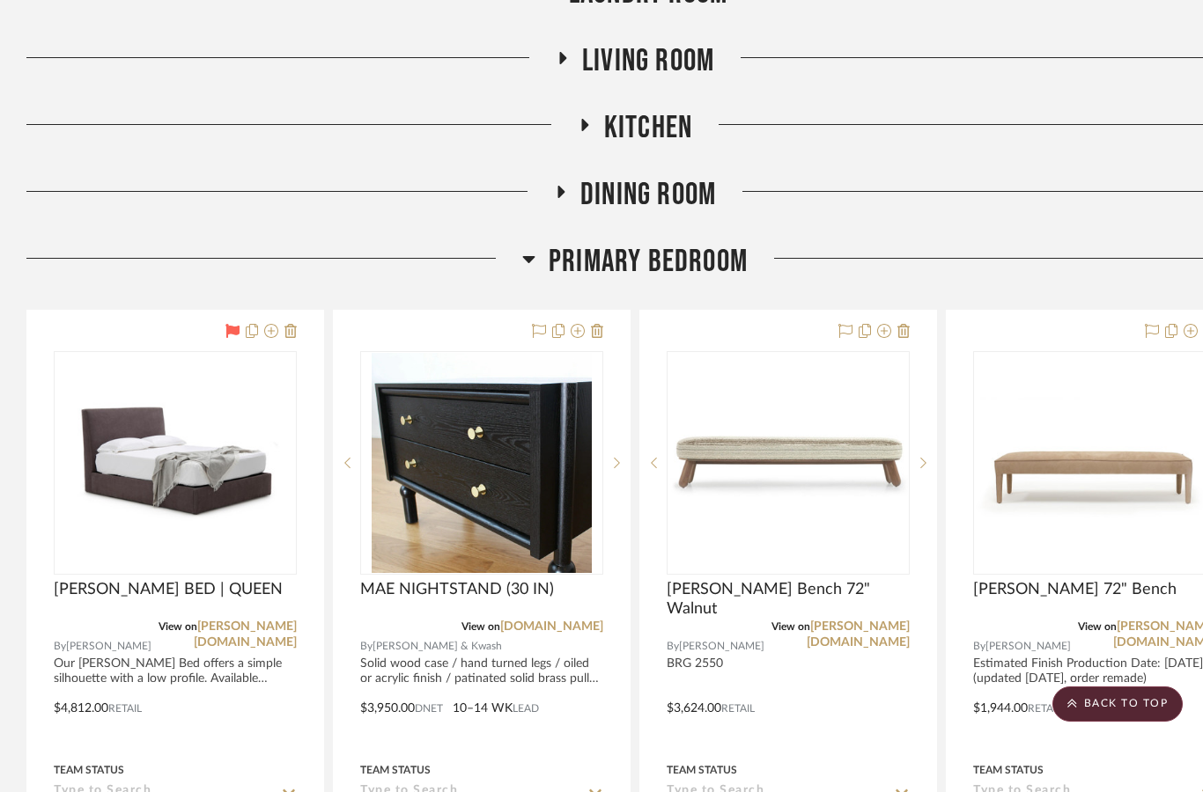
scroll to position [1264, 0]
